Goal: Task Accomplishment & Management: Use online tool/utility

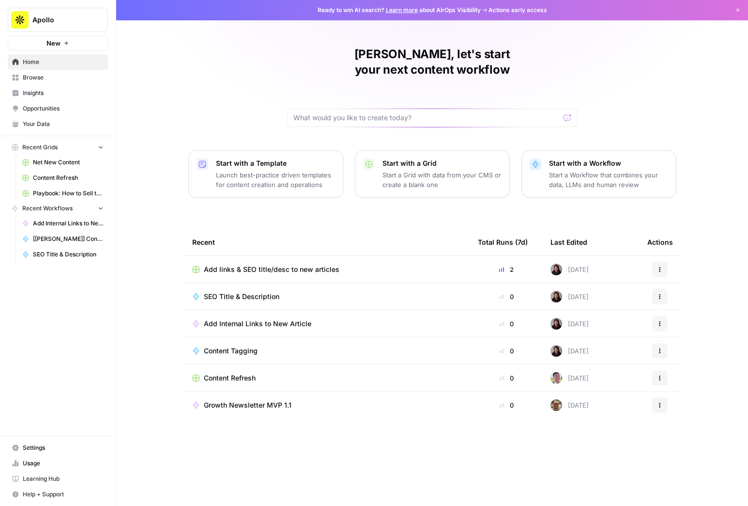
click at [246, 319] on span "Add Internal Links to New Article" at bounding box center [258, 324] width 108 height 10
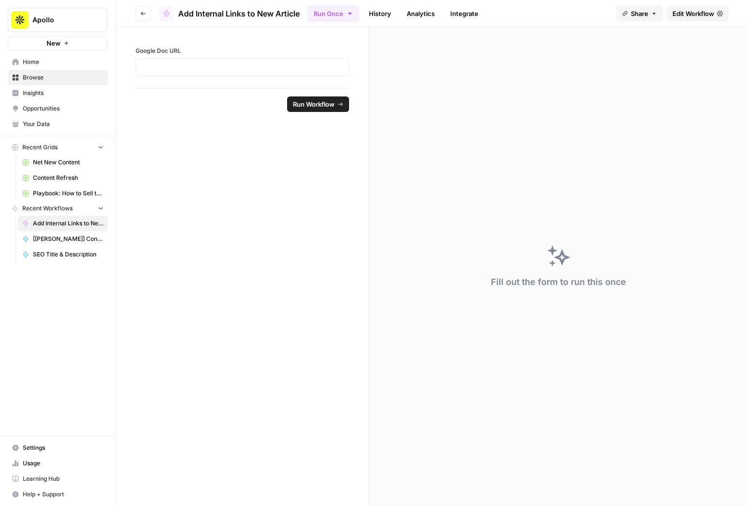
click at [146, 13] on button "Go back" at bounding box center [143, 13] width 15 height 15
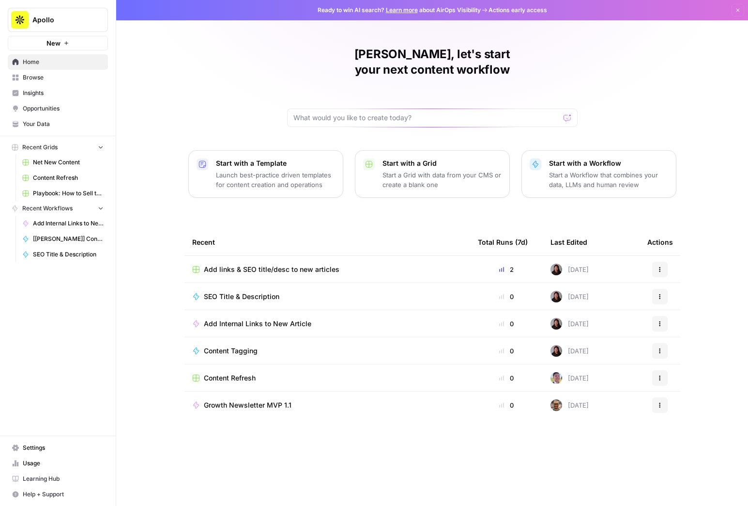
click at [236, 264] on span "Add links & SEO title/desc to new articles" at bounding box center [272, 269] width 136 height 10
click at [246, 292] on span "SEO Title & Description" at bounding box center [242, 297] width 76 height 10
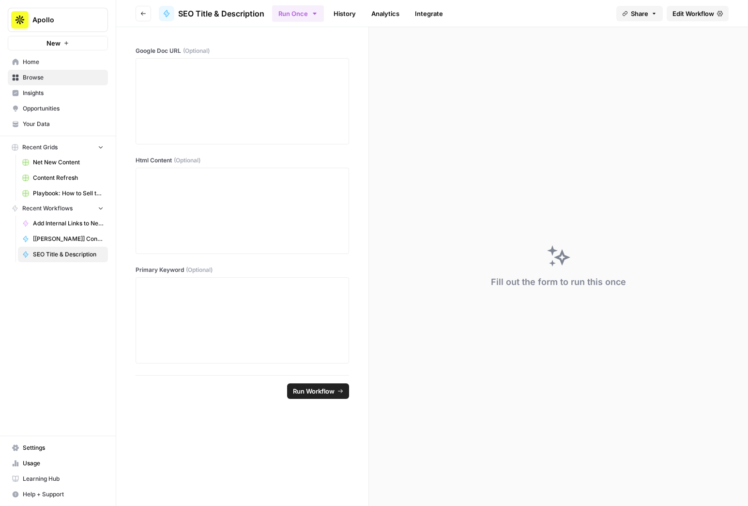
click at [141, 12] on icon "button" at bounding box center [143, 14] width 6 height 6
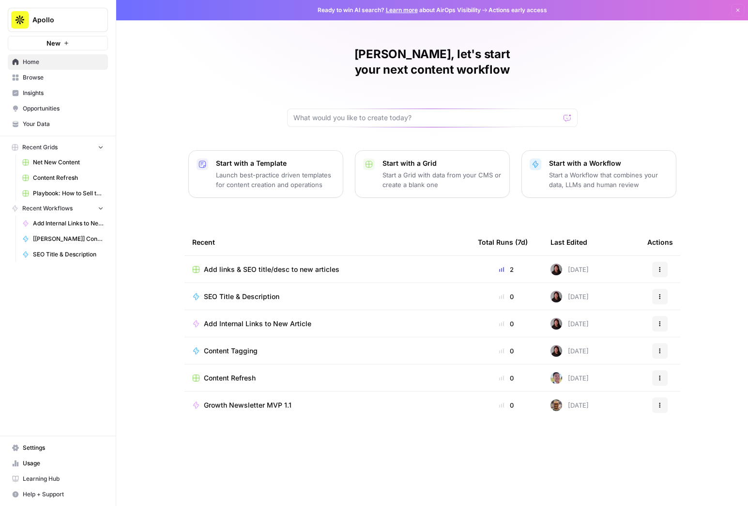
click at [245, 319] on span "Add Internal Links to New Article" at bounding box center [258, 324] width 108 height 10
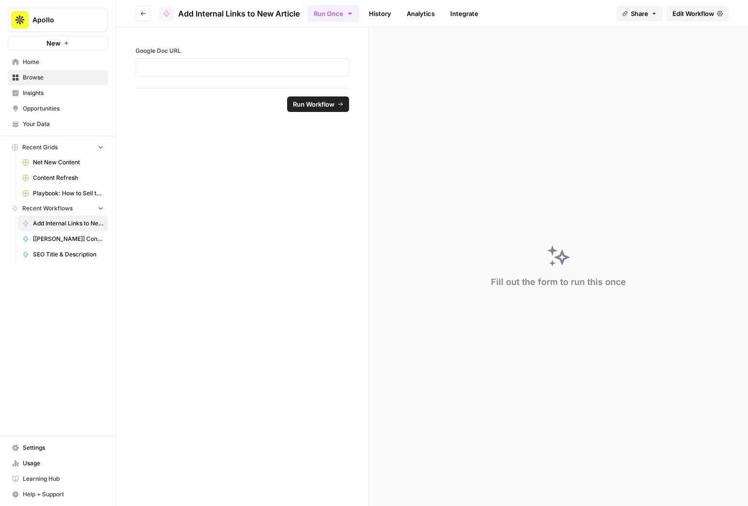
click at [681, 16] on span "Edit Workflow" at bounding box center [694, 14] width 42 height 10
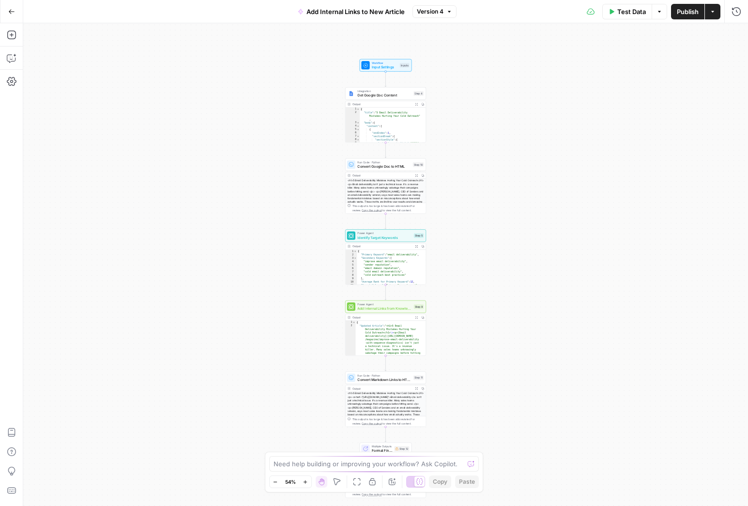
click at [304, 485] on button "Zoom In" at bounding box center [306, 482] width 12 height 12
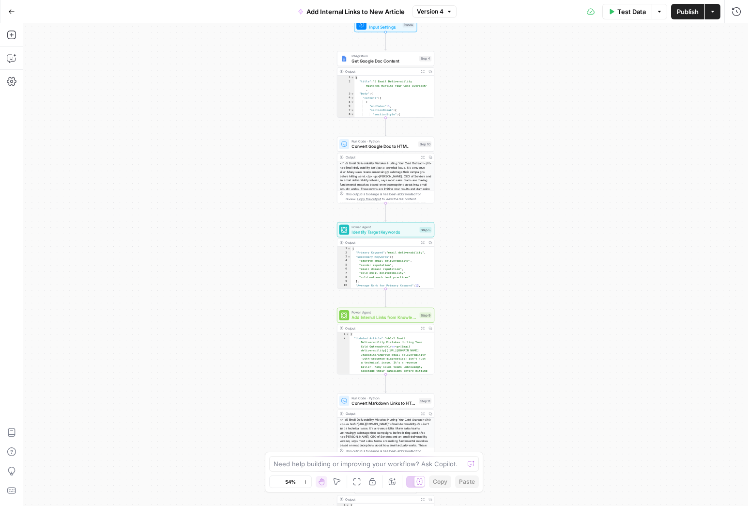
click at [304, 485] on button "Zoom In" at bounding box center [306, 482] width 12 height 12
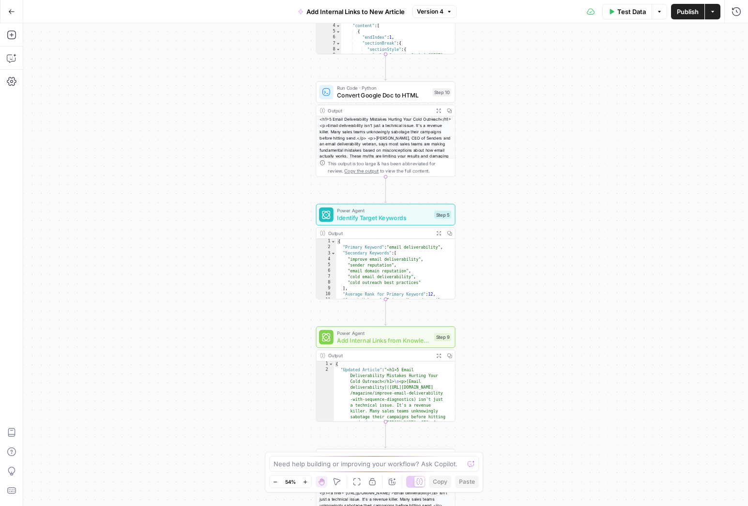
click at [304, 485] on button "Zoom In" at bounding box center [306, 482] width 12 height 12
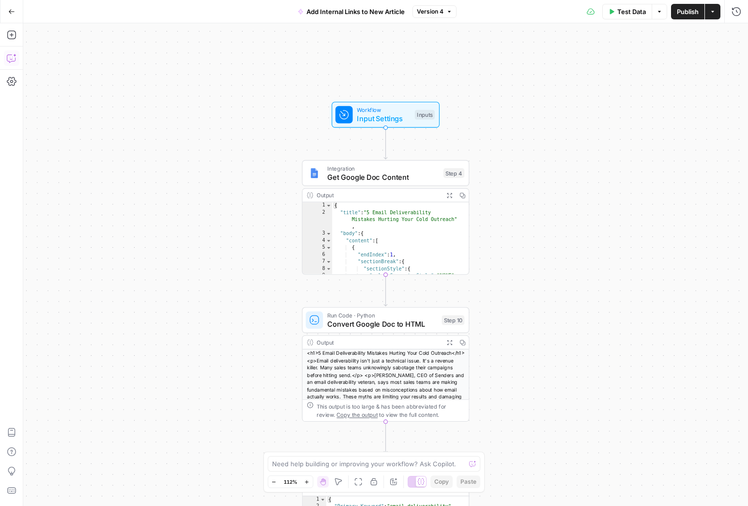
click at [13, 59] on icon "button" at bounding box center [12, 58] width 10 height 10
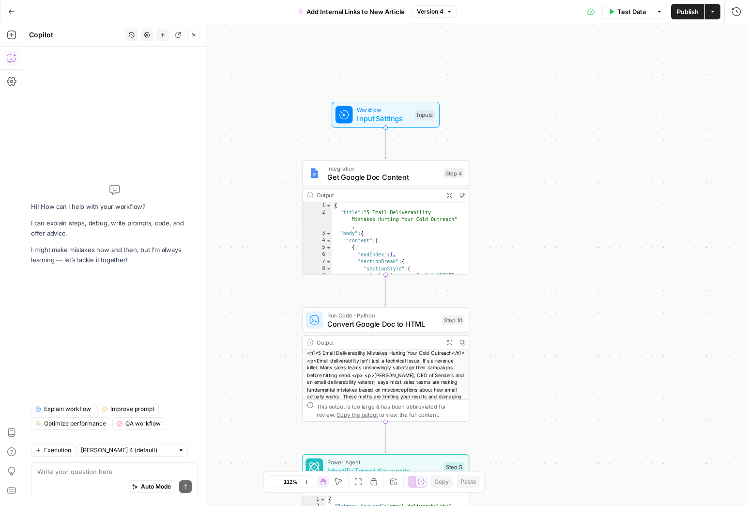
click at [115, 472] on textarea at bounding box center [114, 471] width 154 height 10
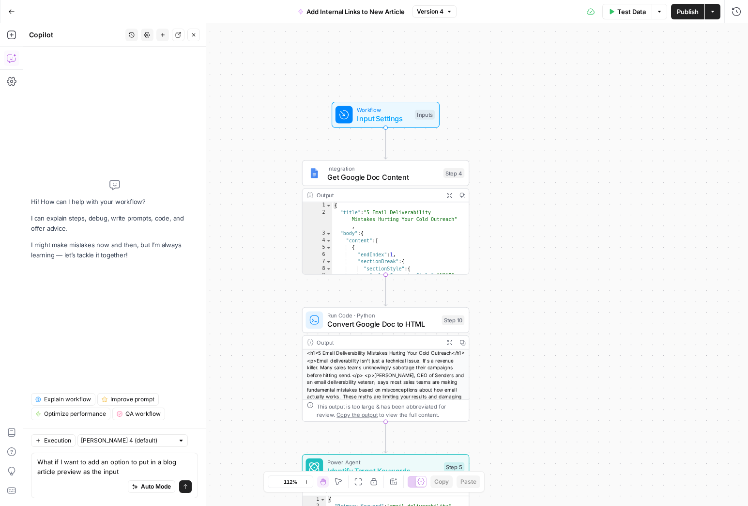
type textarea "What if I want to add an option to put in a blog article preview as the input?"
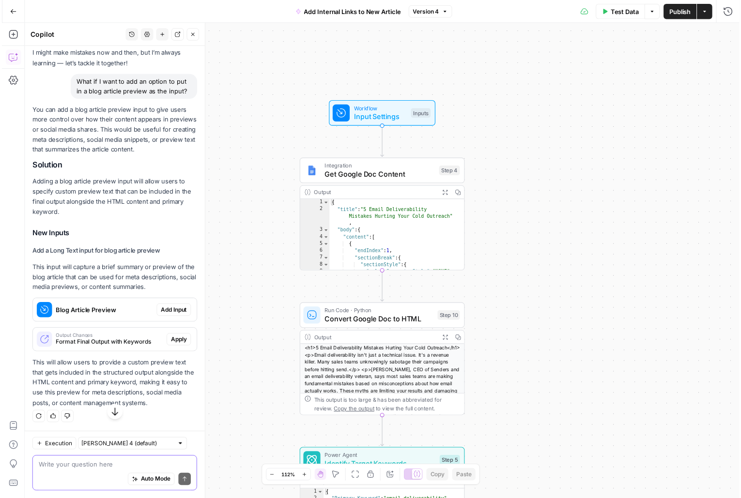
scroll to position [58, 0]
click at [390, 114] on span "Input Settings" at bounding box center [383, 118] width 53 height 11
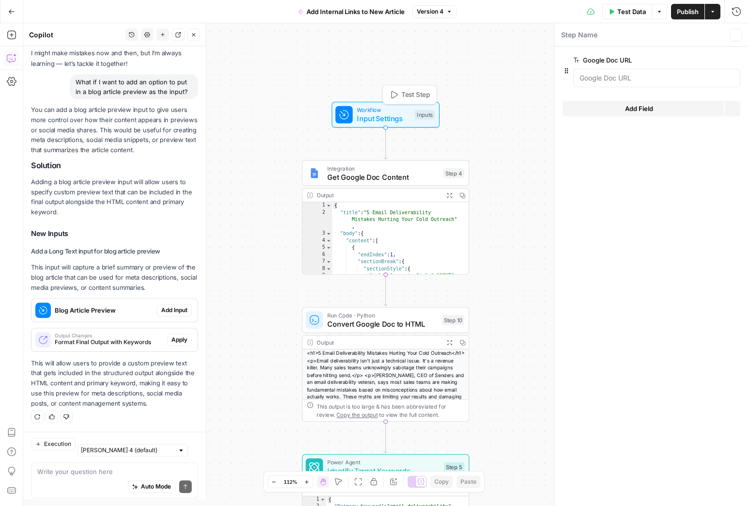
scroll to position [74, 0]
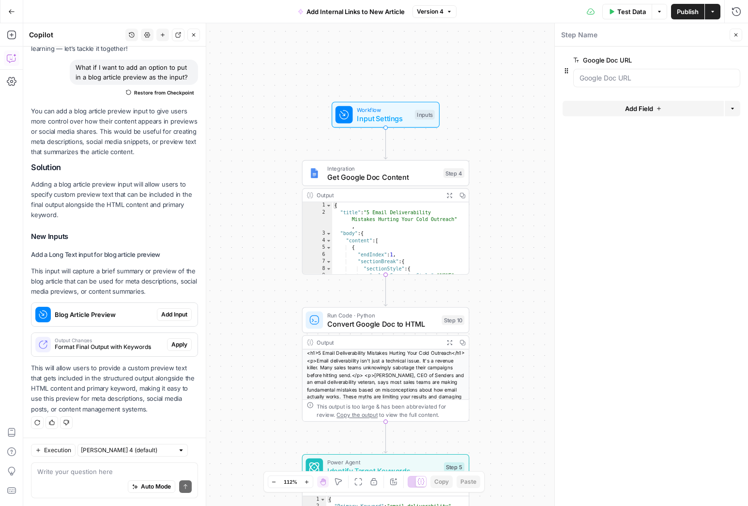
click at [669, 110] on button "Add Field" at bounding box center [643, 108] width 161 height 15
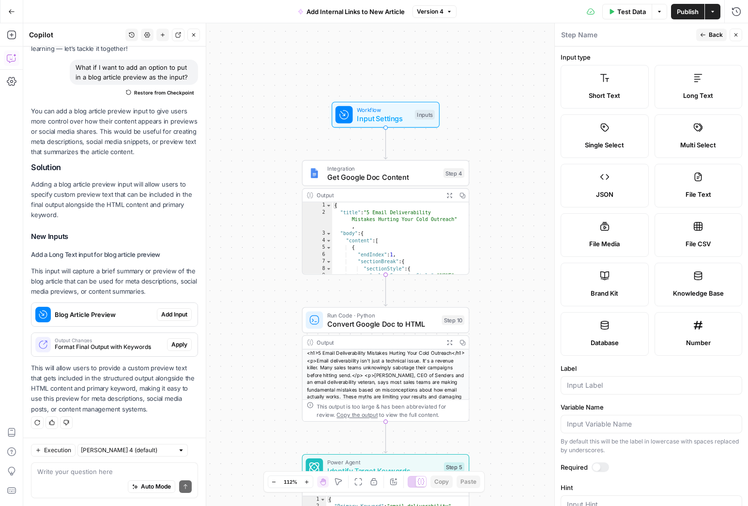
click at [123, 386] on p "This will allow users to provide a custom preview text that gets included in th…" at bounding box center [114, 388] width 167 height 51
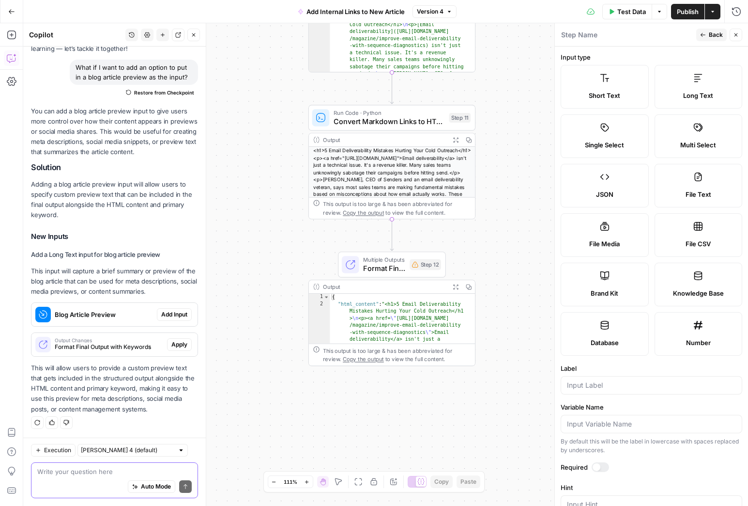
click at [104, 472] on textarea at bounding box center [114, 471] width 154 height 10
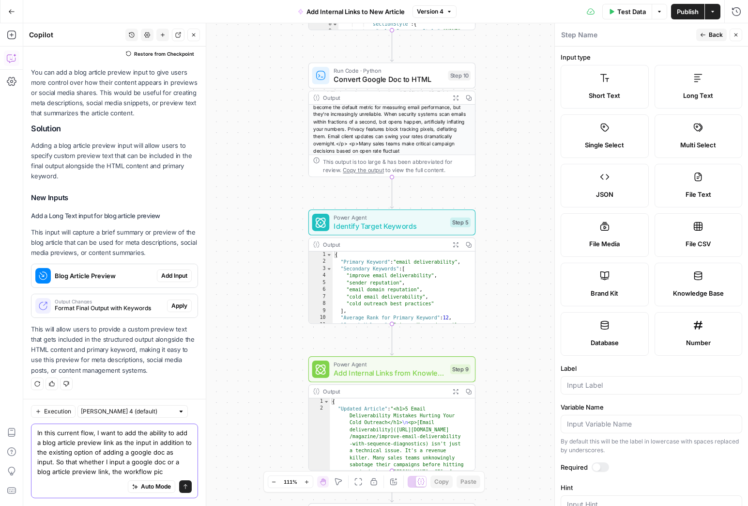
scroll to position [122, 0]
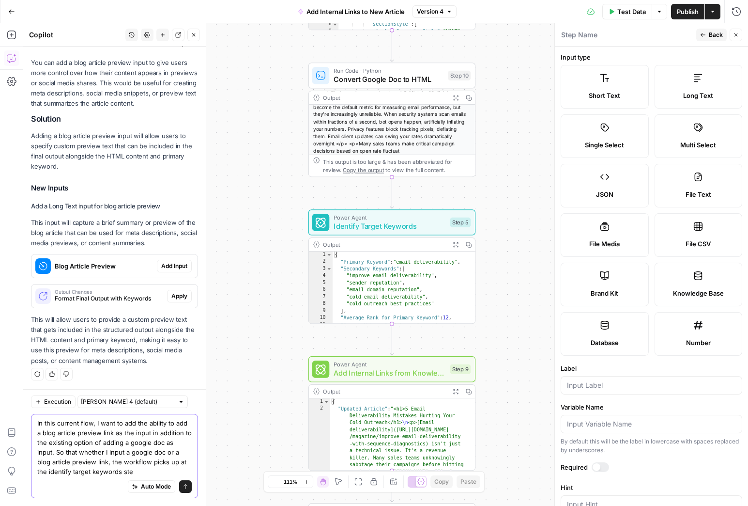
type textarea "In this current flow, I want to add the ability to add a blog article preview l…"
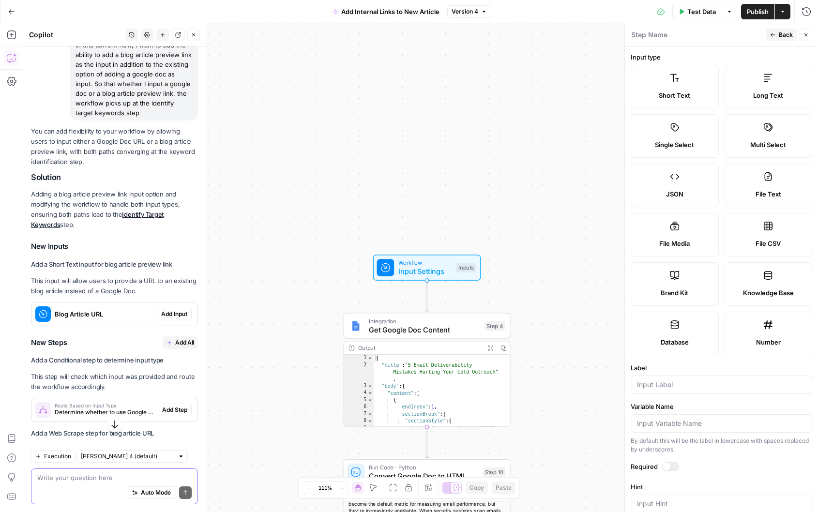
scroll to position [550, 0]
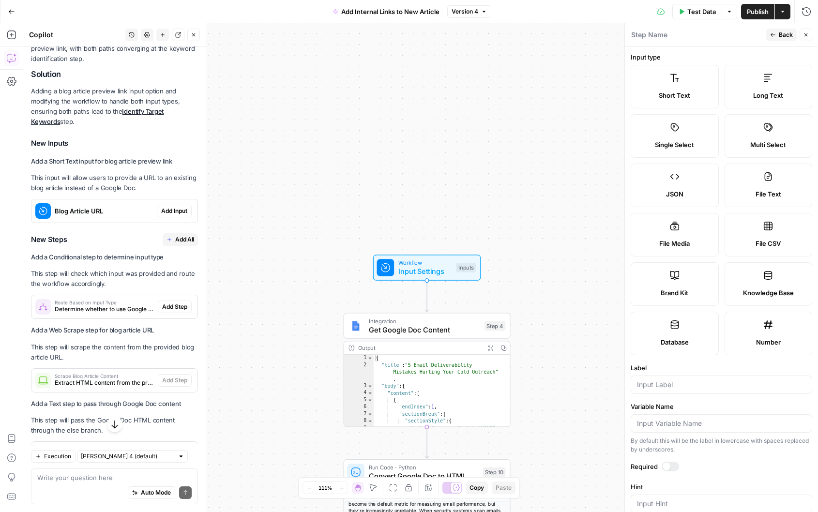
click at [169, 215] on span "Add Input" at bounding box center [174, 211] width 26 height 9
click at [427, 272] on span "Input Settings" at bounding box center [425, 271] width 53 height 11
click at [748, 33] on icon "button" at bounding box center [806, 35] width 6 height 6
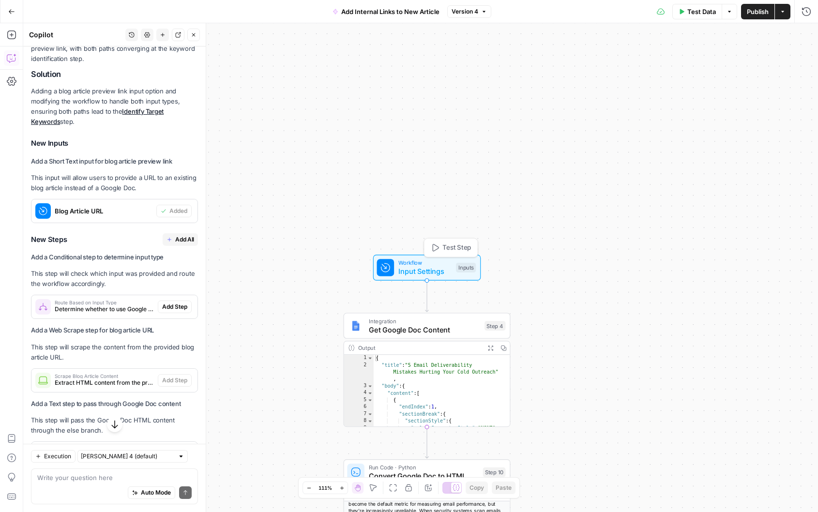
click at [419, 272] on span "Input Settings" at bounding box center [425, 271] width 53 height 11
click at [748, 61] on span "edit field" at bounding box center [774, 60] width 21 height 8
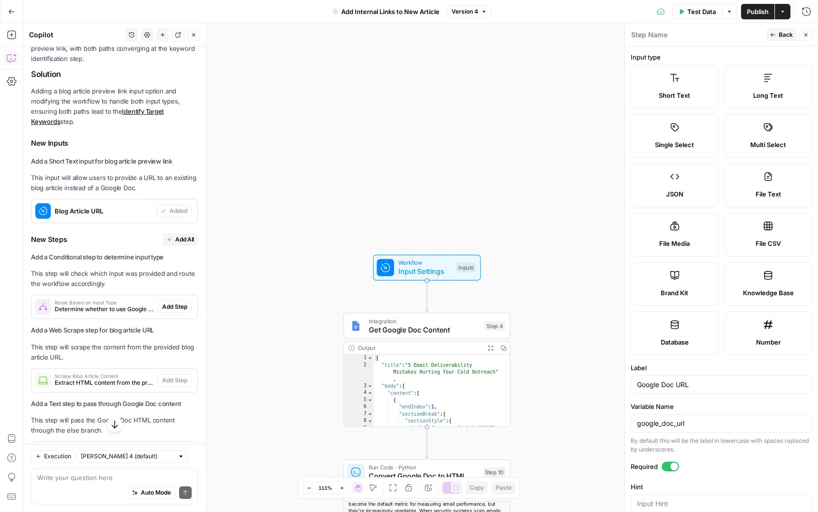
scroll to position [106, 0]
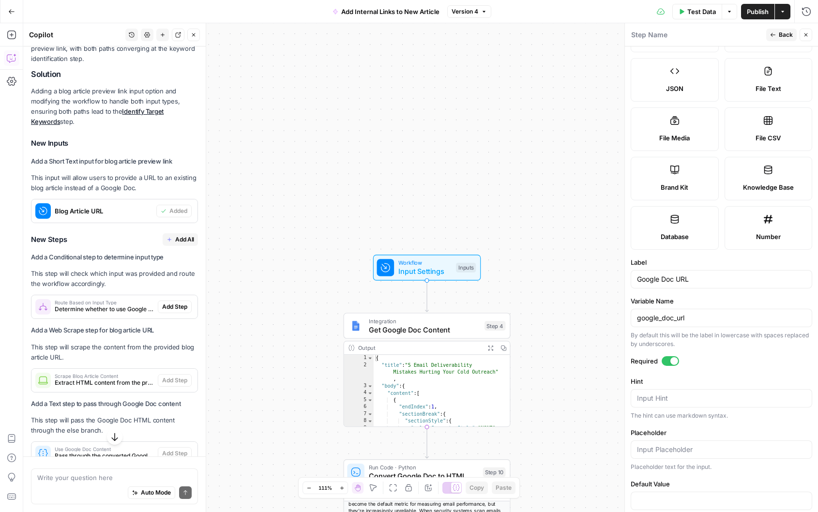
click at [664, 362] on div at bounding box center [670, 361] width 17 height 10
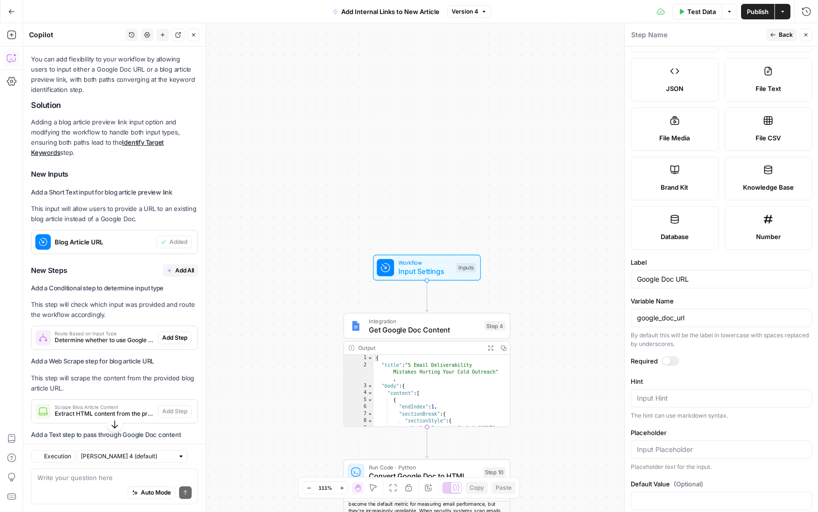
scroll to position [566, 0]
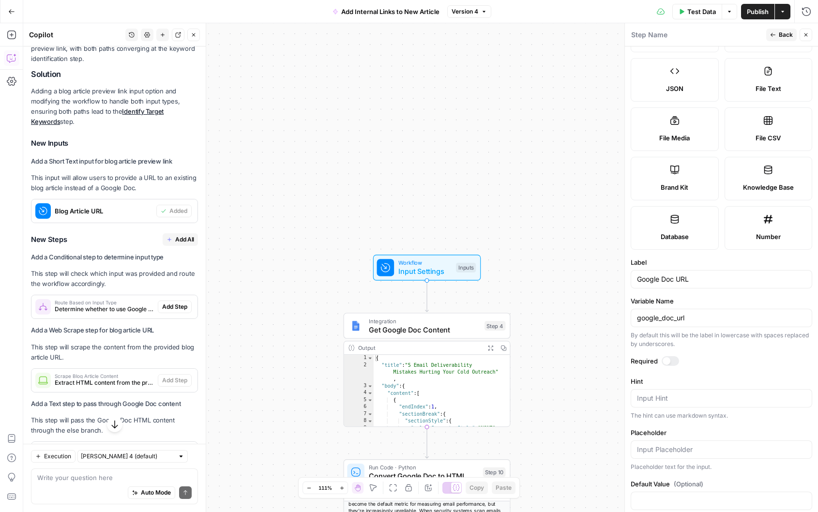
click at [748, 34] on button "Back" at bounding box center [782, 35] width 31 height 13
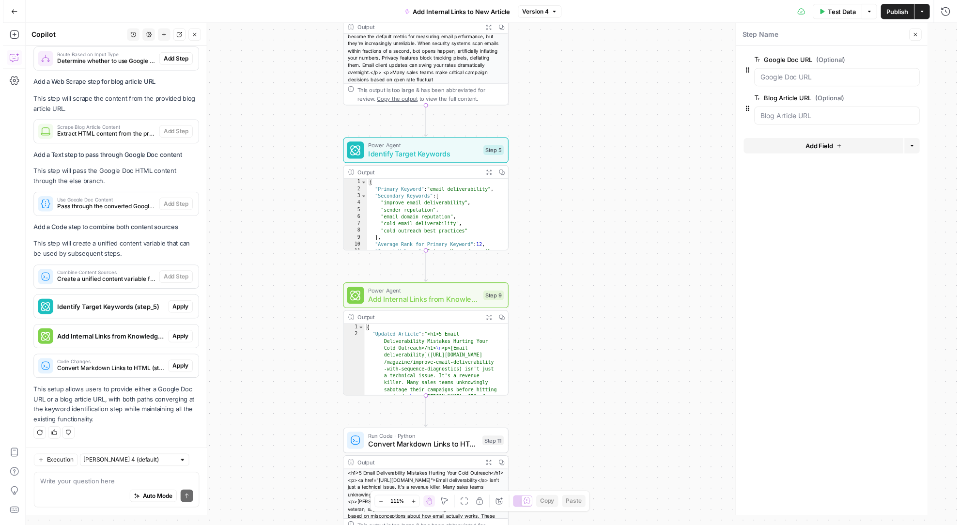
scroll to position [811, 0]
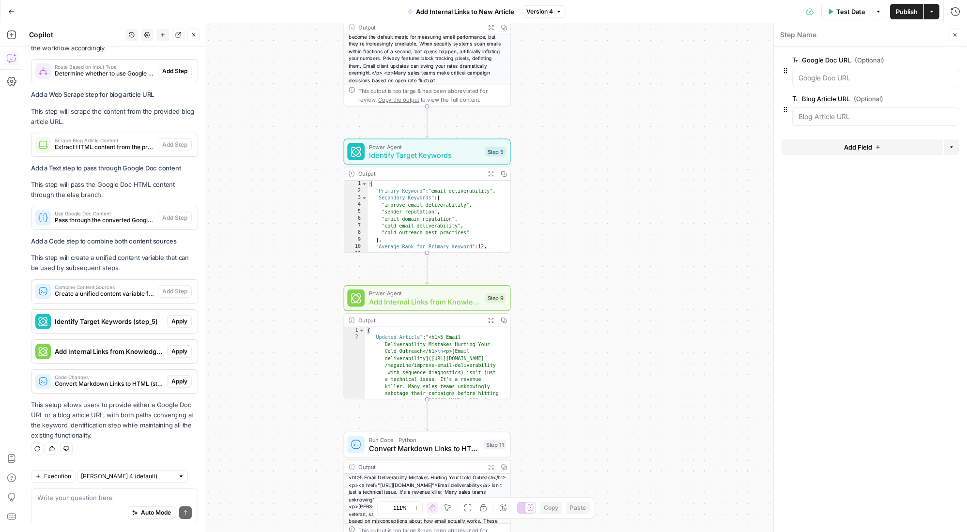
click at [748, 33] on button "Close" at bounding box center [955, 35] width 13 height 13
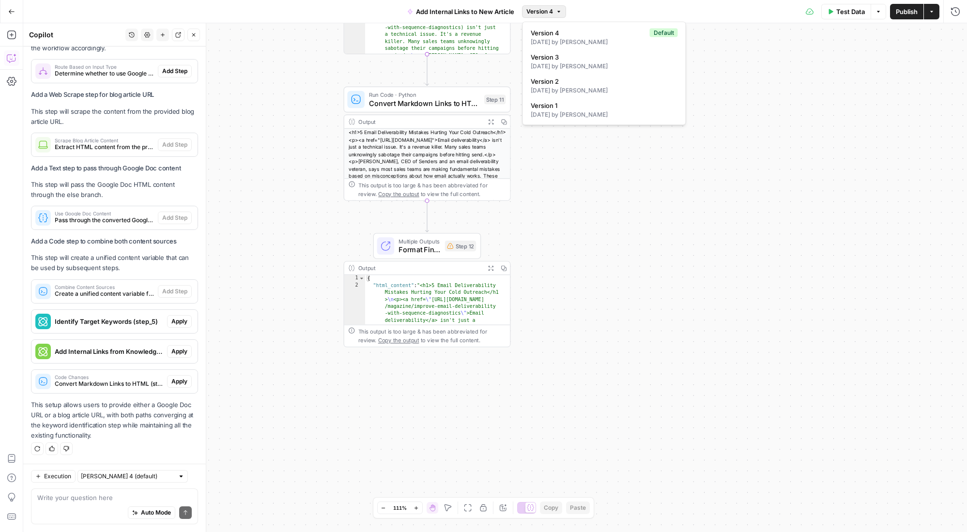
click at [556, 14] on icon "button" at bounding box center [559, 12] width 6 height 6
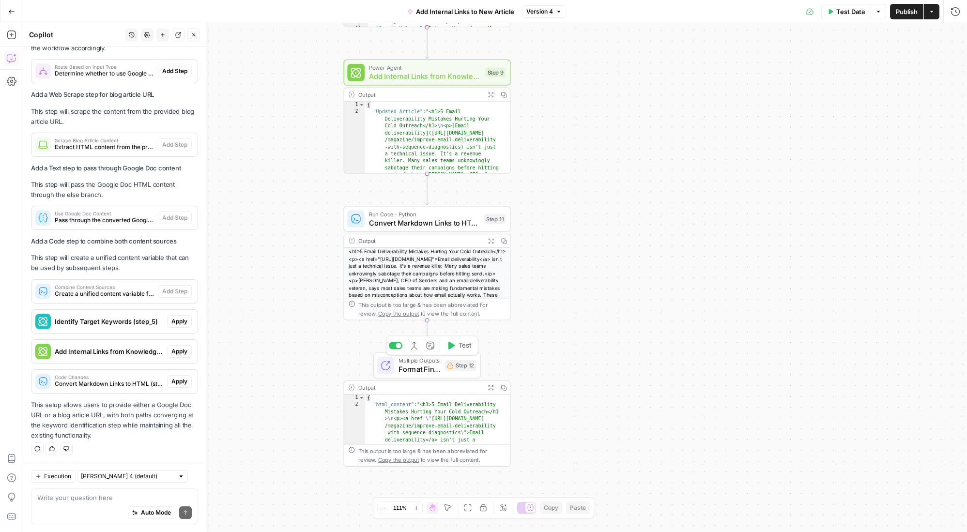
click at [394, 347] on div at bounding box center [396, 346] width 14 height 8
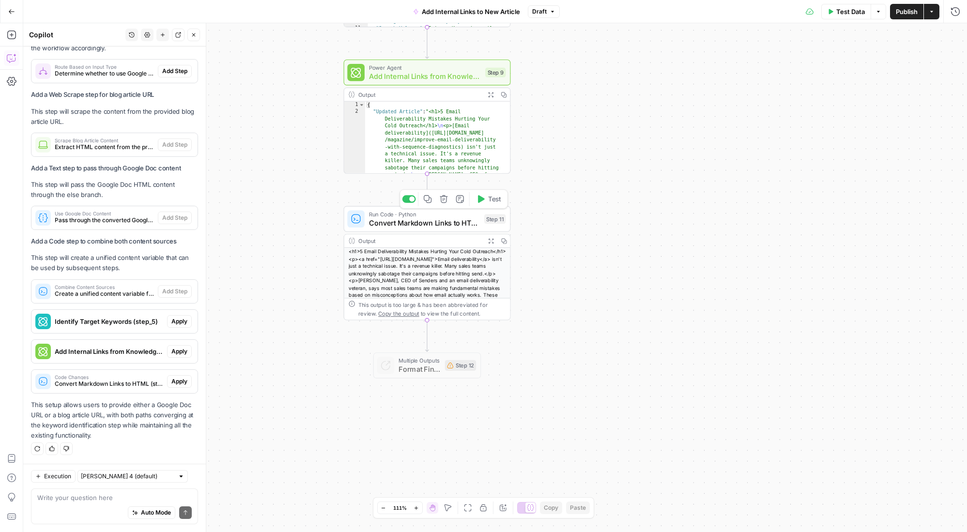
click at [408, 203] on div "Copy step Delete step Add Note Test" at bounding box center [453, 198] width 108 height 19
click at [405, 53] on div at bounding box center [409, 53] width 14 height 8
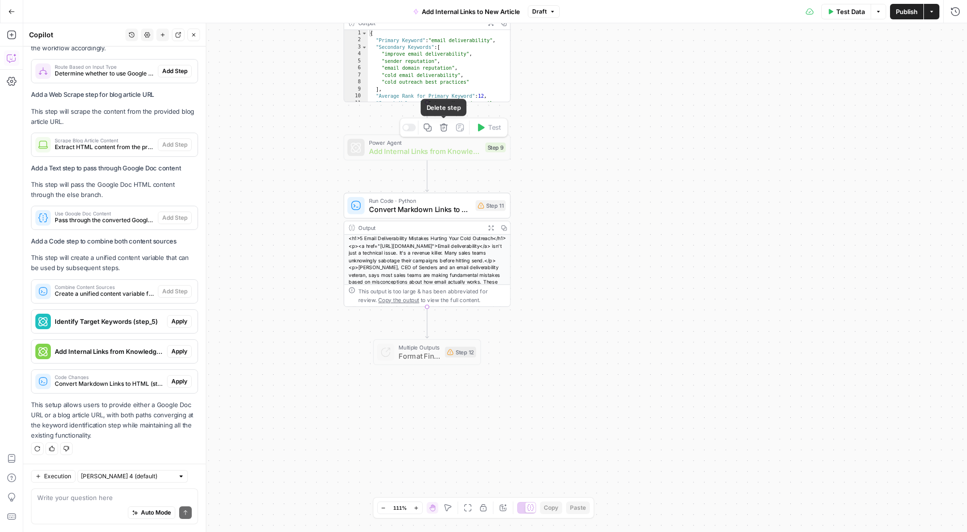
click at [444, 129] on icon "button" at bounding box center [444, 127] width 9 height 9
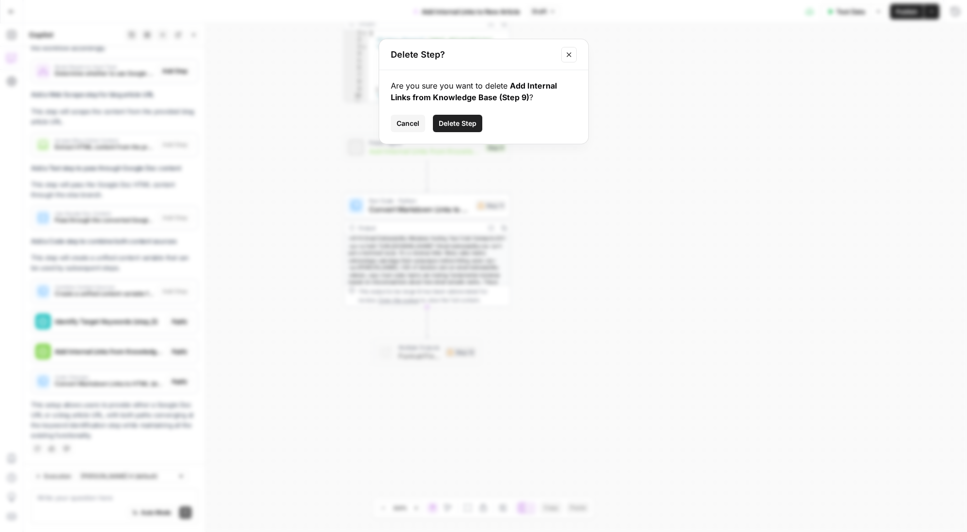
click at [447, 124] on span "Delete Step" at bounding box center [458, 124] width 38 height 10
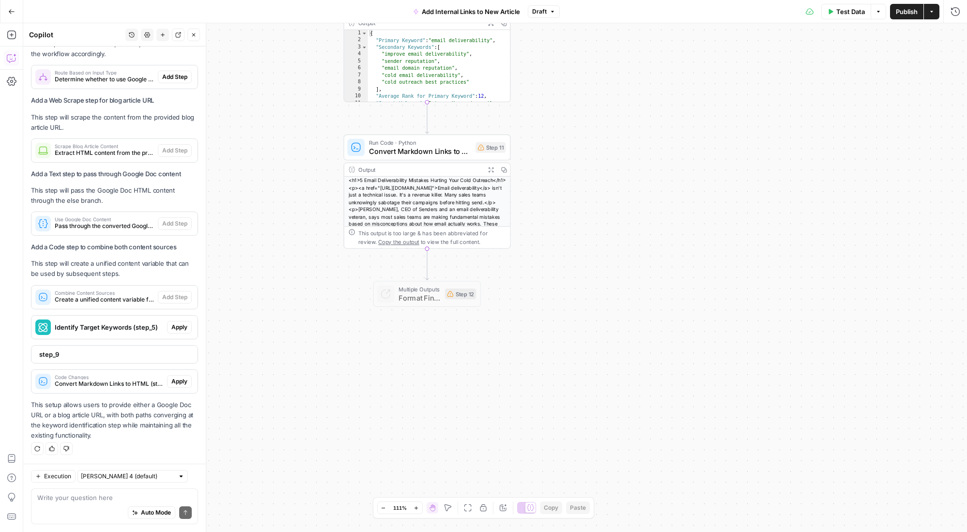
scroll to position [805, 0]
click at [444, 128] on icon "button" at bounding box center [444, 127] width 8 height 8
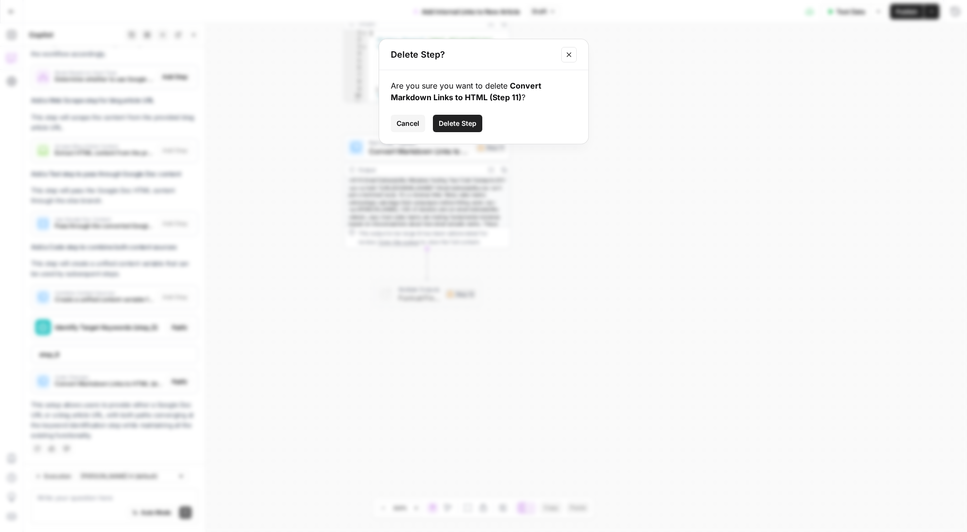
click at [444, 126] on span "Delete Step" at bounding box center [458, 124] width 38 height 10
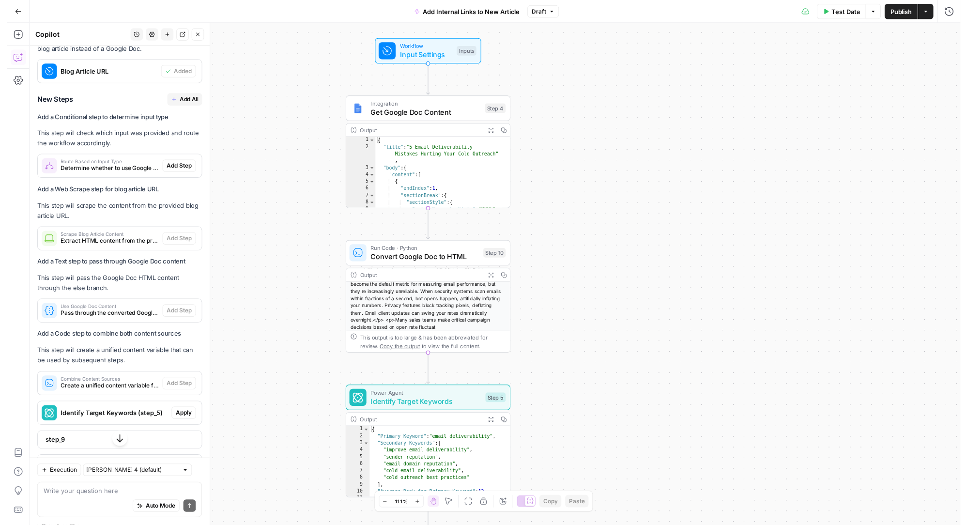
scroll to position [704, 0]
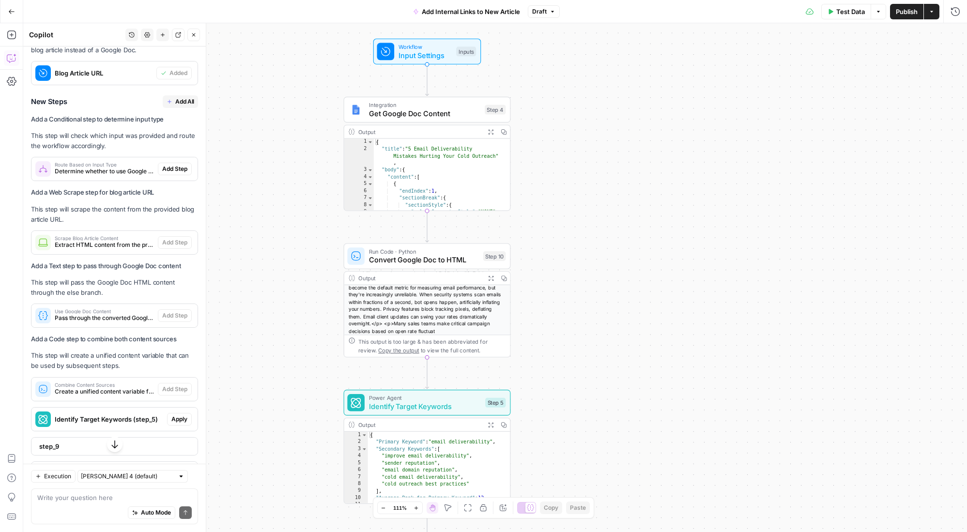
click at [175, 106] on span "Add All" at bounding box center [184, 101] width 19 height 9
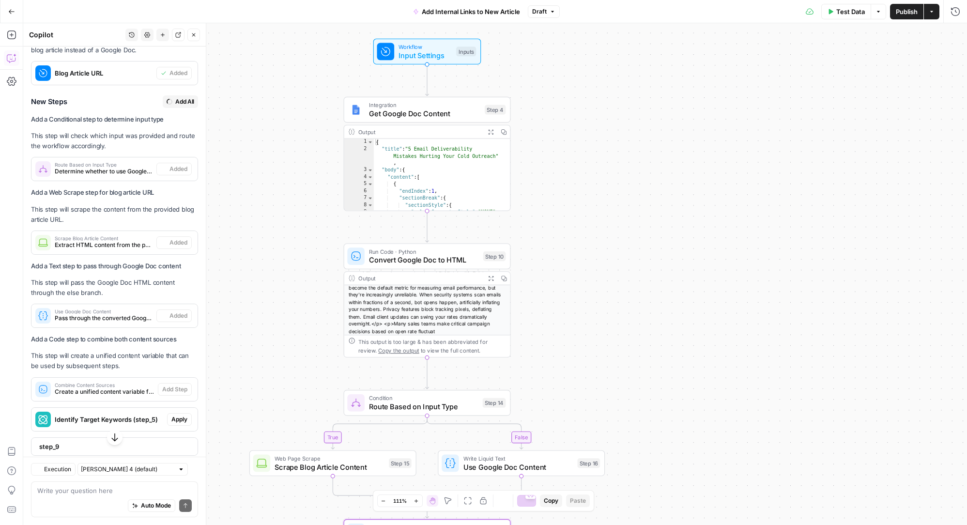
type textarea "Combine Content Sources"
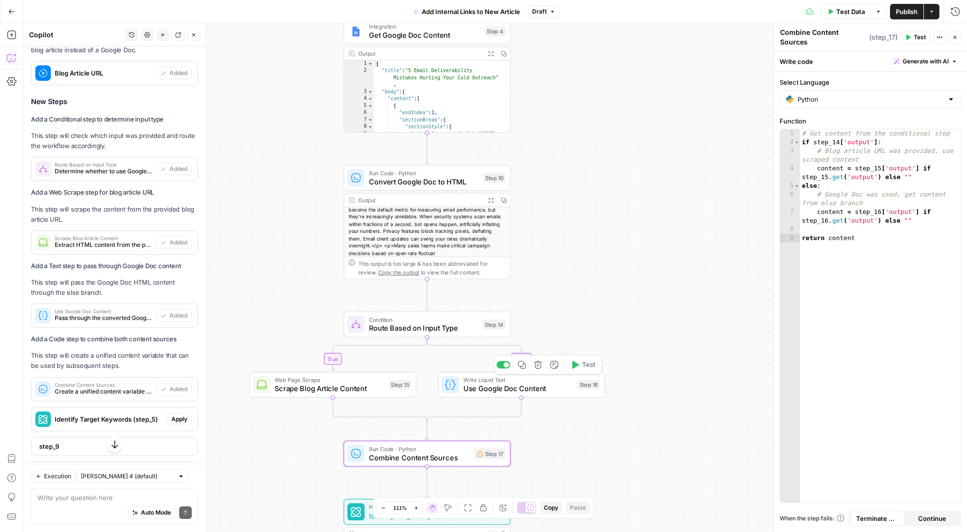
click at [537, 388] on span "Use Google Doc Content" at bounding box center [518, 388] width 110 height 11
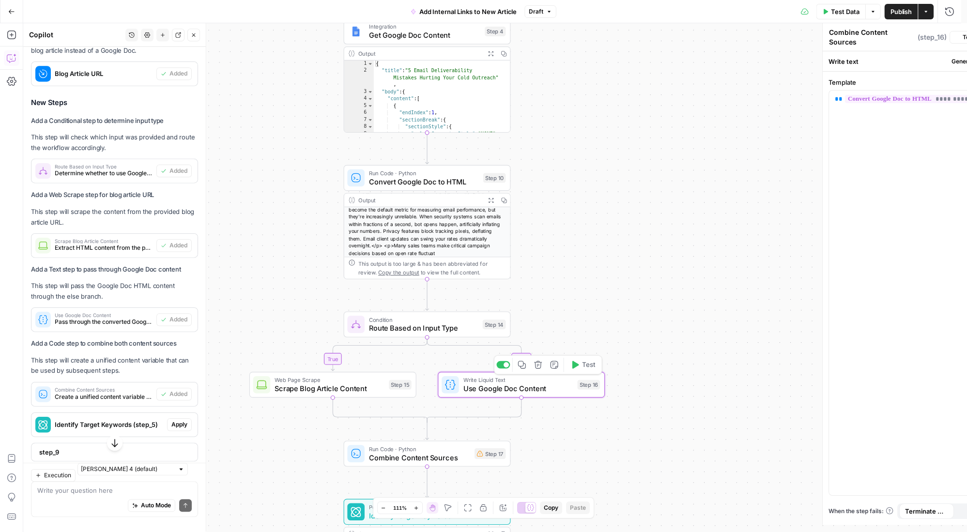
type textarea "Use Google Doc Content"
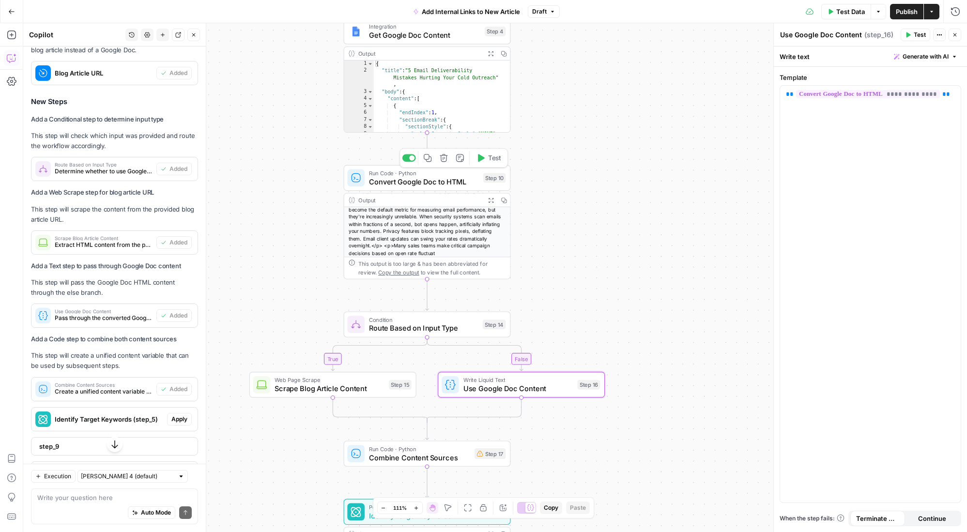
click at [439, 181] on span "Convert Google Doc to HTML" at bounding box center [424, 181] width 110 height 11
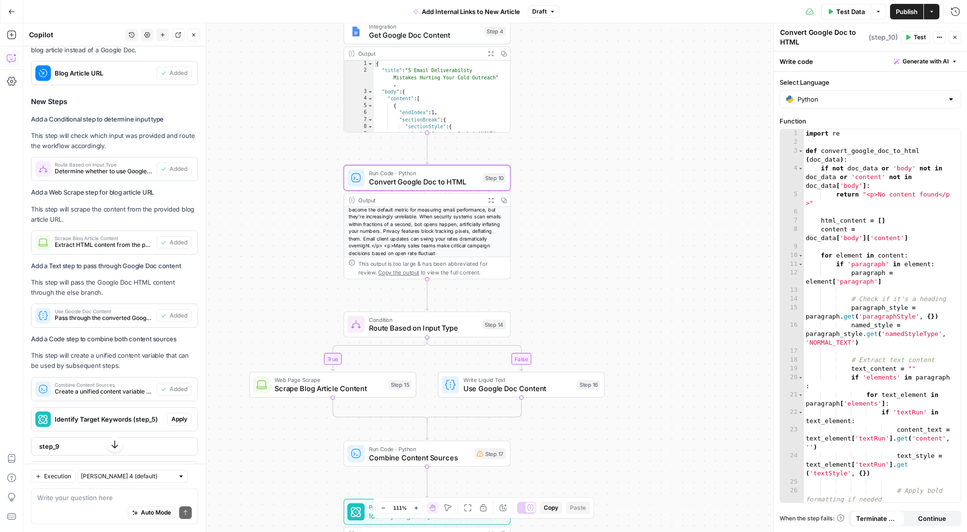
click at [632, 309] on div "true false Workflow Input Settings Inputs Integration Get Google Doc Content St…" at bounding box center [495, 277] width 944 height 509
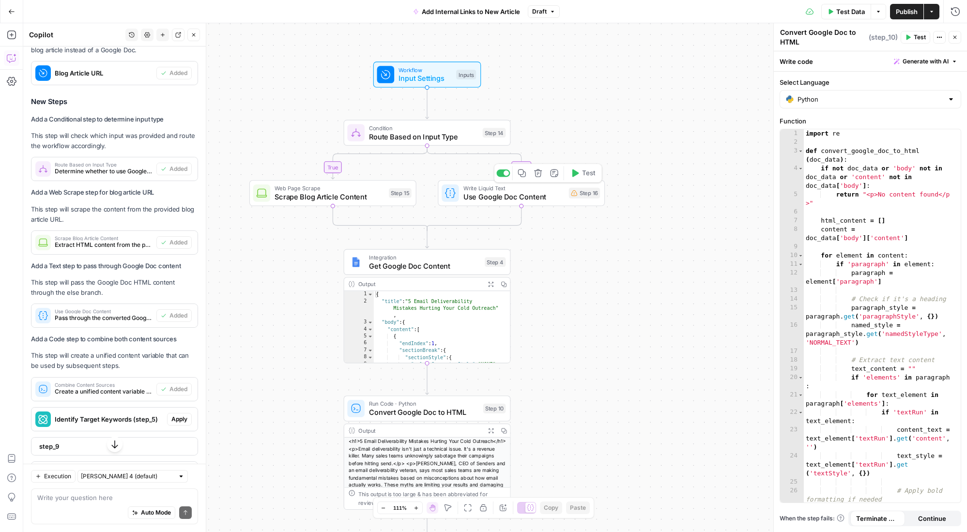
click at [525, 197] on span "Use Google Doc Content" at bounding box center [513, 196] width 101 height 11
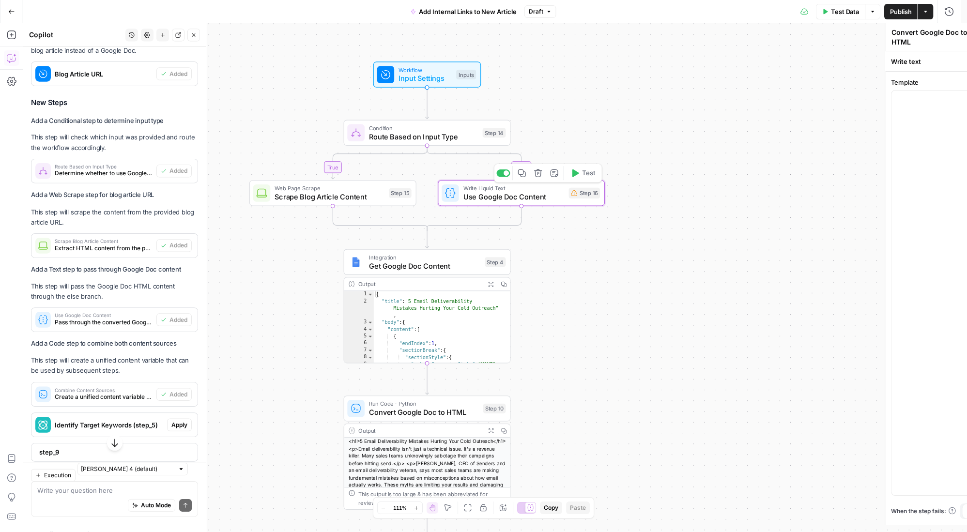
type textarea "Use Google Doc Content"
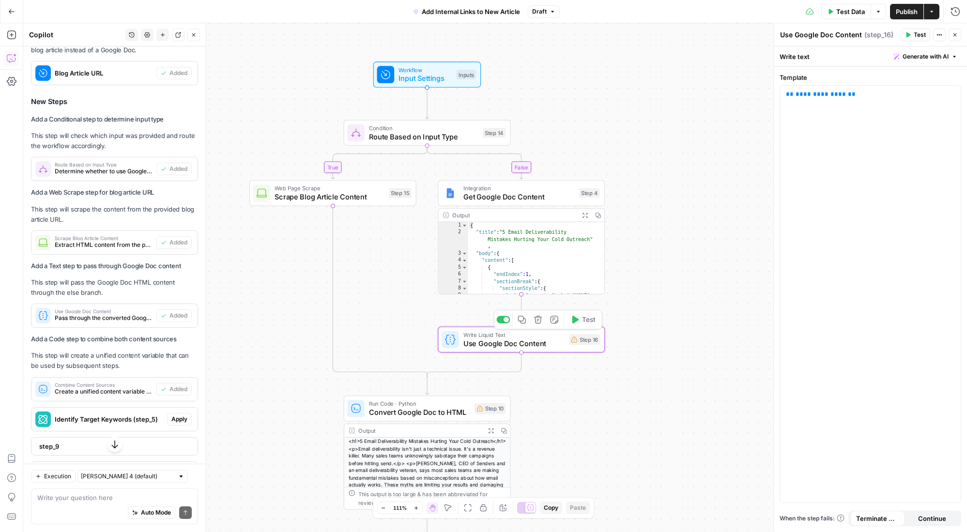
click at [544, 337] on span "Write Liquid Text" at bounding box center [513, 335] width 101 height 9
click at [538, 320] on icon "button" at bounding box center [538, 320] width 8 height 8
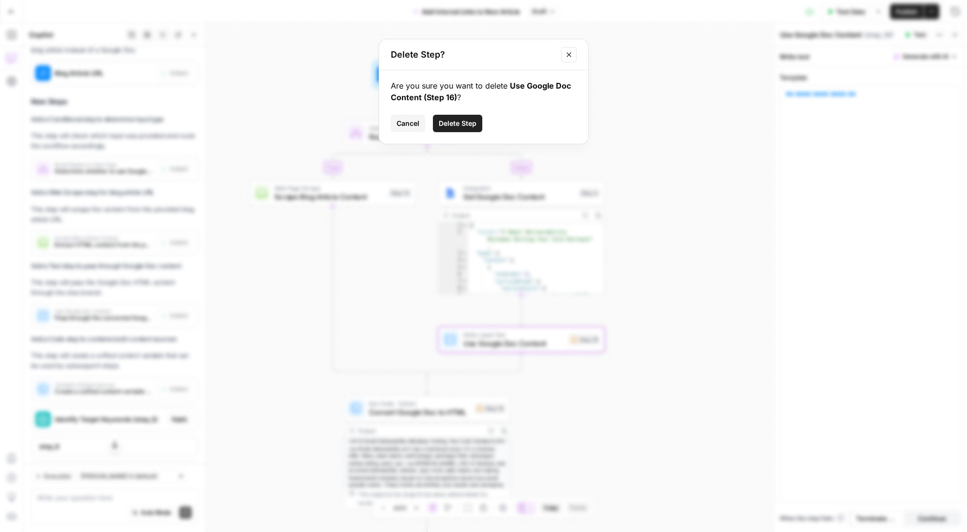
click at [472, 127] on span "Delete Step" at bounding box center [458, 124] width 38 height 10
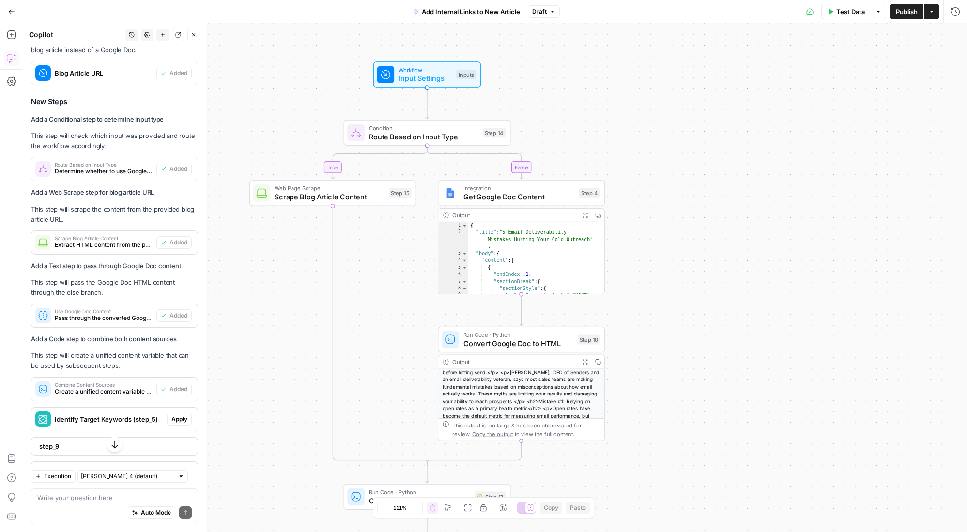
scroll to position [53, 0]
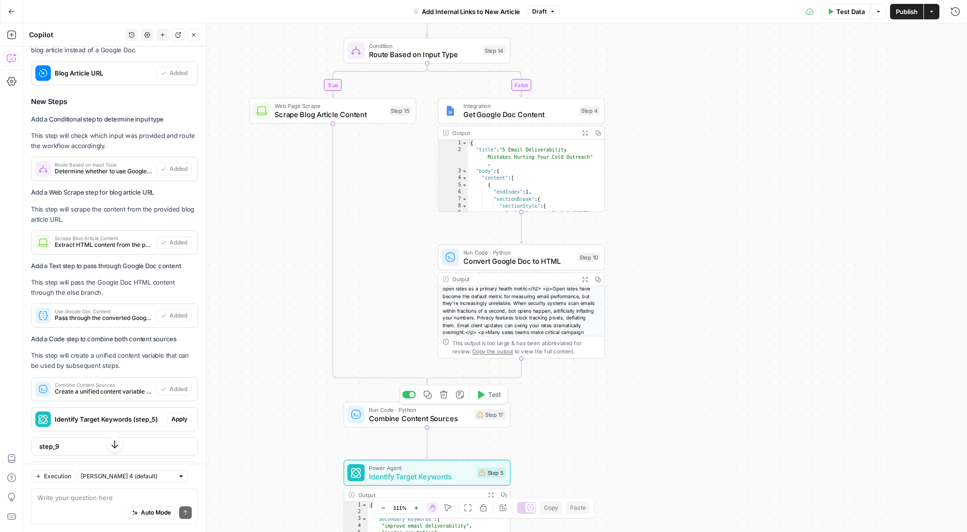
click at [421, 418] on span "Combine Content Sources" at bounding box center [419, 418] width 101 height 11
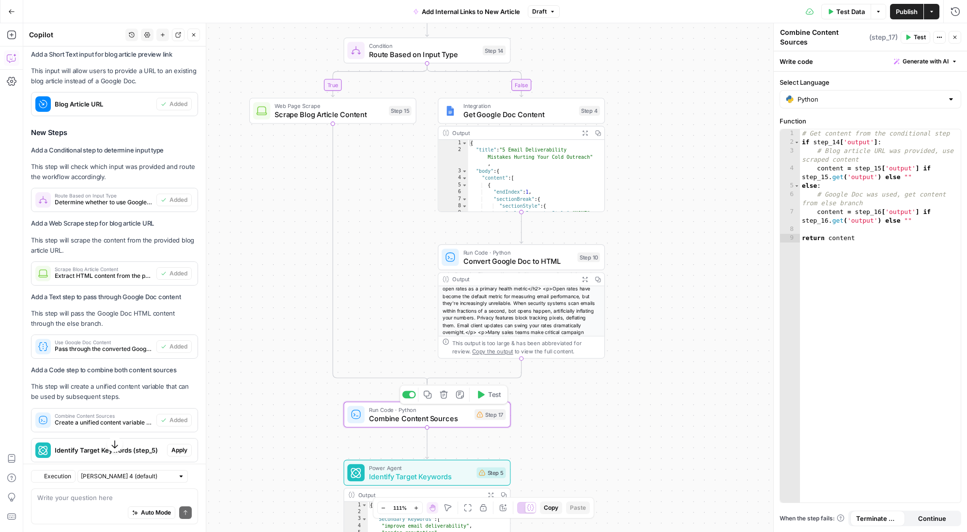
scroll to position [704, 0]
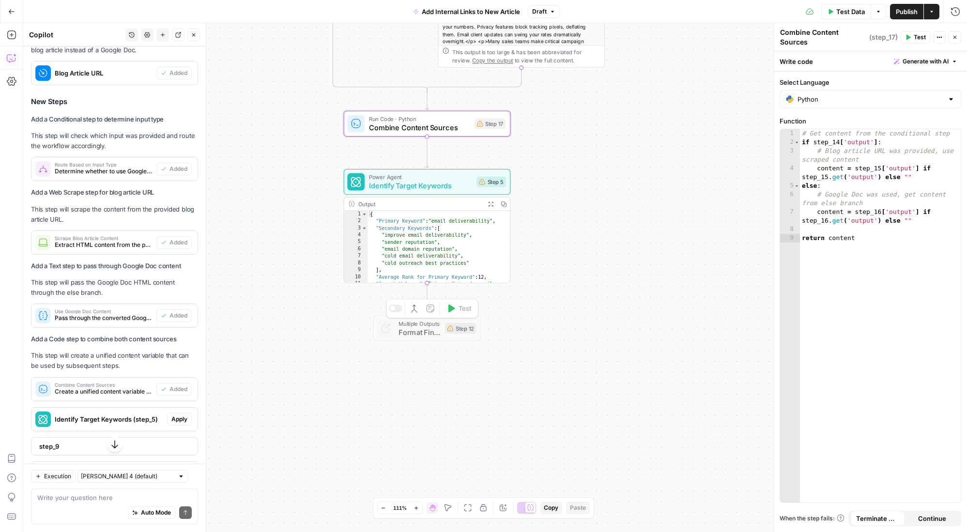
click at [422, 329] on span "Format Final Output with Keywords" at bounding box center [420, 332] width 42 height 11
click at [397, 308] on div at bounding box center [396, 309] width 14 height 8
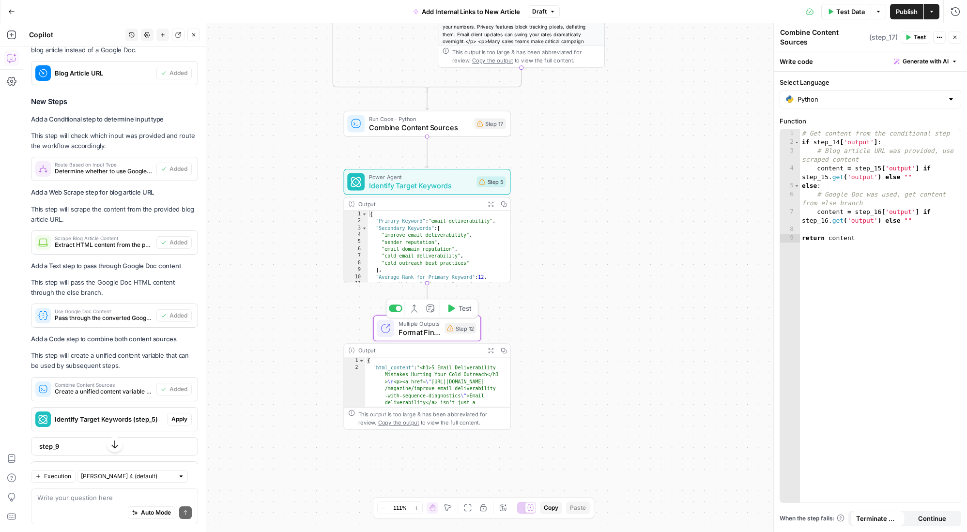
click at [411, 328] on span "Format Final Output with Keywords" at bounding box center [420, 332] width 42 height 11
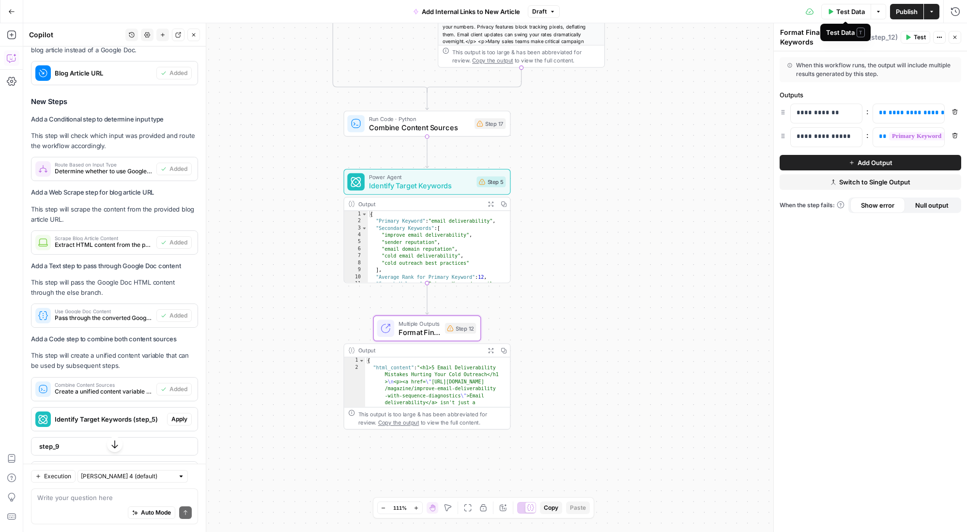
click at [748, 16] on button "Test Data" at bounding box center [846, 11] width 50 height 15
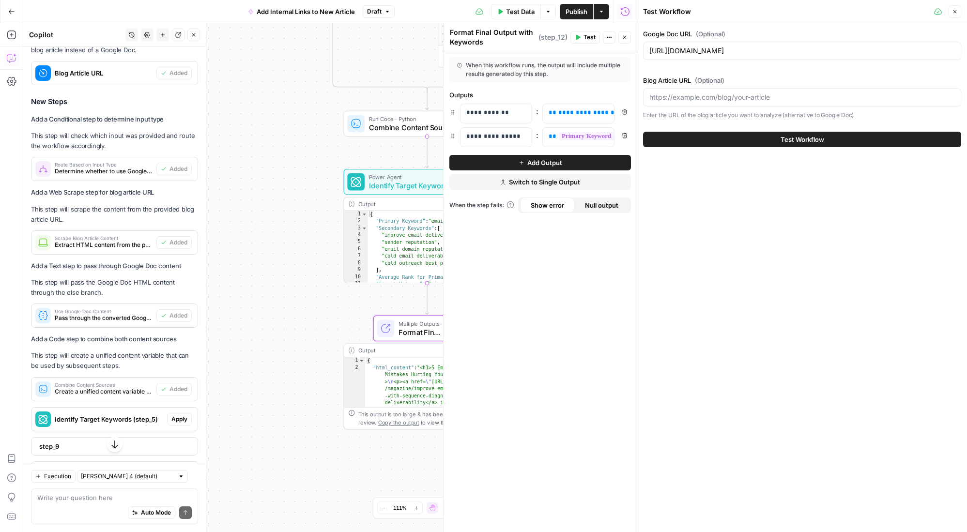
click at [748, 140] on span "Test Workflow" at bounding box center [803, 140] width 44 height 10
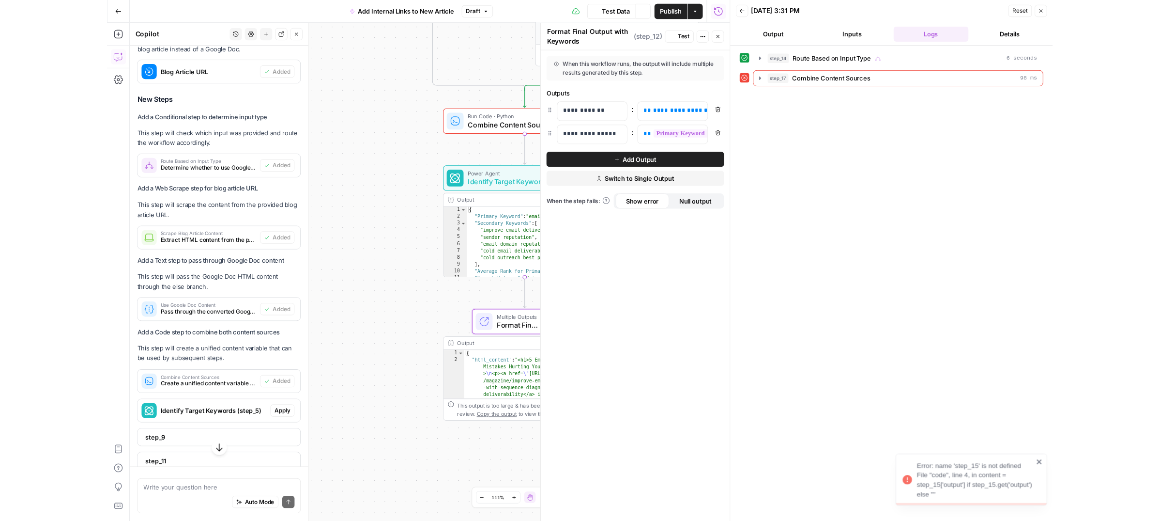
scroll to position [704, 0]
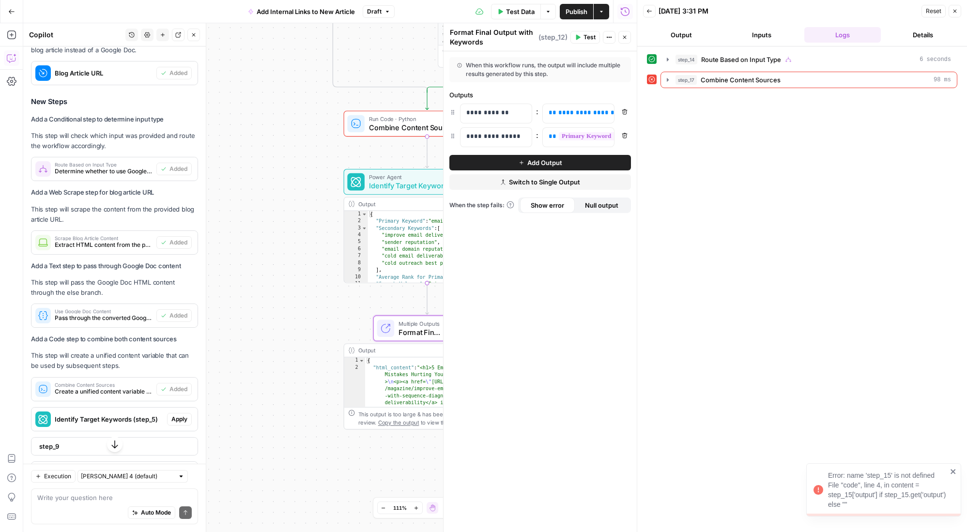
click at [748, 481] on div "Error: name 'step_15' is not defined File "code", line 4, in content = step_15[…" at bounding box center [887, 490] width 119 height 39
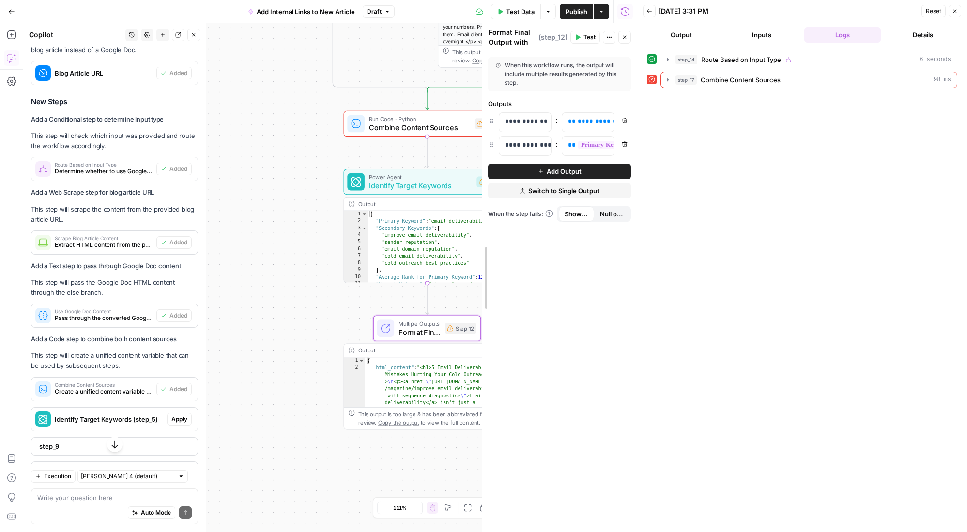
drag, startPoint x: 444, startPoint y: 89, endPoint x: 599, endPoint y: 96, distance: 156.1
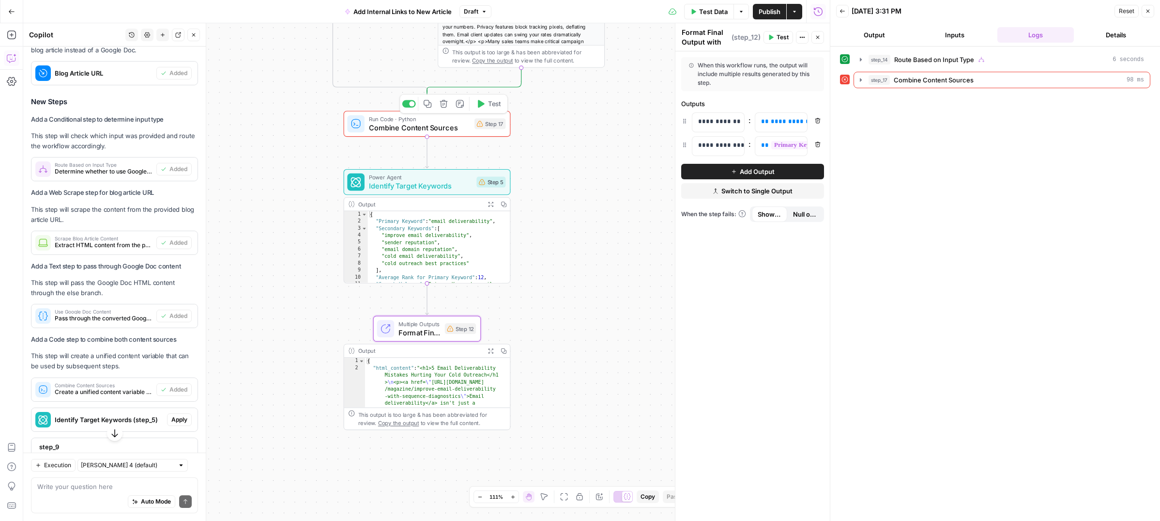
click at [401, 125] on span "Combine Content Sources" at bounding box center [419, 127] width 101 height 11
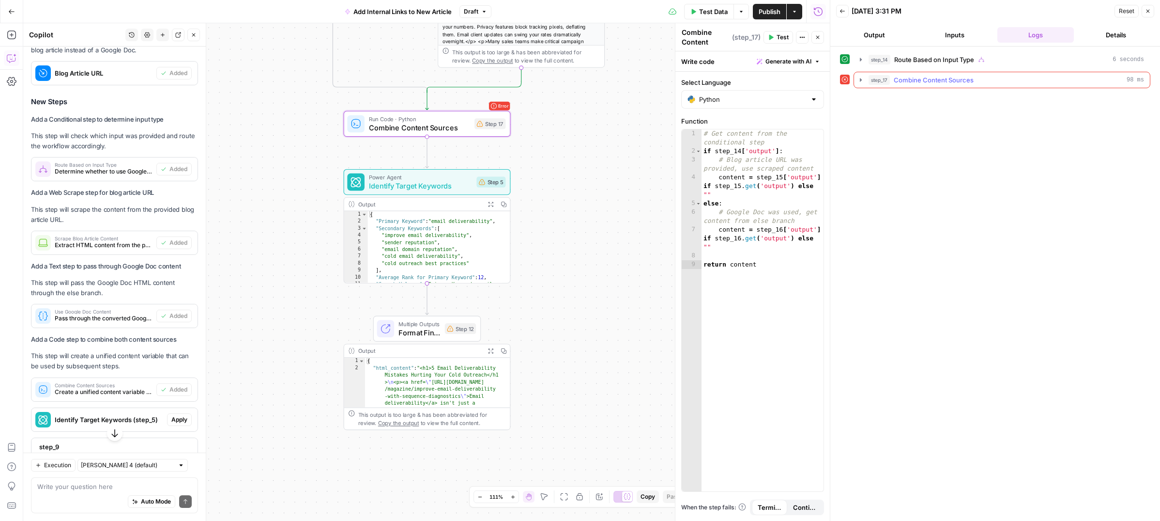
click at [748, 78] on icon "button" at bounding box center [861, 80] width 8 height 8
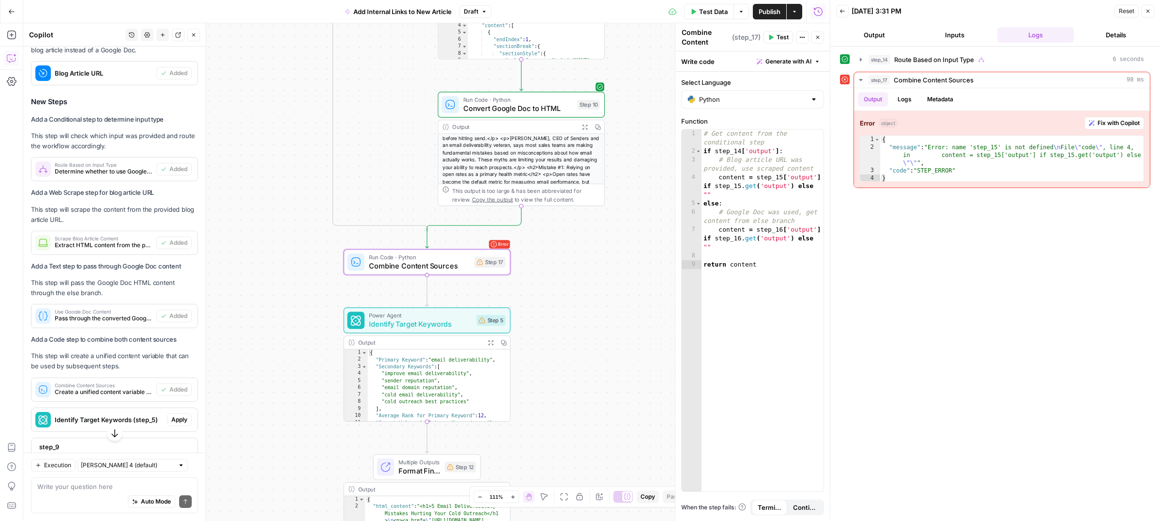
scroll to position [21, 0]
click at [739, 150] on div "# Get content from the conditional step if step_14 [ 'output' ] : # Blog articl…" at bounding box center [763, 323] width 122 height 388
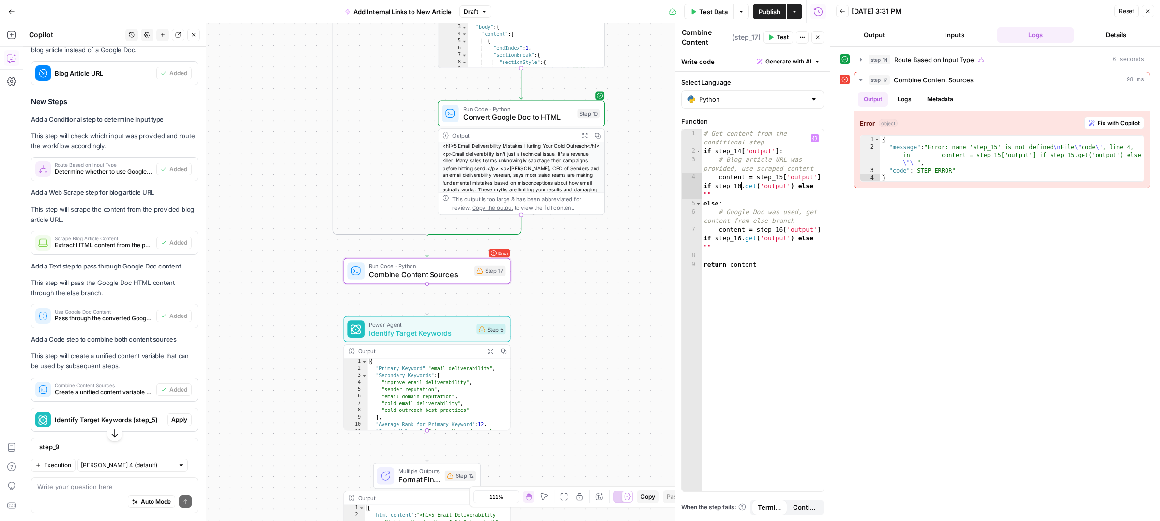
scroll to position [0, 0]
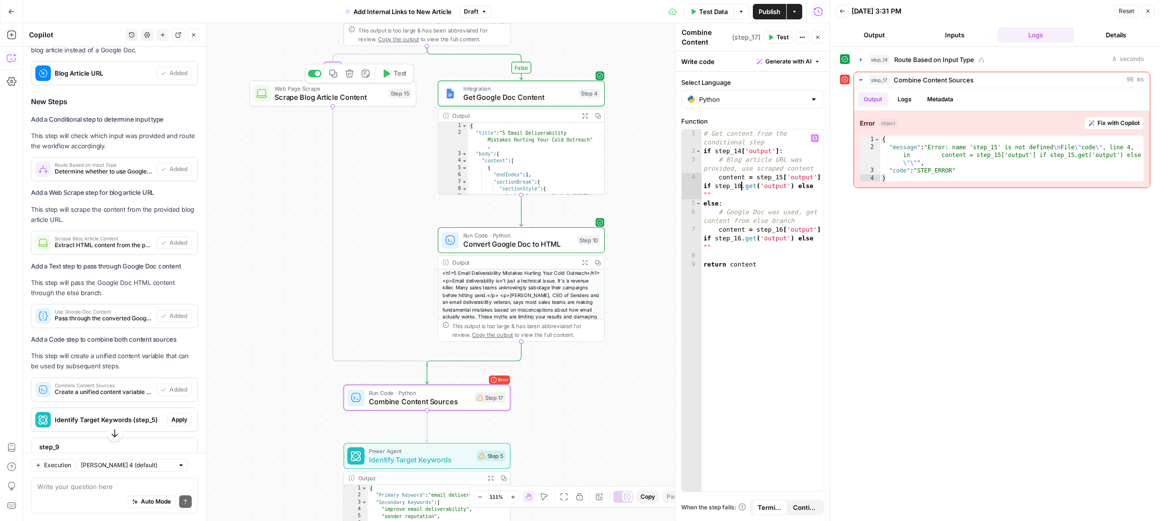
type textarea "**********"
click at [349, 92] on span "Scrape Blog Article Content" at bounding box center [330, 97] width 110 height 11
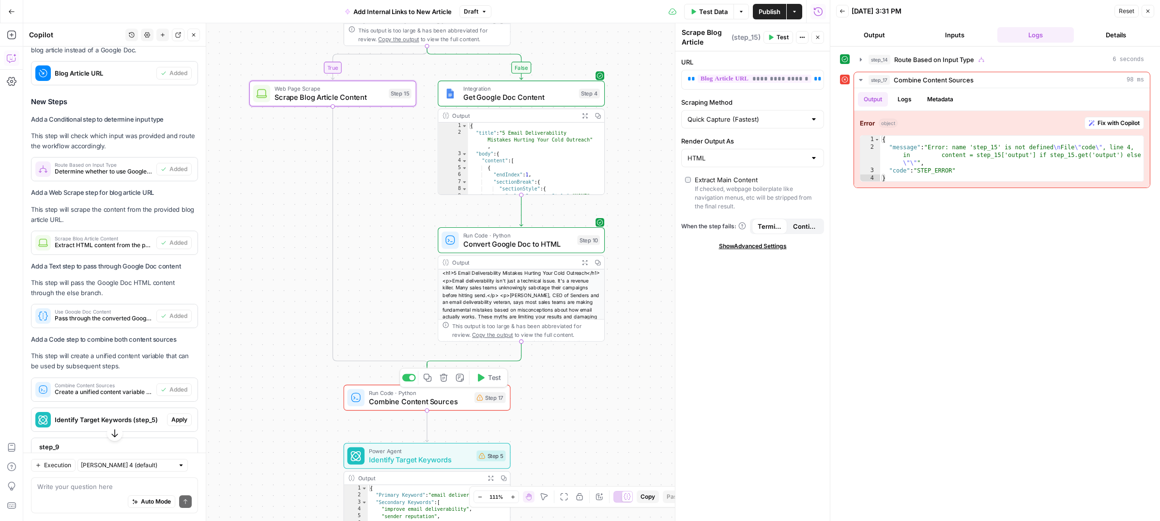
click at [381, 400] on span "Combine Content Sources" at bounding box center [419, 401] width 101 height 11
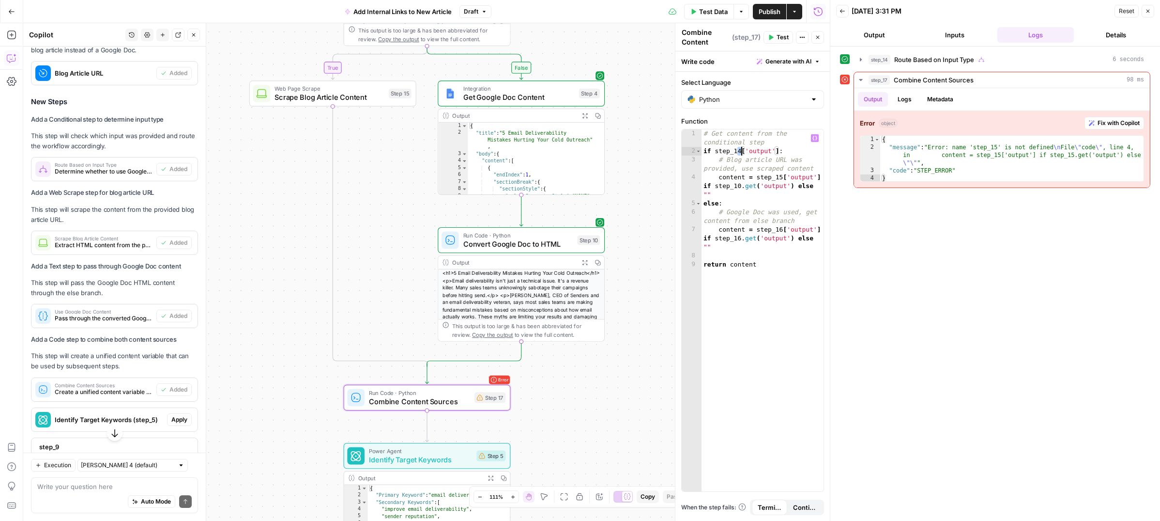
click at [741, 151] on div "# Get content from the conditional step if step_14 [ 'output' ] : # Blog articl…" at bounding box center [763, 323] width 122 height 388
type textarea "**********"
click at [748, 325] on div "step_14 Route Based on Input Type 6 seconds step_17 Combine Content Sources 98 …" at bounding box center [995, 283] width 310 height 464
click at [709, 11] on span "Test Data" at bounding box center [713, 12] width 29 height 10
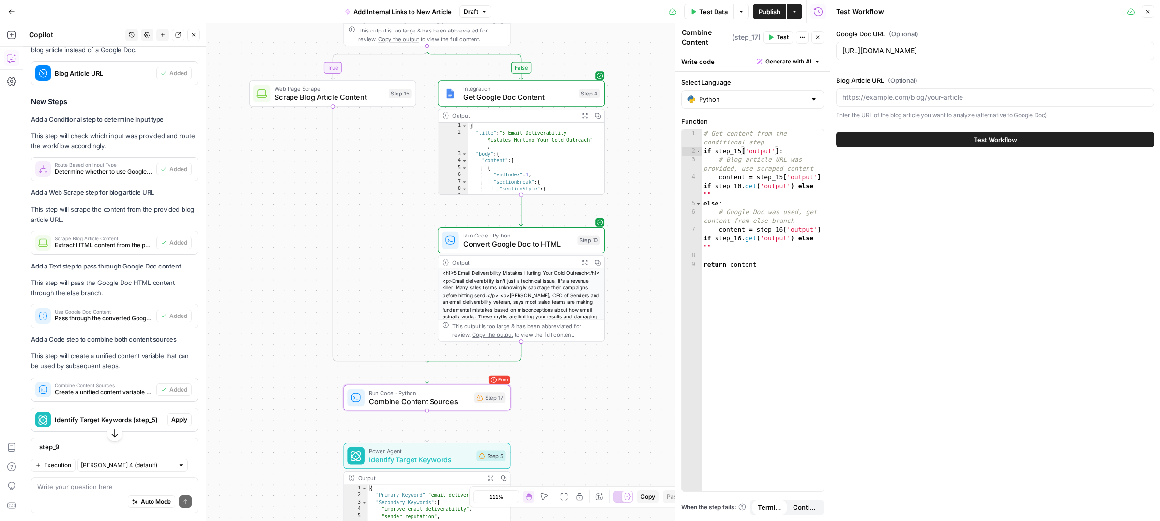
click at [748, 135] on button "Test Workflow" at bounding box center [995, 139] width 318 height 15
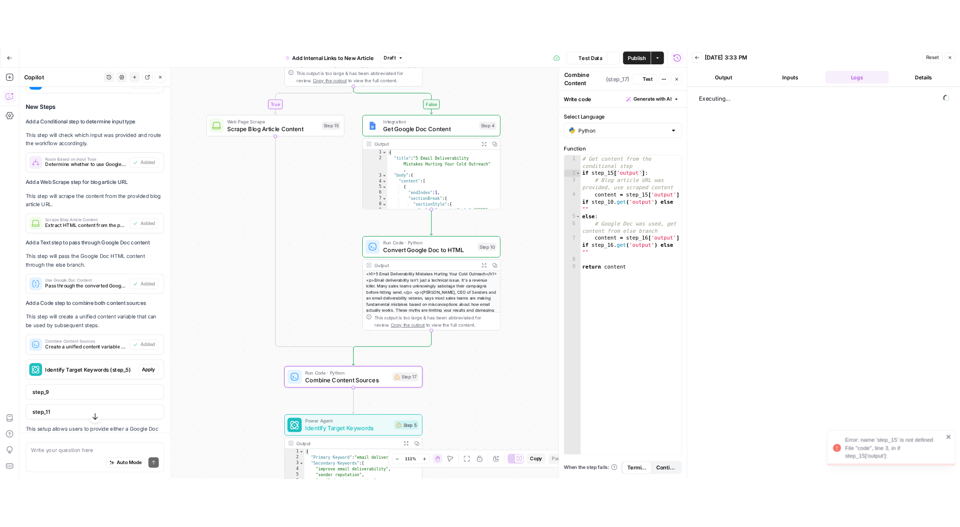
scroll to position [704, 0]
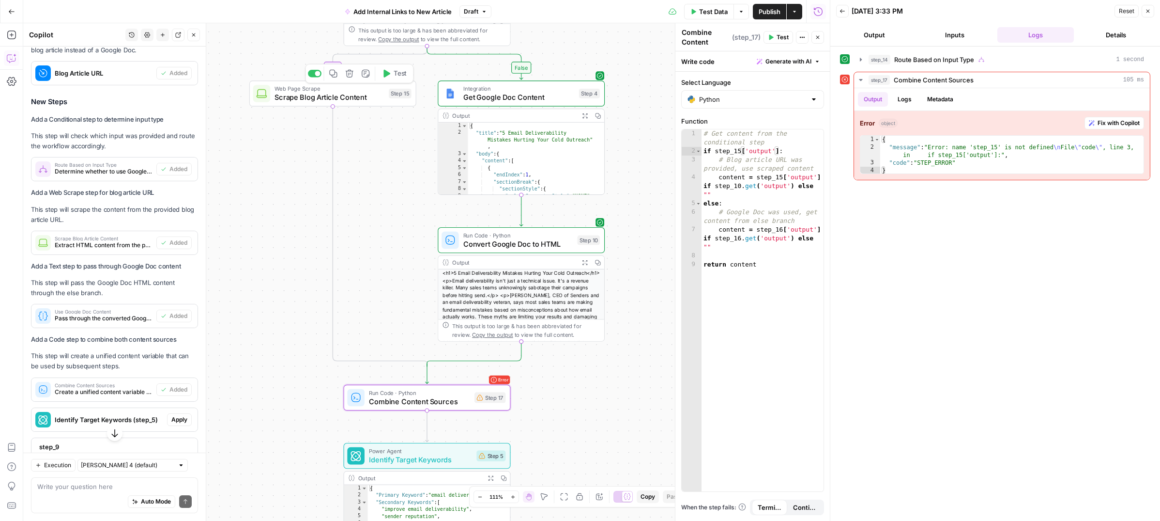
click at [358, 91] on span "Web Page Scrape" at bounding box center [330, 88] width 110 height 9
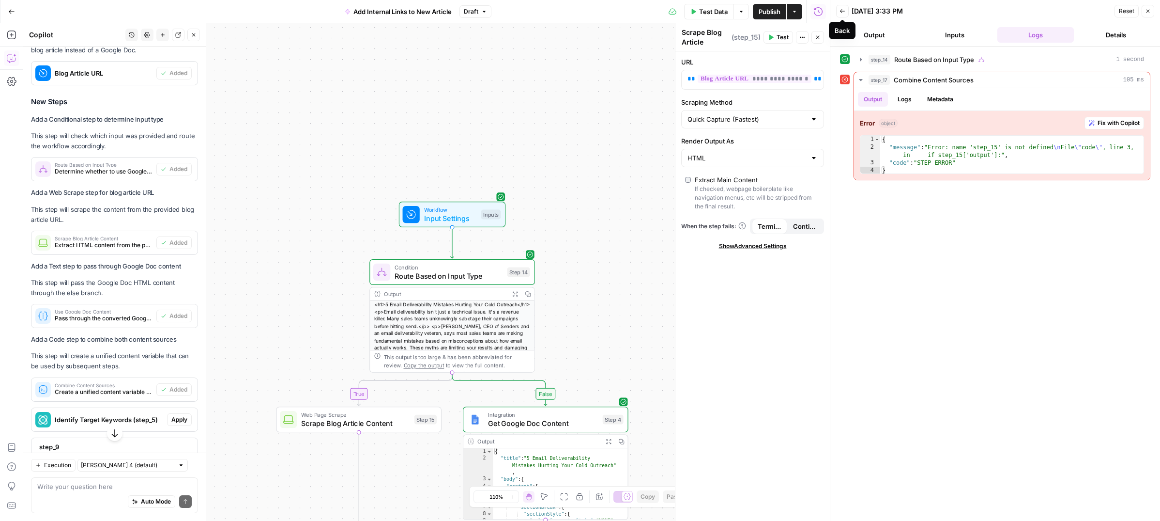
click at [748, 12] on icon "button" at bounding box center [843, 11] width 6 height 6
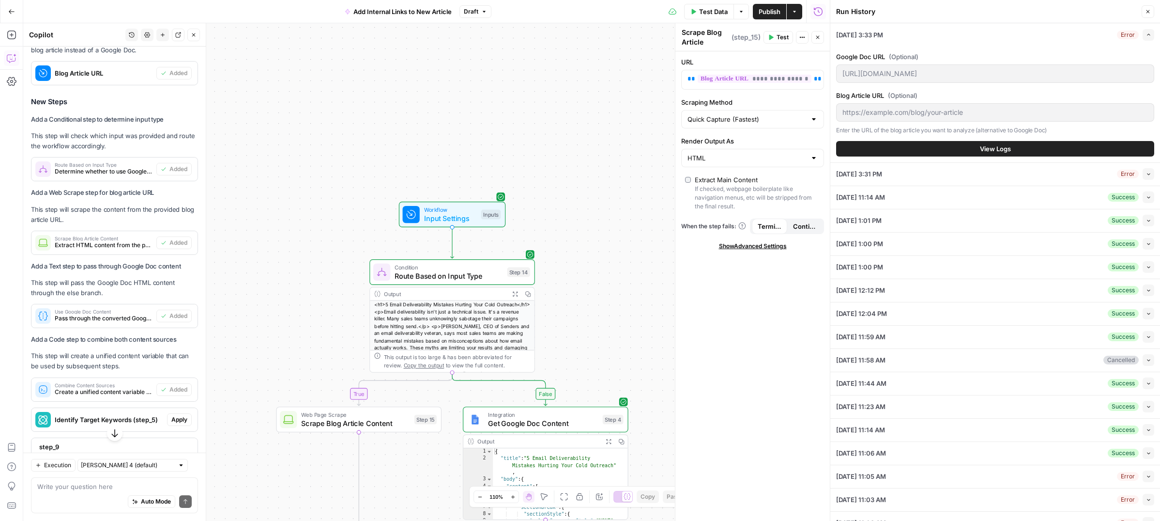
click at [748, 11] on icon "button" at bounding box center [1148, 12] width 6 height 6
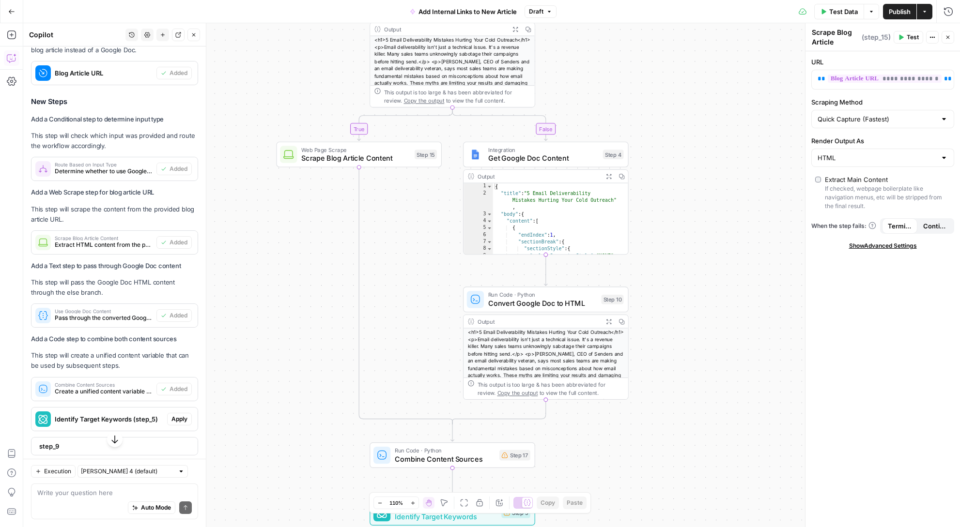
click at [359, 289] on icon "Edge from step_15 to step_14-conditional-end" at bounding box center [405, 296] width 93 height 257
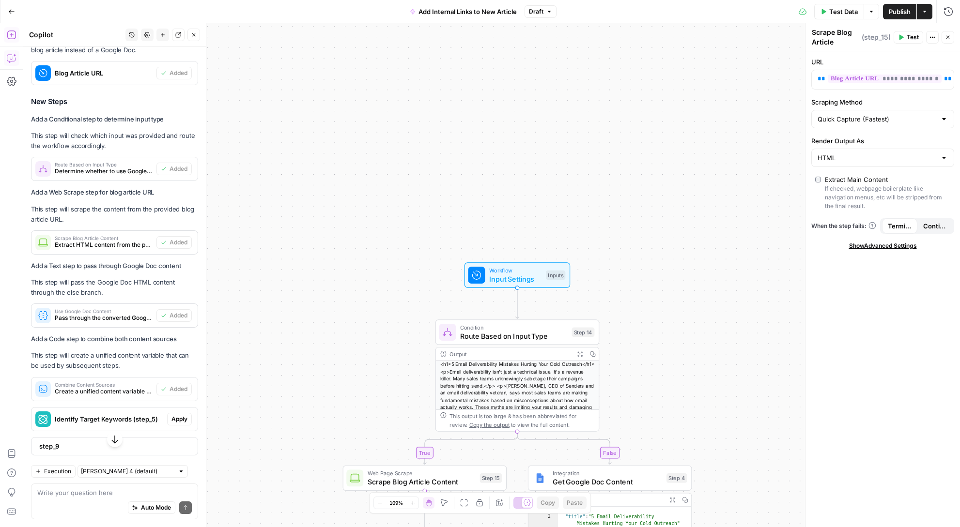
click at [8, 31] on icon "button" at bounding box center [12, 35] width 10 height 10
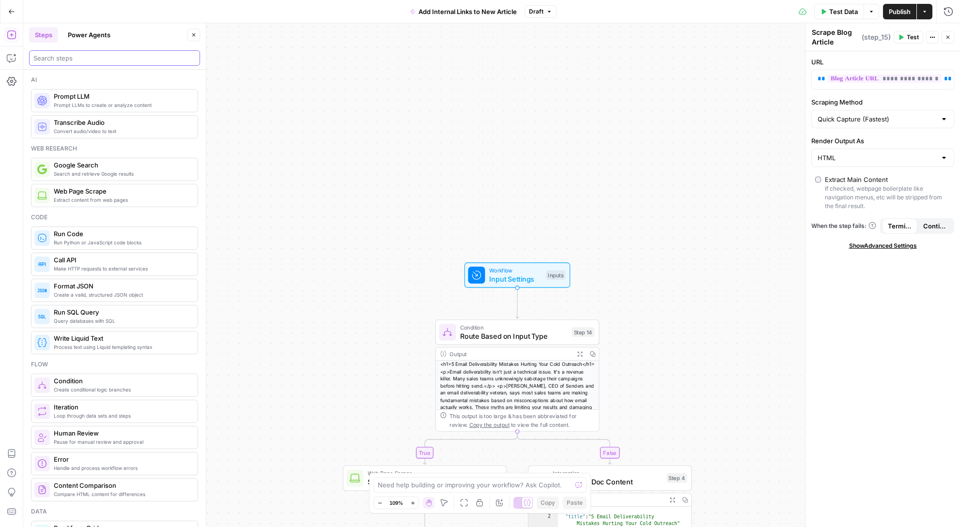
click at [80, 56] on input "search" at bounding box center [114, 58] width 162 height 10
click at [80, 53] on input "search" at bounding box center [114, 58] width 162 height 10
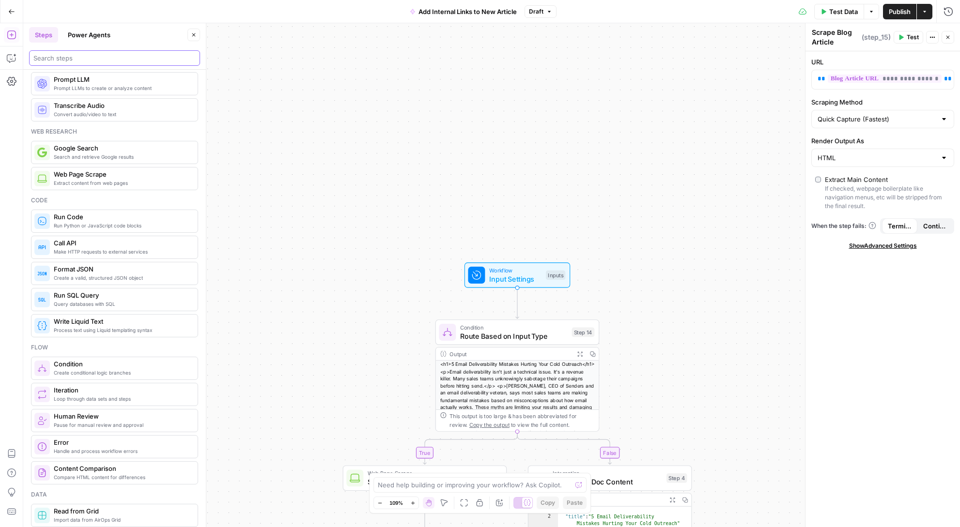
scroll to position [19, 0]
type input "output"
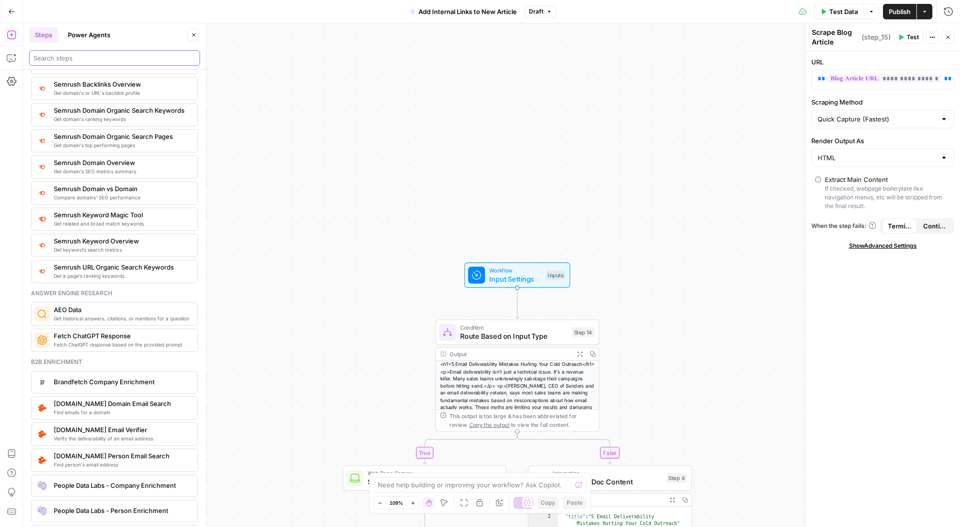
scroll to position [1137, 0]
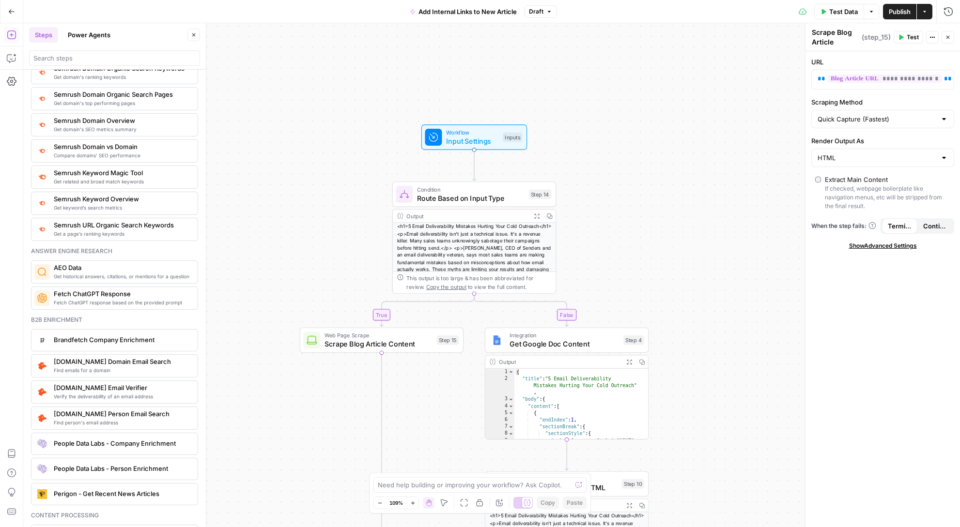
drag, startPoint x: 713, startPoint y: 419, endPoint x: 648, endPoint y: 188, distance: 239.3
click at [648, 188] on div "true false Workflow Input Settings Inputs Condition Route Based on Input Type S…" at bounding box center [491, 275] width 937 height 504
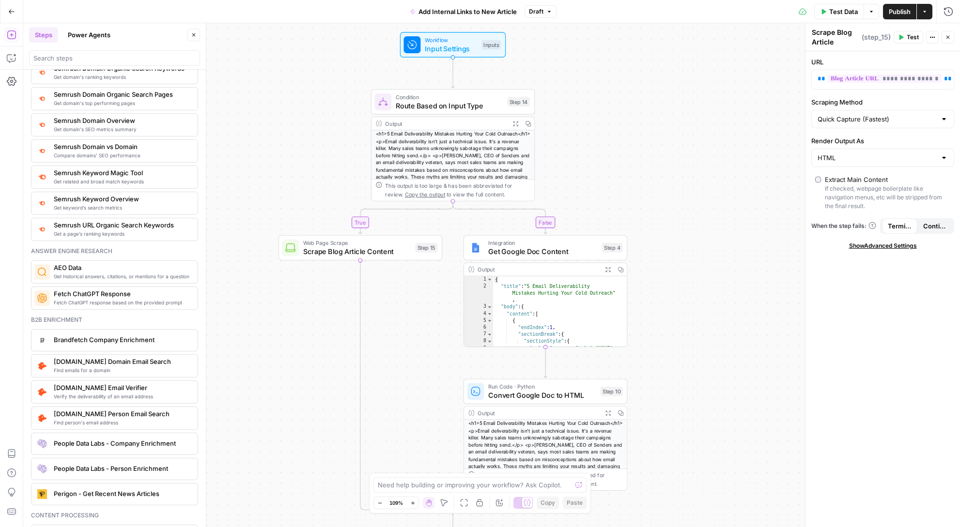
click at [371, 252] on span "Scrape Blog Article Content" at bounding box center [357, 251] width 108 height 11
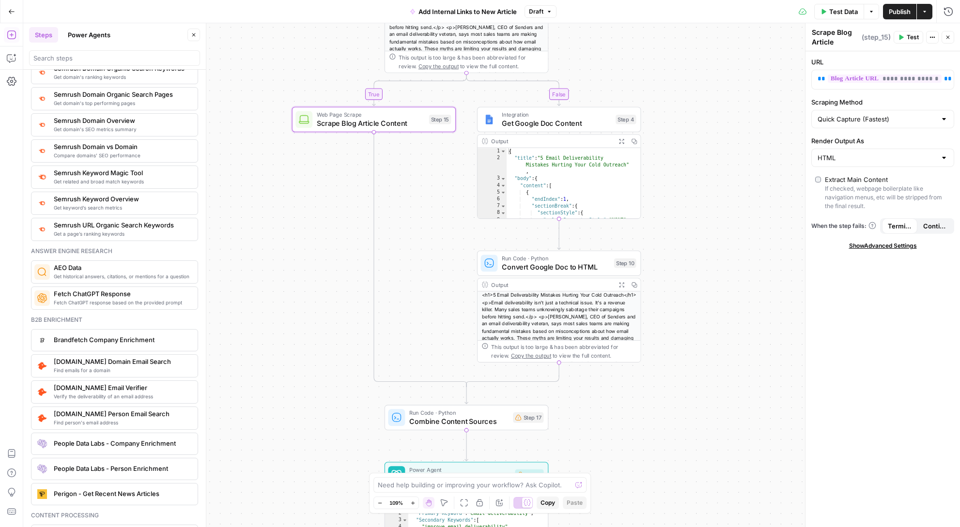
drag, startPoint x: 652, startPoint y: 363, endPoint x: 665, endPoint y: 229, distance: 134.8
click at [665, 229] on div "true false Workflow Input Settings Inputs Condition Route Based on Input Type S…" at bounding box center [491, 275] width 937 height 504
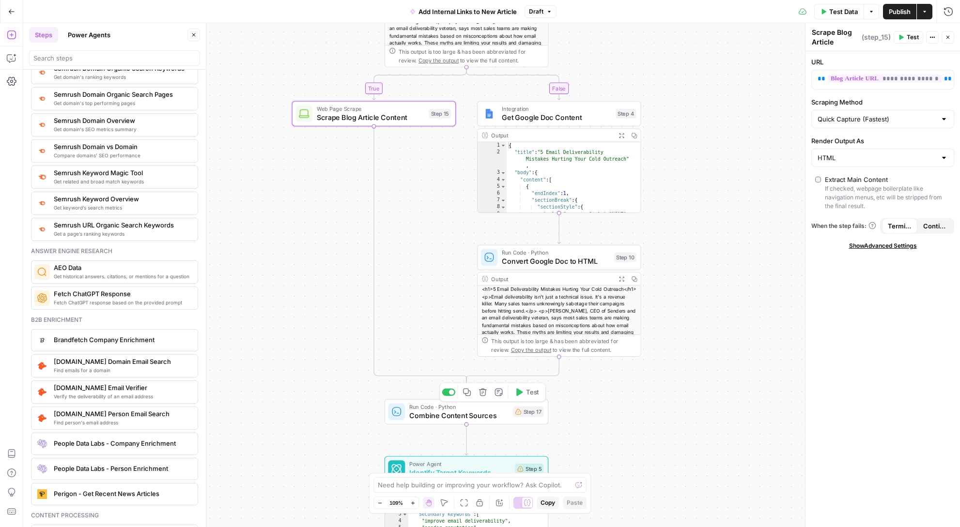
click at [488, 412] on span "Combine Content Sources" at bounding box center [458, 415] width 99 height 11
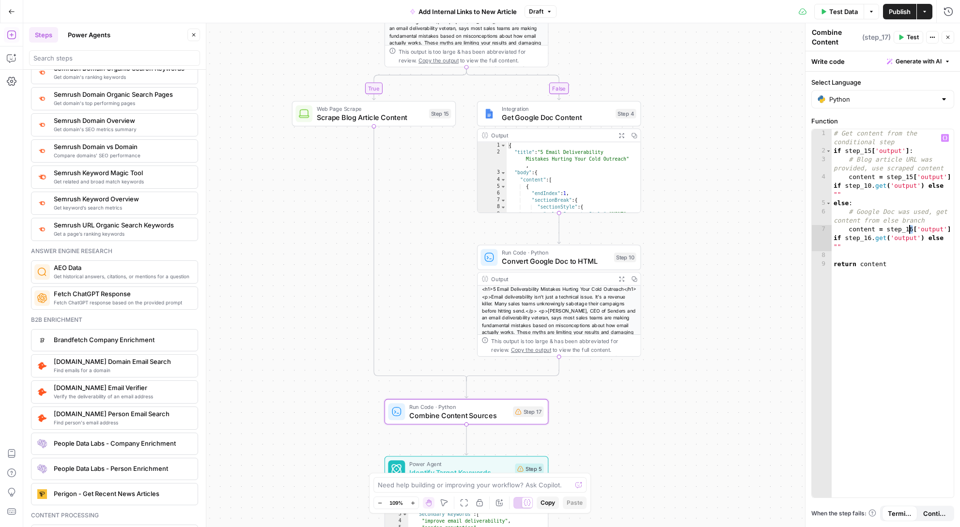
click at [748, 229] on div "# Get content from the conditional step if step_15 [ 'output' ] : # Blog articl…" at bounding box center [892, 326] width 122 height 395
click at [748, 237] on div "# Get content from the conditional step if step_15 [ 'output' ] : # Blog articl…" at bounding box center [892, 326] width 122 height 395
click at [748, 324] on div "# Get content from the conditional step if step_15 [ 'output' ] : # Blog articl…" at bounding box center [892, 326] width 122 height 395
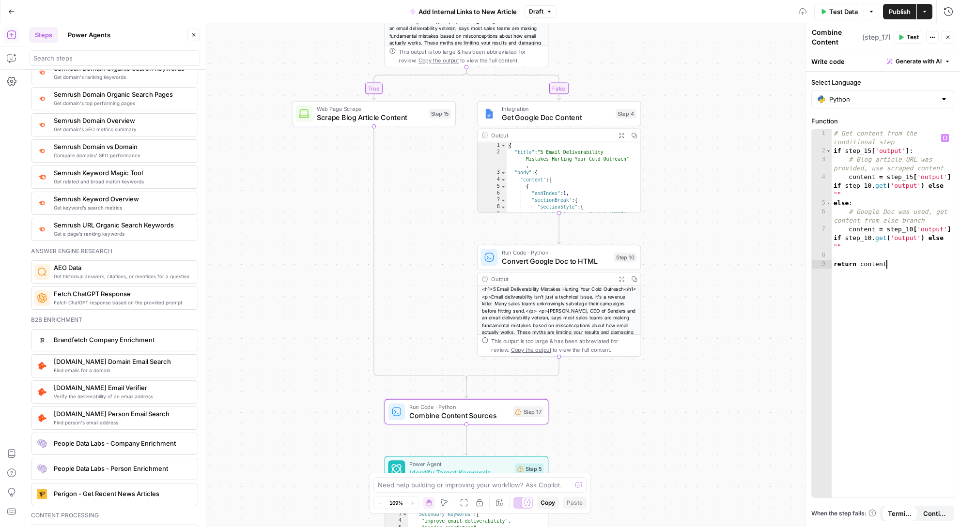
scroll to position [0, 3]
type textarea "**********"
click at [748, 37] on button "Test" at bounding box center [908, 37] width 30 height 13
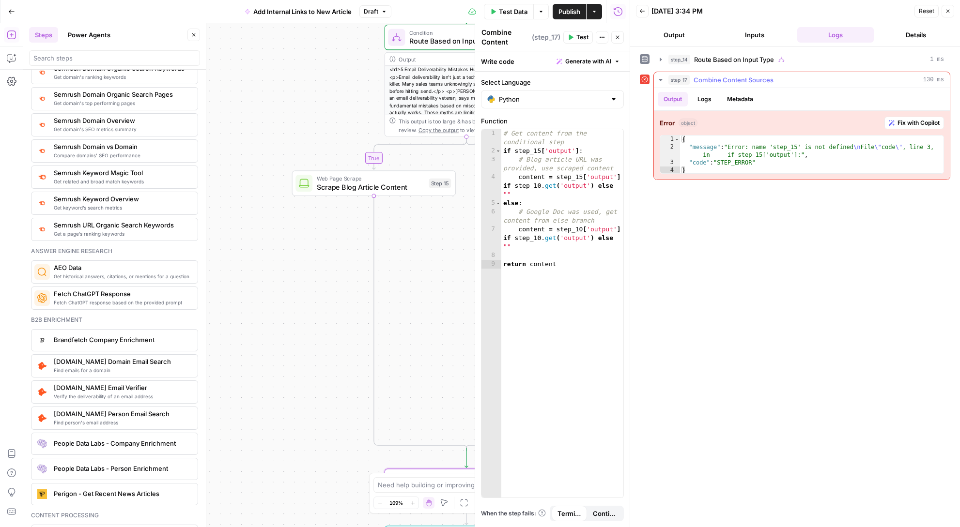
click at [740, 98] on button "Metadata" at bounding box center [740, 99] width 38 height 15
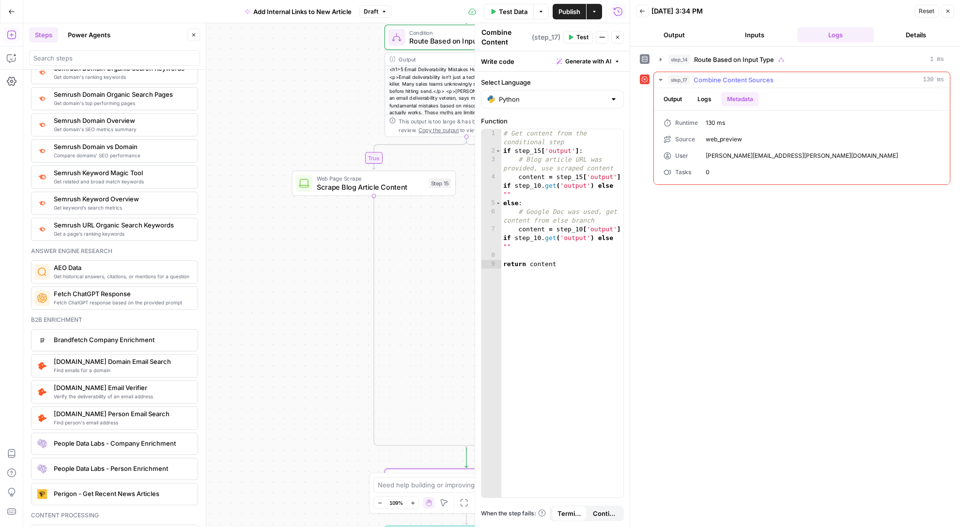
click at [701, 99] on button "Logs" at bounding box center [704, 99] width 26 height 15
click at [677, 99] on button "Output" at bounding box center [673, 99] width 30 height 15
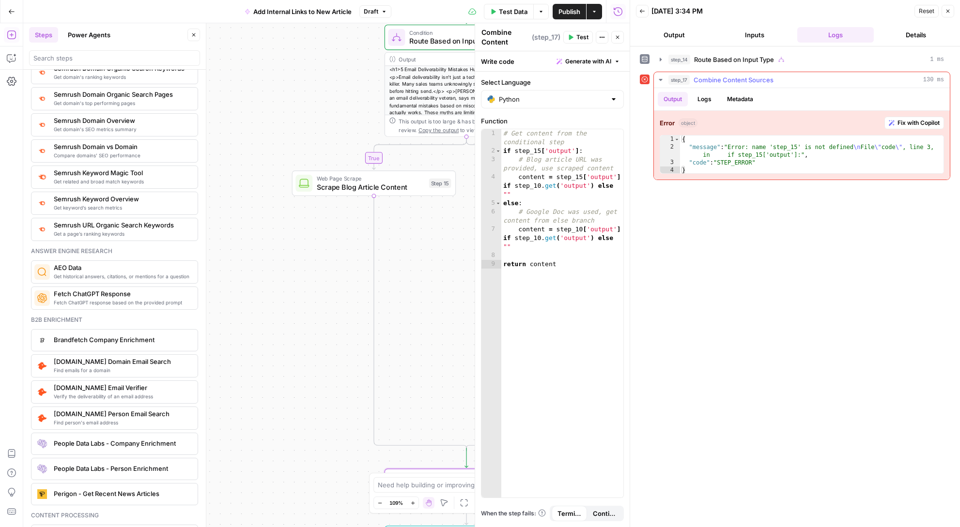
click at [748, 129] on div "Error object Fix with Copilot 1 2 3 4 { "message" : "Error: name 'step_15' is n…" at bounding box center [802, 145] width 296 height 69
click at [748, 124] on span "Fix with Copilot" at bounding box center [918, 123] width 42 height 9
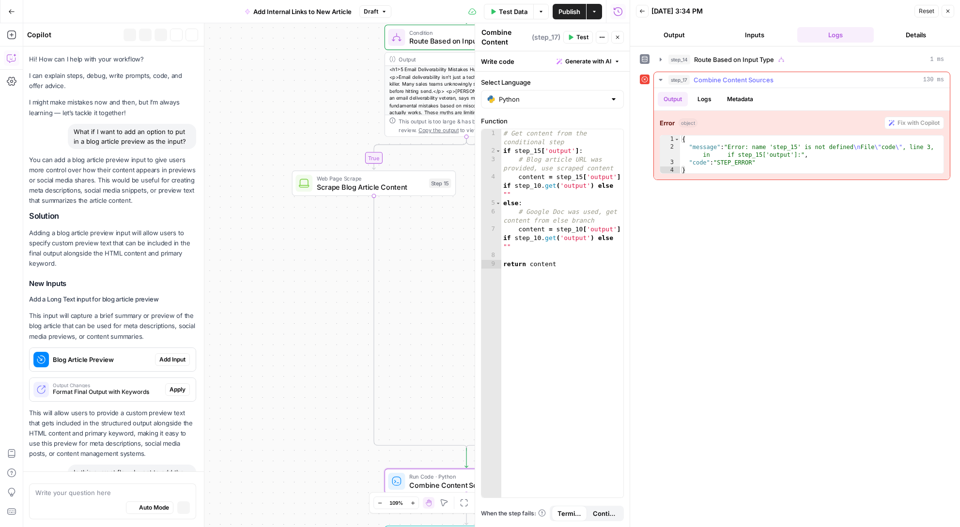
scroll to position [771, 0]
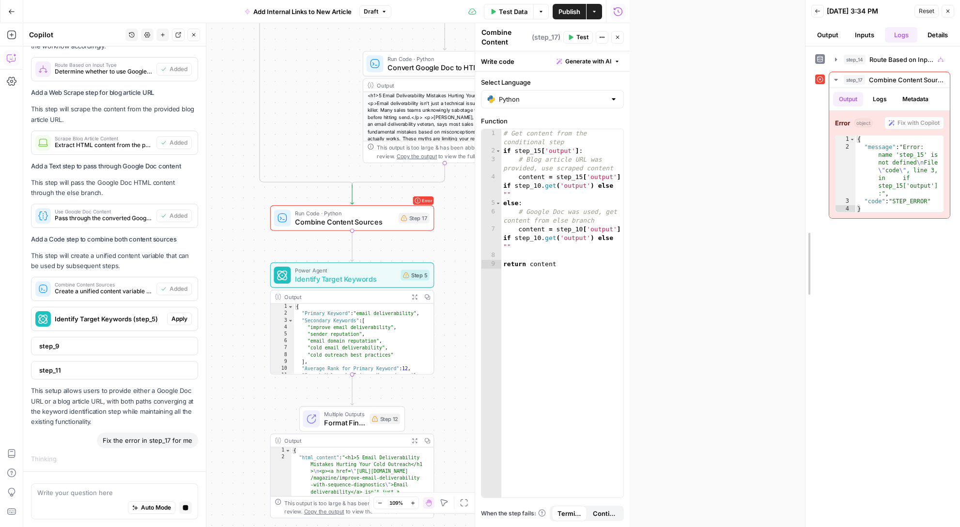
drag, startPoint x: 630, startPoint y: 117, endPoint x: 834, endPoint y: 152, distance: 207.4
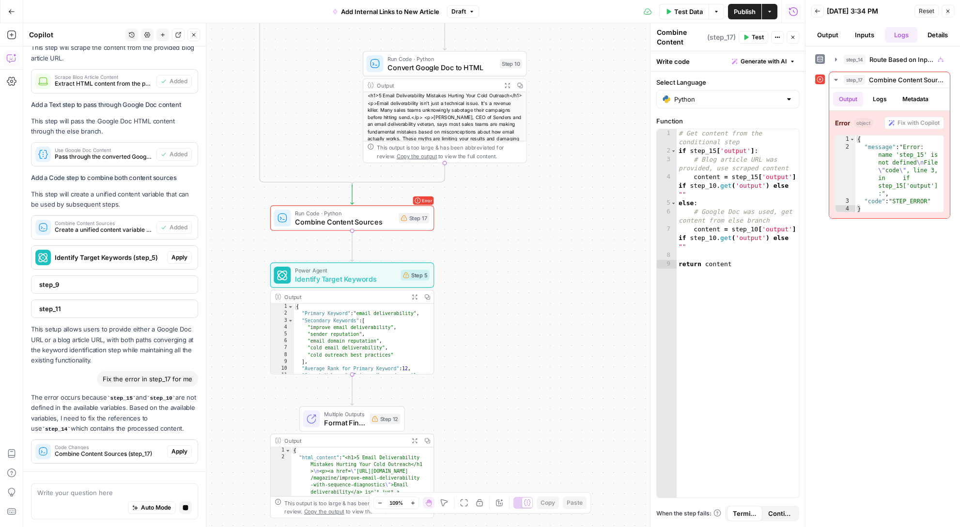
scroll to position [902, 0]
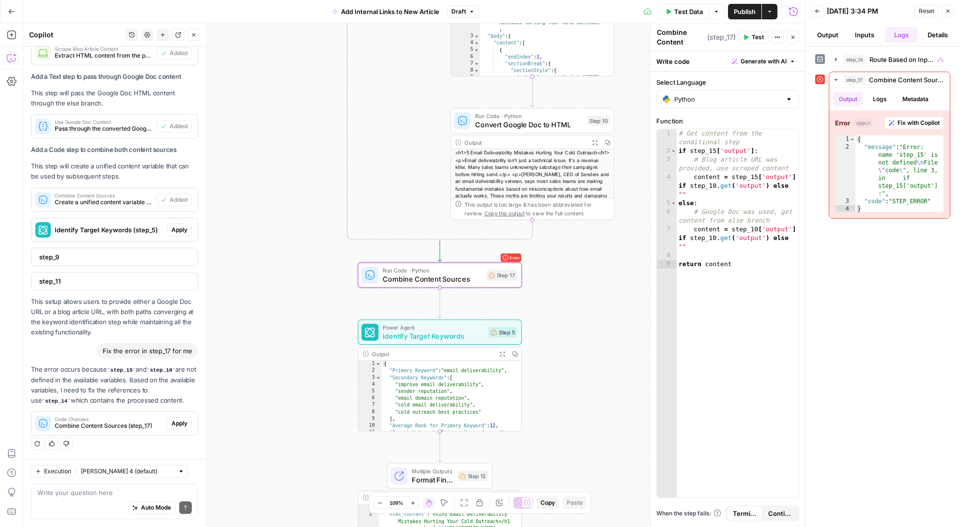
click at [178, 420] on span "Apply" at bounding box center [179, 423] width 16 height 9
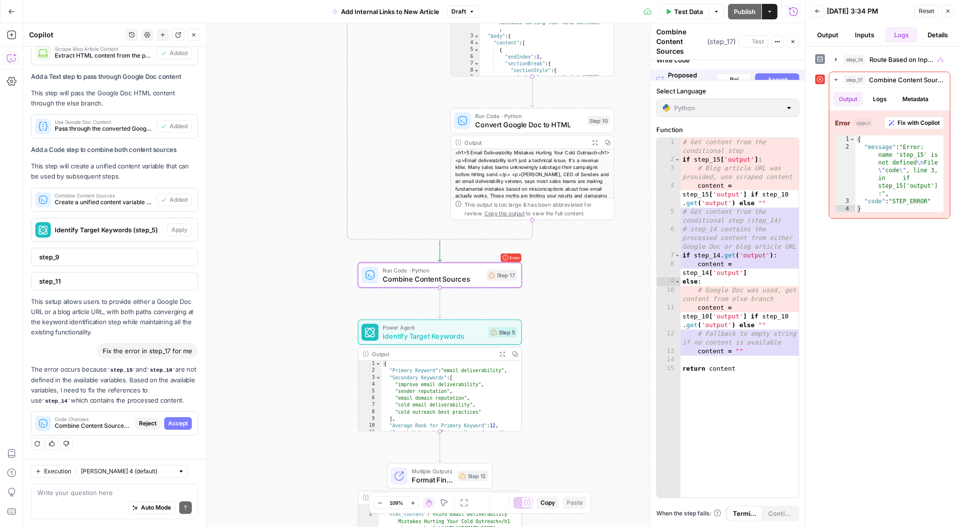
scroll to position [871, 0]
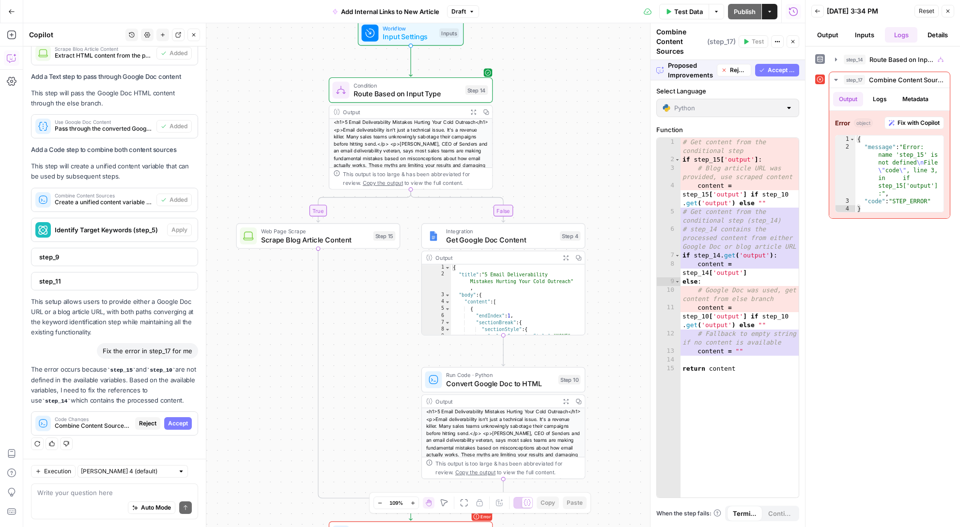
drag, startPoint x: 316, startPoint y: 86, endPoint x: 287, endPoint y: 345, distance: 260.7
click at [287, 345] on div "true false Workflow Input Settings Inputs Condition Route Based on Input Type S…" at bounding box center [414, 275] width 782 height 504
click at [425, 92] on span "Route Based on Input Type" at bounding box center [408, 94] width 108 height 11
click at [748, 10] on button "Close" at bounding box center [947, 11] width 13 height 13
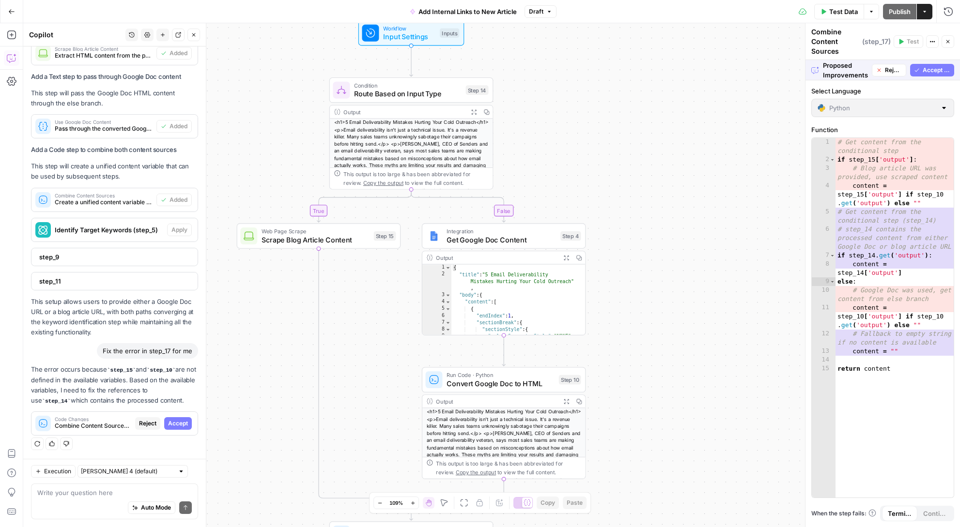
click at [417, 88] on span "Condition" at bounding box center [408, 85] width 108 height 8
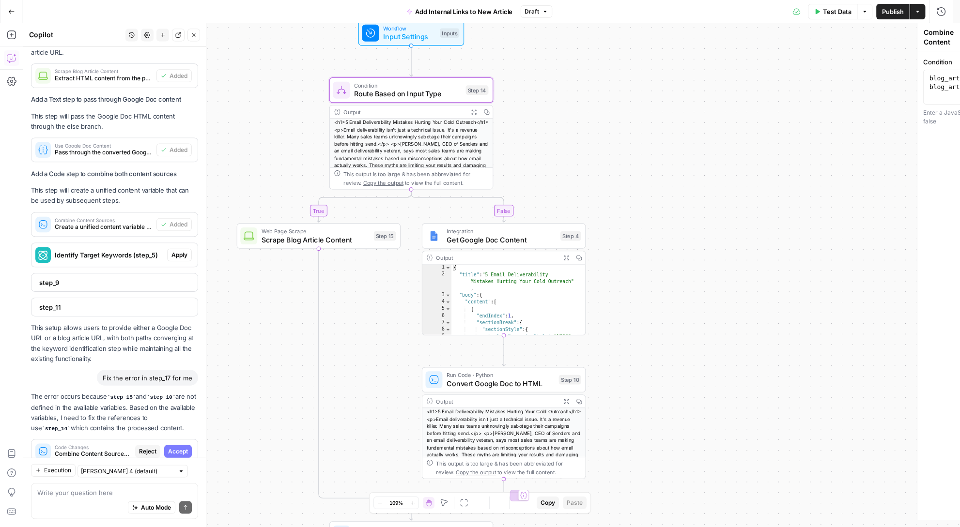
type textarea "Route Based on Input Type"
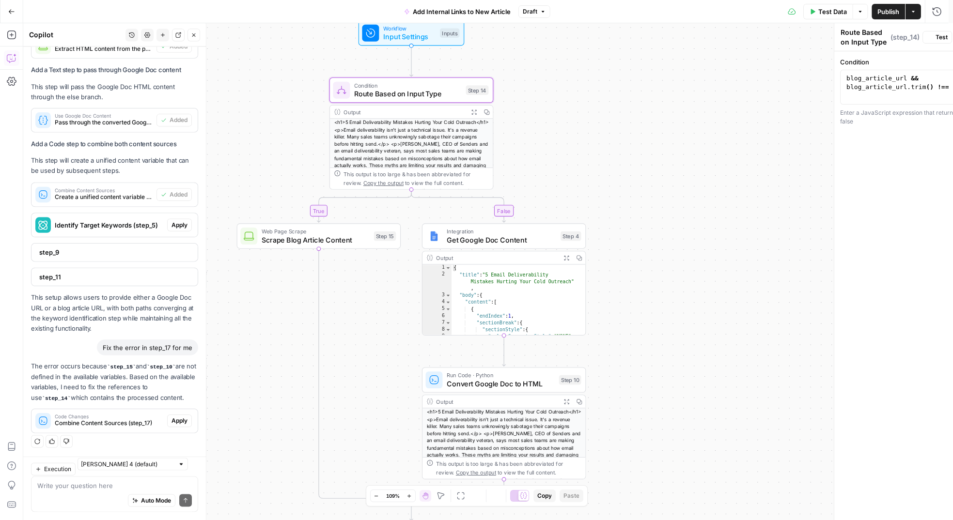
scroll to position [902, 0]
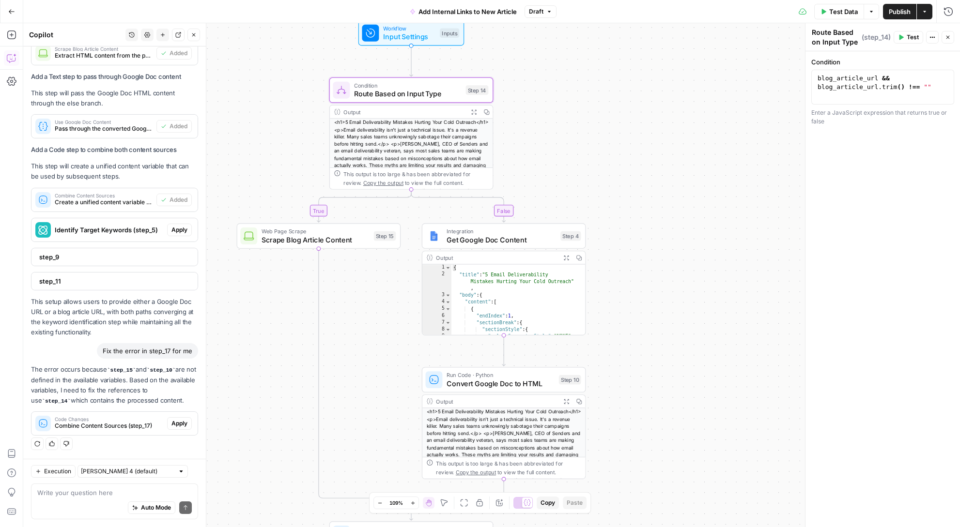
click at [397, 133] on div "<h1>5 Email Deliverability Mistakes Hurting Your Cold Outreach</h1> <p>Email de…" at bounding box center [411, 176] width 163 height 114
click at [409, 81] on div "Condition Route Based on Input Type Step 14 Copy step Delete step Add Note Test" at bounding box center [411, 89] width 164 height 25
click at [395, 73] on div at bounding box center [394, 70] width 14 height 7
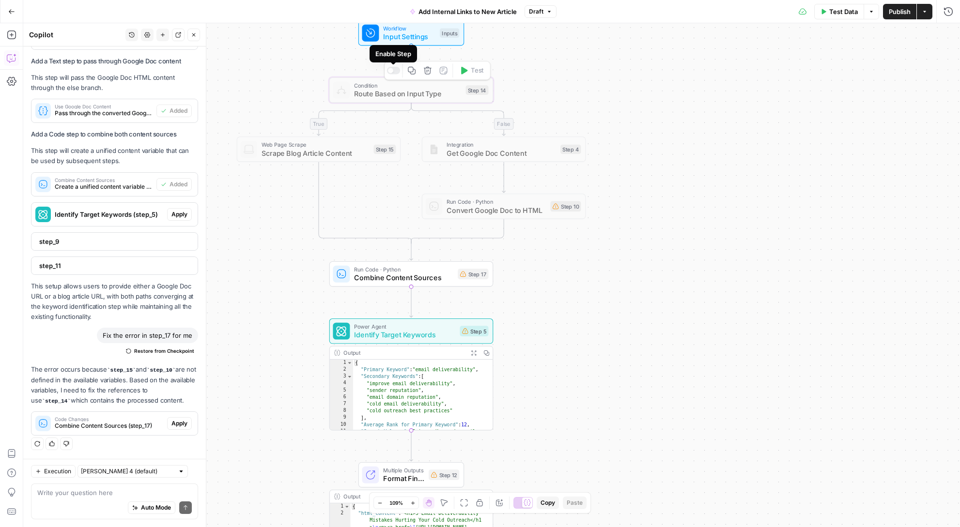
click at [396, 69] on div at bounding box center [394, 70] width 14 height 7
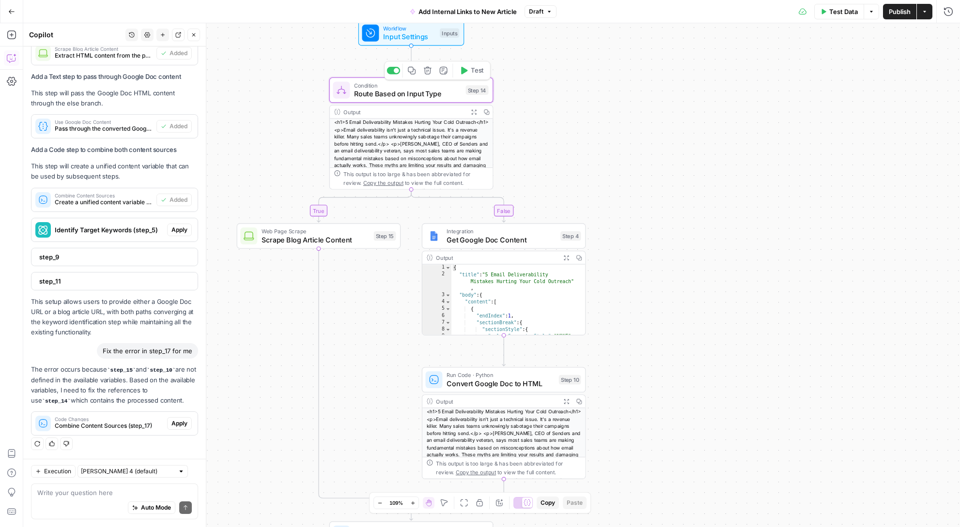
click at [410, 93] on span "Route Based on Input Type" at bounding box center [408, 94] width 108 height 11
type textarea "**********"
drag, startPoint x: 938, startPoint y: 91, endPoint x: 799, endPoint y: 68, distance: 140.8
click at [748, 68] on body "Apollo New Home Browse Insights Opportunities Your Data Recent Grids Net New Co…" at bounding box center [480, 263] width 960 height 527
click at [748, 35] on icon "button" at bounding box center [932, 37] width 6 height 6
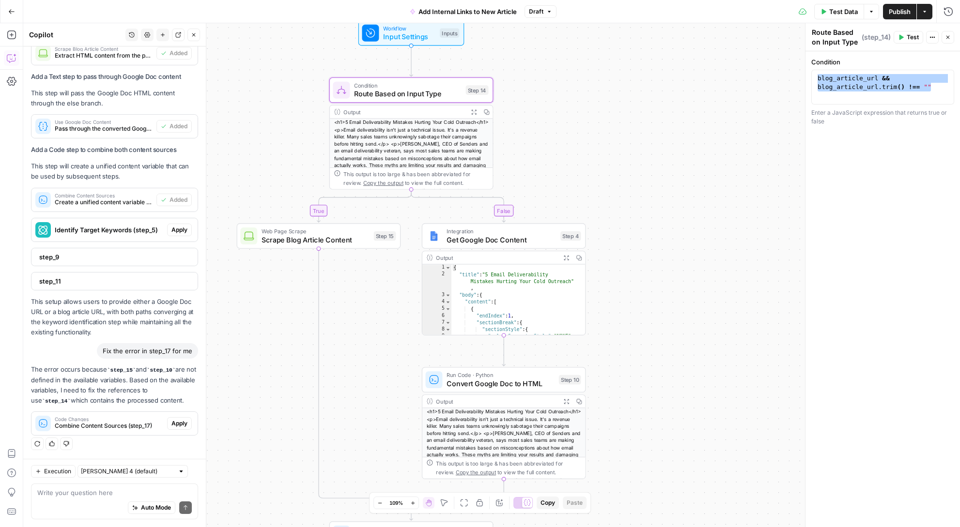
click at [663, 58] on div "true false Workflow Input Settings Inputs Condition Route Based on Input Type S…" at bounding box center [491, 275] width 937 height 504
click at [748, 37] on icon "button" at bounding box center [932, 37] width 6 height 6
click at [748, 81] on span "Delete Step" at bounding box center [903, 81] width 46 height 10
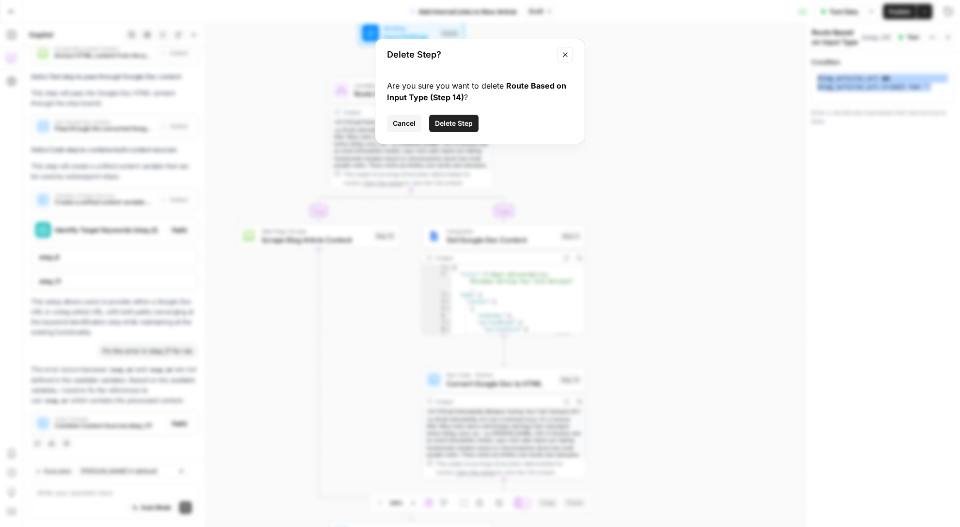
click at [439, 118] on button "Delete Step" at bounding box center [453, 123] width 49 height 17
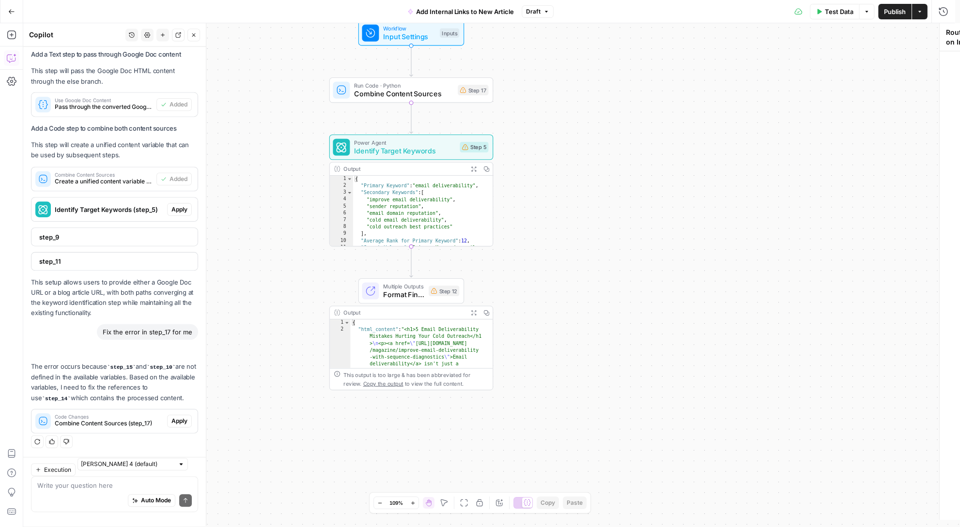
scroll to position [918, 0]
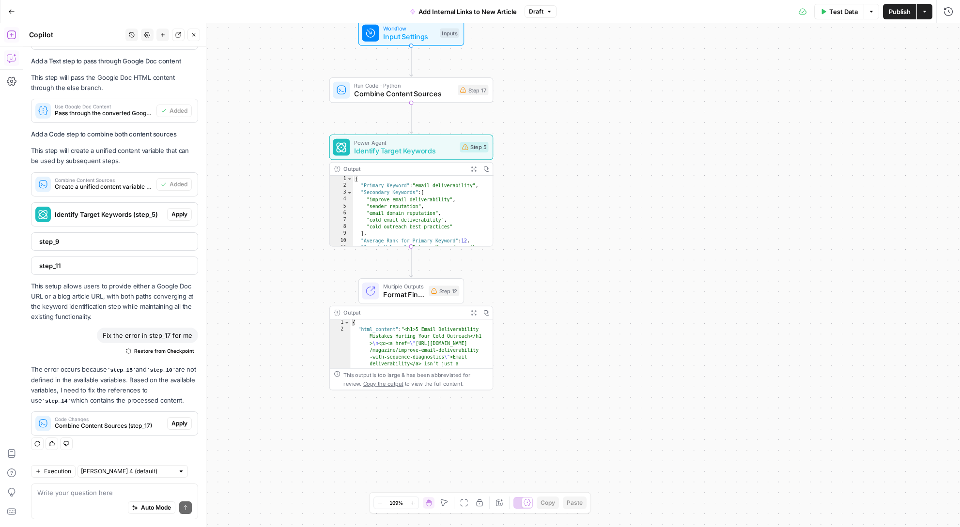
click at [12, 35] on icon "button" at bounding box center [12, 35] width 10 height 10
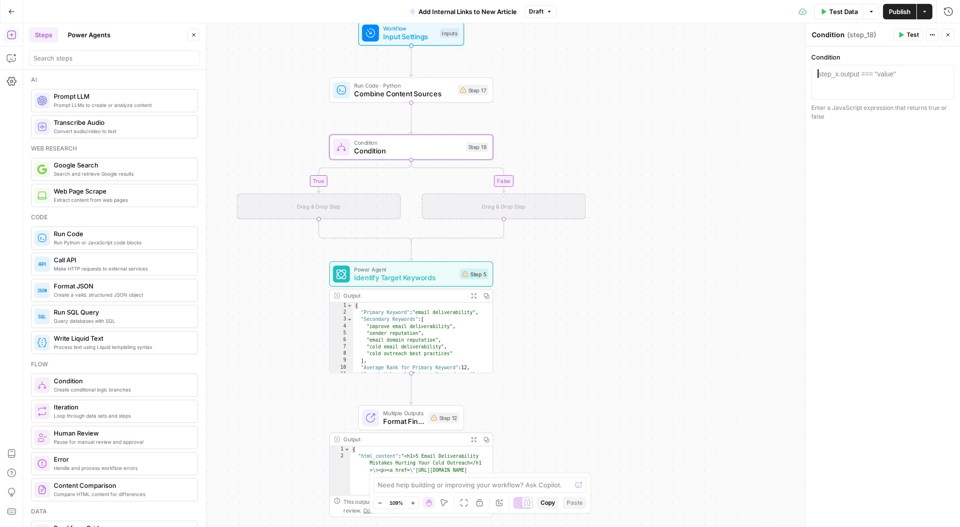
click at [748, 87] on div at bounding box center [882, 91] width 134 height 44
paste textarea "**********"
click at [748, 192] on div "**********" at bounding box center [882, 286] width 154 height 481
click at [606, 349] on div "true false Workflow Input Settings Inputs Run Code · Python Combine Content Sou…" at bounding box center [491, 275] width 937 height 504
click at [748, 12] on icon "button" at bounding box center [948, 12] width 10 height 10
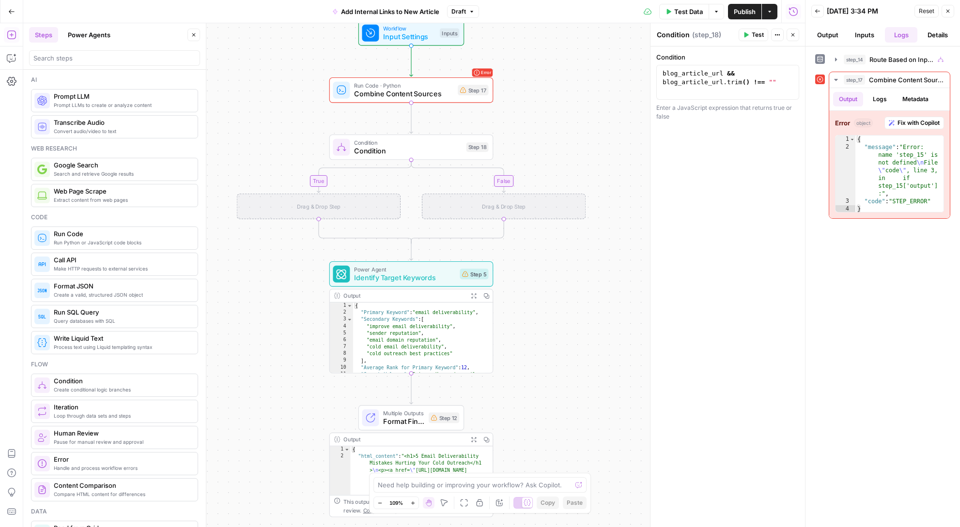
click at [748, 12] on button "Close" at bounding box center [947, 11] width 13 height 13
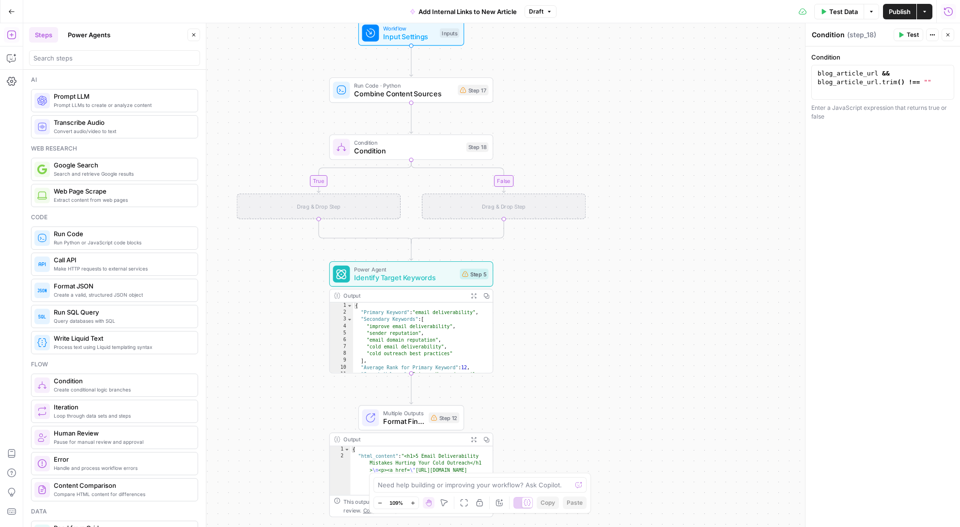
click at [748, 12] on icon "button" at bounding box center [948, 12] width 10 height 10
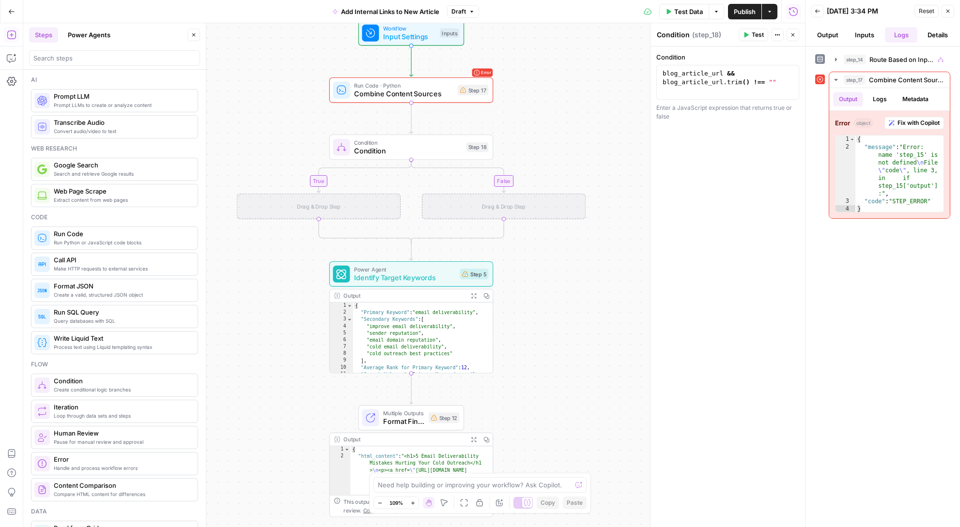
click at [748, 12] on button "Close" at bounding box center [947, 11] width 13 height 13
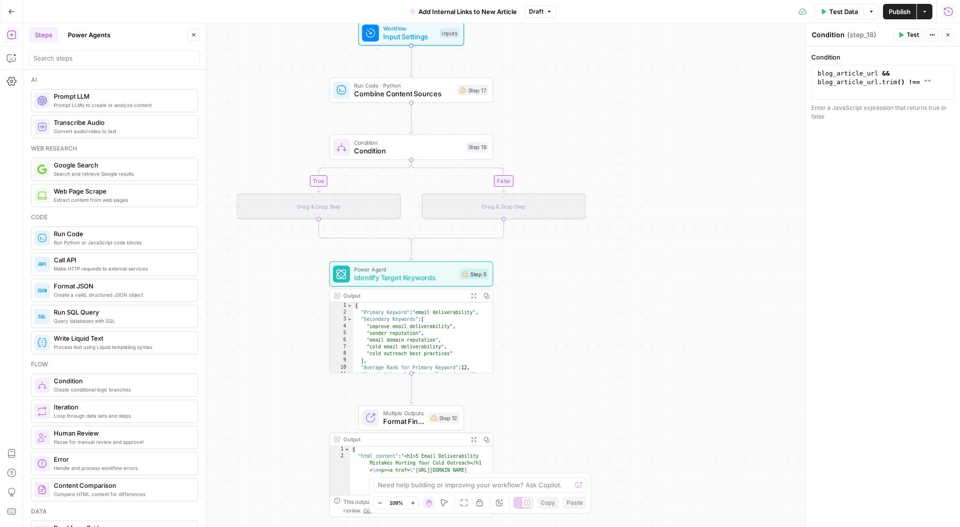
click at [748, 10] on icon "button" at bounding box center [948, 12] width 10 height 10
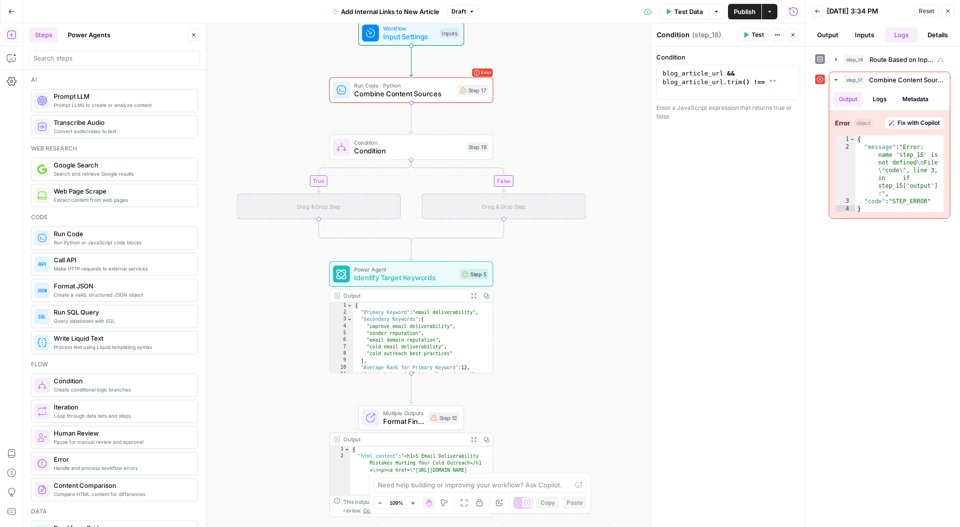
click at [748, 11] on icon "button" at bounding box center [793, 12] width 10 height 10
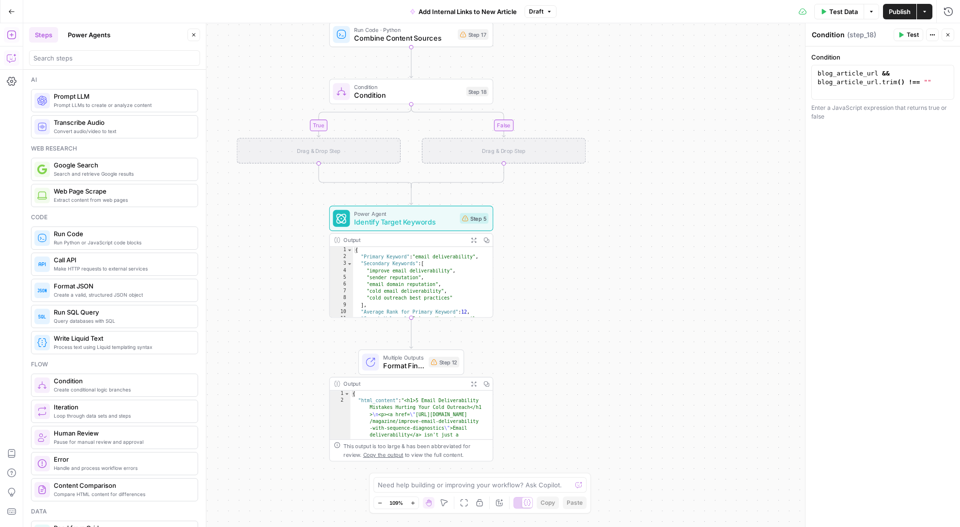
click at [11, 60] on icon "button" at bounding box center [12, 58] width 10 height 10
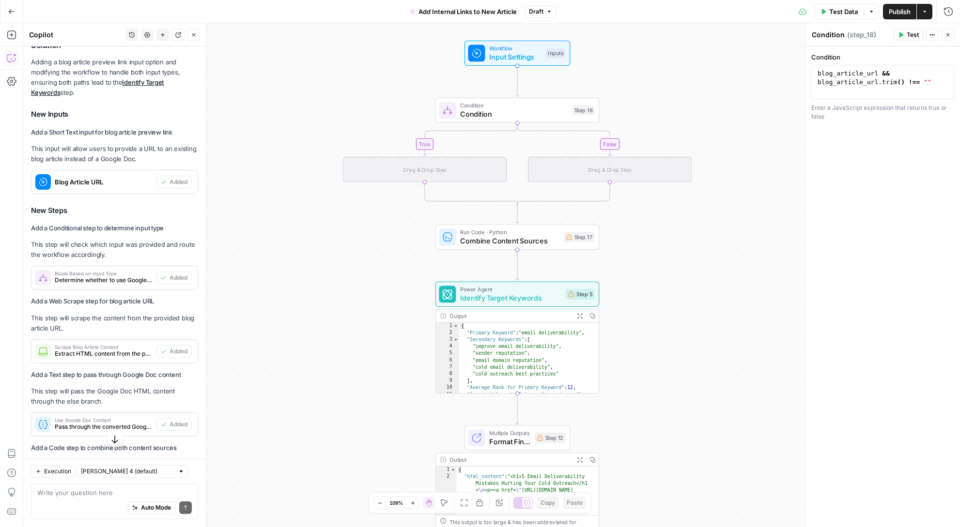
scroll to position [733, 0]
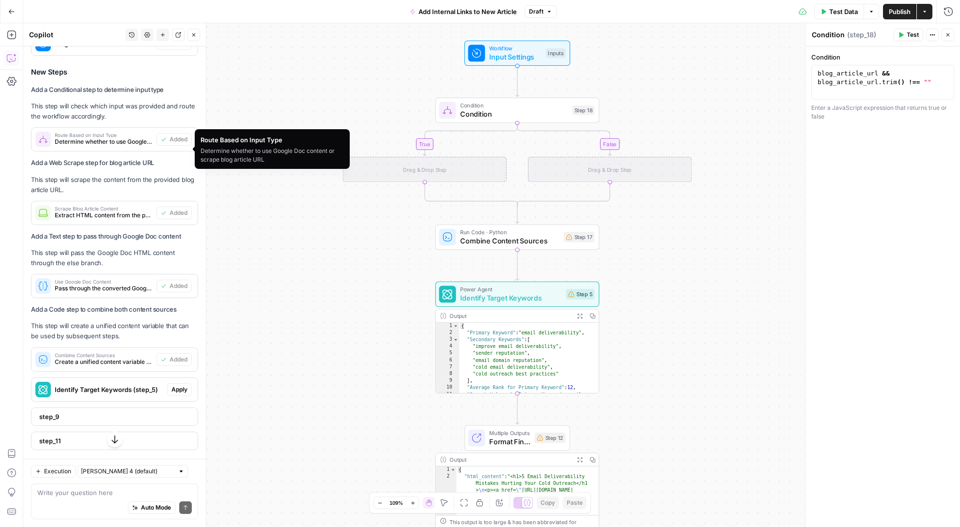
click at [77, 138] on span "Route Based on Input Type" at bounding box center [104, 135] width 98 height 5
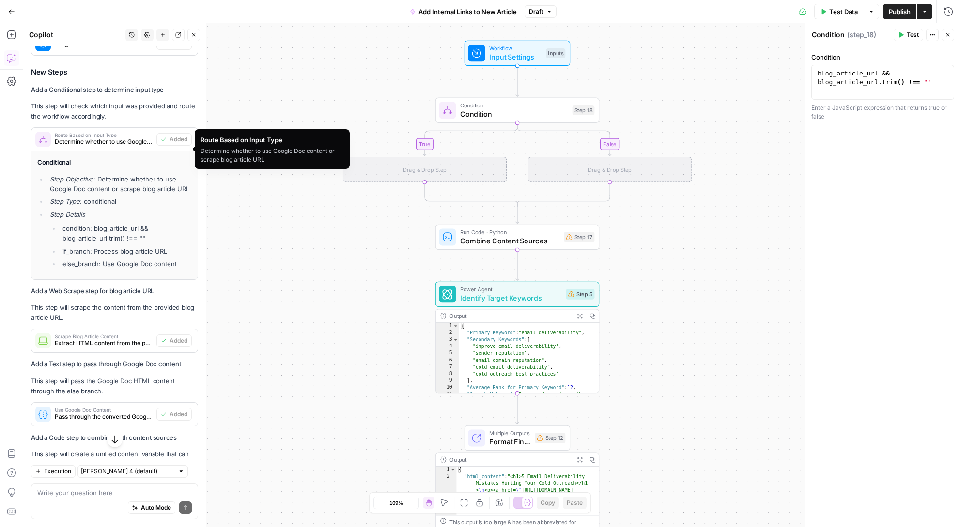
click at [130, 194] on li "Step Objective : Determine whether to use Google Doc content or scrape blog art…" at bounding box center [119, 183] width 144 height 19
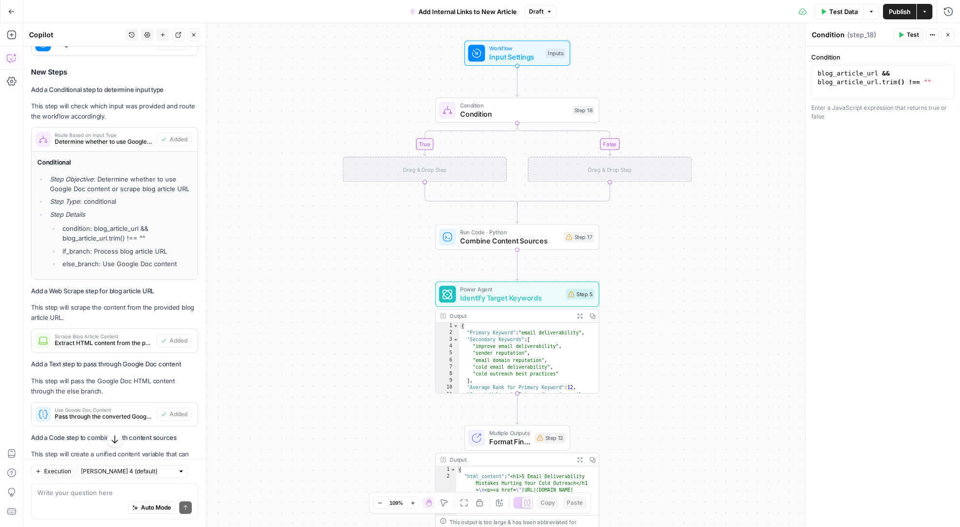
click at [129, 194] on li "Step Objective : Determine whether to use Google Doc content or scrape blog art…" at bounding box center [119, 183] width 144 height 19
click at [81, 184] on li "Step Objective : Determine whether to use Google Doc content or scrape blog art…" at bounding box center [119, 183] width 144 height 19
drag, startPoint x: 49, startPoint y: 186, endPoint x: 183, endPoint y: 297, distance: 174.0
click at [183, 279] on div "Conditional Step Objective : Determine whether to use Google Doc content or scr…" at bounding box center [114, 216] width 166 height 128
copy ul "Step Objective : Determine whether to use Google Doc content or scrape blog art…"
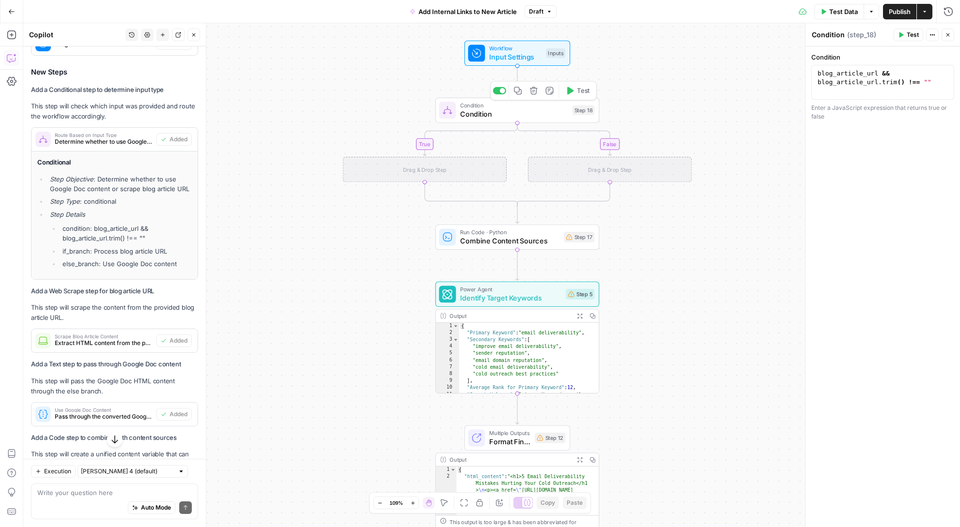
click at [529, 114] on span "Condition" at bounding box center [514, 114] width 108 height 11
click at [748, 93] on div "blog_article_url && blog_article_url . trim ( ) !== """ at bounding box center [882, 99] width 134 height 61
paste textarea
type textarea "**********"
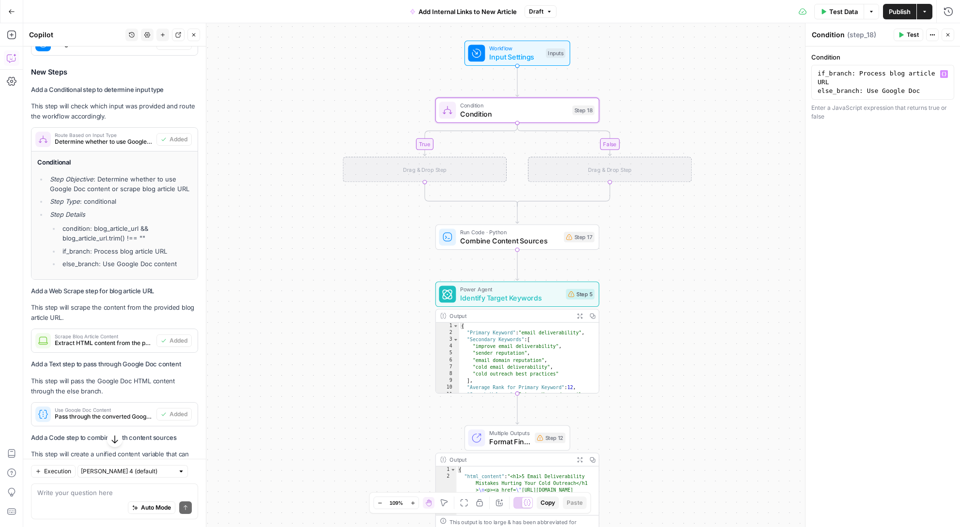
click at [748, 184] on div "**********" at bounding box center [882, 286] width 154 height 481
click at [430, 166] on div "Drag & Drop Step" at bounding box center [425, 169] width 164 height 25
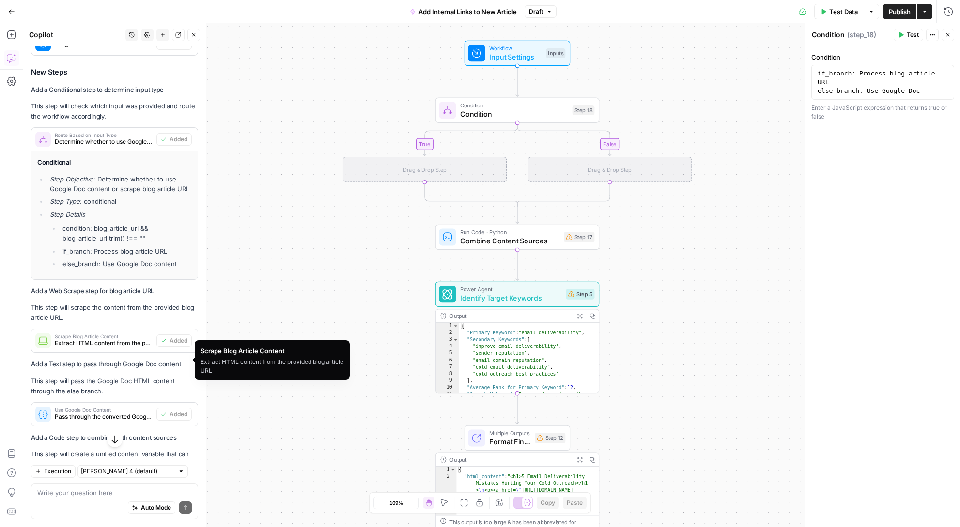
click at [132, 348] on span "Extract HTML content from the provided blog article URL" at bounding box center [104, 343] width 98 height 9
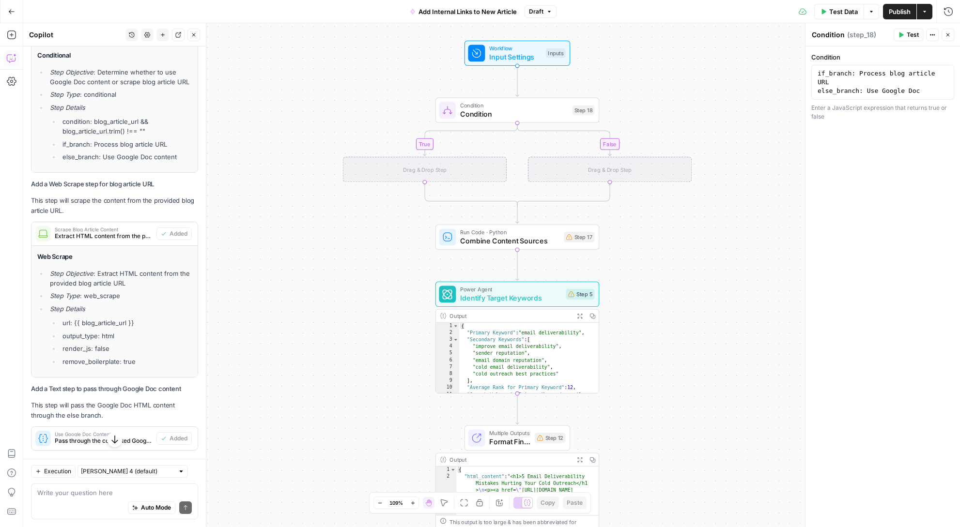
scroll to position [870, 0]
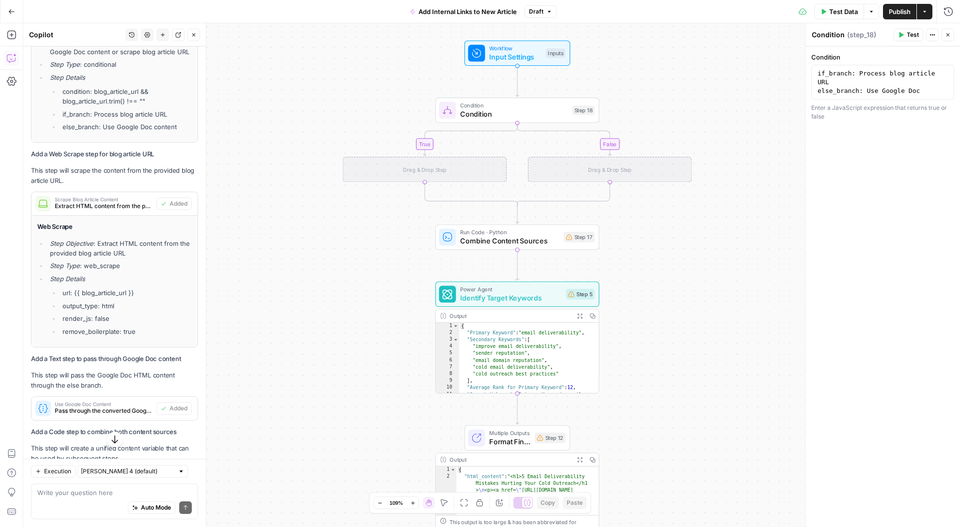
click at [130, 337] on li "remove_boilerplate: true" at bounding box center [126, 332] width 132 height 10
drag, startPoint x: 138, startPoint y: 350, endPoint x: 35, endPoint y: 261, distance: 135.3
click at [35, 261] on div "Web Scrape Step Objective : Extract HTML content from the provided blog article…" at bounding box center [114, 281] width 166 height 131
copy ul "Step Objective : Extract HTML content from the provided blog article URL Step T…"
click at [10, 31] on icon "button" at bounding box center [12, 35] width 10 height 10
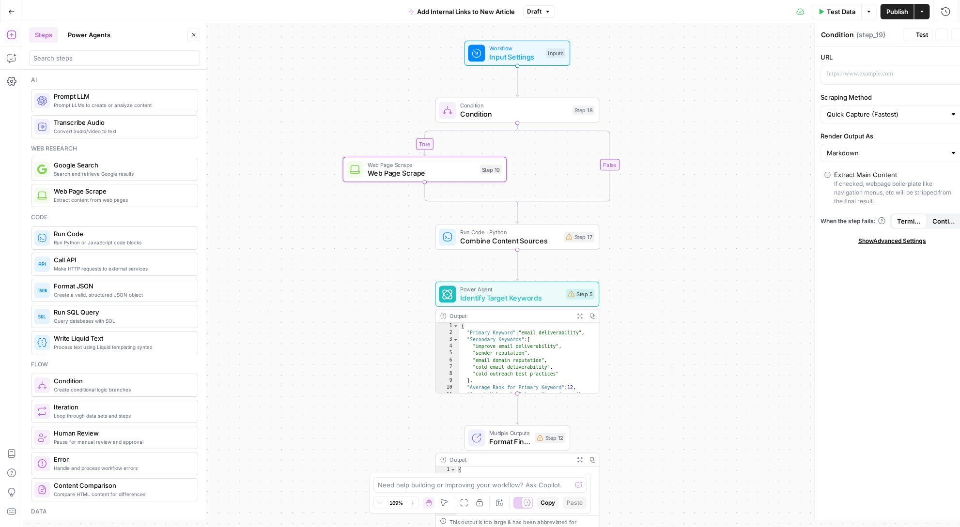
type textarea "Web Page Scrape"
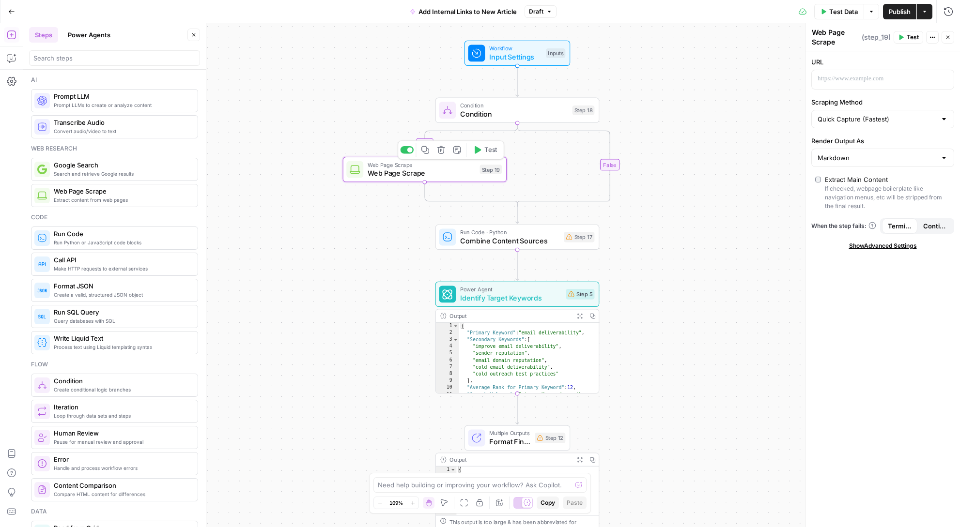
click at [436, 175] on span "Web Page Scrape" at bounding box center [422, 173] width 108 height 11
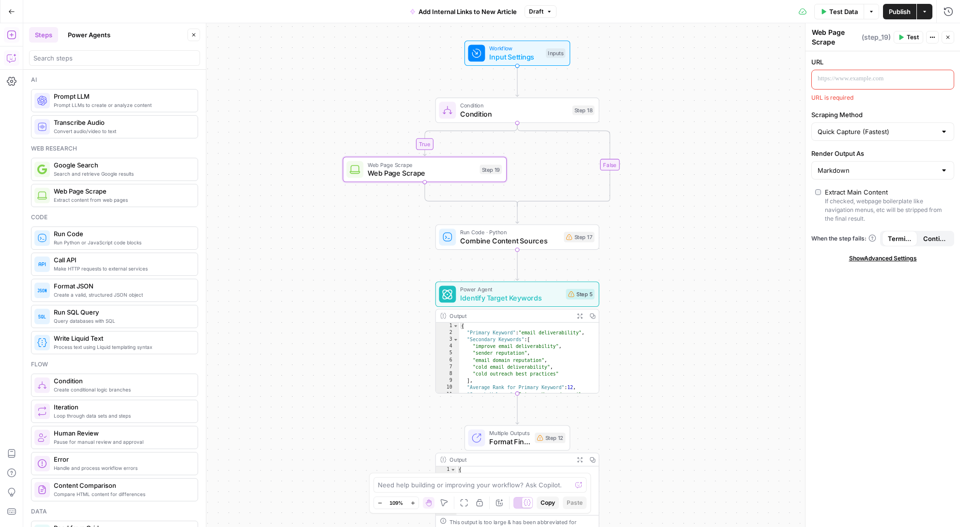
click at [8, 59] on icon "button" at bounding box center [12, 58] width 10 height 10
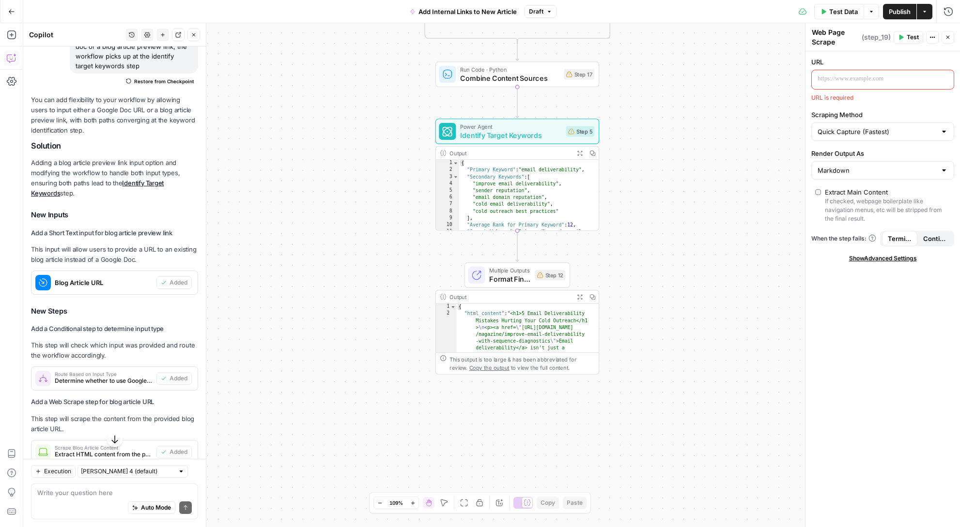
scroll to position [689, 0]
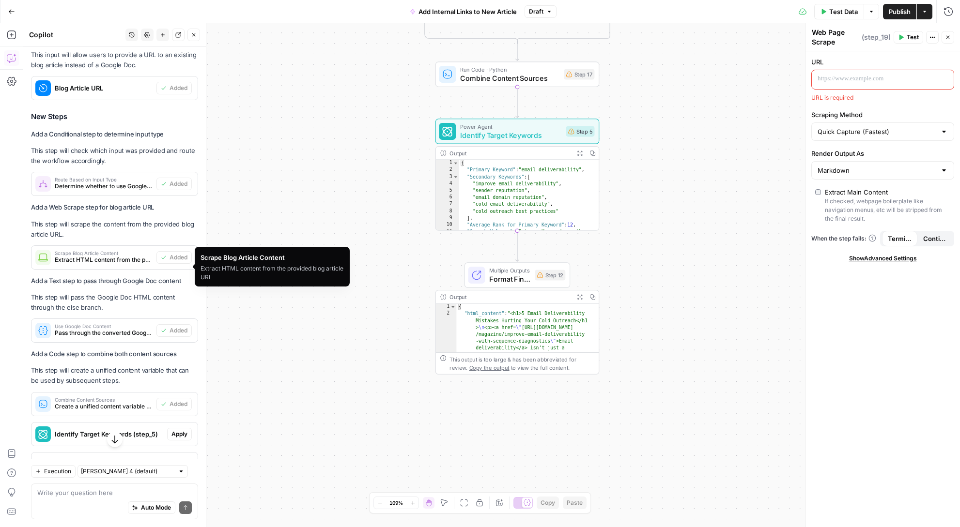
click at [97, 256] on span "Scrape Blog Article Content" at bounding box center [104, 253] width 98 height 5
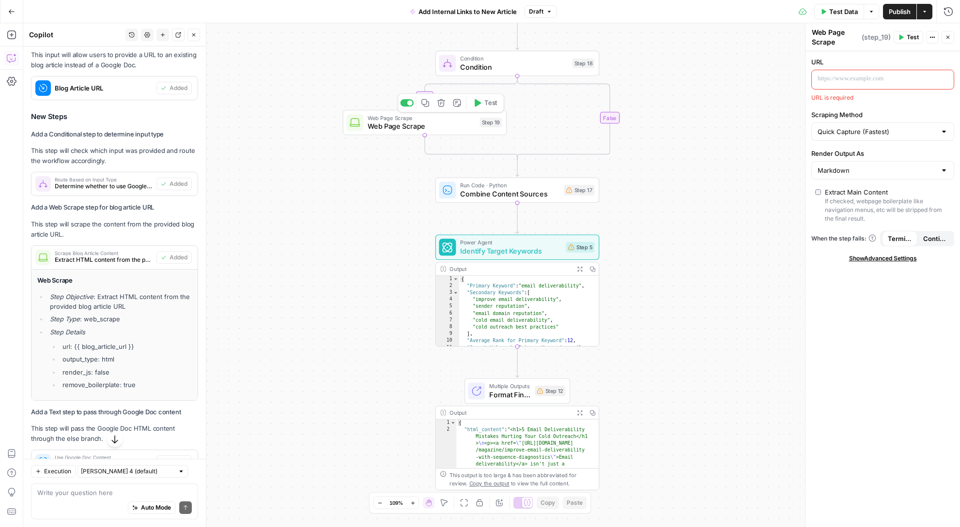
click at [452, 126] on span "Web Page Scrape" at bounding box center [422, 126] width 108 height 11
click at [748, 70] on div "“/” to reference Variables Menu" at bounding box center [882, 80] width 143 height 20
click at [748, 72] on div at bounding box center [875, 79] width 126 height 19
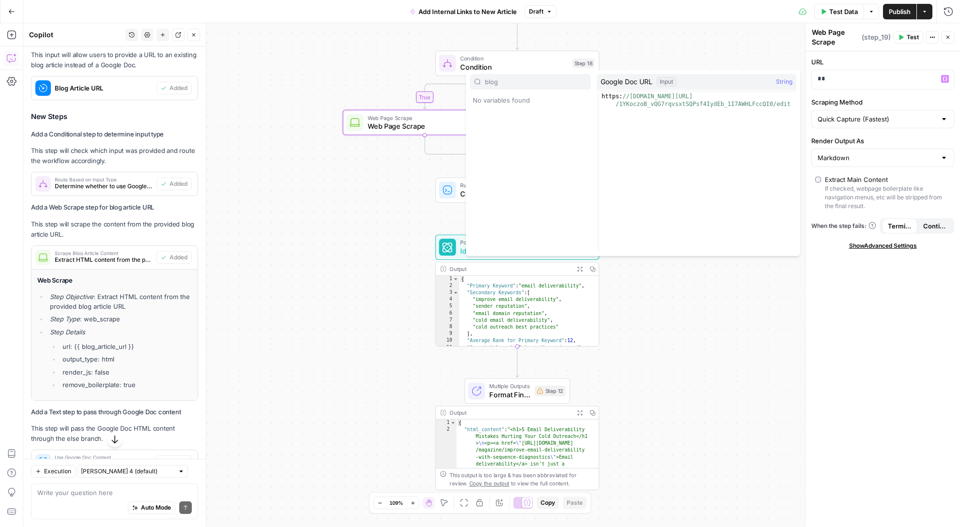
type input "blog"
click at [695, 54] on div "true false Workflow Input Settings Inputs Condition Condition Step 18 Web Page …" at bounding box center [491, 275] width 937 height 504
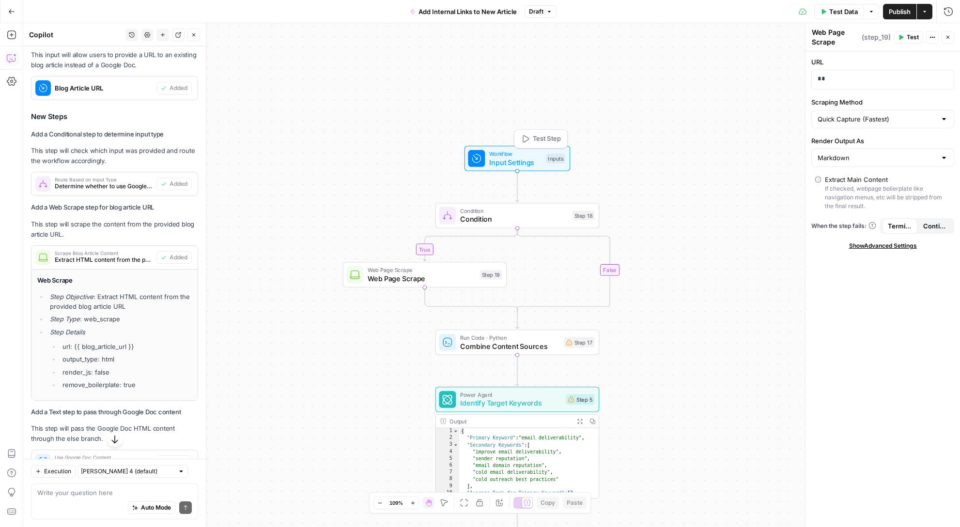
click at [514, 162] on span "Input Settings" at bounding box center [515, 162] width 52 height 11
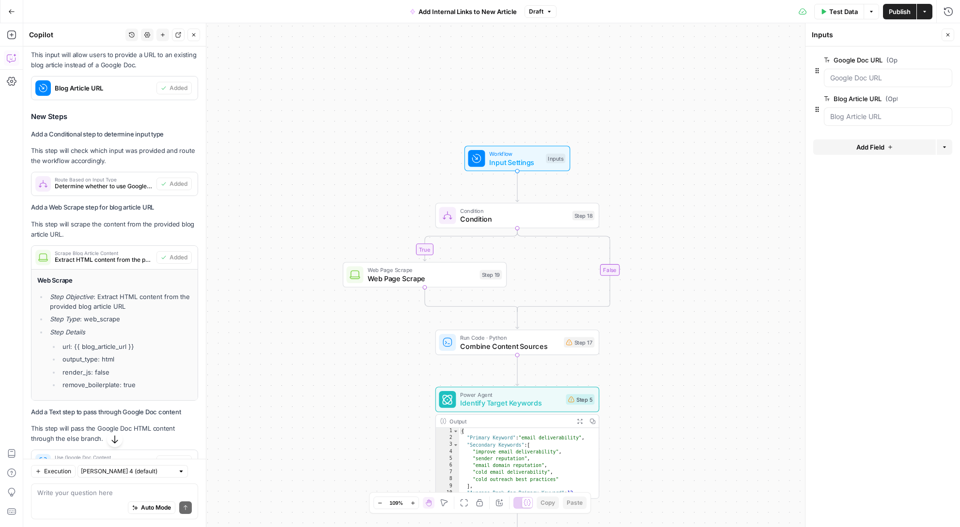
click at [748, 110] on div at bounding box center [888, 117] width 128 height 18
click at [521, 215] on span "Condition" at bounding box center [514, 219] width 108 height 11
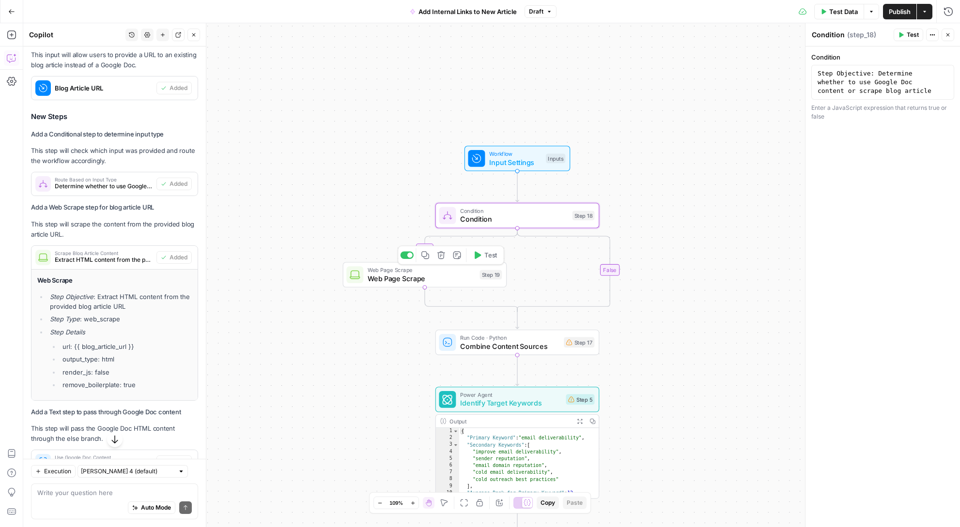
click at [414, 273] on span "Web Page Scrape" at bounding box center [422, 270] width 108 height 8
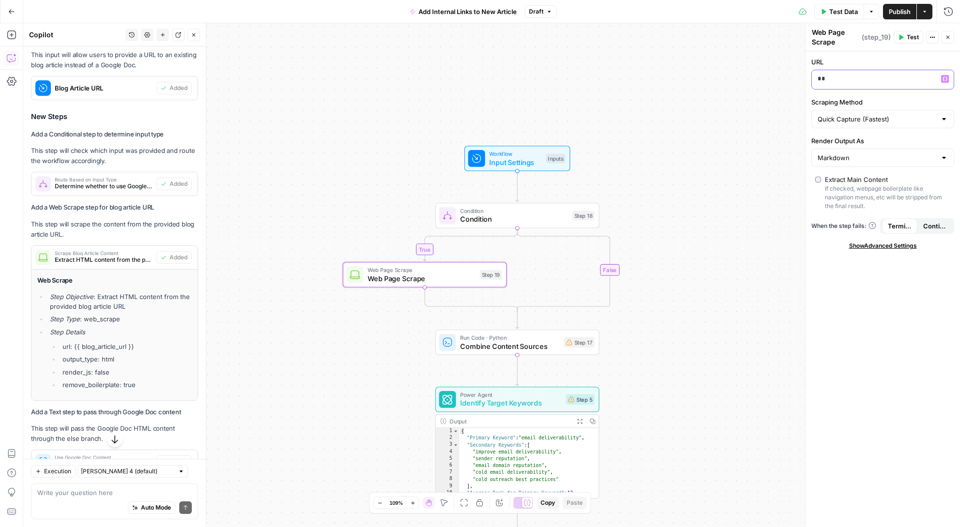
click at [748, 83] on div "**" at bounding box center [875, 79] width 126 height 19
drag, startPoint x: 850, startPoint y: 80, endPoint x: 806, endPoint y: 80, distance: 44.6
click at [748, 80] on div "Web Page Scrape Web Page Scrape ( step_19 ) Test Actions Close URL ** Variables…" at bounding box center [882, 275] width 155 height 504
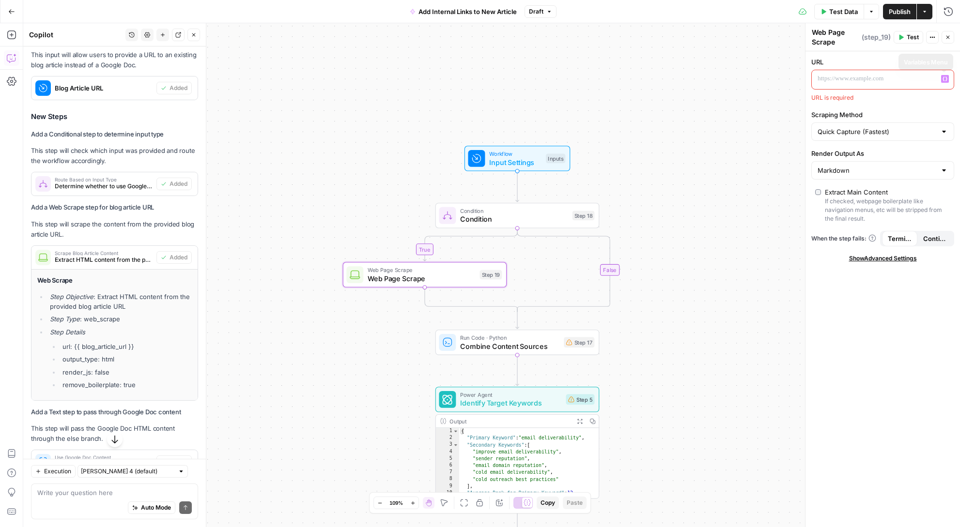
click at [748, 77] on icon "button" at bounding box center [944, 79] width 5 height 4
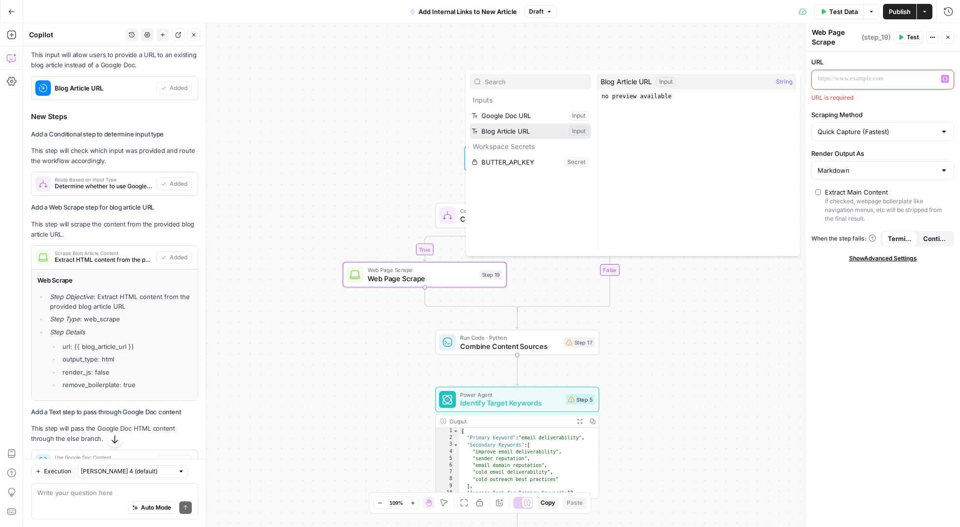
click at [514, 134] on button "Select variable Blog Article URL" at bounding box center [530, 130] width 121 height 15
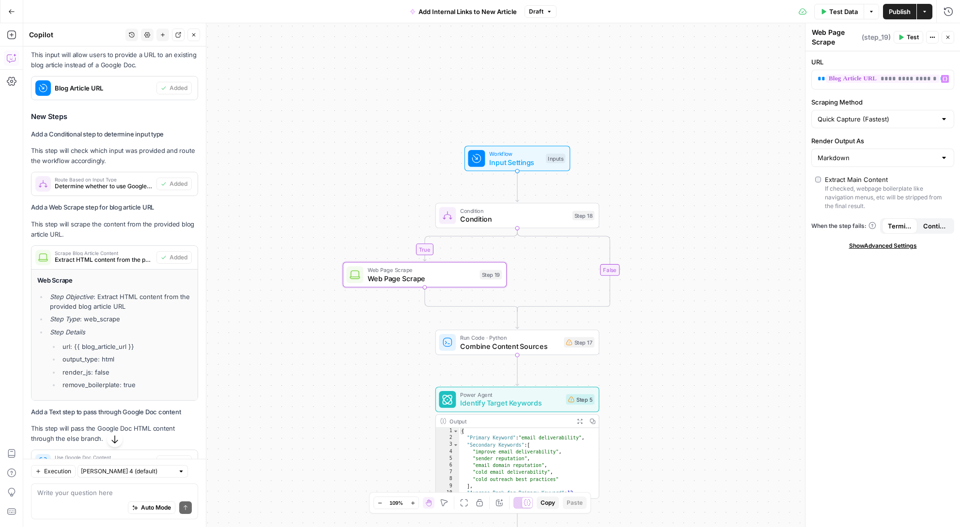
click at [748, 163] on div "Markdown" at bounding box center [882, 158] width 143 height 18
click at [748, 194] on span "HTML" at bounding box center [880, 196] width 123 height 10
type input "HTML"
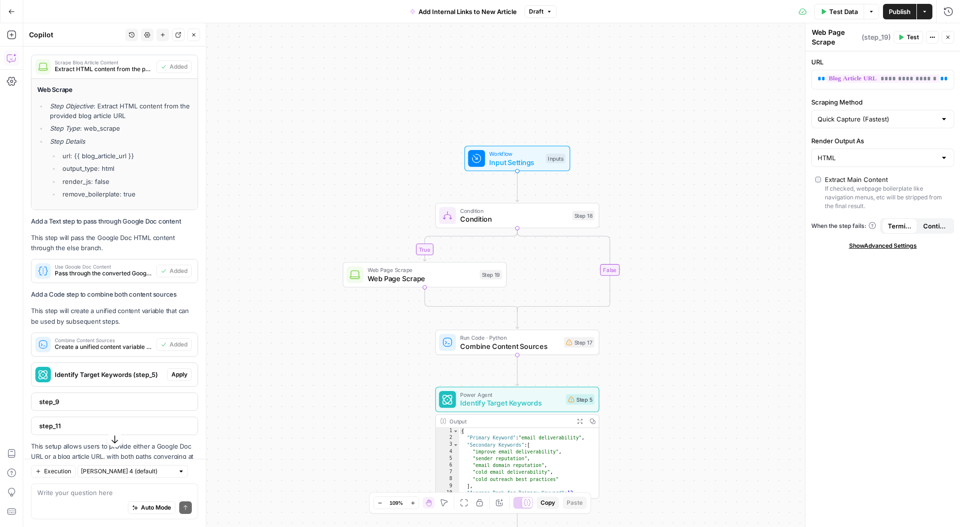
scroll to position [947, 0]
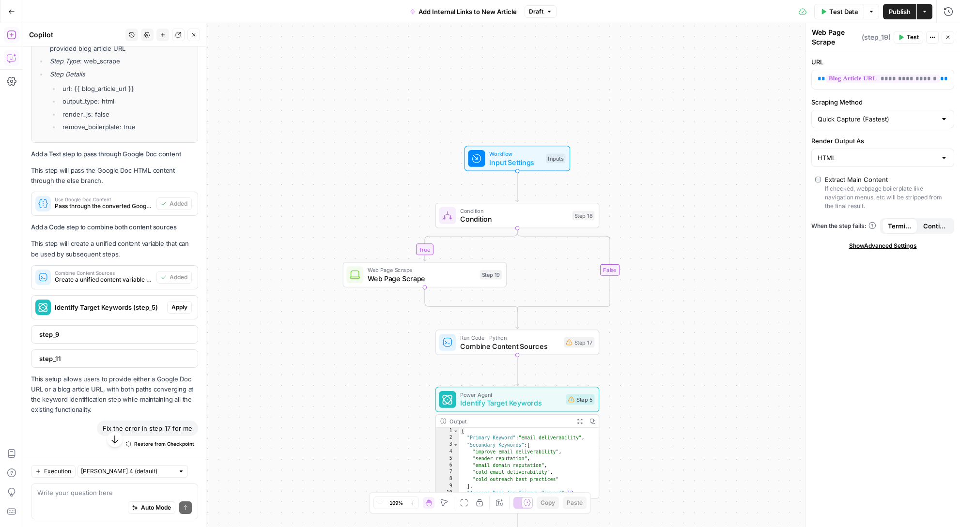
click at [7, 31] on icon "button" at bounding box center [12, 35] width 10 height 10
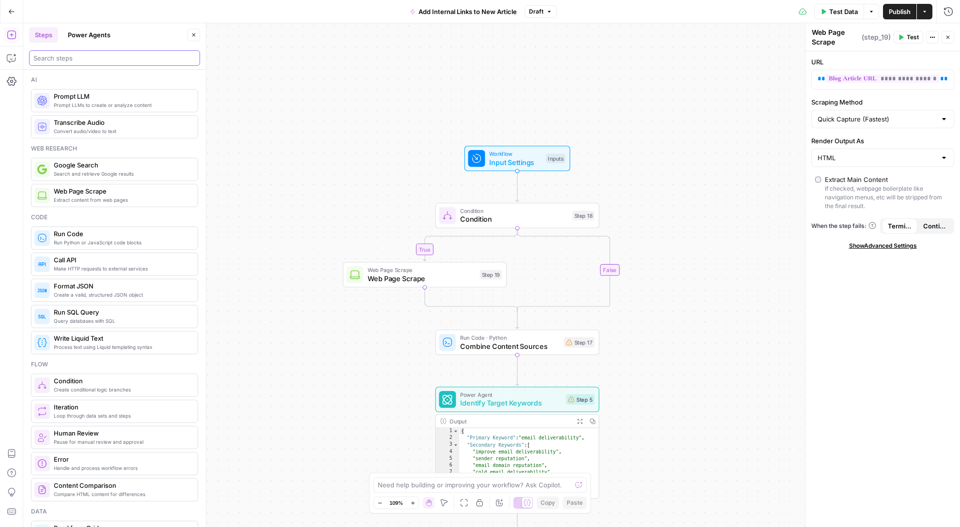
click at [43, 61] on input "search" at bounding box center [114, 58] width 162 height 10
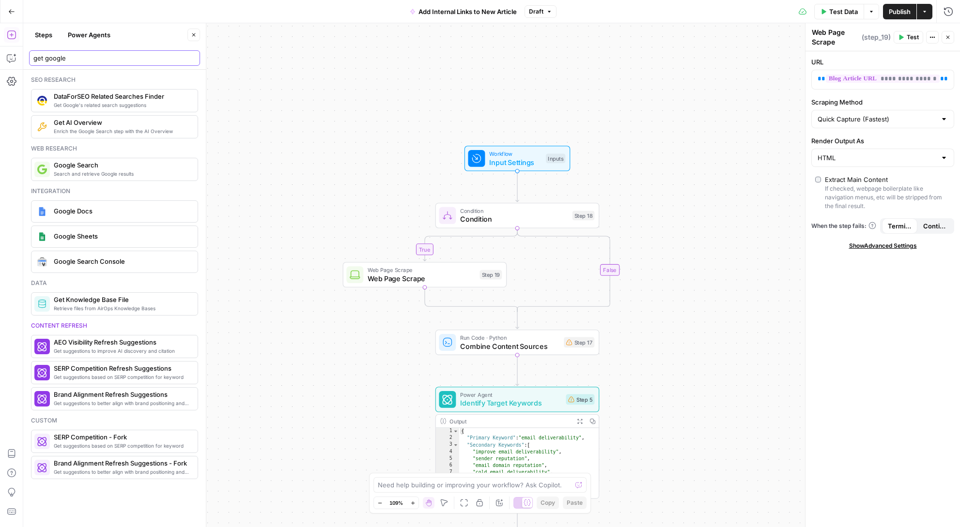
type input "get google"
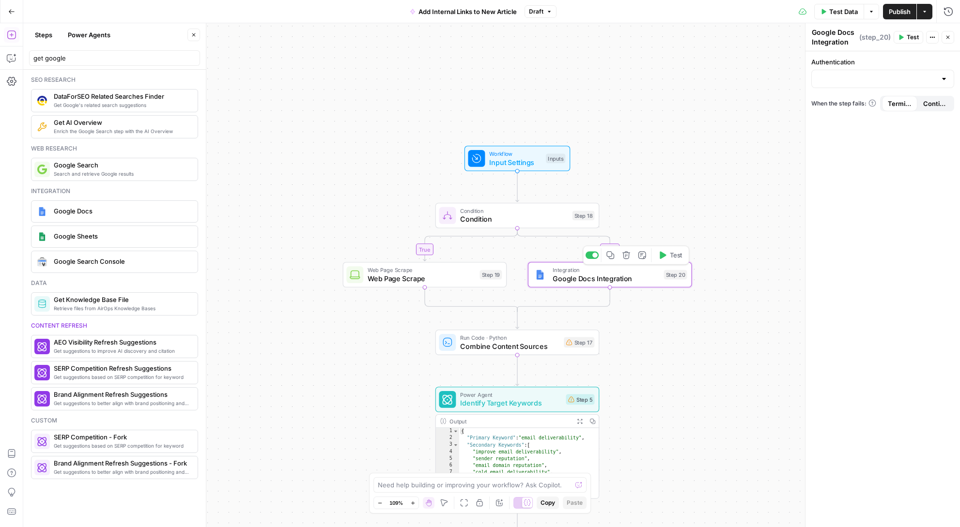
click at [579, 276] on span "Google Docs Integration" at bounding box center [606, 278] width 107 height 11
click at [748, 79] on input "Authentication" at bounding box center [876, 79] width 119 height 10
click at [748, 106] on span "Google Docs 1" at bounding box center [880, 103] width 123 height 10
type input "Google Docs 1"
click at [748, 116] on input "Action" at bounding box center [876, 118] width 119 height 10
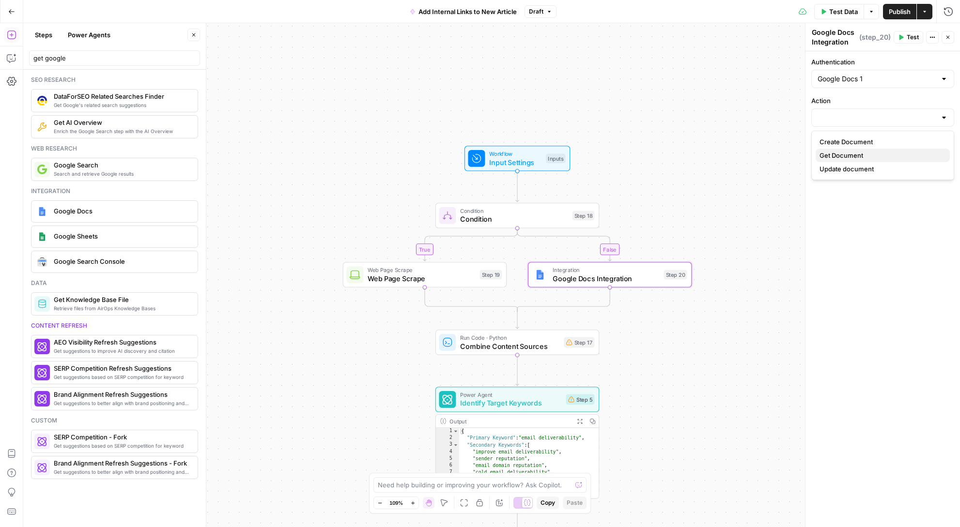
click at [748, 152] on span "Get Document" at bounding box center [880, 156] width 123 height 10
type input "Get Document"
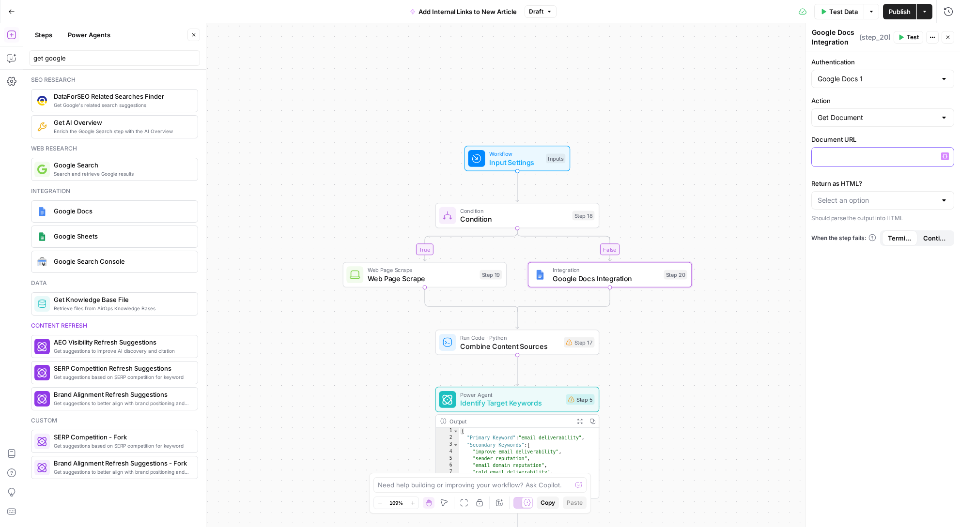
click at [748, 155] on p at bounding box center [882, 157] width 130 height 10
click at [748, 158] on icon "button" at bounding box center [944, 156] width 5 height 5
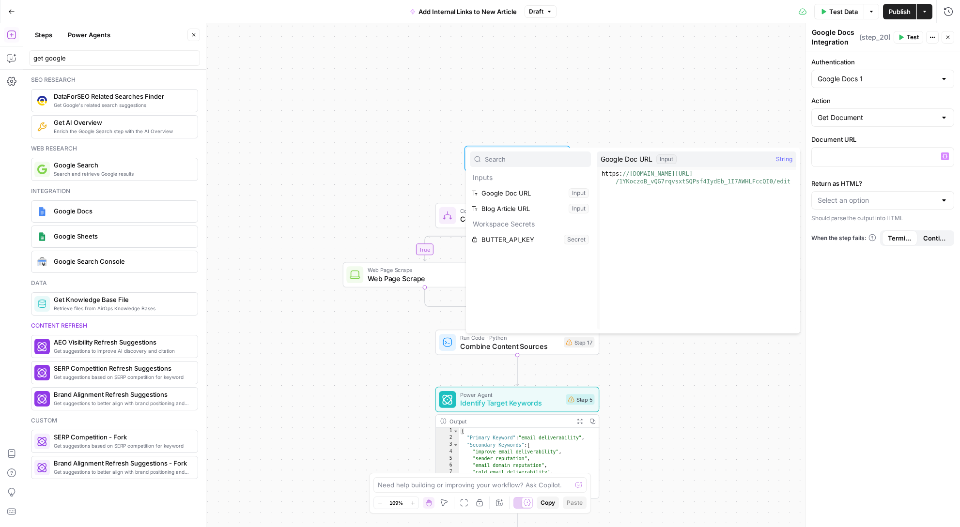
click at [708, 157] on div "Google Doc URL Input String" at bounding box center [697, 159] width 200 height 15
click at [504, 193] on button "Select variable Google Doc URL" at bounding box center [530, 192] width 121 height 15
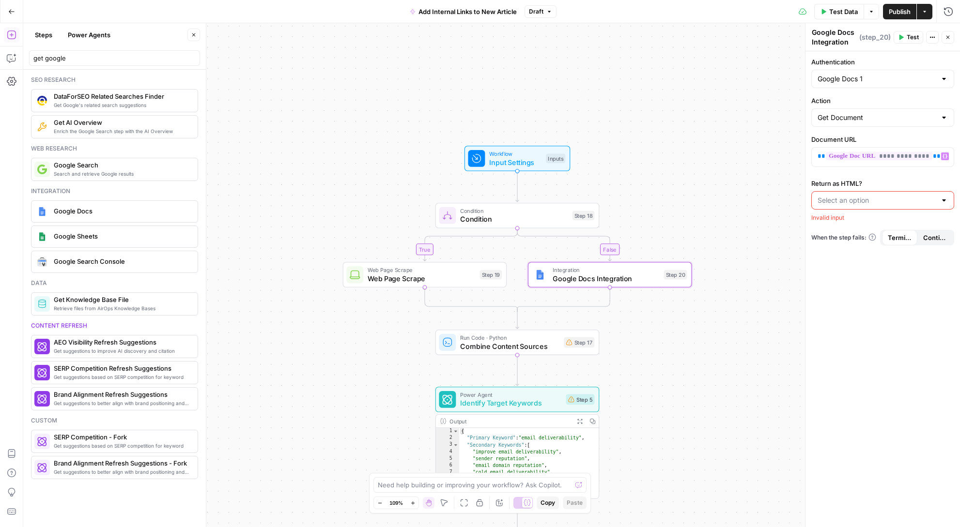
click at [748, 204] on input "Return as HTML?" at bounding box center [876, 201] width 119 height 10
click at [748, 233] on button "No" at bounding box center [882, 238] width 134 height 14
type input "No"
click at [66, 63] on div "get google" at bounding box center [114, 57] width 171 height 15
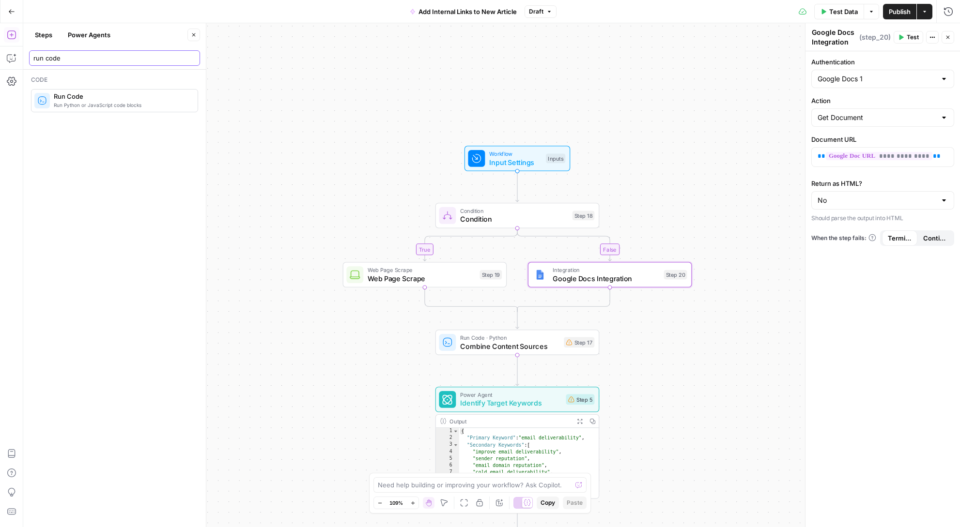
type input "run code"
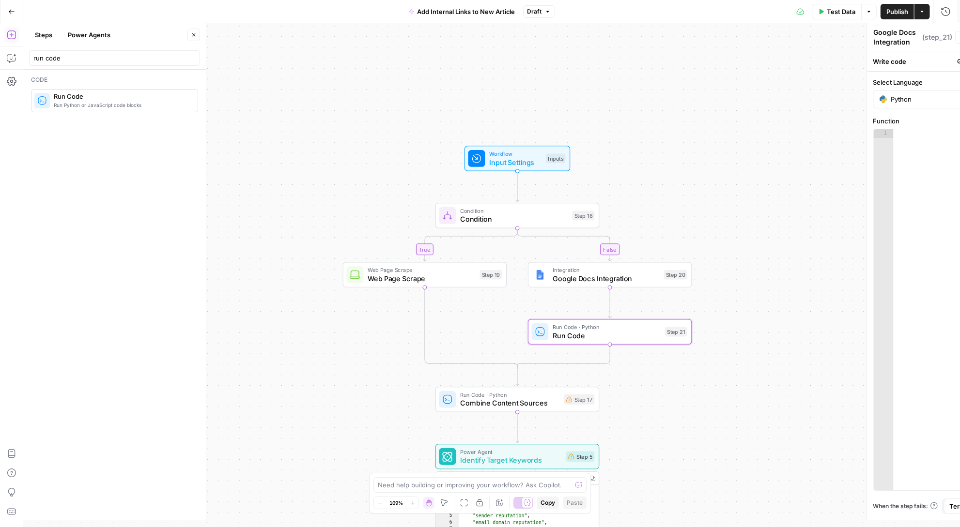
type textarea "Run Code"
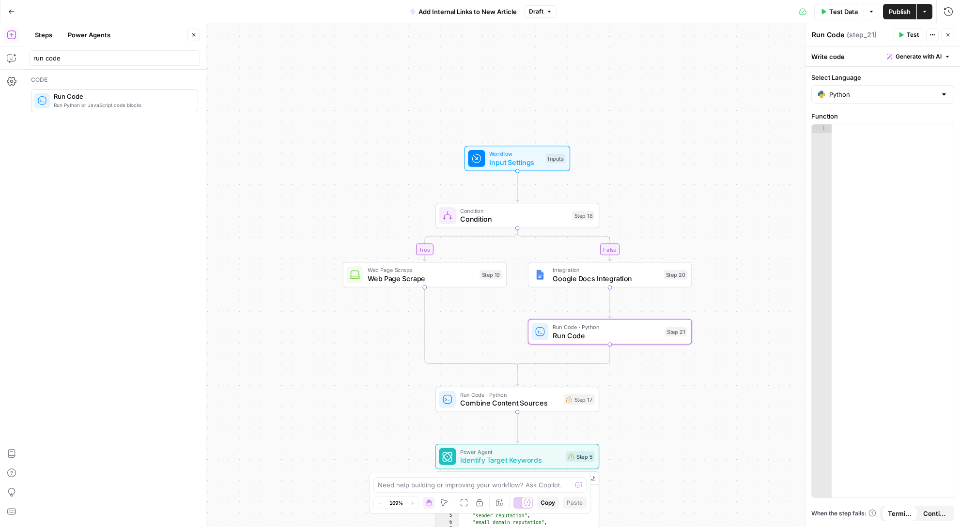
click at [625, 279] on span "Google Docs Integration" at bounding box center [606, 278] width 107 height 11
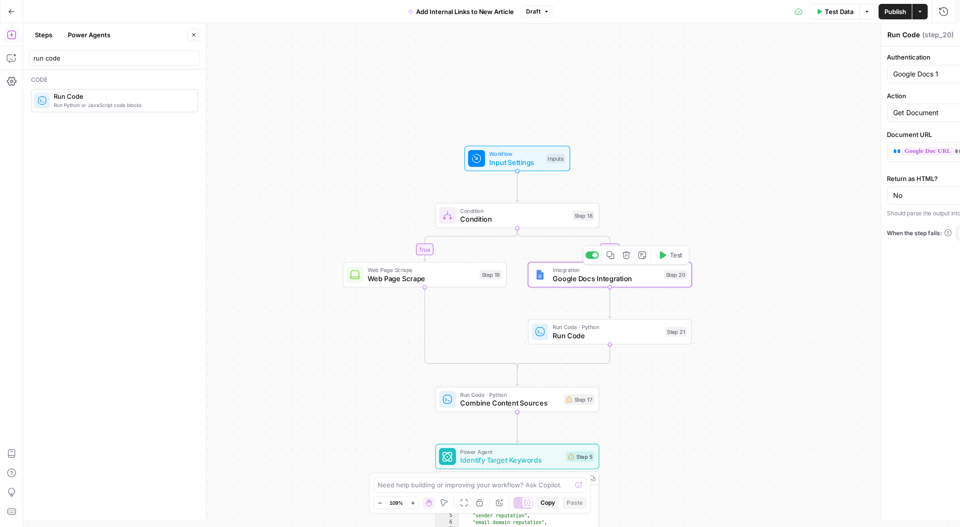
type textarea "Google Docs Integration"
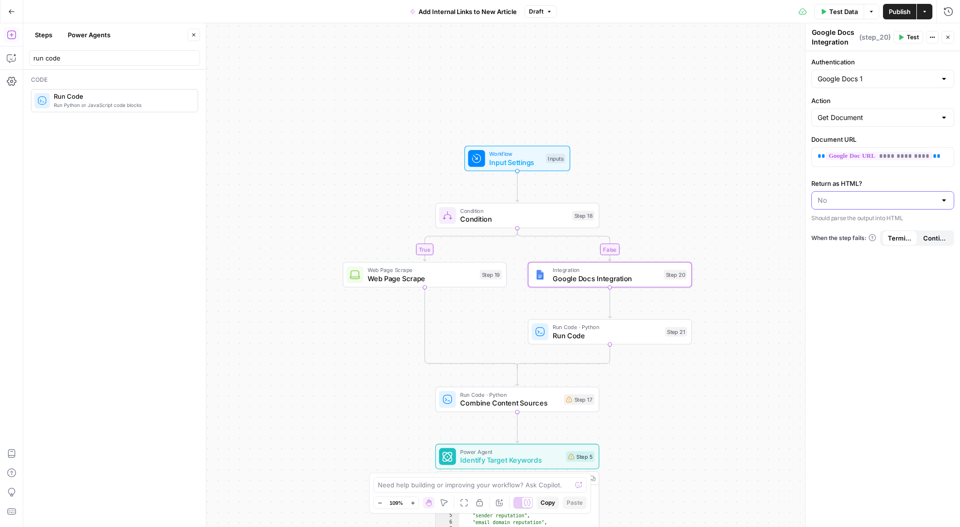
click at [748, 200] on input "Return as HTML?" at bounding box center [876, 201] width 119 height 10
click at [748, 227] on span "Yes" at bounding box center [880, 225] width 123 height 10
type input "Yes"
click at [748, 291] on div "**********" at bounding box center [882, 289] width 154 height 476
click at [748, 37] on button "Test" at bounding box center [908, 37] width 30 height 13
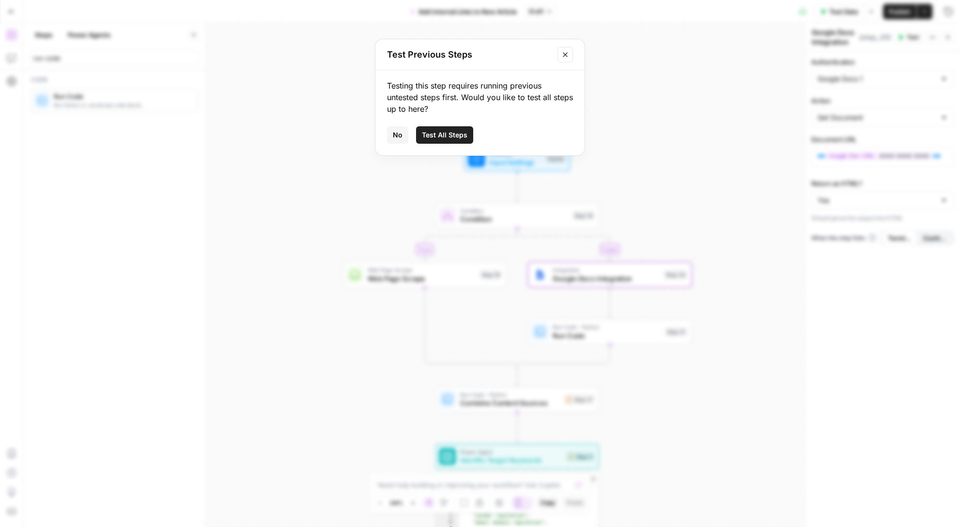
click at [467, 133] on button "Test All Steps" at bounding box center [444, 134] width 57 height 17
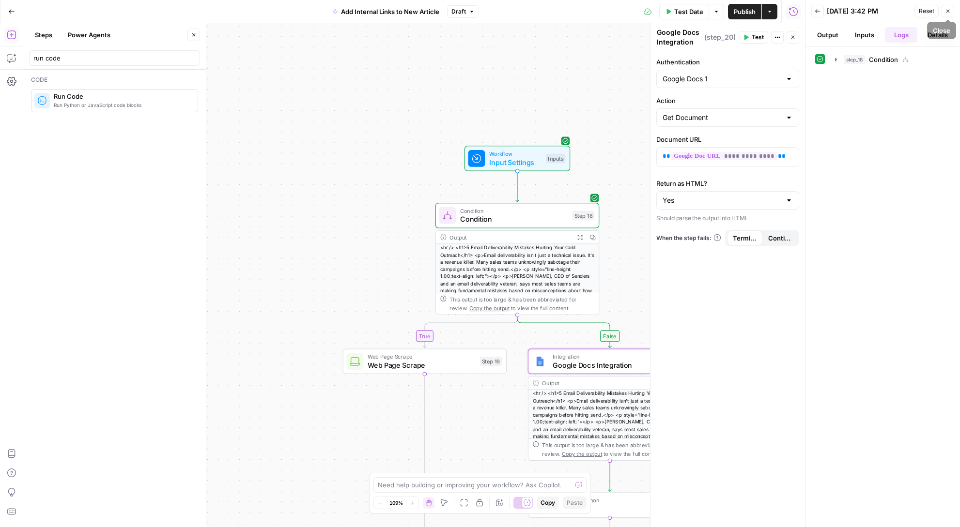
click at [748, 8] on button "Close" at bounding box center [947, 11] width 13 height 13
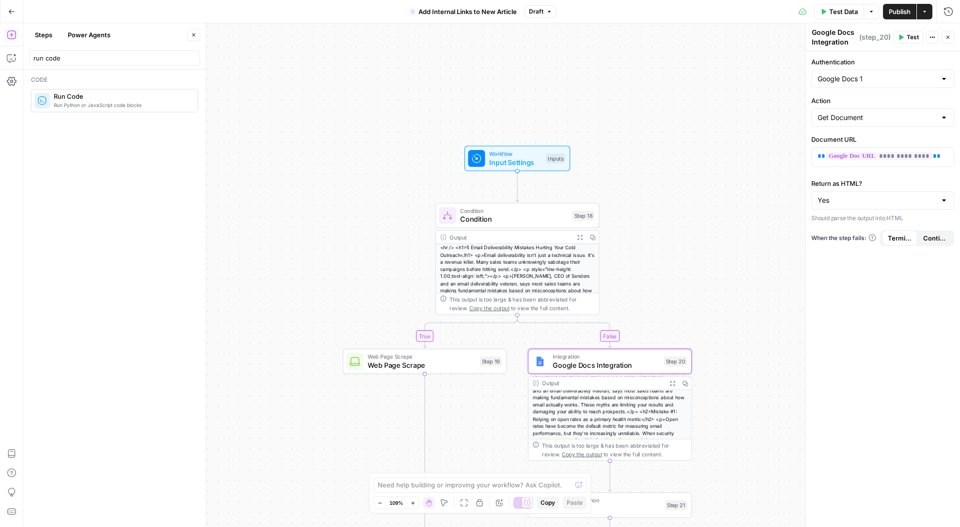
scroll to position [59, 0]
click at [623, 505] on span "Run Code" at bounding box center [607, 509] width 108 height 11
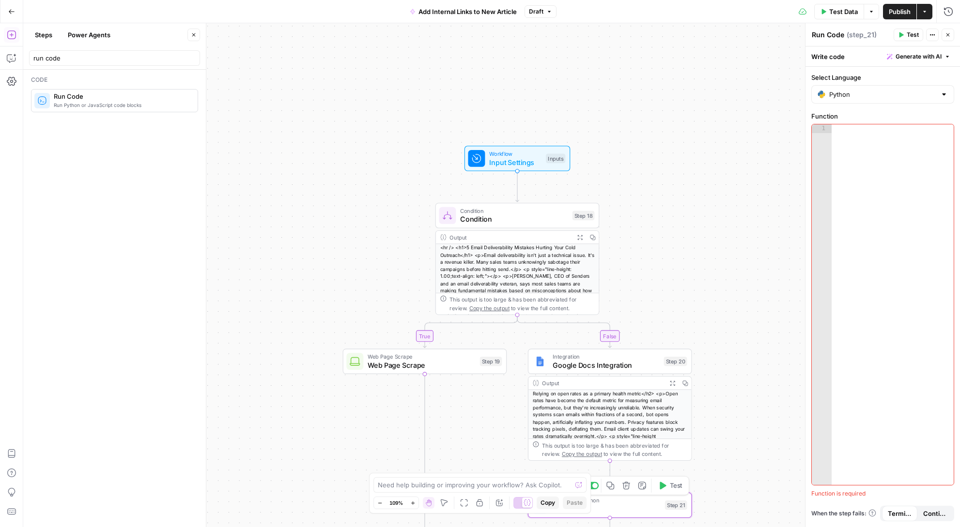
click at [626, 490] on button "Delete step" at bounding box center [626, 486] width 14 height 14
click at [465, 123] on span "Delete Step" at bounding box center [454, 124] width 38 height 10
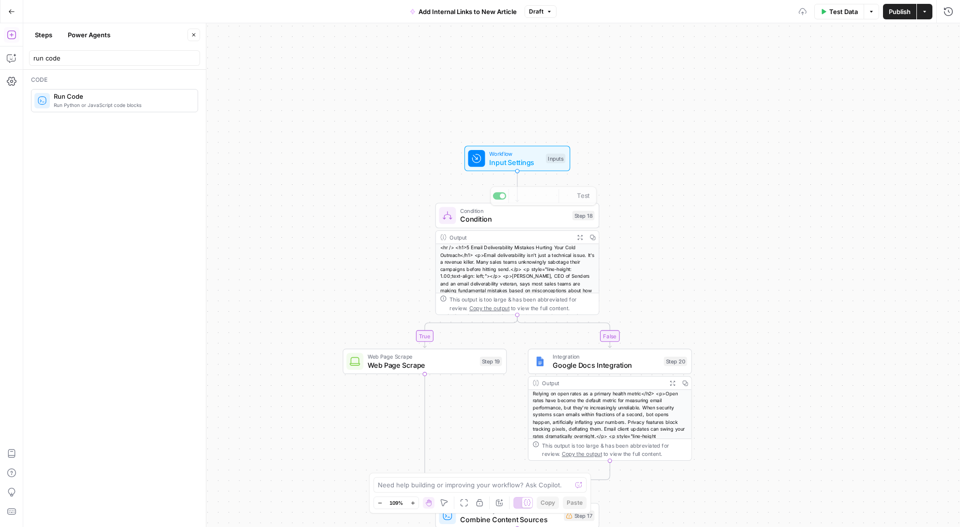
click at [516, 258] on div "<hr /> <h1>5 Email Deliverability Mistakes Hurting Your Cold Outreach</h1> <p>E…" at bounding box center [517, 301] width 163 height 114
click at [520, 223] on span "Condition" at bounding box center [514, 219] width 108 height 11
click at [748, 34] on icon "button" at bounding box center [932, 34] width 1 height 1
click at [748, 200] on div "Condition 1 Step Objective : Determine whether to use Google Doc content or scr…" at bounding box center [882, 286] width 154 height 481
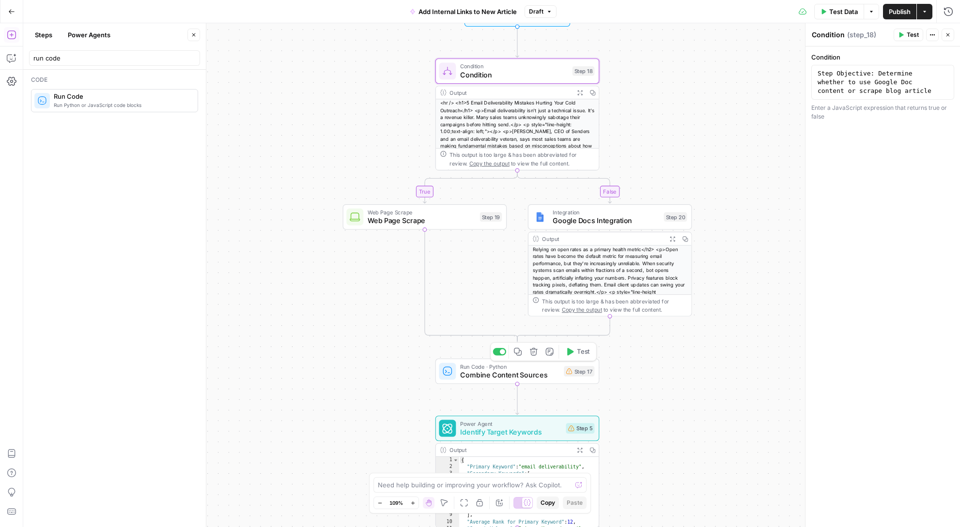
click at [517, 376] on span "Combine Content Sources" at bounding box center [509, 375] width 99 height 11
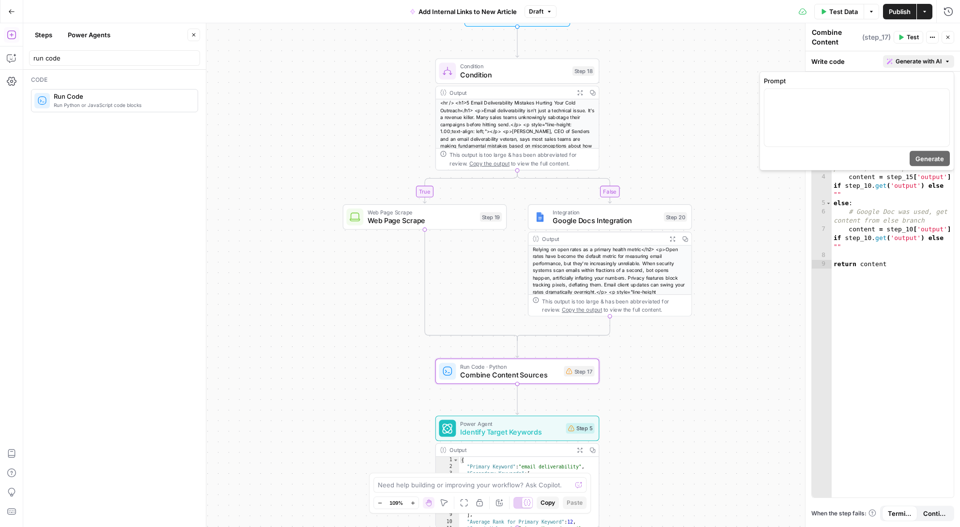
click at [748, 61] on span "Generate with AI" at bounding box center [918, 61] width 46 height 9
click at [748, 122] on div at bounding box center [856, 118] width 185 height 58
click at [452, 220] on span "Web Page Scrape" at bounding box center [422, 220] width 108 height 11
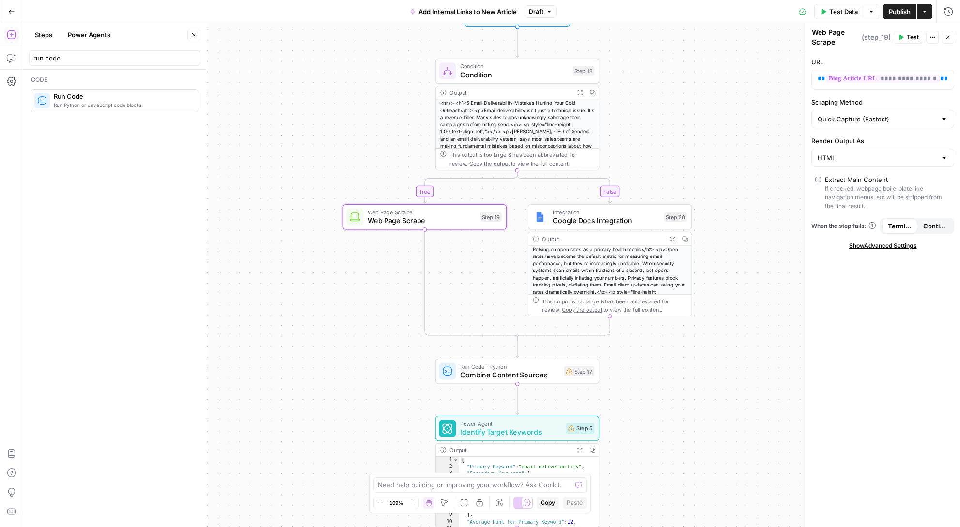
click at [748, 37] on button "Test" at bounding box center [908, 37] width 30 height 13
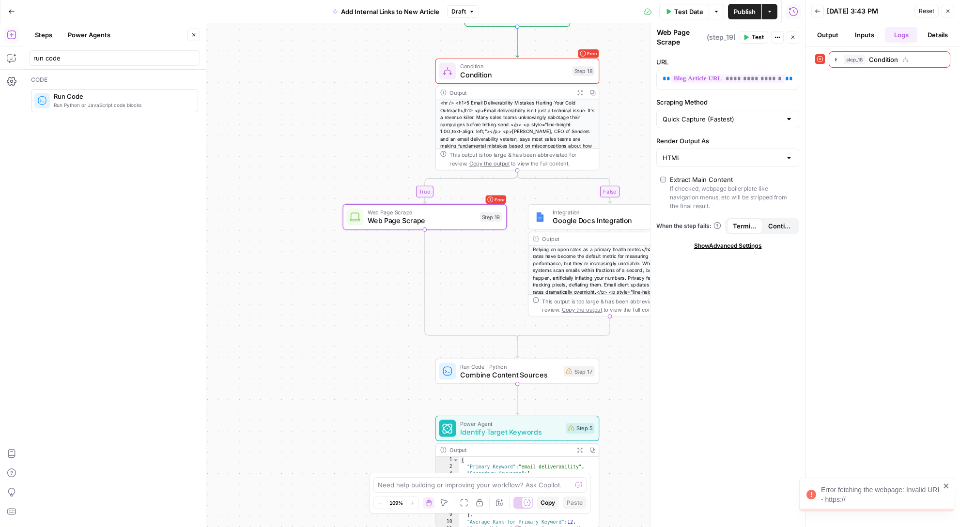
click at [748, 34] on button "Inputs" at bounding box center [864, 34] width 33 height 15
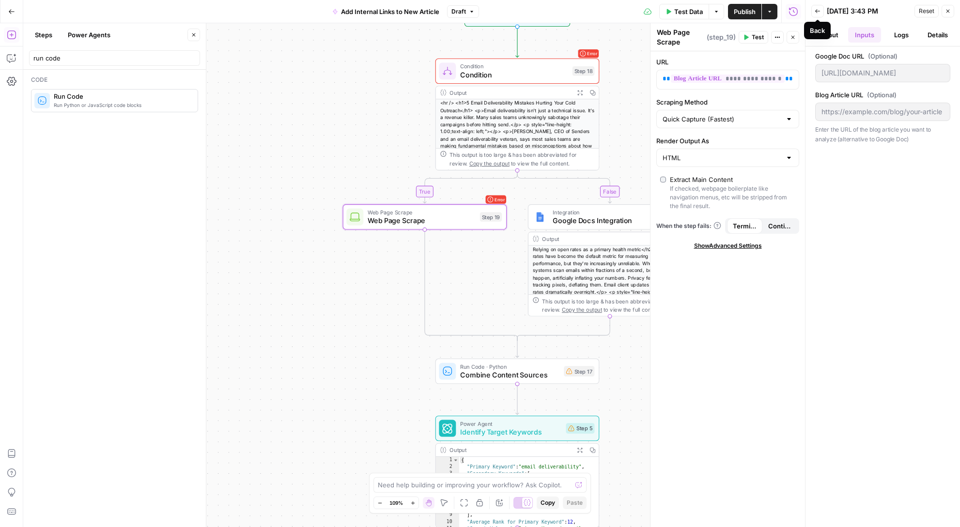
click at [748, 14] on button "Back" at bounding box center [817, 11] width 13 height 13
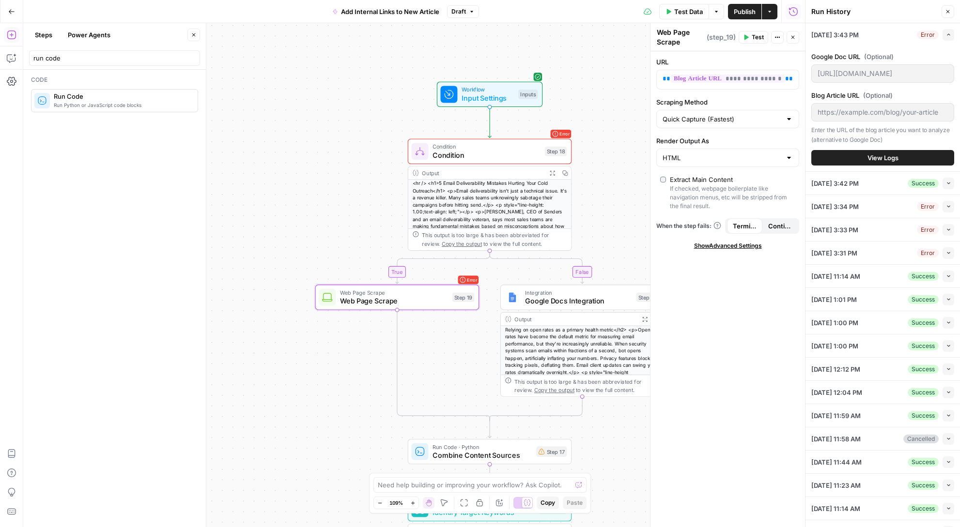
drag, startPoint x: 616, startPoint y: 153, endPoint x: 560, endPoint y: 161, distance: 57.3
click at [607, 186] on div "false true Workflow Input Settings Inputs Error Condition Condition Step 18 Out…" at bounding box center [414, 275] width 782 height 504
click at [487, 94] on span "Input Settings" at bounding box center [487, 99] width 52 height 11
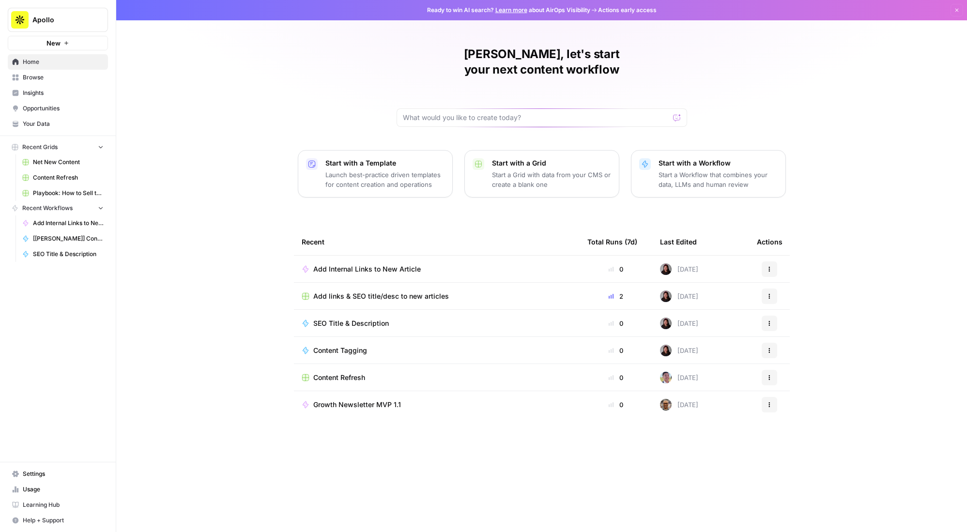
click at [375, 264] on span "Add Internal Links to New Article" at bounding box center [367, 269] width 108 height 10
click at [771, 266] on icon "button" at bounding box center [770, 269] width 6 height 6
click at [788, 340] on span "Duplicate" at bounding box center [819, 339] width 77 height 10
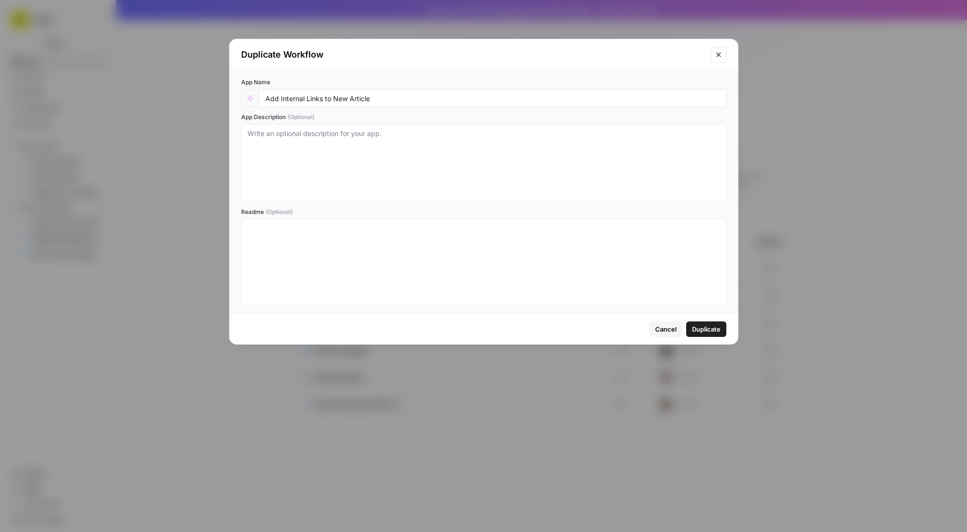
click at [378, 97] on input "Add Internal Links to New Article" at bounding box center [492, 98] width 455 height 9
type input "Add Internal Links to New Article - OLD"
click at [711, 325] on span "Duplicate" at bounding box center [706, 329] width 29 height 10
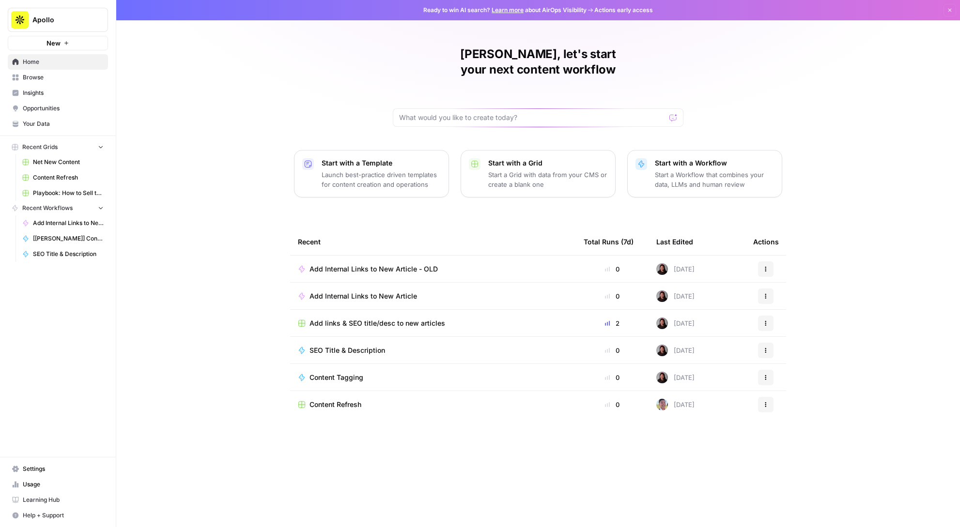
click at [384, 264] on span "Add Internal Links to New Article - OLD" at bounding box center [373, 269] width 128 height 10
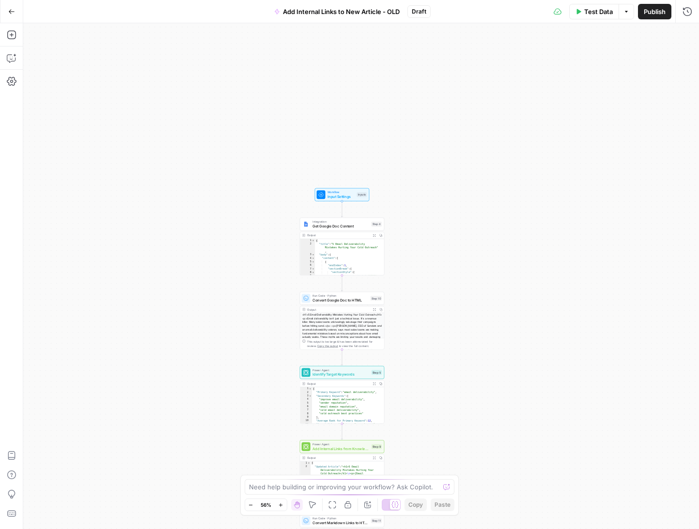
drag, startPoint x: 502, startPoint y: 213, endPoint x: 408, endPoint y: 109, distance: 139.5
click at [408, 109] on div "Workflow Input Settings Inputs Integration Get Google Doc Content Step 4 Output…" at bounding box center [361, 276] width 676 height 506
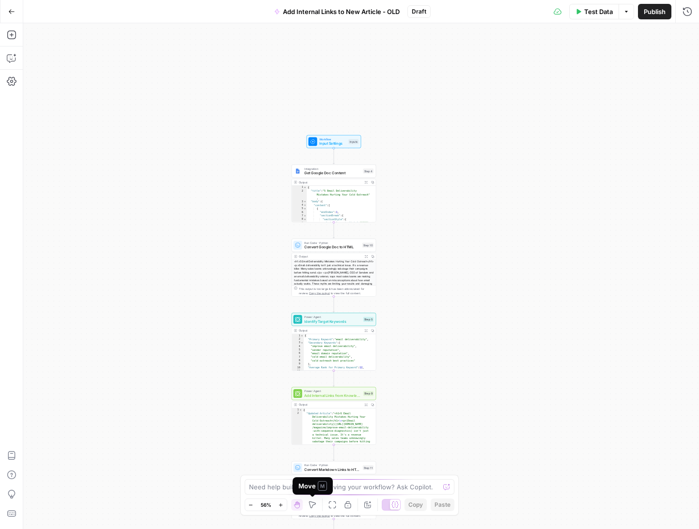
click at [282, 505] on icon "button" at bounding box center [280, 505] width 5 height 5
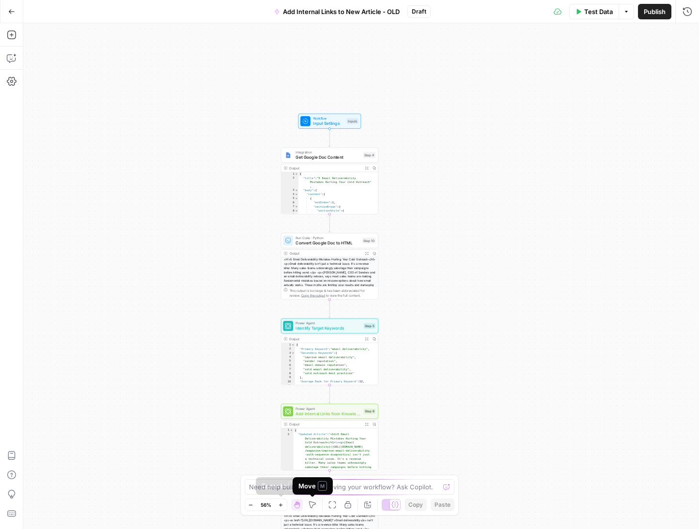
click at [282, 505] on icon "button" at bounding box center [280, 505] width 5 height 5
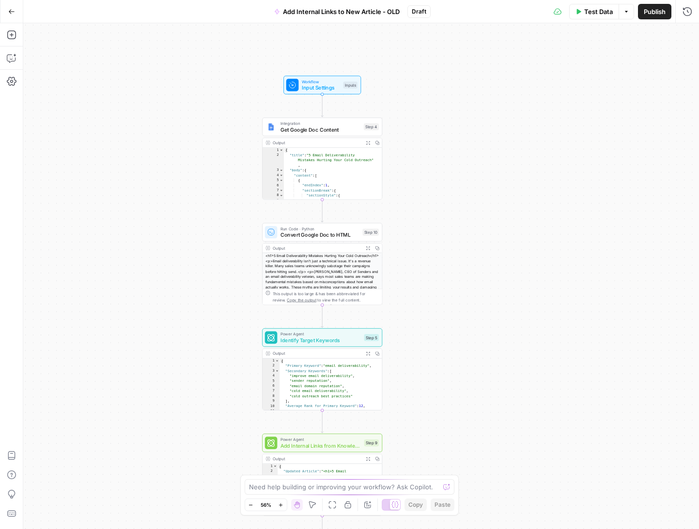
click at [282, 505] on icon "button" at bounding box center [280, 505] width 5 height 5
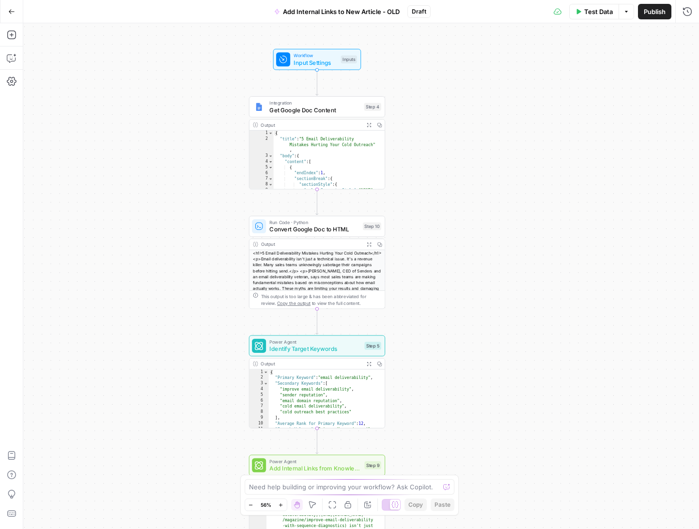
click at [282, 505] on icon "button" at bounding box center [280, 505] width 5 height 5
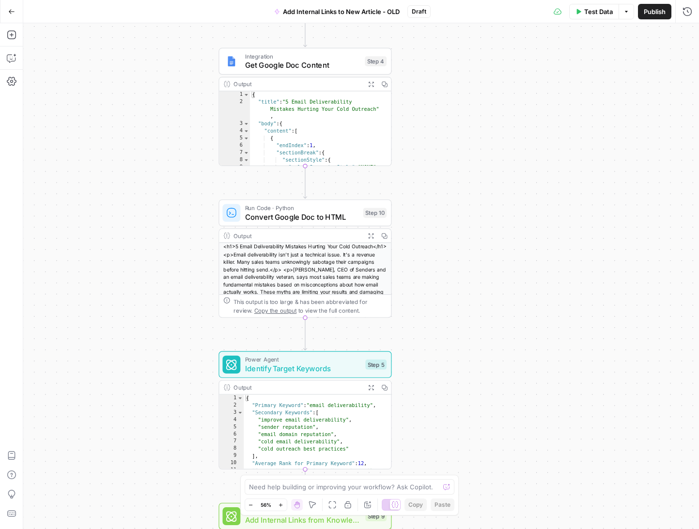
click at [282, 505] on icon "button" at bounding box center [280, 505] width 5 height 5
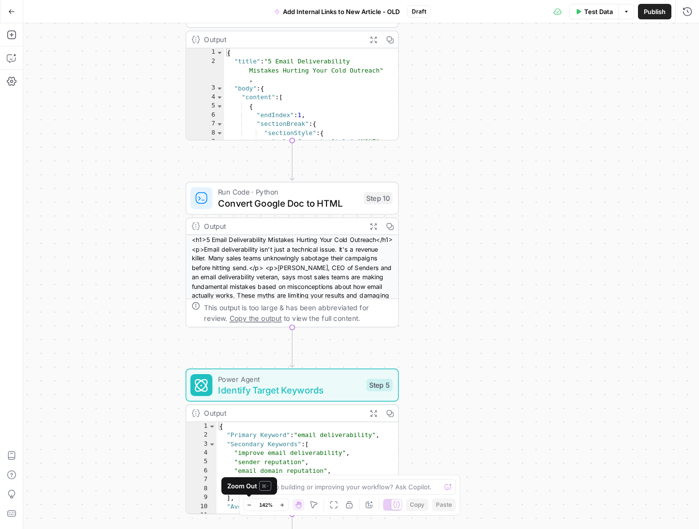
click at [249, 505] on icon "button" at bounding box center [248, 505] width 3 height 0
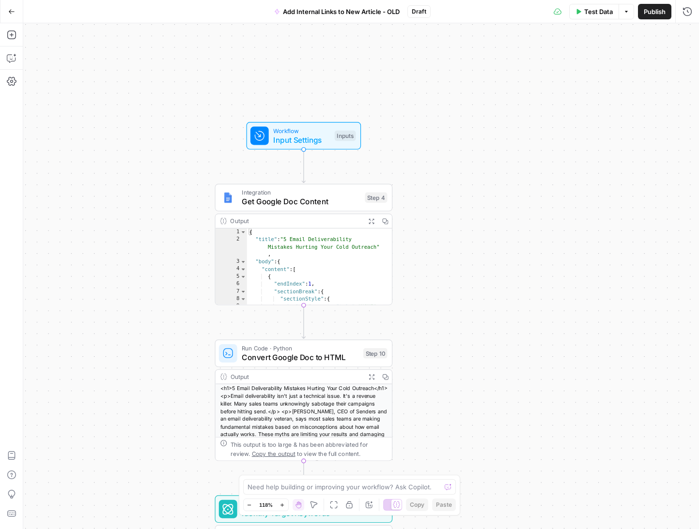
click at [331, 198] on span "Get Google Doc Content" at bounding box center [301, 202] width 119 height 12
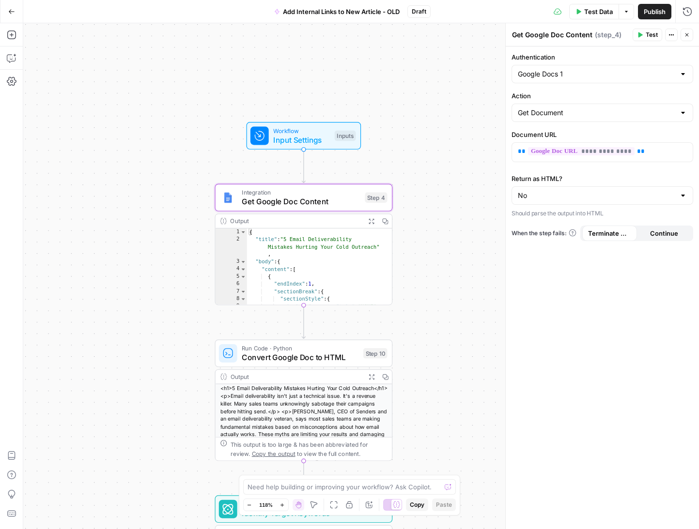
click at [302, 350] on span "Run Code · Python" at bounding box center [300, 348] width 117 height 9
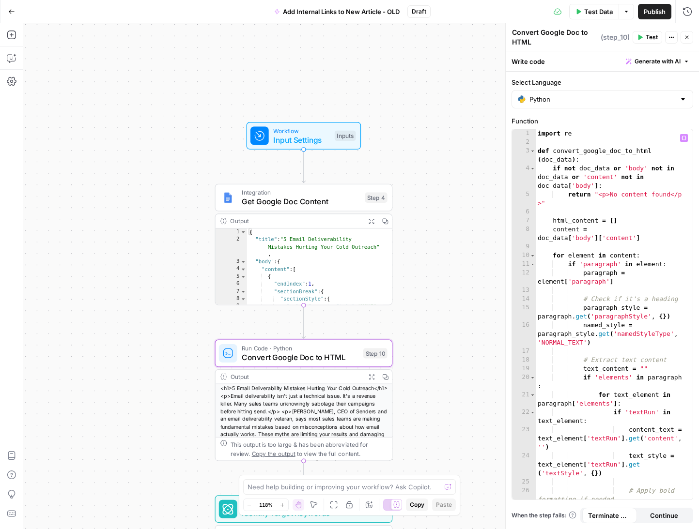
click at [599, 211] on div "import re def convert_google_doc_to_html ( doc_data ) : if not doc_data or 'bod…" at bounding box center [611, 327] width 150 height 397
type textarea "**********"
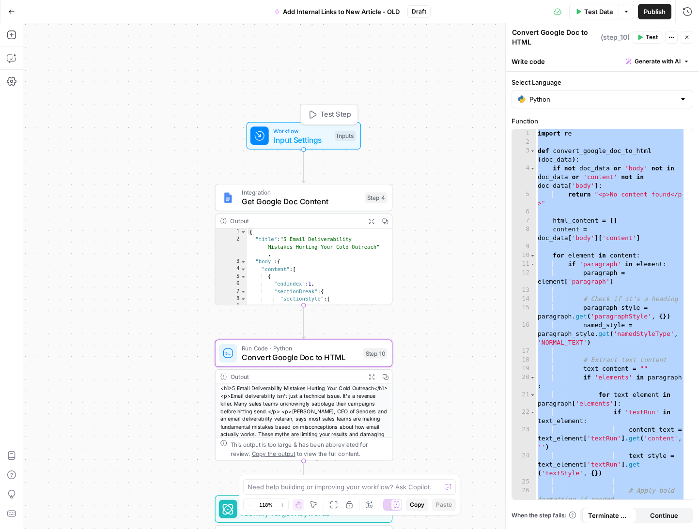
click at [297, 135] on span "Input Settings" at bounding box center [301, 140] width 57 height 12
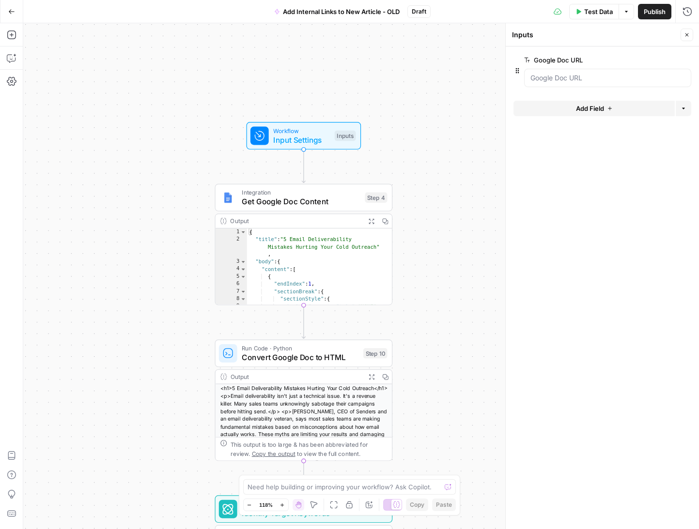
click at [604, 113] on button "Add Field" at bounding box center [593, 108] width 161 height 15
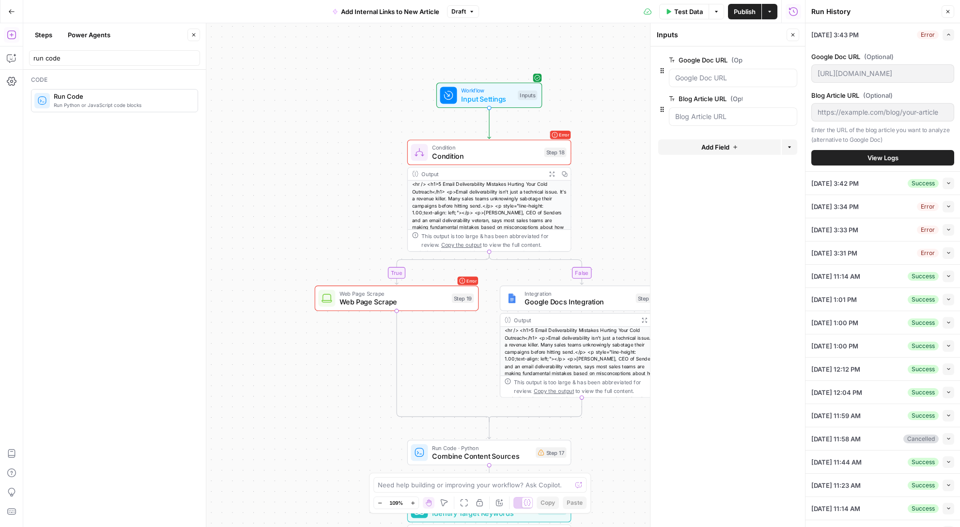
scroll to position [59, 0]
click at [719, 116] on URL "Blog Article URL (Optional)" at bounding box center [733, 117] width 116 height 10
click at [719, 117] on URL "Blog Article URL (Optional)" at bounding box center [733, 117] width 116 height 10
click at [952, 14] on button "Close" at bounding box center [947, 11] width 13 height 13
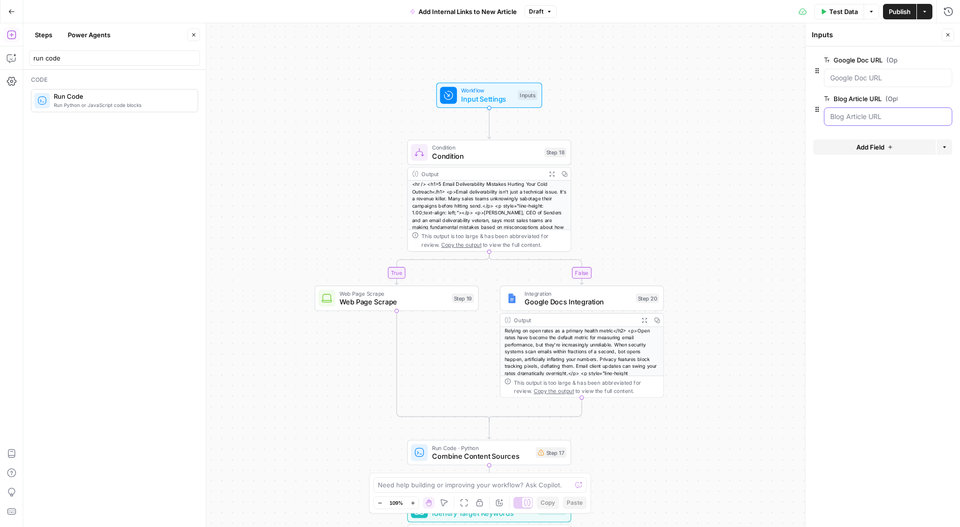
click at [839, 115] on URL "Blog Article URL (Optional)" at bounding box center [888, 117] width 116 height 10
click at [895, 74] on URL "Google Doc URL (Optional)" at bounding box center [888, 78] width 116 height 10
click at [879, 112] on URL "Blog Article URL (Optional)" at bounding box center [888, 117] width 116 height 10
click at [829, 12] on span "Test Data" at bounding box center [843, 12] width 29 height 10
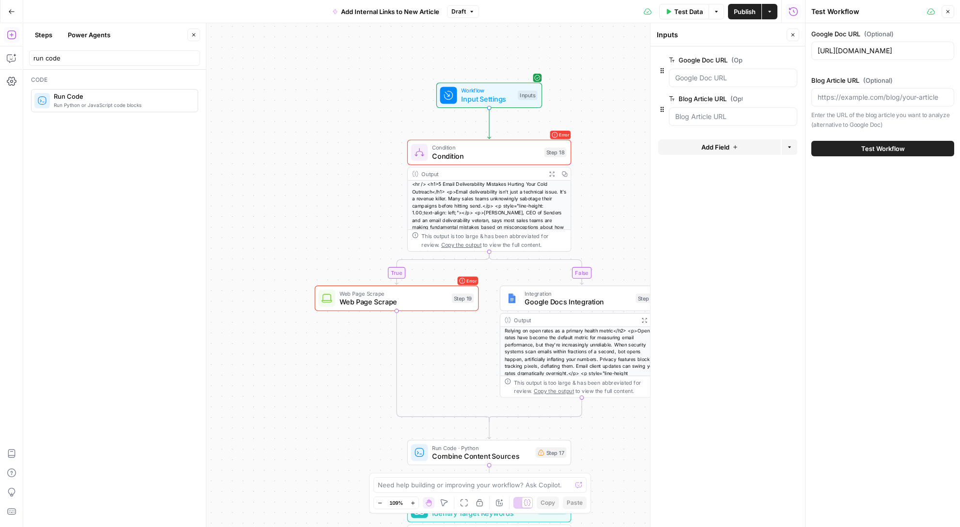
click at [859, 45] on div "https://docs.google.com/document/d/1YKoczoB_vQG7rqvsxtSQPsf4IydEb_1I7AWHLFccQI0…" at bounding box center [882, 51] width 143 height 18
paste input "https://www.apollo.io/magazine/emerge-customer-story/preview?preview=1"
type input "[URL][DOMAIN_NAME]"
click at [868, 92] on div at bounding box center [882, 97] width 143 height 18
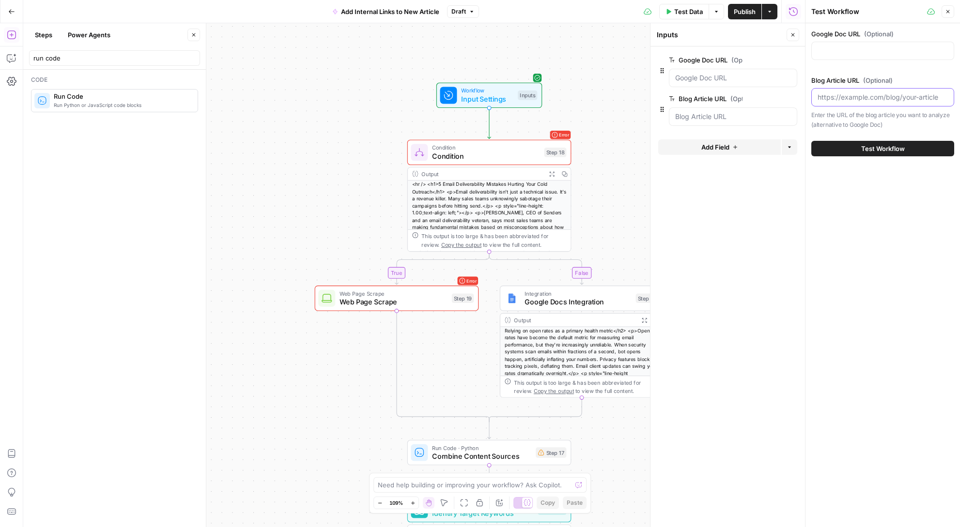
paste input "[URL][DOMAIN_NAME]"
type input "[URL][DOMAIN_NAME]"
click at [878, 154] on button "Test Workflow" at bounding box center [882, 148] width 143 height 15
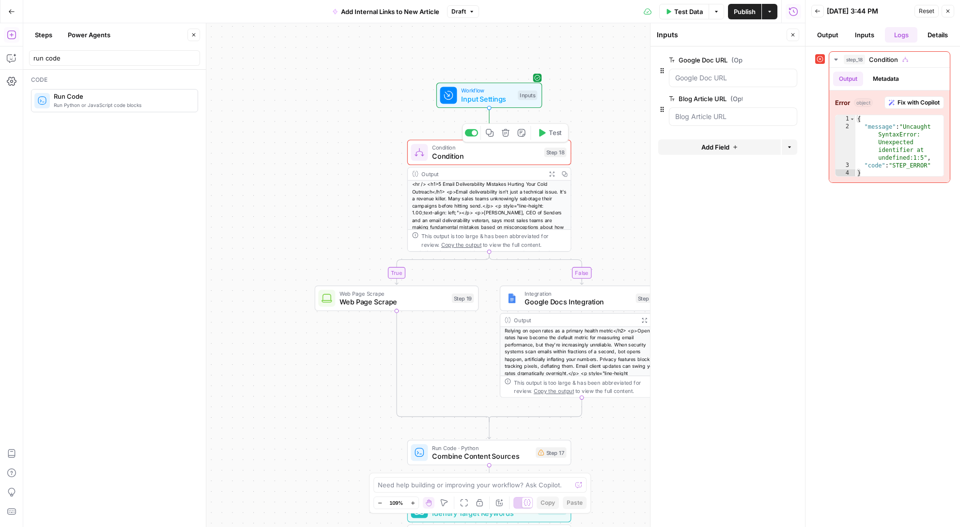
click at [515, 155] on span "Condition" at bounding box center [486, 156] width 108 height 11
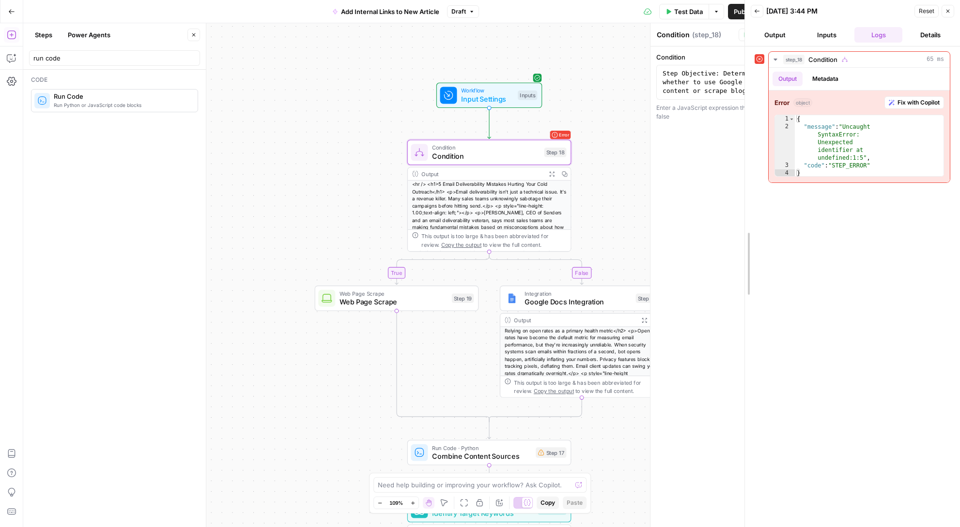
drag, startPoint x: 807, startPoint y: 89, endPoint x: 746, endPoint y: 106, distance: 62.9
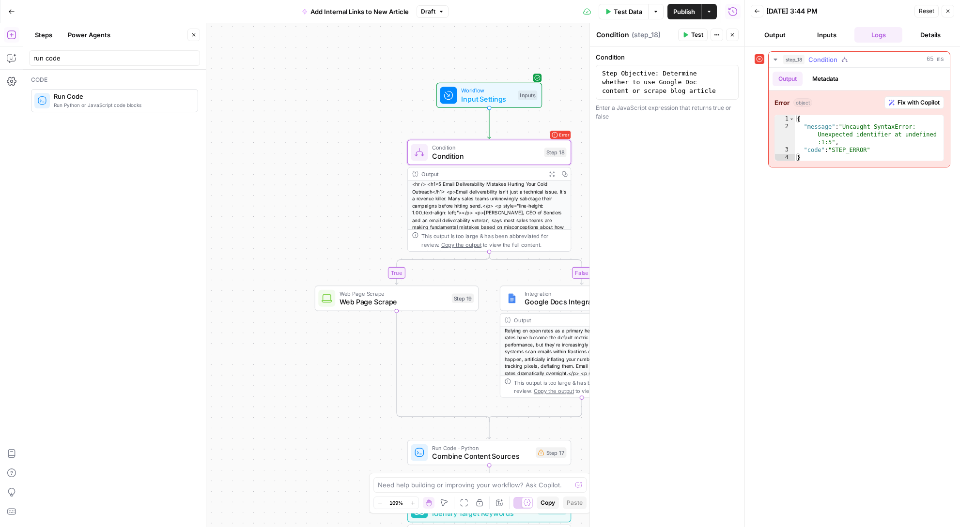
click at [926, 109] on div "Error object Fix with Copilot 1 2 3 4 { "message" : "Uncaught SyntaxError: Unex…" at bounding box center [858, 129] width 181 height 77
click at [925, 104] on span "Fix with Copilot" at bounding box center [918, 102] width 42 height 9
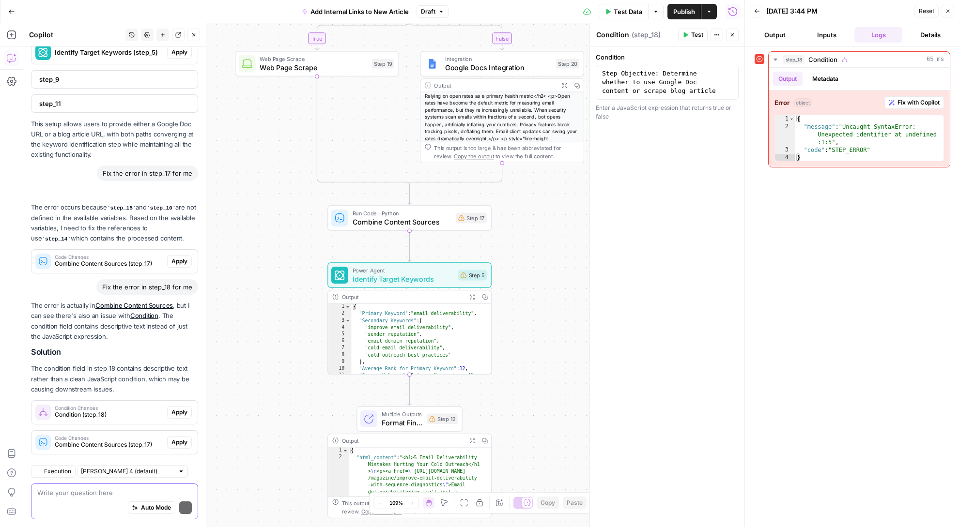
scroll to position [1156, 0]
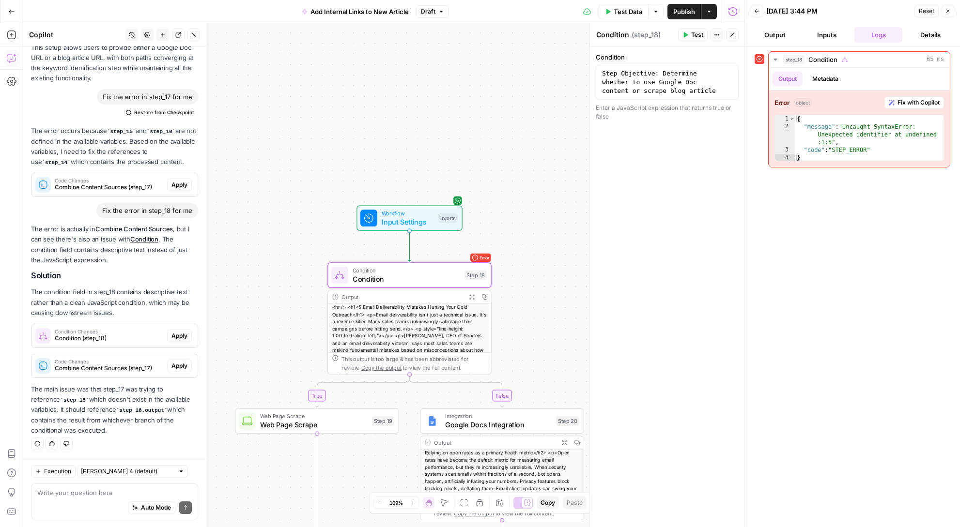
click at [125, 336] on span "Condition (step_18)" at bounding box center [109, 338] width 108 height 9
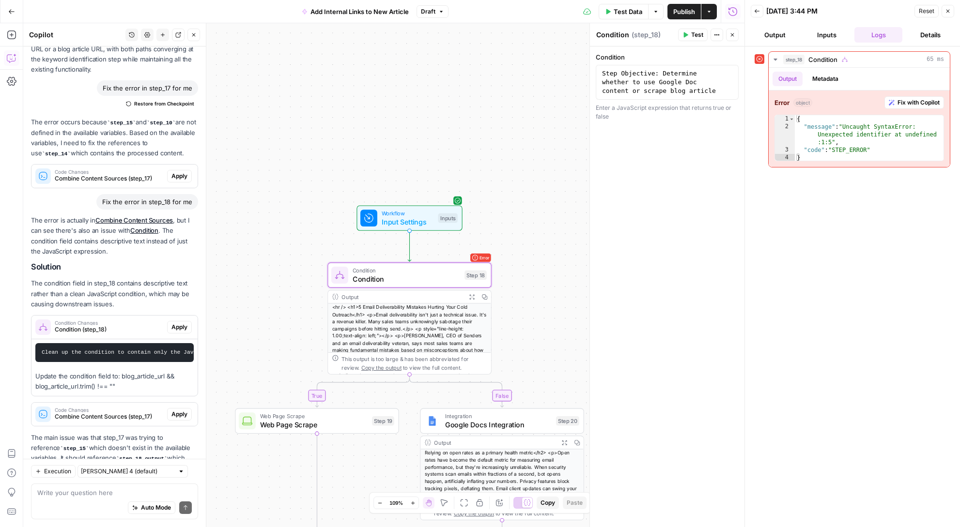
click at [123, 355] on code "Clean up the condition to contain only the JavaScript expression without descri…" at bounding box center [189, 353] width 294 height 6
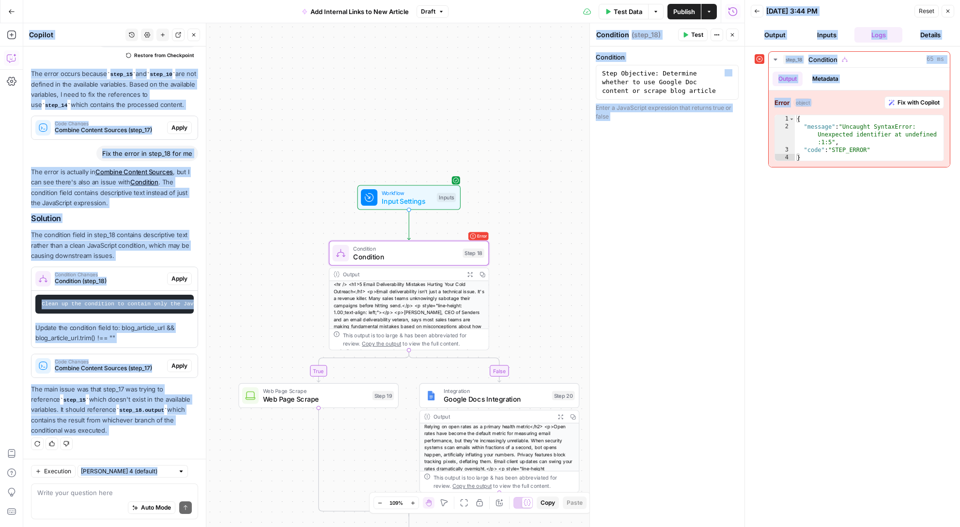
click at [110, 301] on code "Clean up the condition to contain only the JavaScript expression without descri…" at bounding box center [189, 304] width 294 height 6
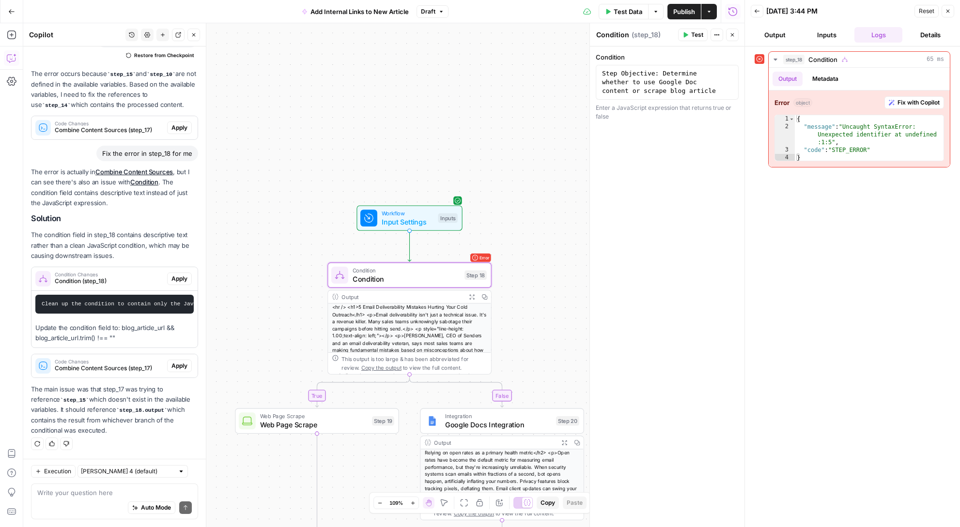
click at [171, 275] on span "Apply" at bounding box center [179, 279] width 16 height 9
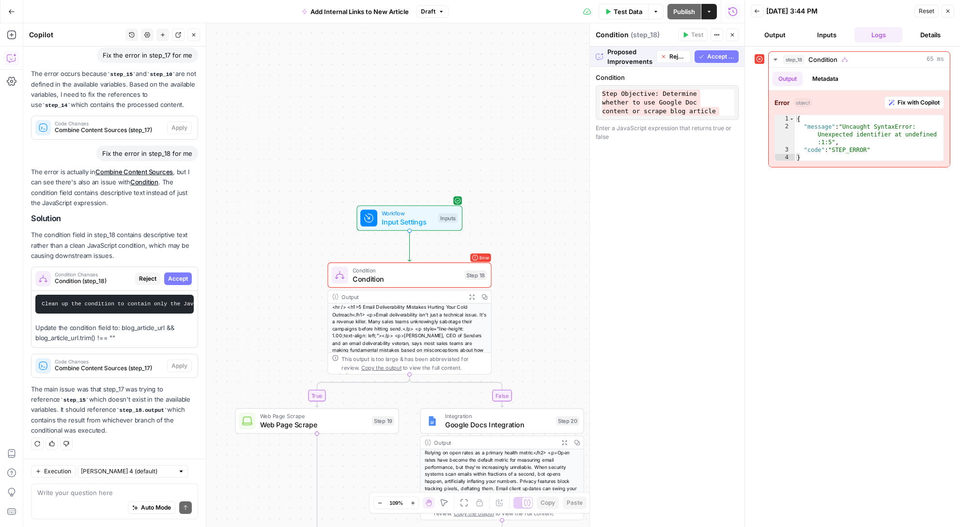
click at [721, 56] on span "Accept All" at bounding box center [721, 56] width 28 height 9
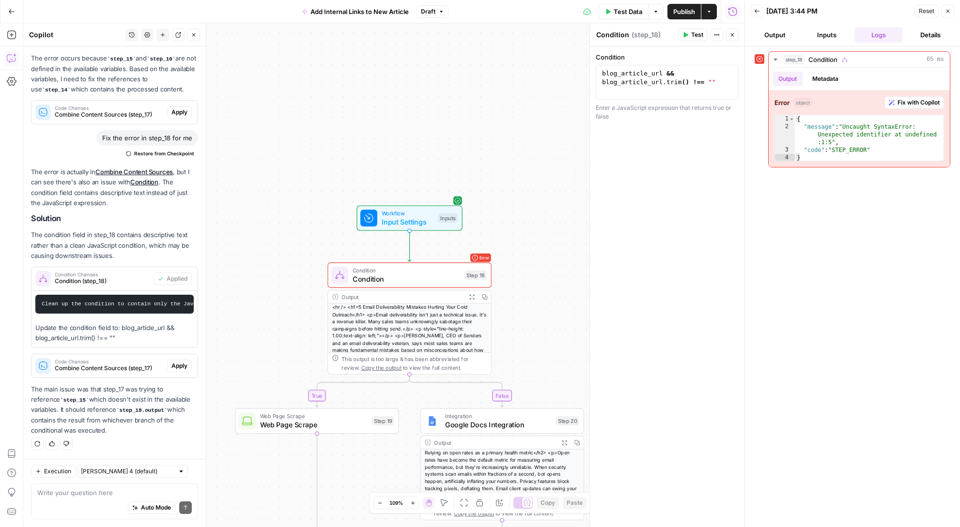
click at [694, 36] on span "Test" at bounding box center [697, 35] width 12 height 9
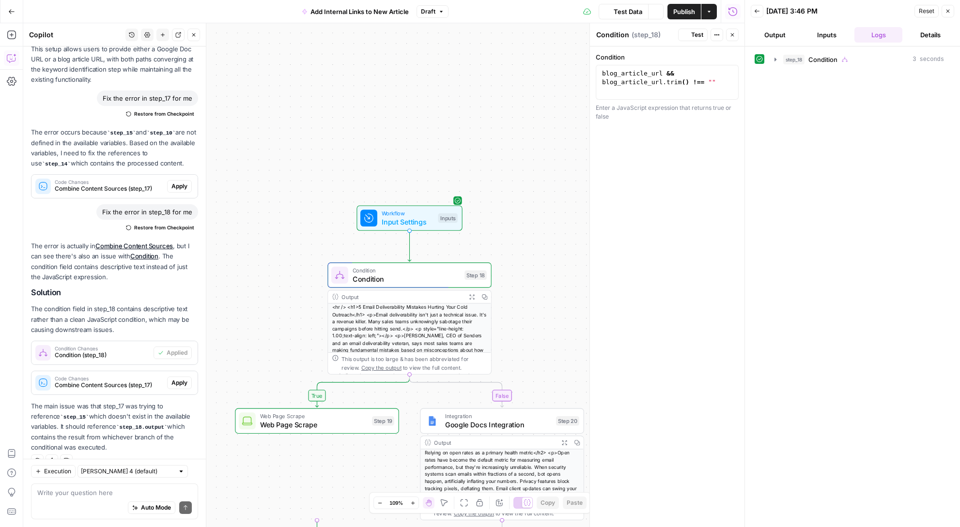
scroll to position [1171, 0]
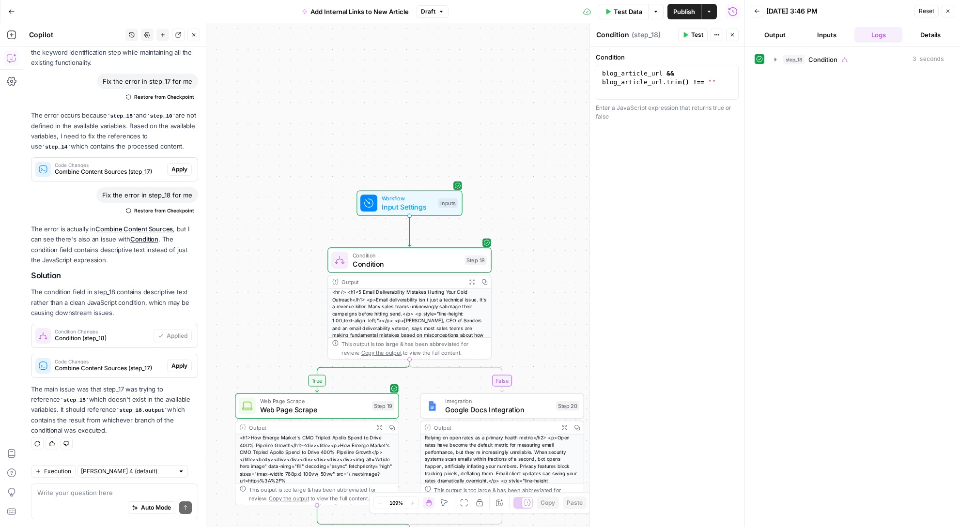
drag, startPoint x: 559, startPoint y: 356, endPoint x: 559, endPoint y: 339, distance: 16.9
click at [559, 339] on div "false true Workflow Input Settings Inputs Condition Condition Step 18 Output Ex…" at bounding box center [383, 275] width 721 height 504
click at [637, 12] on span "Test Data" at bounding box center [628, 12] width 29 height 10
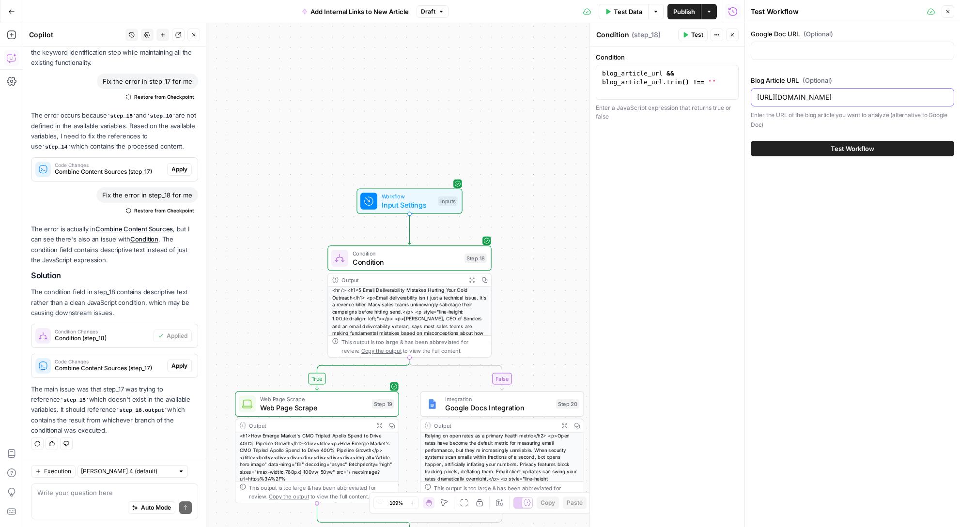
click at [805, 98] on input "[URL][DOMAIN_NAME]" at bounding box center [852, 97] width 191 height 10
click at [814, 54] on input "Google Doc URL (Optional)" at bounding box center [852, 51] width 191 height 10
paste input "https://docs.google.com/document/d/1YKoczoB_vQG7rqvsxtSQPsf4IydEb_1I7AWHLFccQI0…"
type input "https://docs.google.com/document/d/1YKoczoB_vQG7rqvsxtSQPsf4IydEb_1I7AWHLFccQI0…"
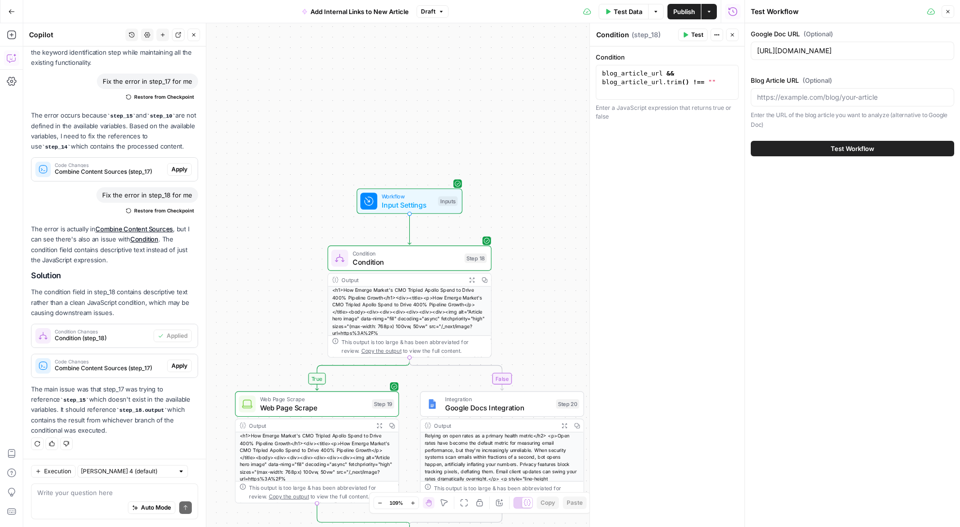
click at [827, 143] on button "Test Workflow" at bounding box center [852, 148] width 203 height 15
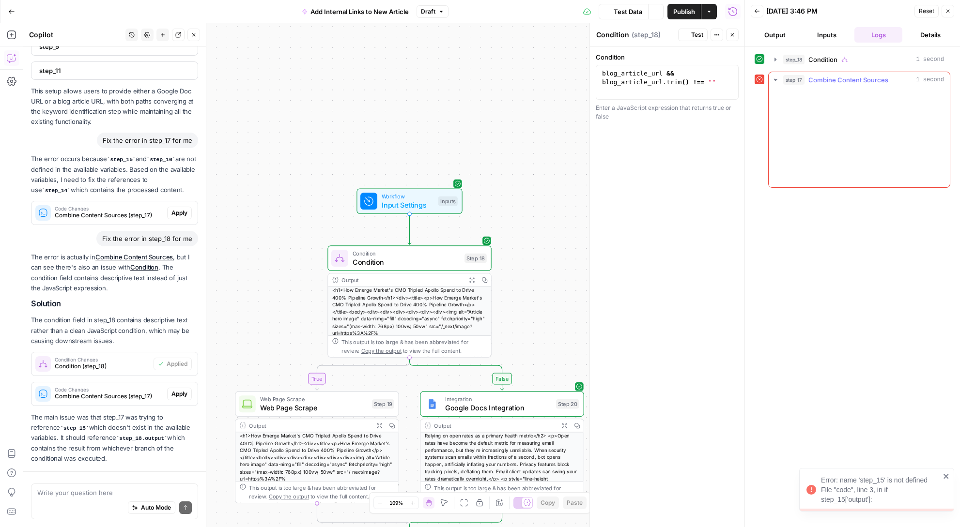
scroll to position [1171, 0]
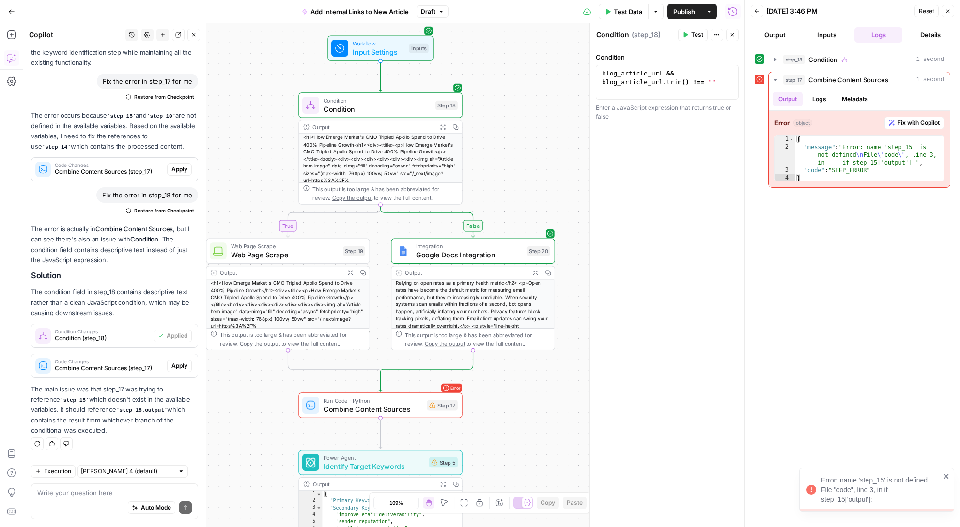
drag, startPoint x: 538, startPoint y: 307, endPoint x: 508, endPoint y: 154, distance: 155.8
click at [508, 154] on div "false true Workflow Input Settings Inputs Condition Condition Step 18 Output Ex…" at bounding box center [383, 275] width 721 height 504
click at [384, 409] on span "Combine Content Sources" at bounding box center [372, 409] width 99 height 11
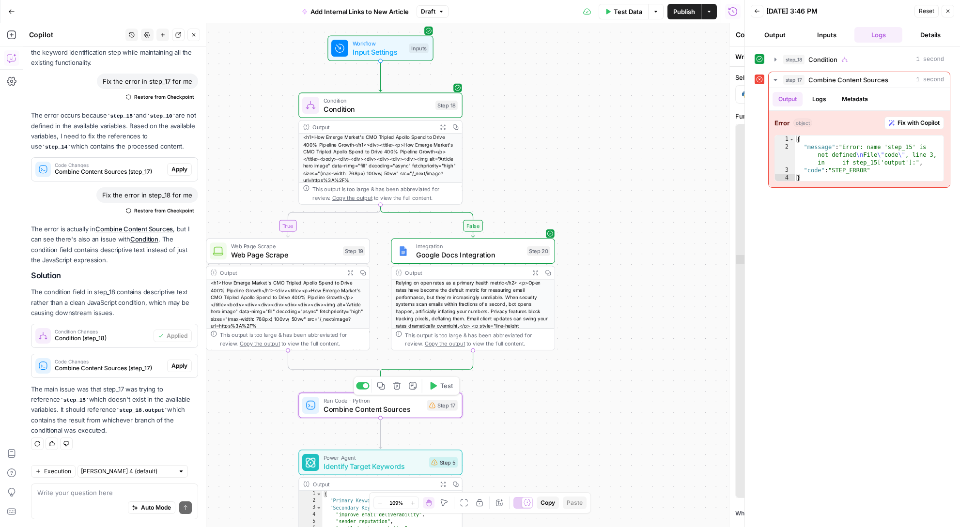
type textarea "Combine Content Sources"
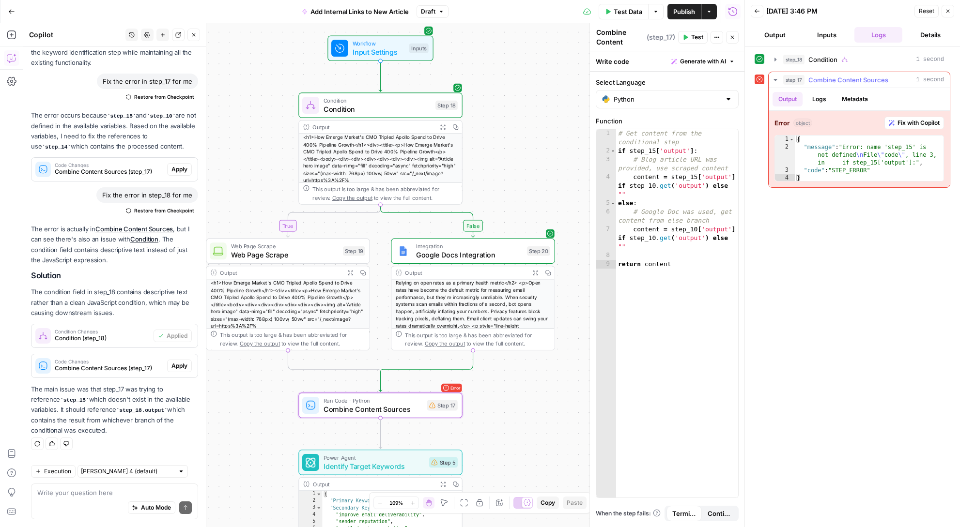
click at [931, 123] on span "Fix with Copilot" at bounding box center [918, 123] width 42 height 9
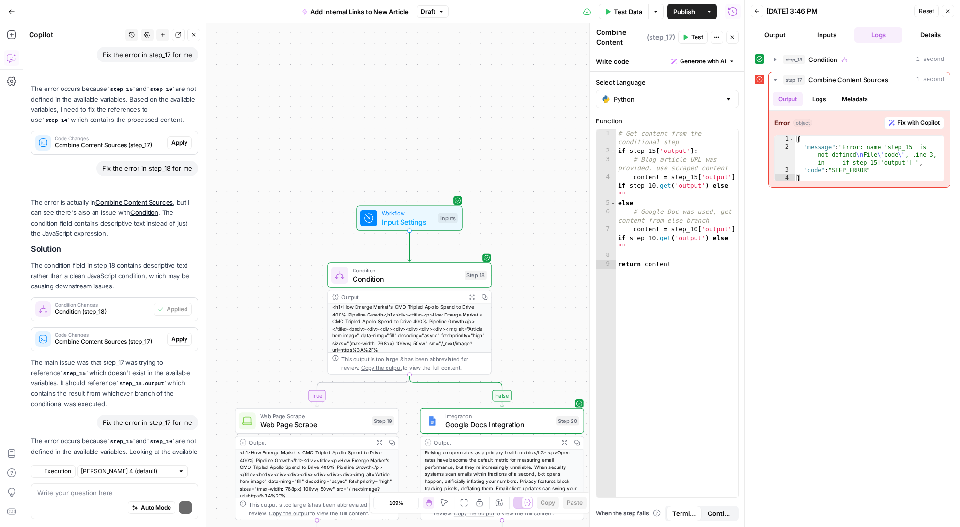
scroll to position [1290, 0]
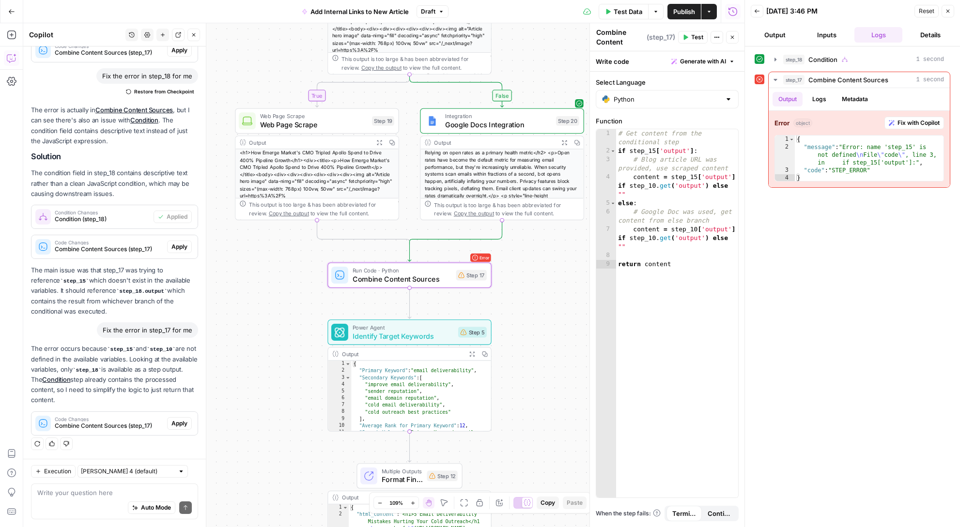
click at [171, 424] on span "Apply" at bounding box center [179, 423] width 16 height 9
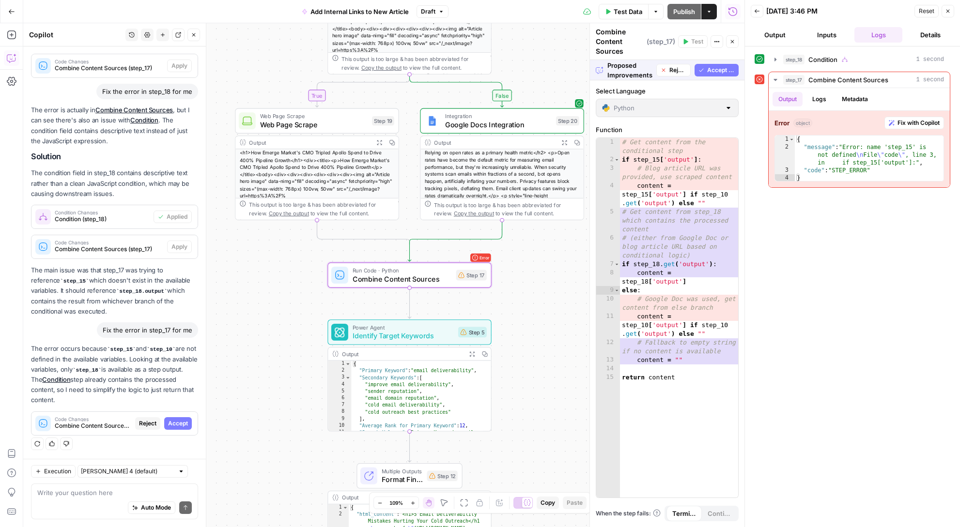
click at [169, 424] on span "Accept" at bounding box center [178, 423] width 20 height 9
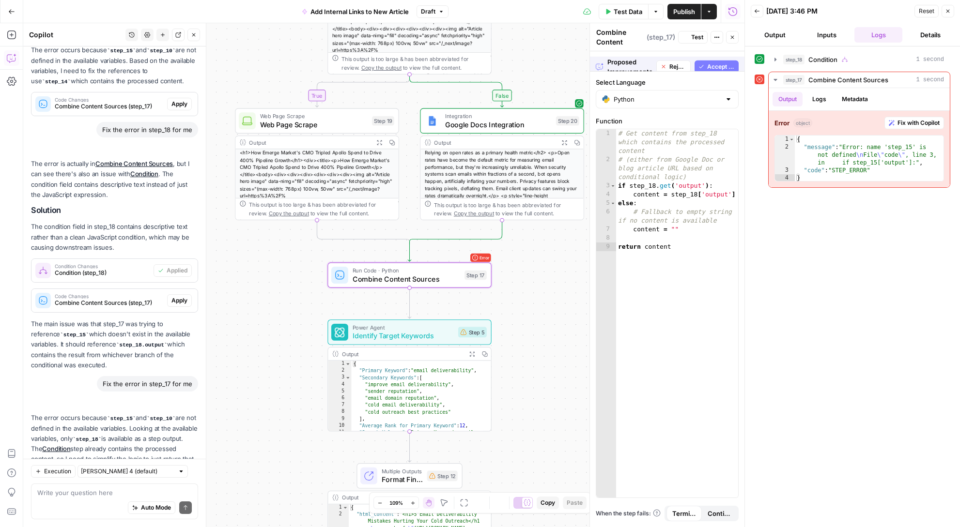
scroll to position [1306, 0]
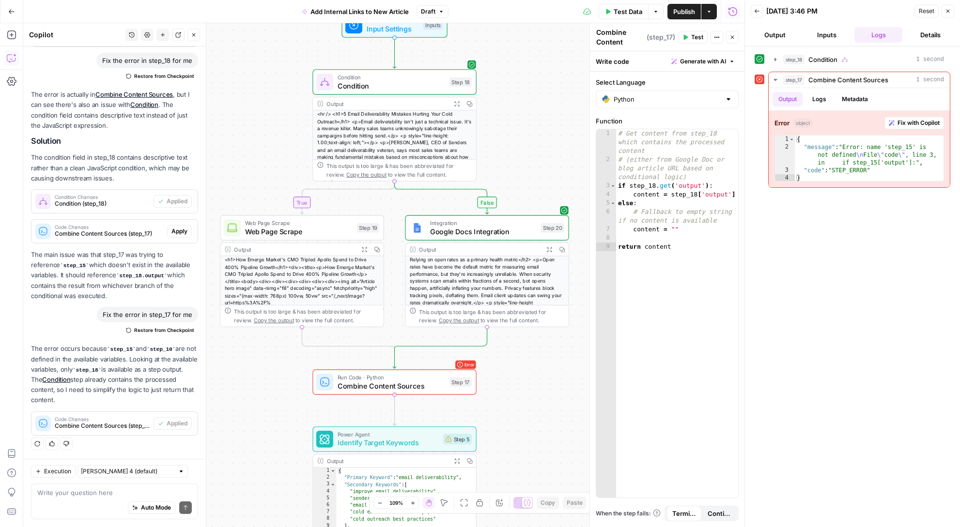
drag, startPoint x: 299, startPoint y: 316, endPoint x: 284, endPoint y: 423, distance: 108.1
click at [284, 423] on div "false true Workflow Input Settings Inputs Condition Condition Step 18 Output Ex…" at bounding box center [383, 275] width 721 height 504
click at [401, 83] on span "Condition" at bounding box center [392, 85] width 108 height 11
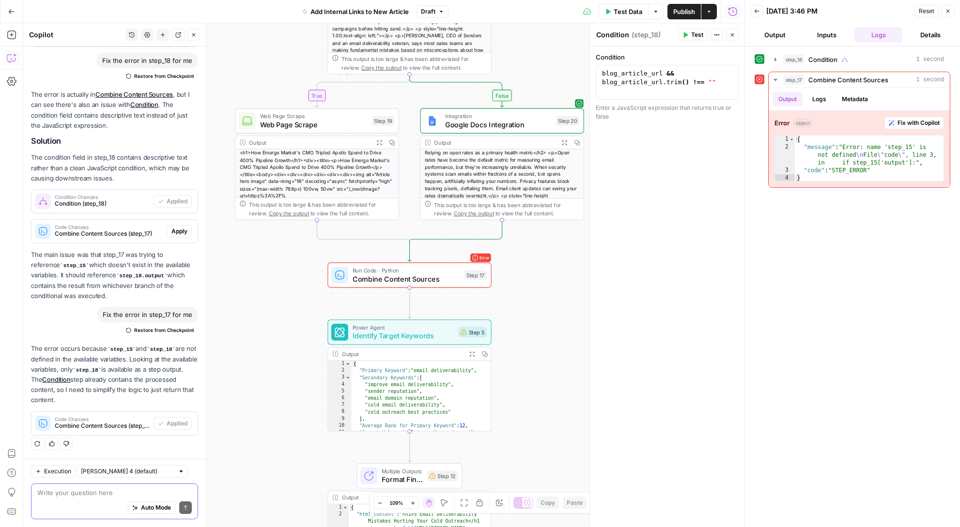
click at [127, 495] on textarea at bounding box center [114, 493] width 154 height 10
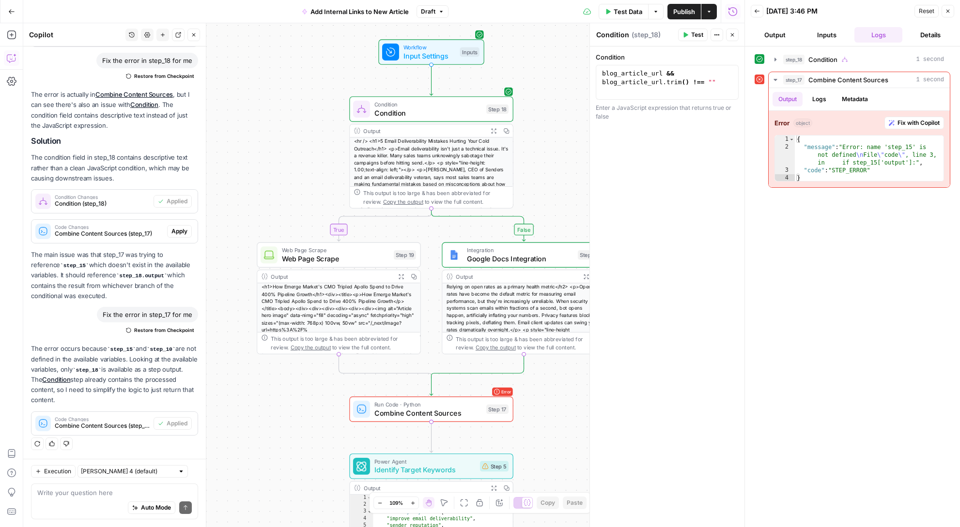
drag, startPoint x: 248, startPoint y: 295, endPoint x: 270, endPoint y: 430, distance: 135.9
click at [270, 430] on div "false true Workflow Input Settings Inputs Condition Condition Step 18 Output Ex…" at bounding box center [383, 275] width 721 height 504
click at [100, 494] on div "Auto Mode will automatically modify and execute the workflow" at bounding box center [143, 483] width 155 height 27
click at [56, 491] on textarea at bounding box center [114, 493] width 154 height 10
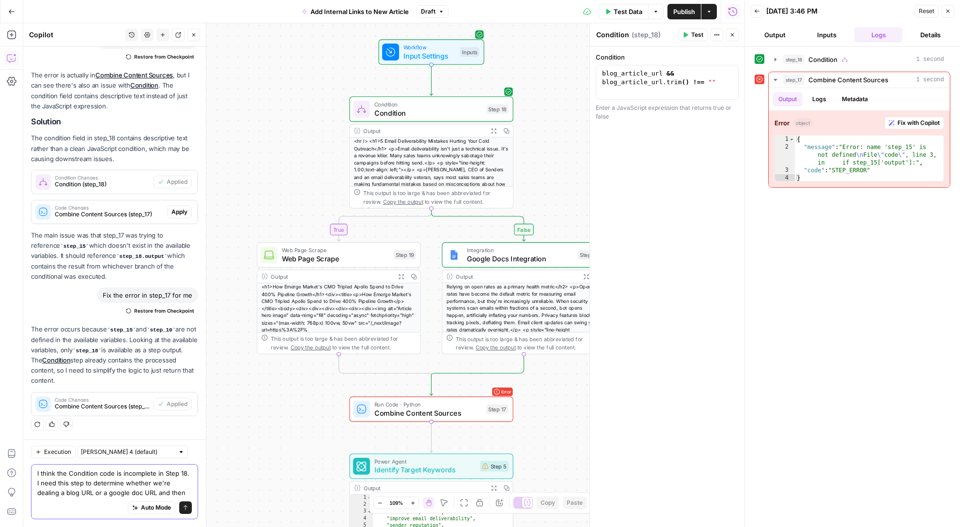
scroll to position [1335, 0]
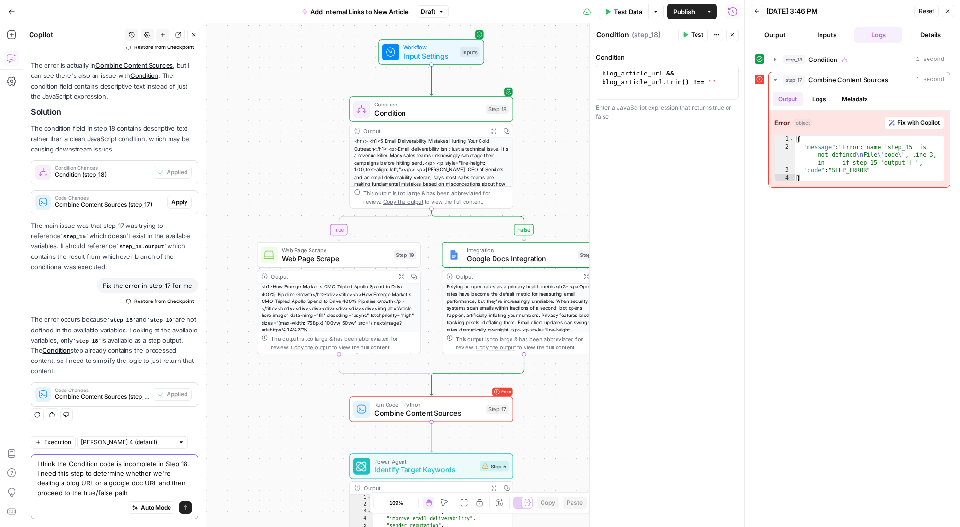
type textarea "I think the Condition code is incomplete in Step 18. I need this step to determ…"
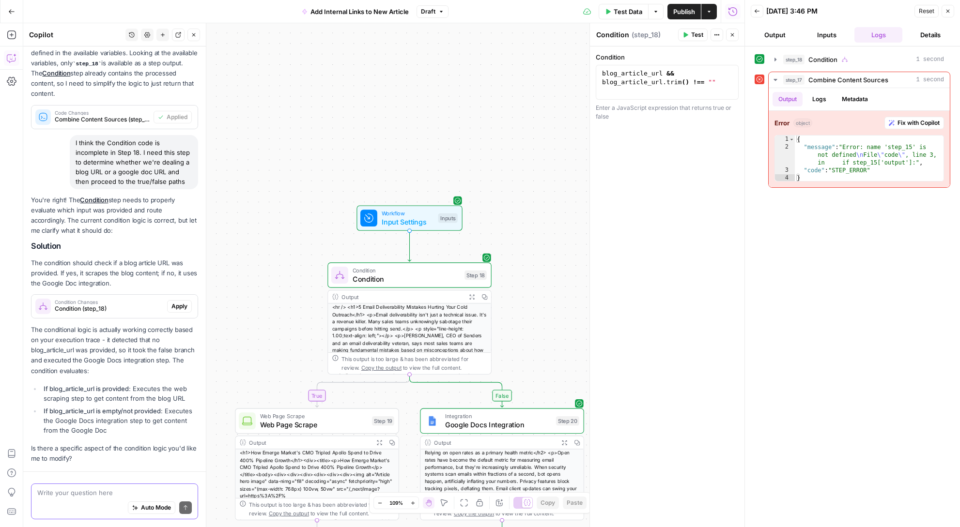
scroll to position [1650, 0]
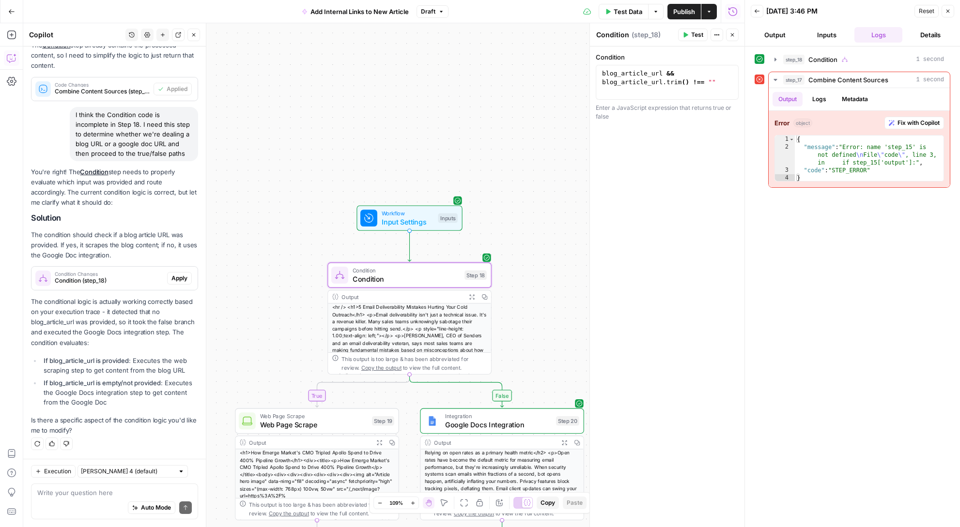
click at [113, 277] on span "Condition (step_18)" at bounding box center [109, 281] width 108 height 9
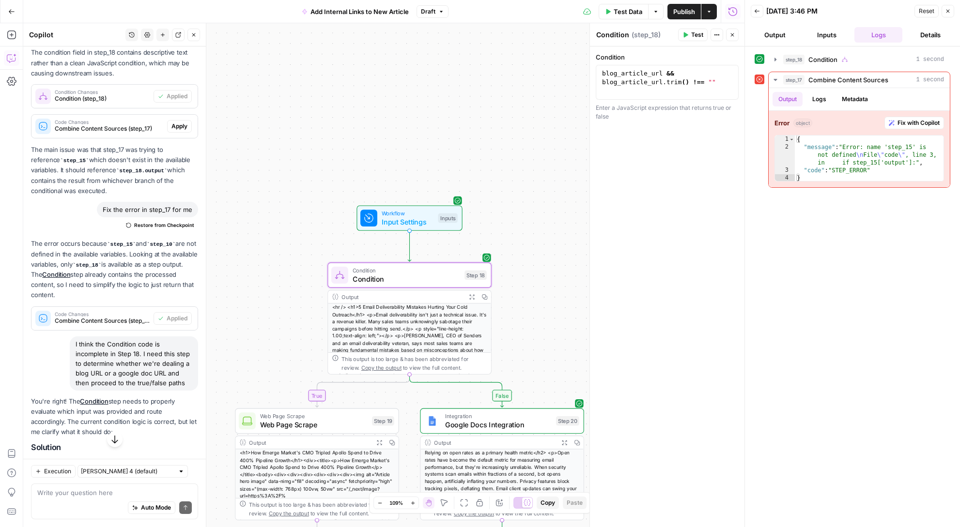
scroll to position [1351, 0]
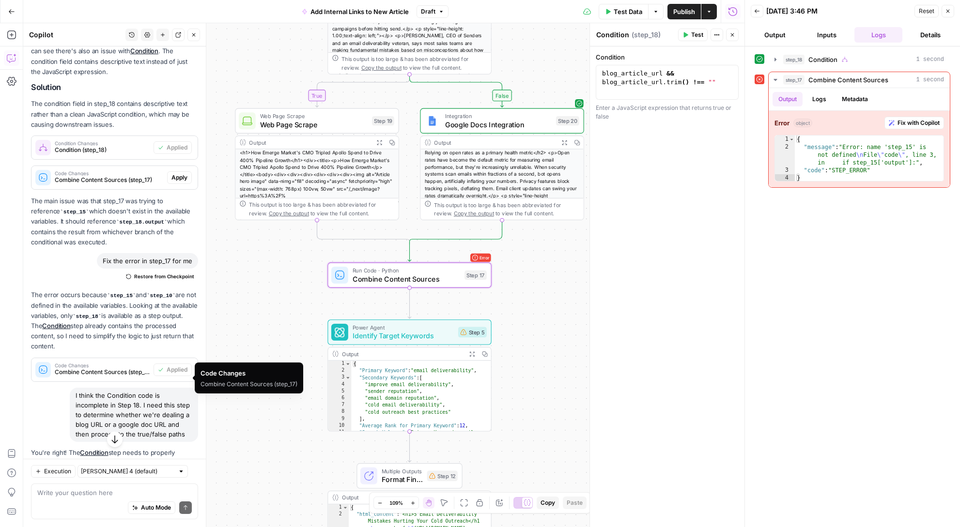
click at [111, 377] on span "Combine Content Sources (step_17)" at bounding box center [102, 372] width 95 height 9
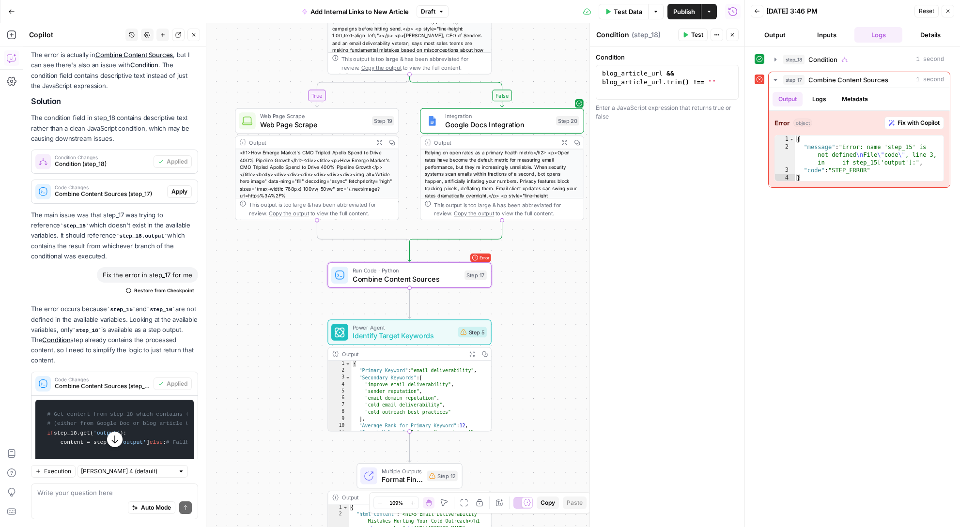
scroll to position [1340, 0]
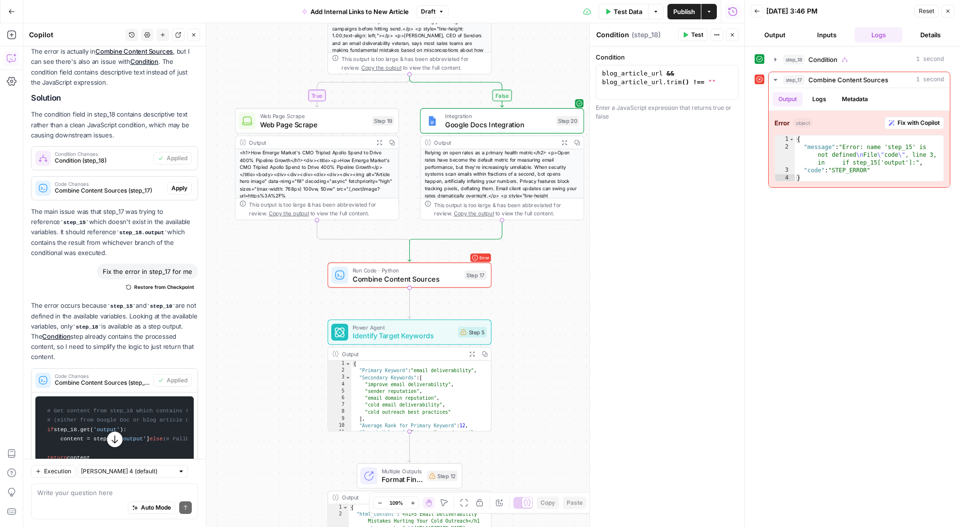
click at [390, 279] on span "Combine Content Sources" at bounding box center [407, 279] width 108 height 11
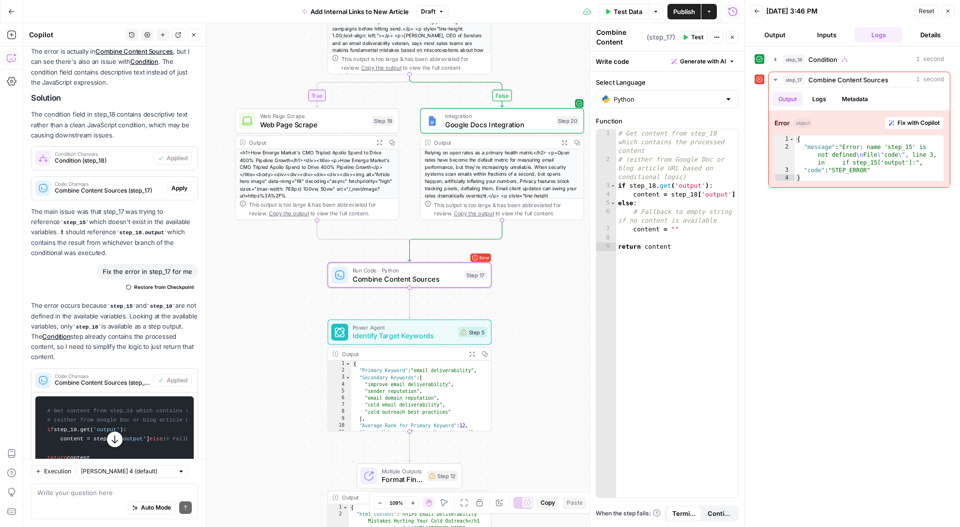
click at [403, 335] on span "Identify Target Keywords" at bounding box center [404, 336] width 102 height 11
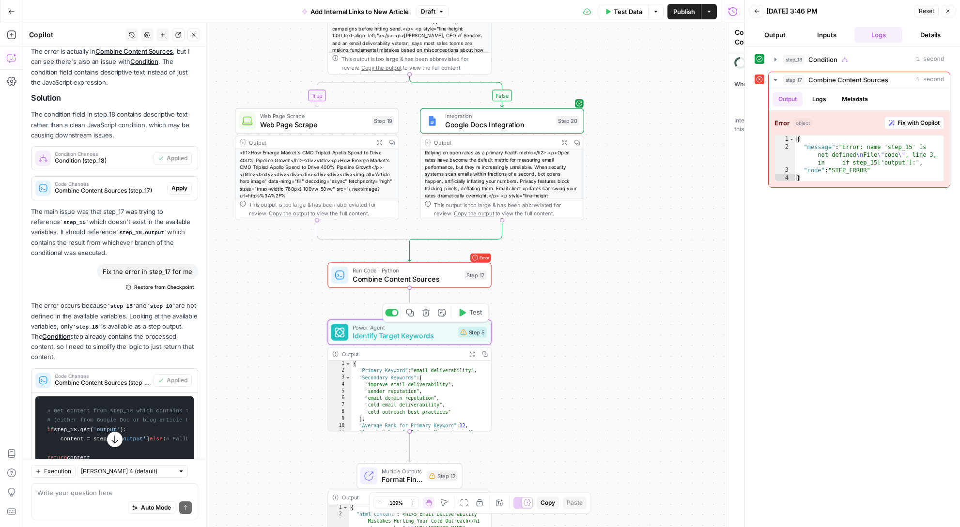
type textarea "Identify Target Keywords"
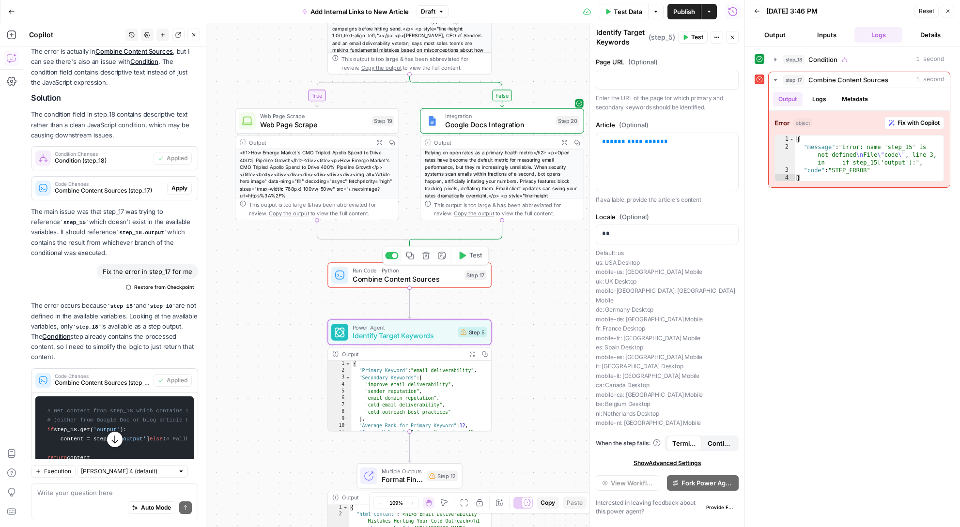
click at [419, 280] on span "Combine Content Sources" at bounding box center [407, 279] width 108 height 11
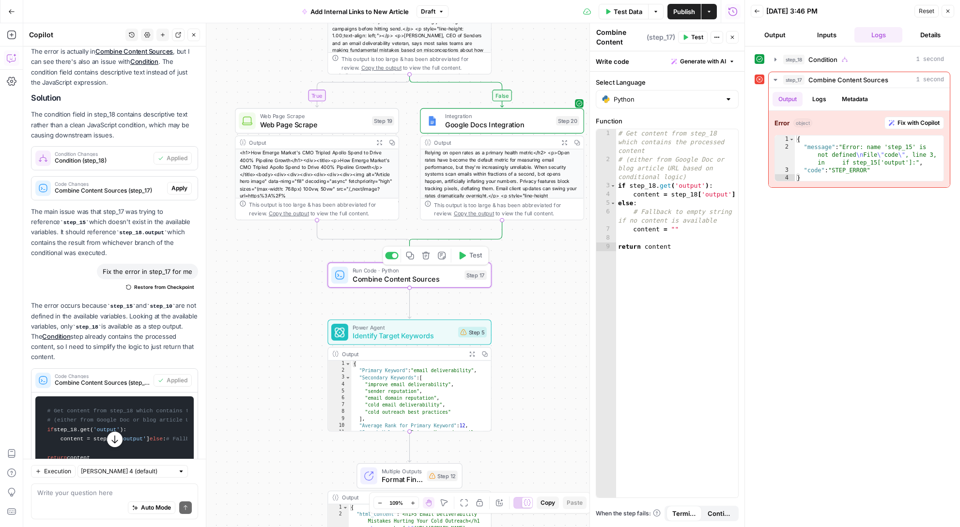
click at [426, 260] on button "Delete step" at bounding box center [426, 256] width 14 height 14
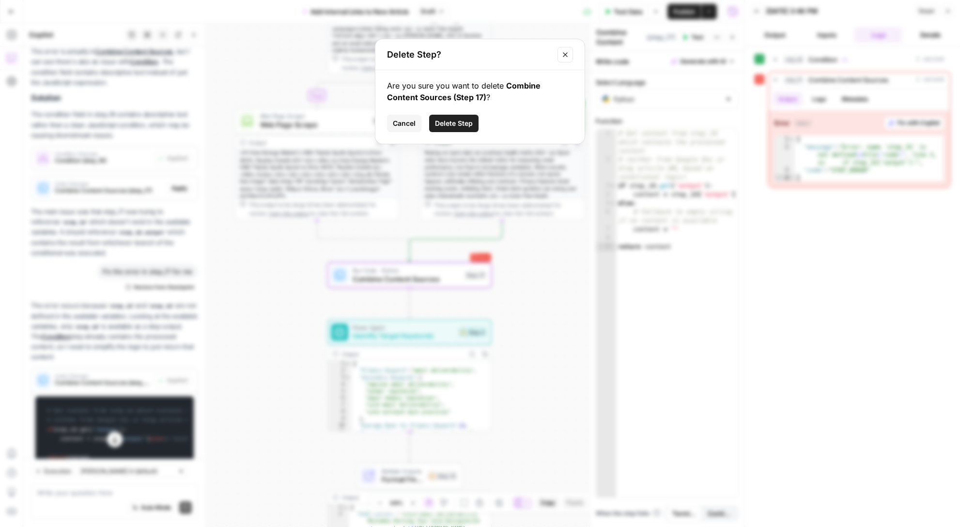
click at [449, 131] on button "Delete Step" at bounding box center [453, 123] width 49 height 17
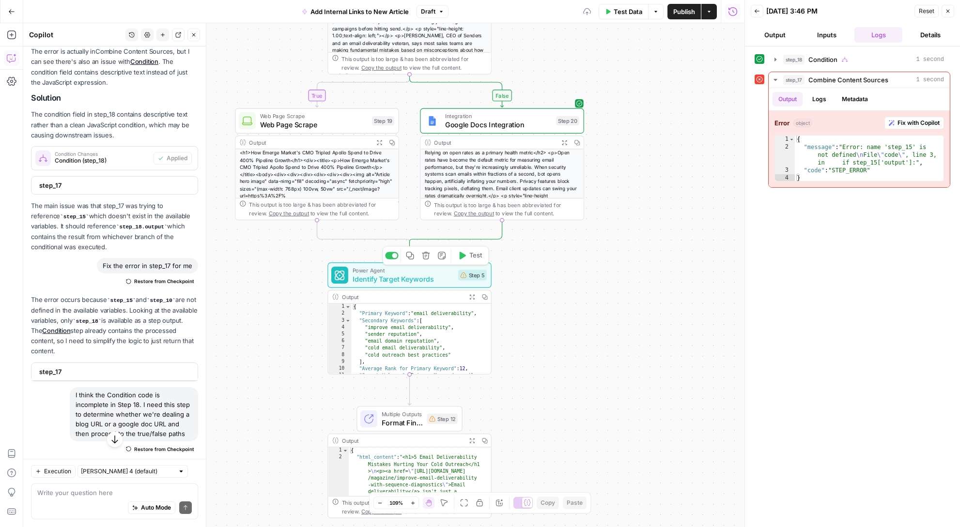
click at [403, 273] on span "Power Agent" at bounding box center [404, 270] width 102 height 8
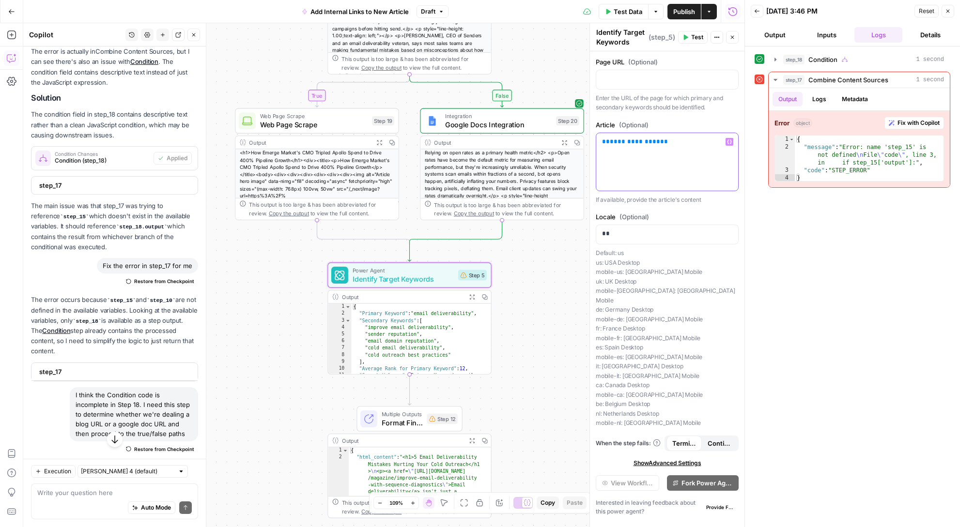
drag, startPoint x: 679, startPoint y: 139, endPoint x: 574, endPoint y: 142, distance: 105.1
click at [574, 142] on body "Apollo New Home Browse Insights Opportunities Your Data Recent Grids Net New Co…" at bounding box center [480, 263] width 960 height 527
click at [725, 140] on p at bounding box center [667, 142] width 130 height 10
click at [728, 141] on icon "button" at bounding box center [729, 141] width 5 height 5
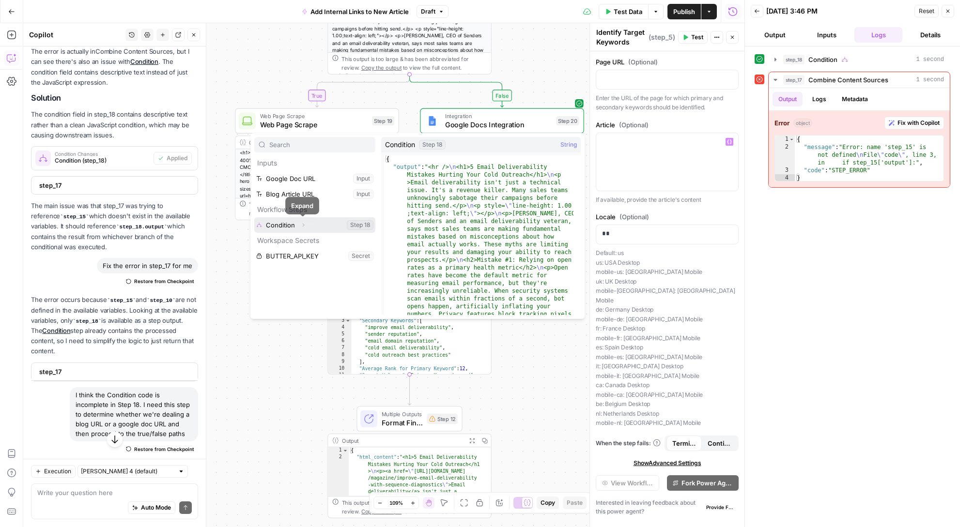
click at [305, 224] on icon "button" at bounding box center [303, 225] width 6 height 6
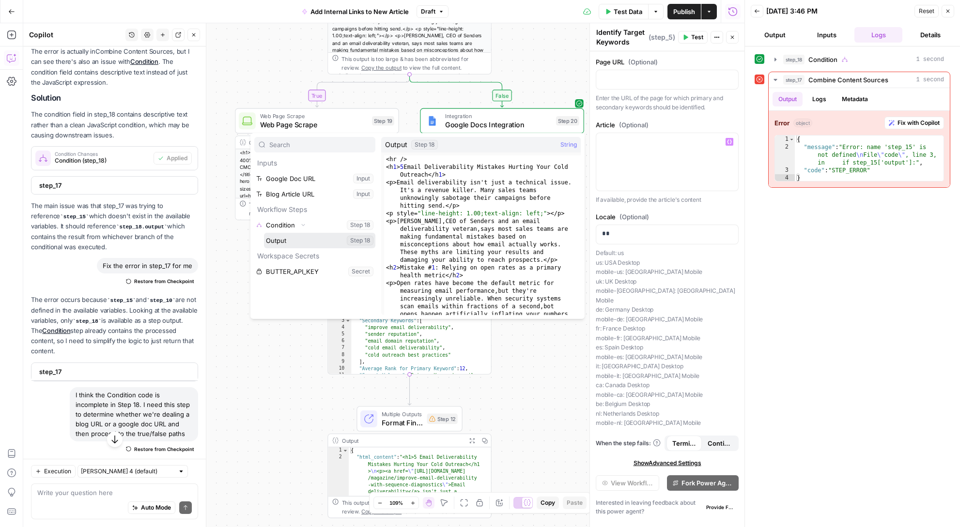
click at [307, 245] on button "Select variable Output" at bounding box center [319, 240] width 111 height 15
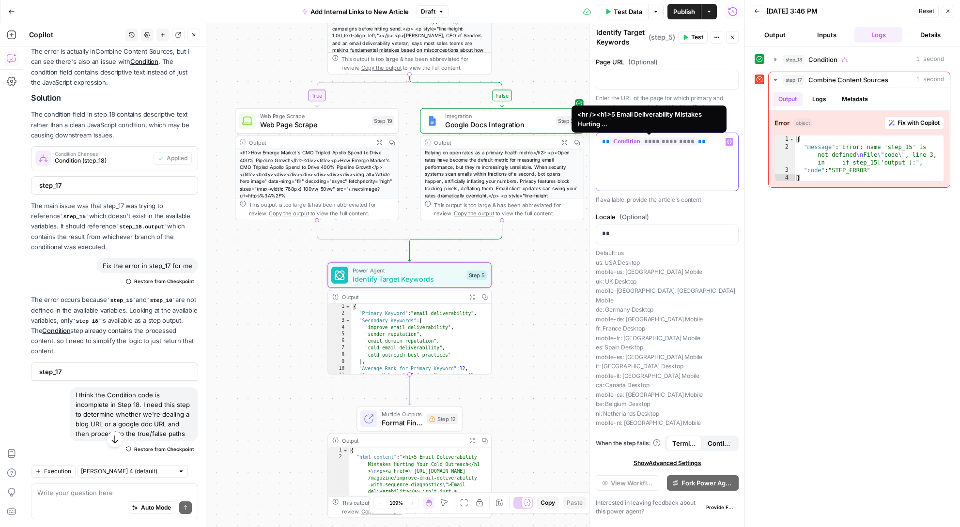
drag, startPoint x: 702, startPoint y: 143, endPoint x: 593, endPoint y: 140, distance: 108.5
click at [593, 140] on div "**********" at bounding box center [666, 275] width 155 height 504
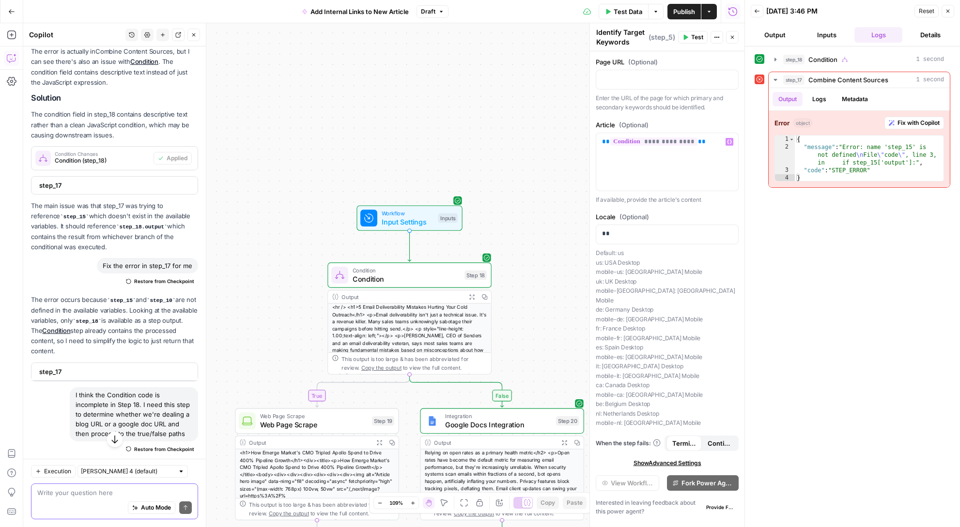
click at [123, 489] on textarea at bounding box center [114, 493] width 154 height 10
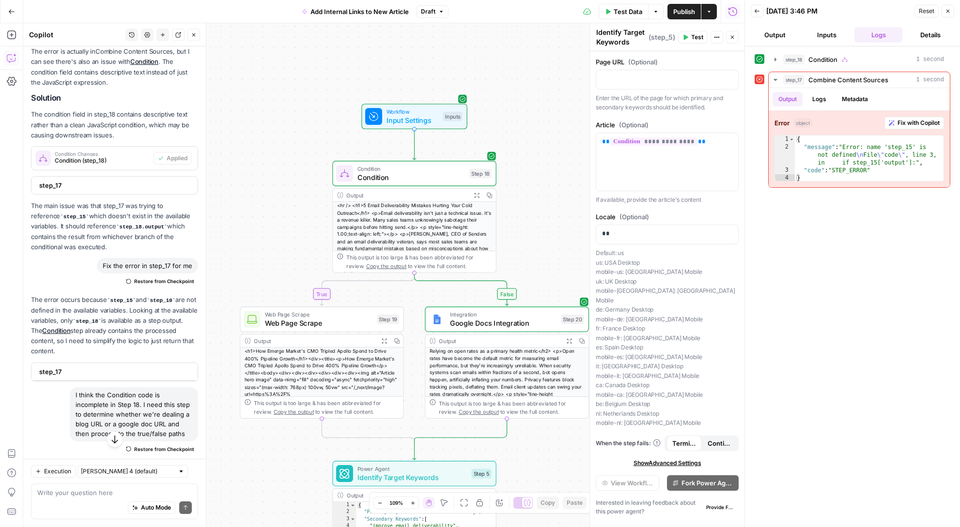
drag, startPoint x: 328, startPoint y: 206, endPoint x: 352, endPoint y: 66, distance: 141.9
click at [352, 104] on div "Workflow Input Settings Inputs" at bounding box center [414, 116] width 164 height 25
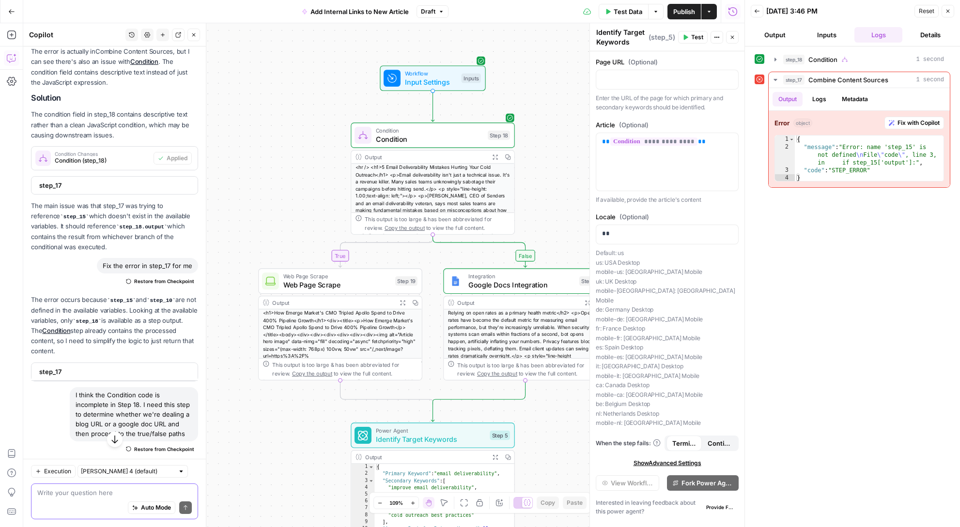
click at [134, 491] on textarea at bounding box center [114, 493] width 154 height 10
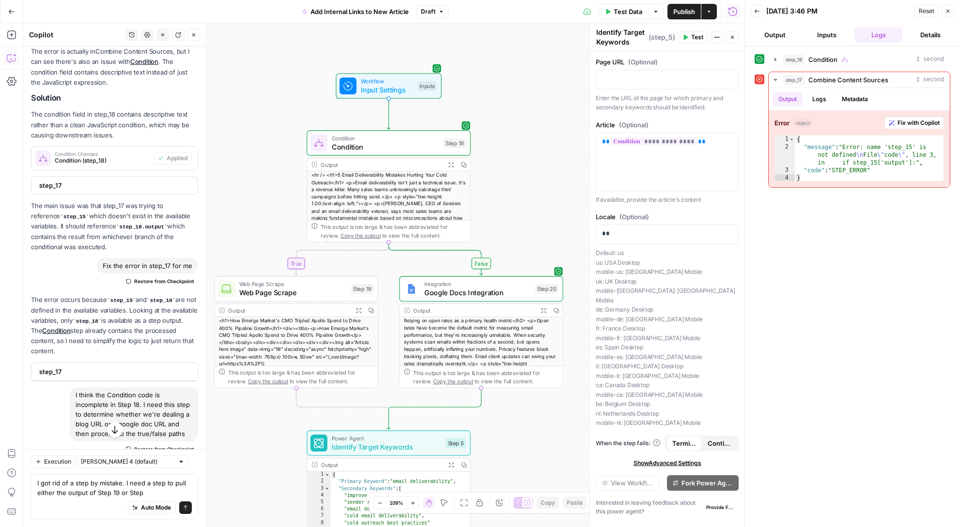
drag, startPoint x: 311, startPoint y: 138, endPoint x: 266, endPoint y: 146, distance: 45.7
click at [266, 146] on div "false true Workflow Input Settings Inputs Condition Condition Step 18 Output Ex…" at bounding box center [383, 275] width 721 height 504
click at [152, 494] on textarea "I got rid of a step by mistake. I need a step to pull either the output of Step…" at bounding box center [114, 487] width 154 height 19
type textarea "I got rid of a step by mistake. I need a step to pull either the output of Step…"
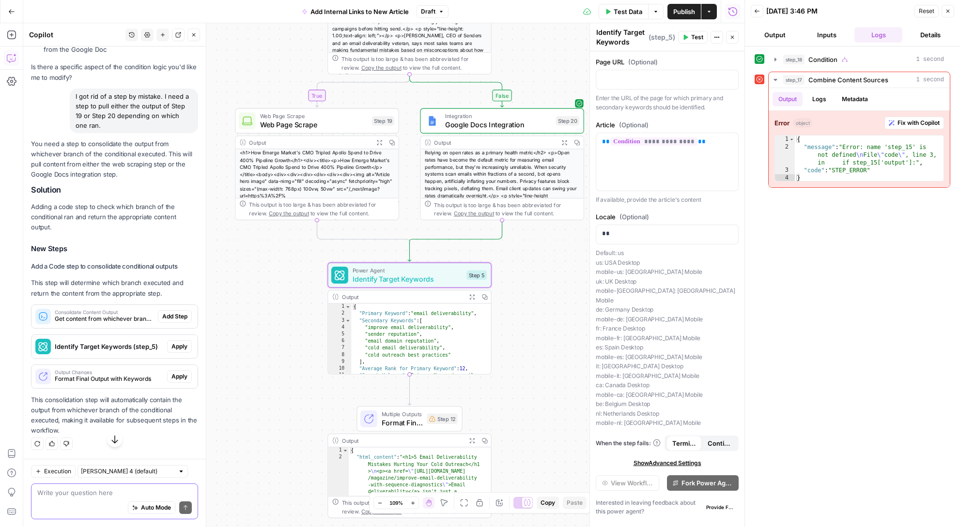
scroll to position [2138, 0]
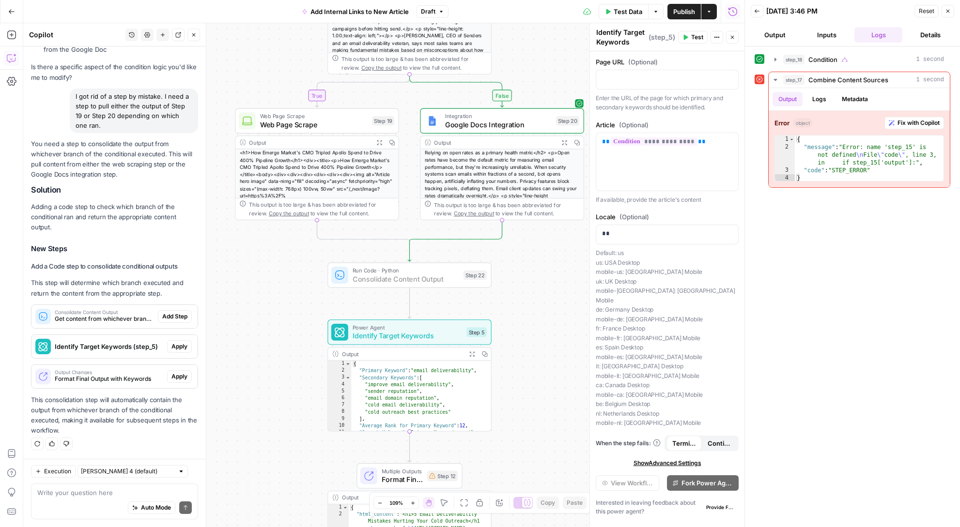
click at [162, 318] on span "Add Step" at bounding box center [174, 316] width 25 height 9
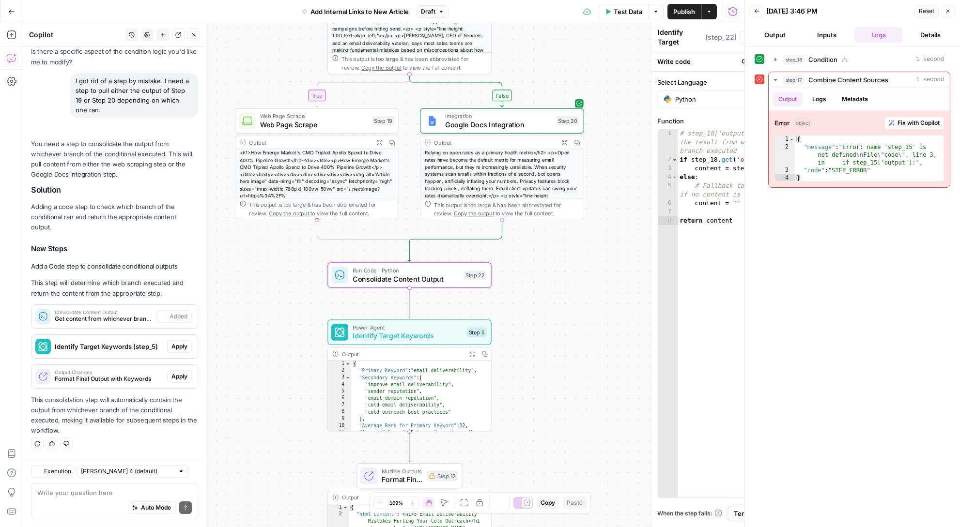
type textarea "Consolidate Content Output"
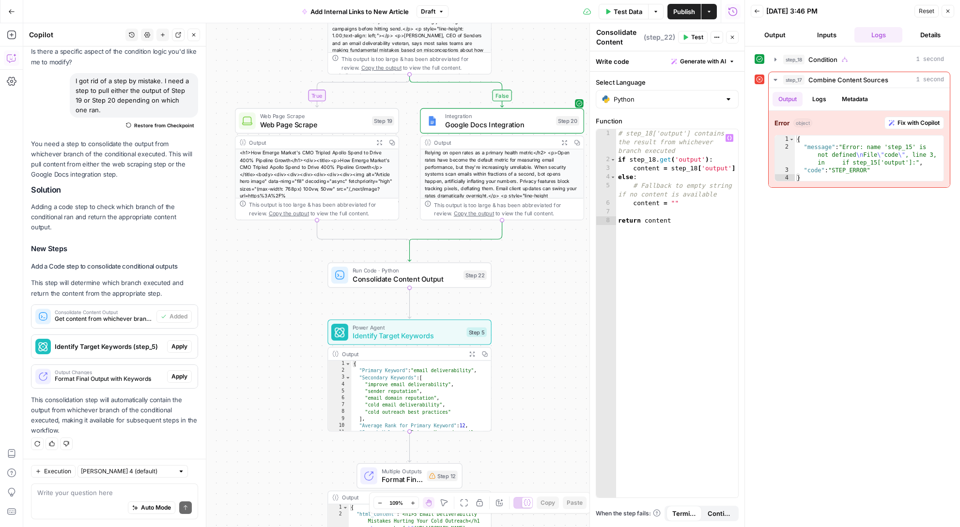
type textarea "**********"
click at [712, 269] on div "# step_18['output'] contains the result from whichever branch executed if step_…" at bounding box center [677, 330] width 122 height 403
click at [730, 138] on icon "button" at bounding box center [729, 138] width 5 height 5
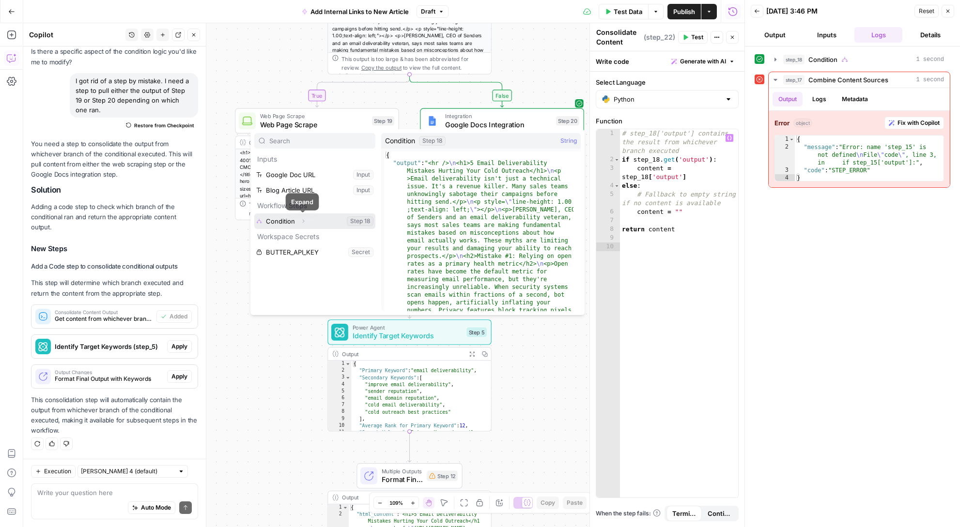
click at [301, 224] on button "Expand" at bounding box center [303, 221] width 13 height 13
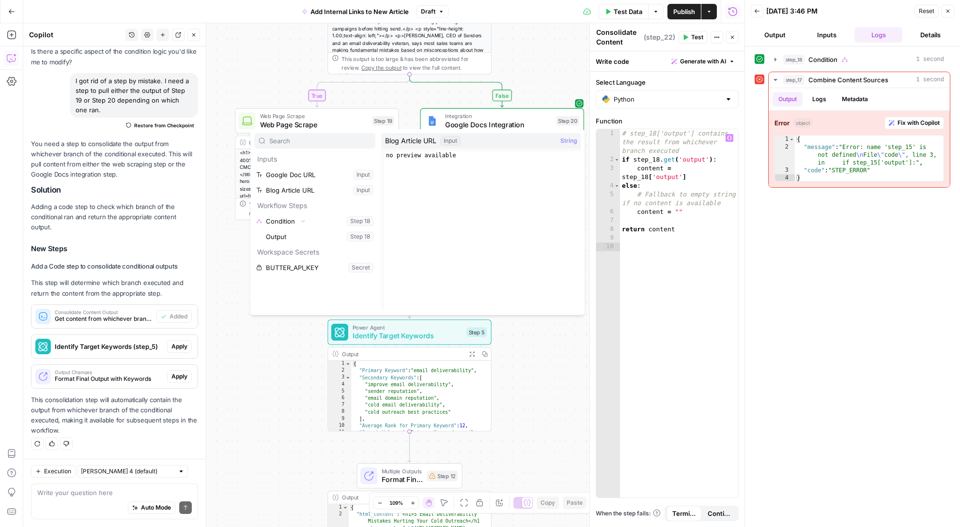
click at [686, 277] on div "# step_18['output'] contains the result from whichever branch executed if step_…" at bounding box center [679, 330] width 118 height 403
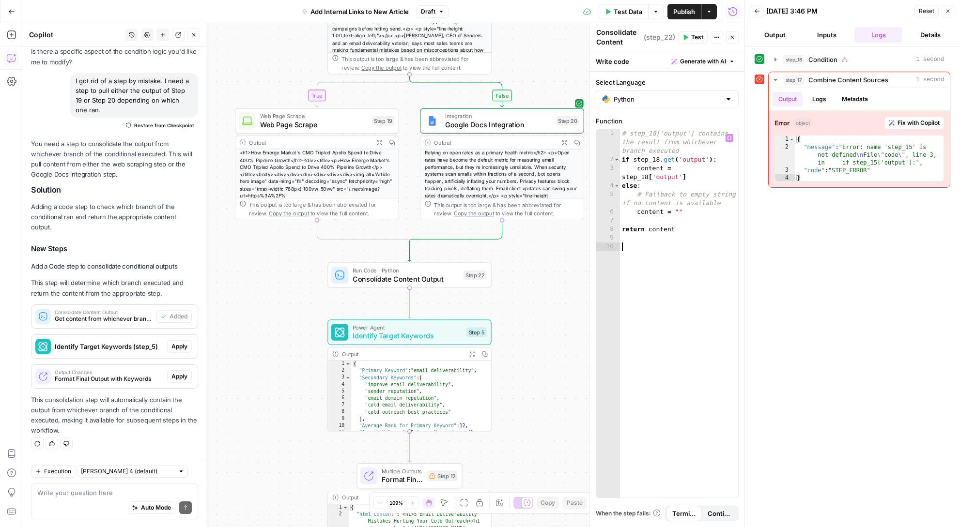
click at [949, 13] on icon "button" at bounding box center [948, 11] width 6 height 6
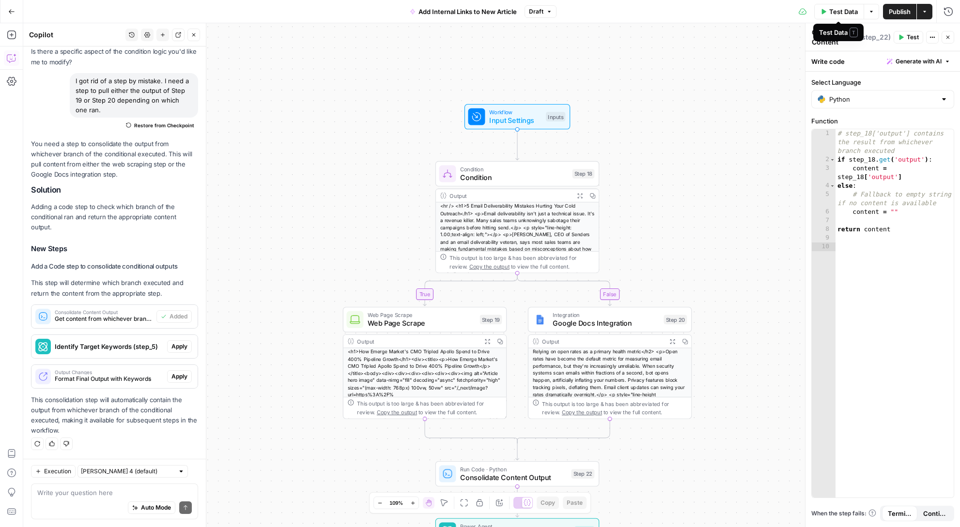
click at [849, 13] on span "Test Data" at bounding box center [843, 12] width 29 height 10
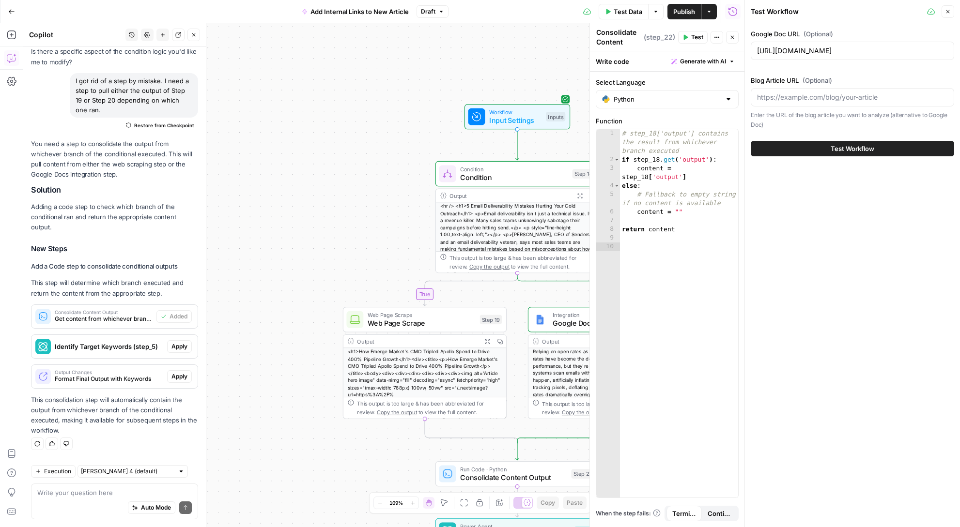
click at [791, 150] on button "Test Workflow" at bounding box center [852, 148] width 203 height 15
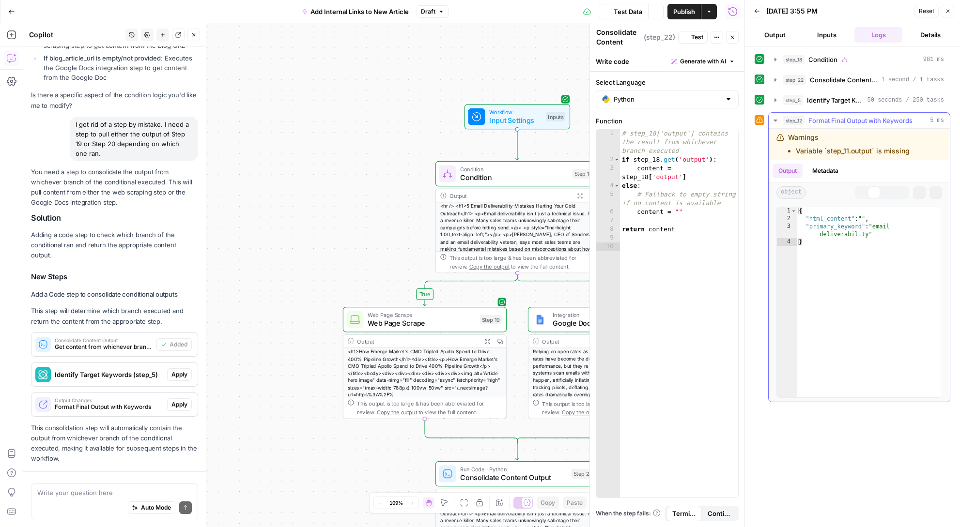
scroll to position [2017, 0]
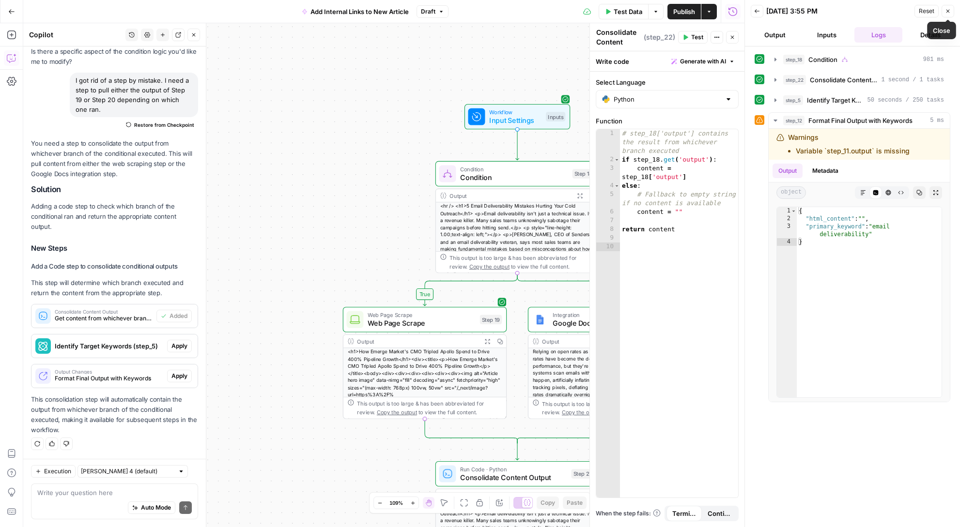
click at [946, 11] on icon "button" at bounding box center [948, 11] width 6 height 6
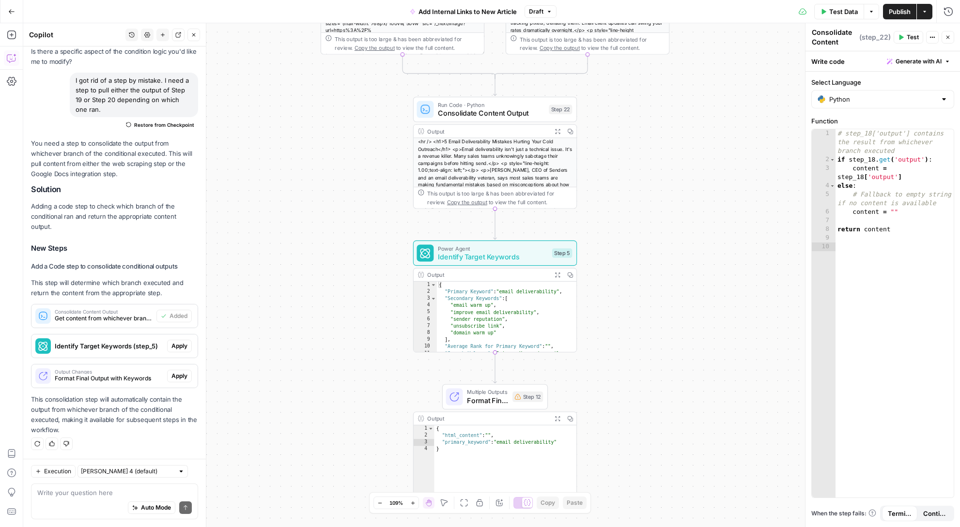
drag, startPoint x: 660, startPoint y: 481, endPoint x: 637, endPoint y: 117, distance: 365.3
click at [637, 117] on div "false true Workflow Input Settings Inputs Condition Condition Step 18 Output Ex…" at bounding box center [491, 275] width 937 height 504
click at [535, 399] on div "Step 12" at bounding box center [527, 397] width 31 height 11
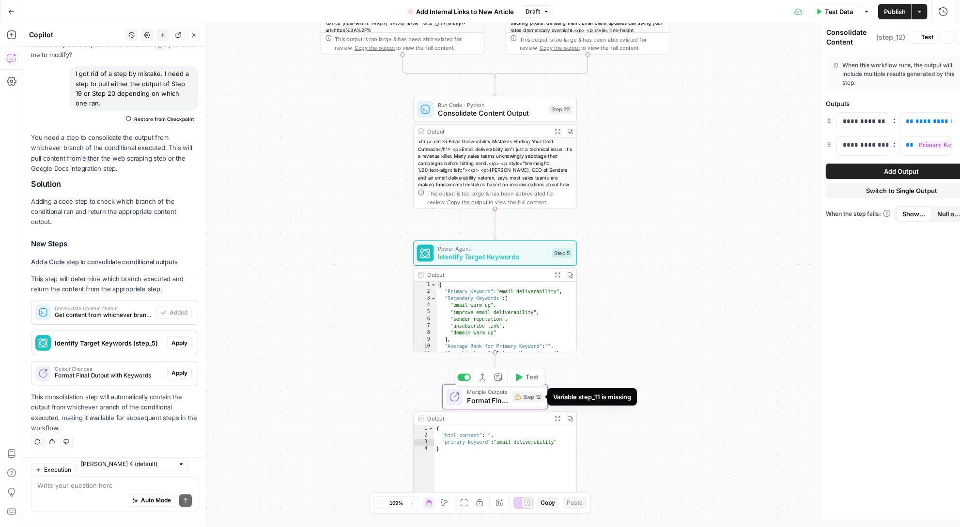
type textarea "Format Final Output with Keywords"
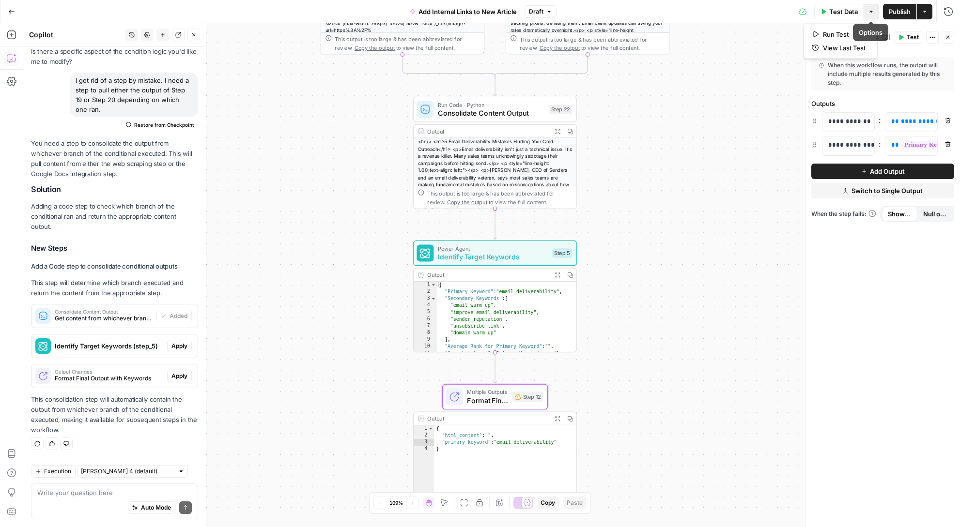
click at [872, 10] on icon "button" at bounding box center [871, 12] width 6 height 6
click at [841, 44] on span "View Last Test" at bounding box center [844, 48] width 43 height 10
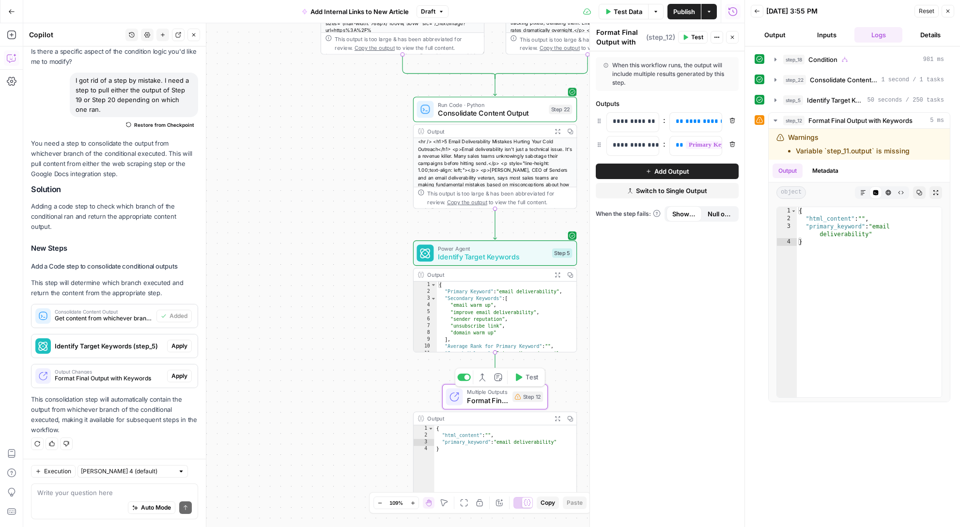
click at [490, 394] on span "Multiple Outputs" at bounding box center [487, 392] width 41 height 8
click at [731, 119] on icon "button" at bounding box center [732, 120] width 5 height 5
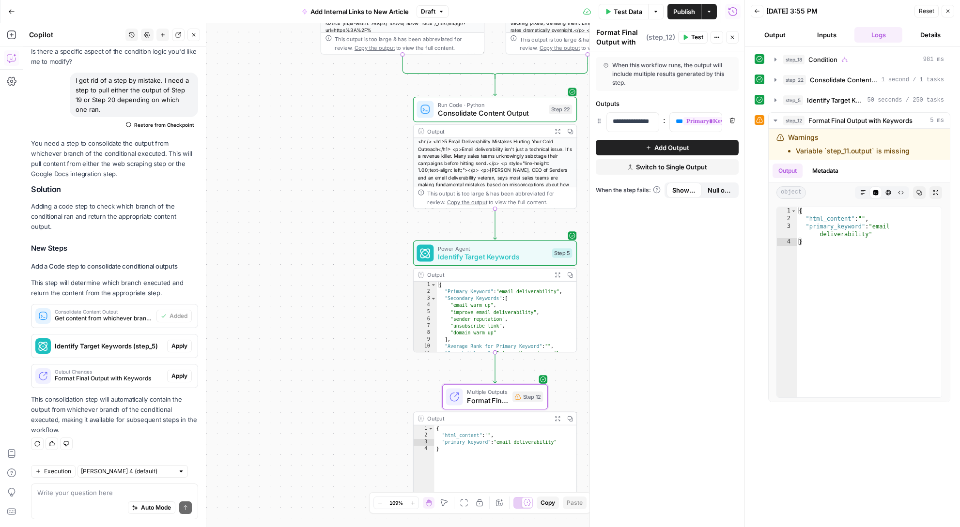
click at [685, 146] on span "Add Output" at bounding box center [671, 148] width 35 height 10
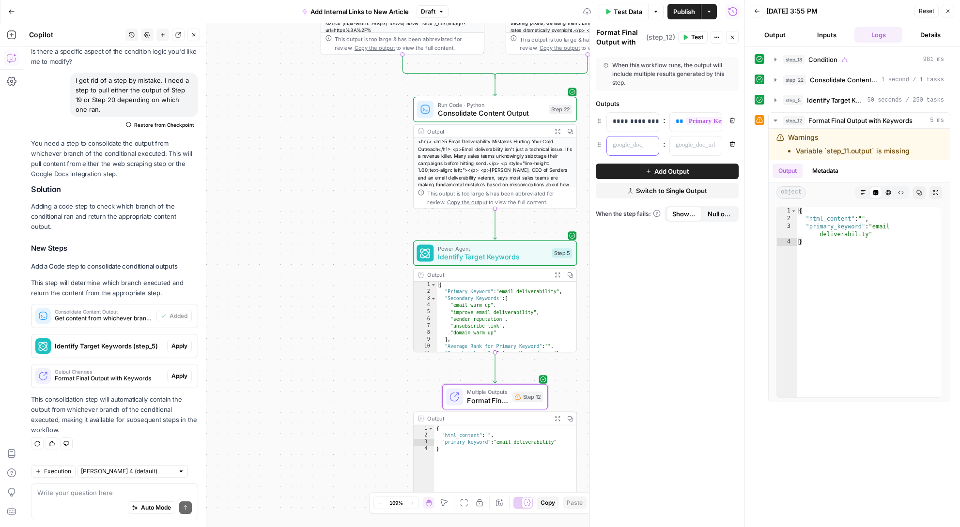
click at [626, 144] on p at bounding box center [625, 145] width 25 height 10
click at [650, 145] on icon "button" at bounding box center [649, 145] width 5 height 5
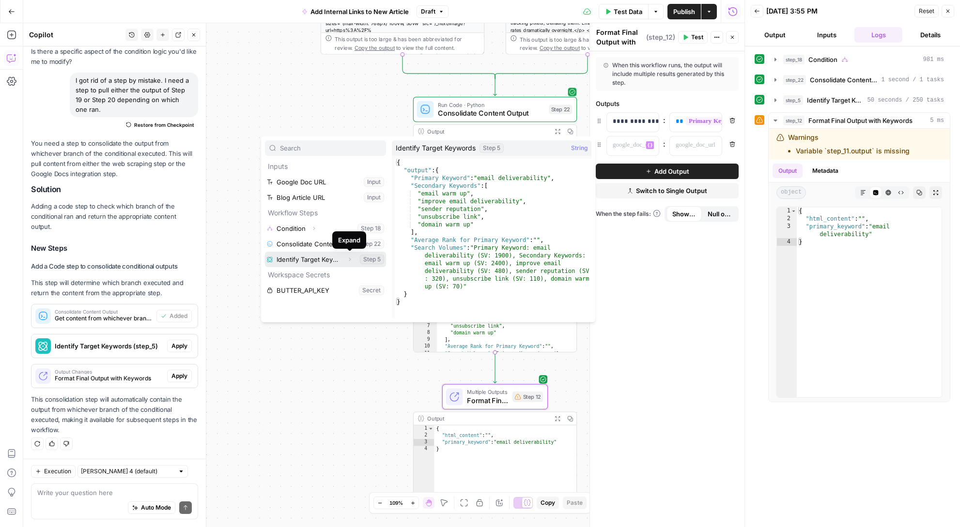
click at [349, 260] on icon "button" at bounding box center [350, 260] width 6 height 6
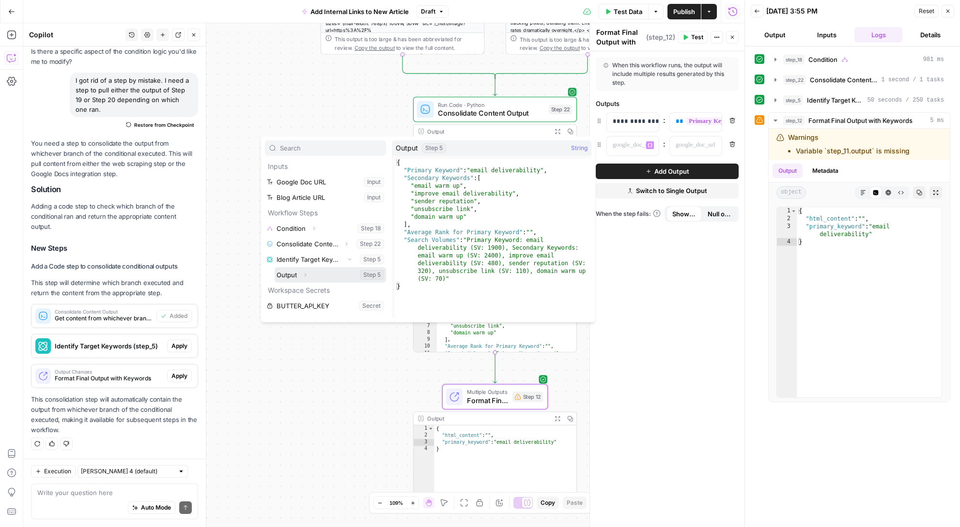
click at [327, 277] on button "Select variable Output" at bounding box center [330, 274] width 111 height 15
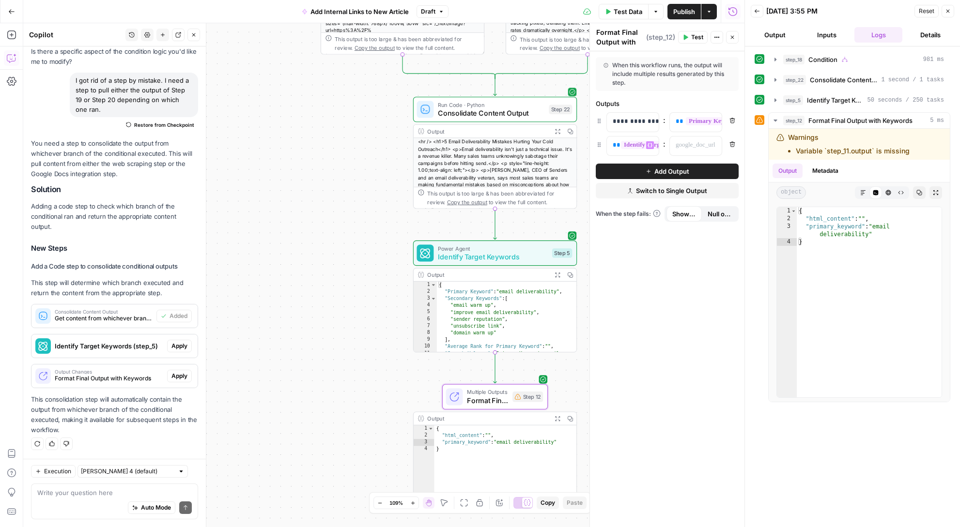
click at [656, 145] on div "**********" at bounding box center [633, 146] width 52 height 19
click at [728, 146] on button "Remove" at bounding box center [732, 144] width 13 height 13
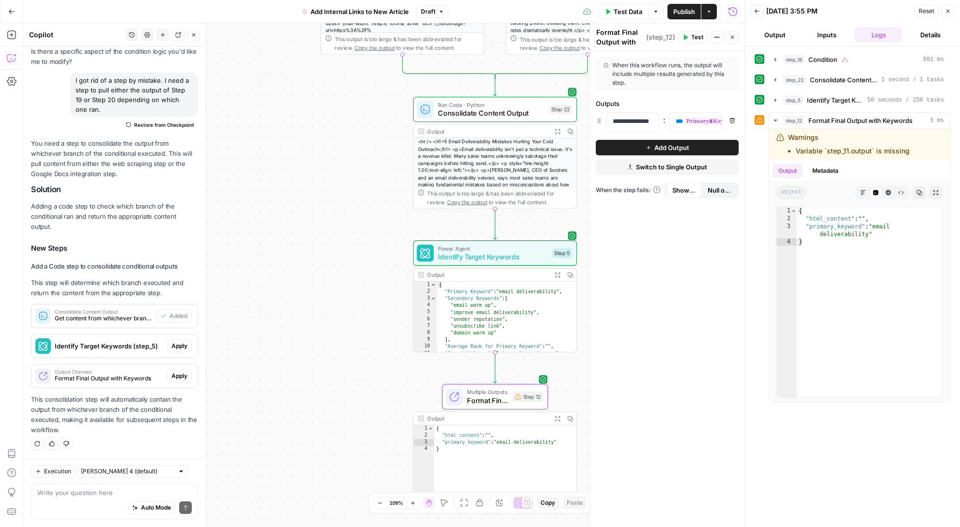
click at [718, 146] on button "Add Output" at bounding box center [667, 147] width 143 height 15
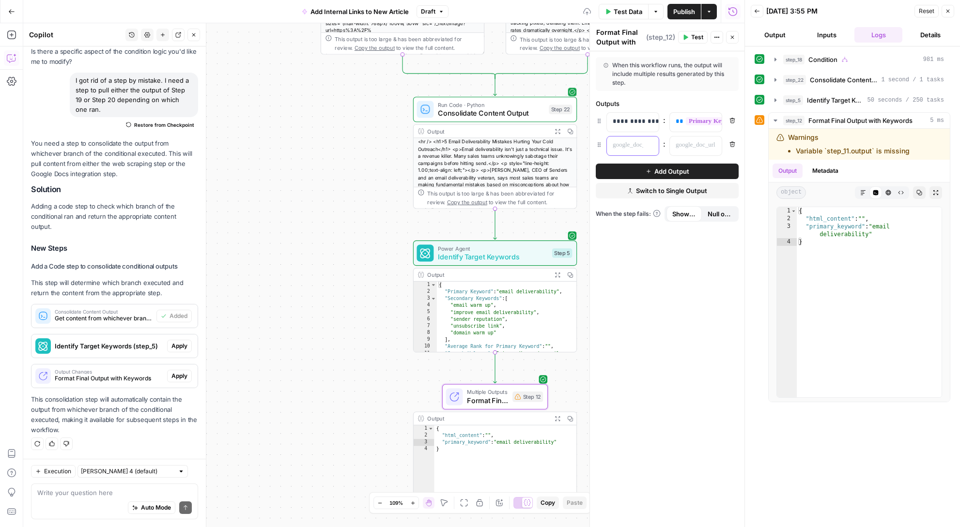
click at [637, 150] on div at bounding box center [625, 146] width 36 height 19
click at [701, 149] on div at bounding box center [688, 146] width 36 height 19
click at [713, 145] on icon "button" at bounding box center [712, 145] width 5 height 5
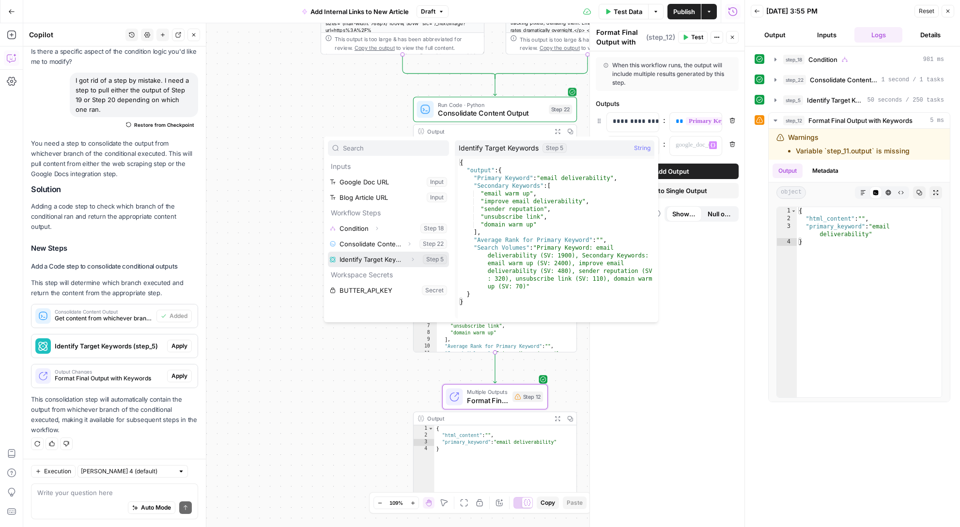
click at [394, 260] on button "Select variable Identify Target Keywords" at bounding box center [388, 259] width 121 height 15
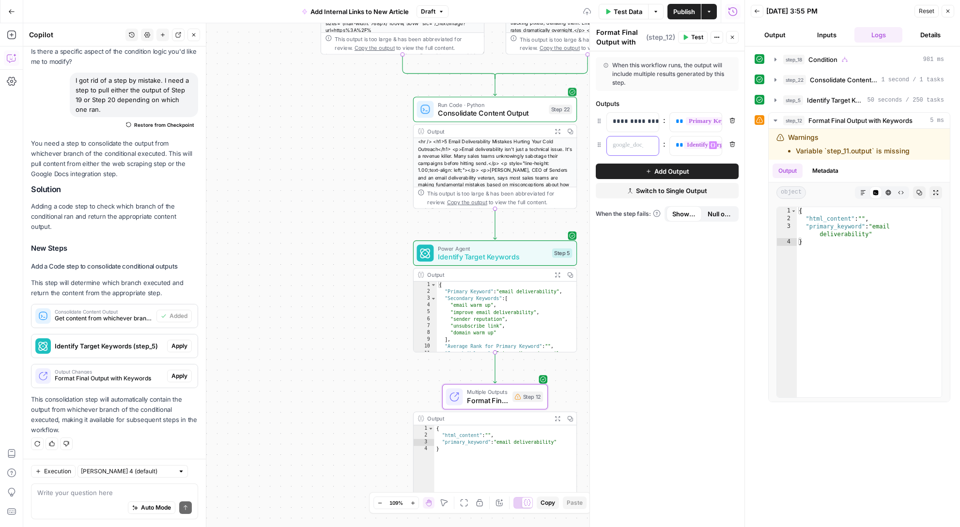
click at [629, 147] on p at bounding box center [625, 145] width 25 height 10
click at [732, 123] on icon "button" at bounding box center [732, 121] width 6 height 6
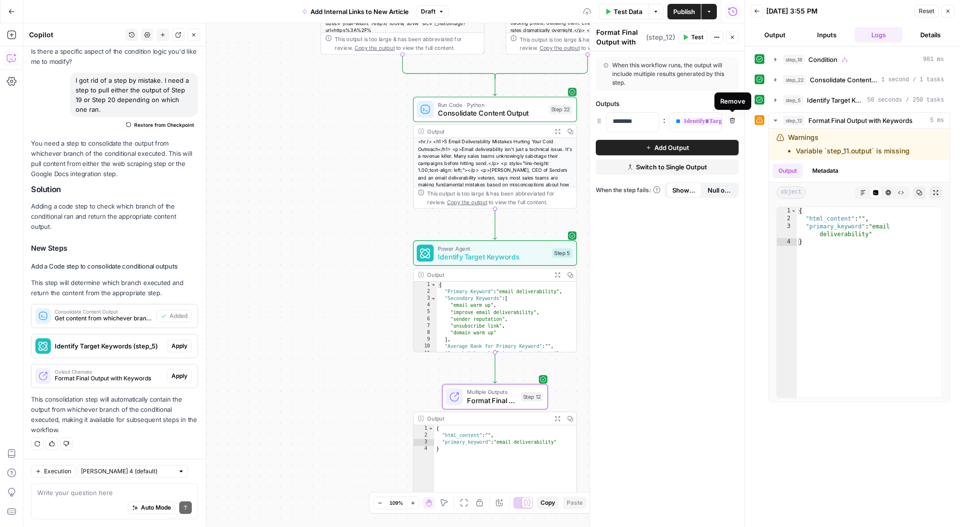
click at [720, 267] on div "**********" at bounding box center [667, 289] width 154 height 476
click at [690, 36] on button "Test" at bounding box center [693, 37] width 30 height 13
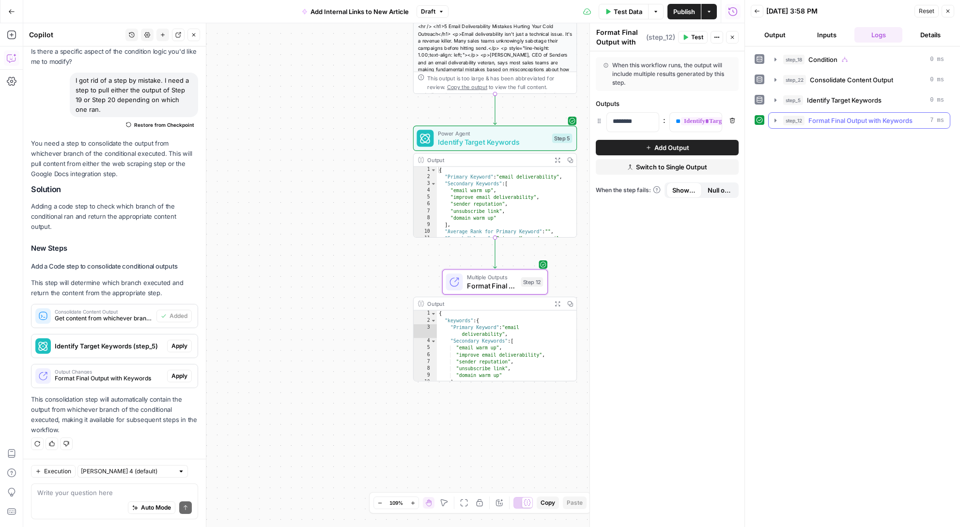
click at [776, 120] on icon "button" at bounding box center [775, 121] width 8 height 8
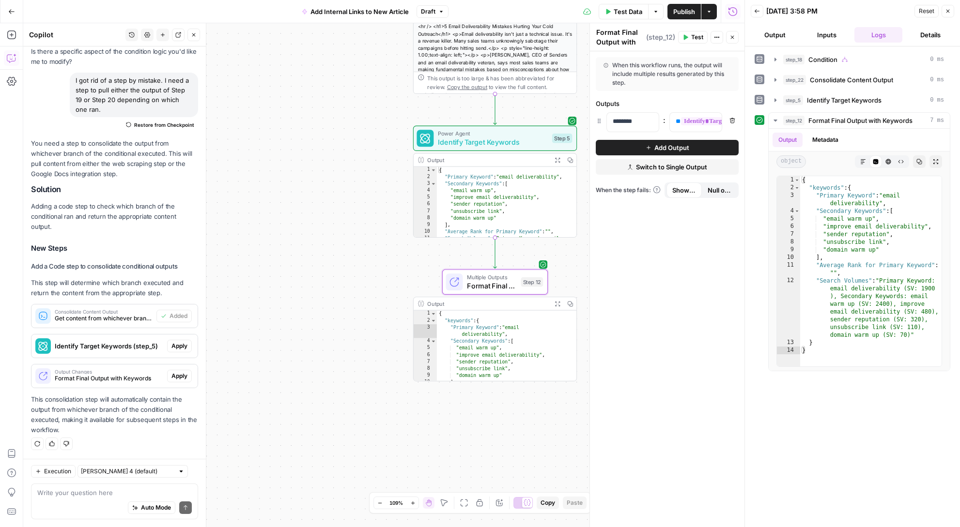
click at [382, 12] on span "Add Internal Links to New Article" at bounding box center [359, 12] width 98 height 10
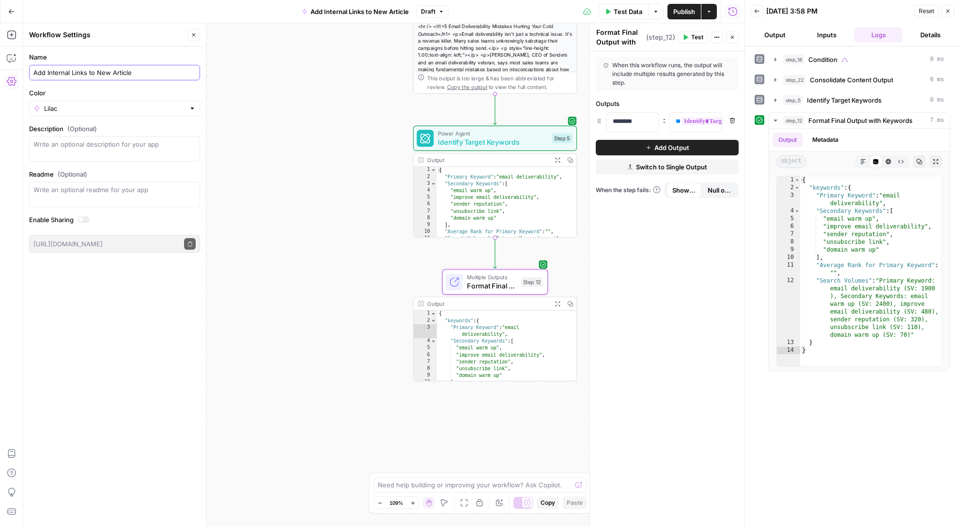
drag, startPoint x: 163, startPoint y: 73, endPoint x: 31, endPoint y: 75, distance: 131.7
click at [31, 75] on div "Add Internal Links to New Article" at bounding box center [114, 72] width 171 height 15
type input "Identify Target Keywords"
click at [276, 236] on div "false true Workflow Input Settings Inputs Condition Condition Step 18 Output Ex…" at bounding box center [383, 275] width 721 height 504
click at [709, 13] on icon "button" at bounding box center [709, 12] width 6 height 6
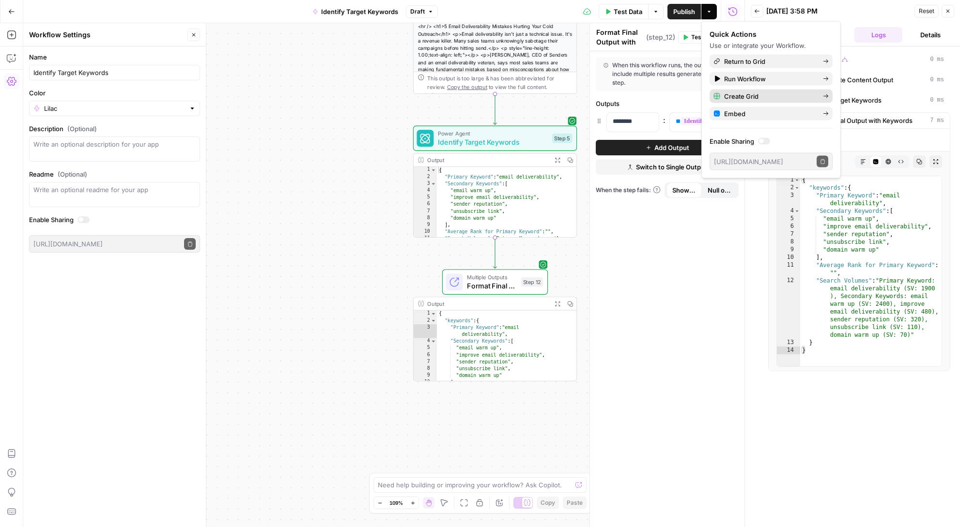
click at [755, 99] on span "Create Grid" at bounding box center [769, 97] width 91 height 10
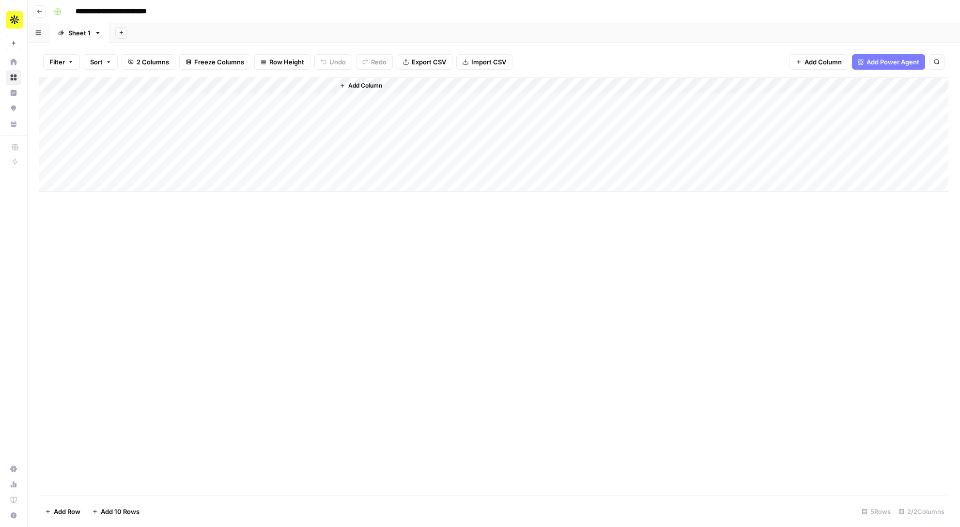
click at [314, 85] on div "Add Column" at bounding box center [493, 134] width 909 height 114
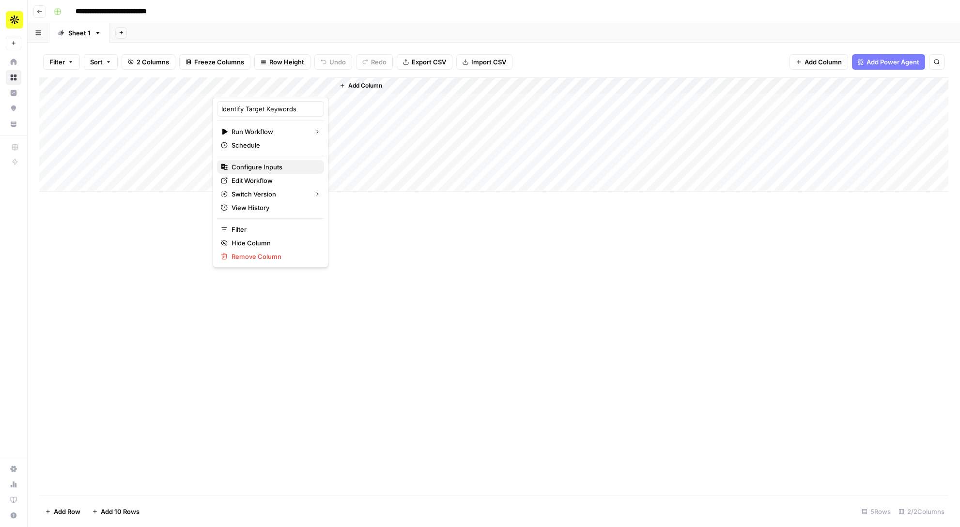
click at [264, 168] on span "Configure Inputs" at bounding box center [273, 167] width 85 height 10
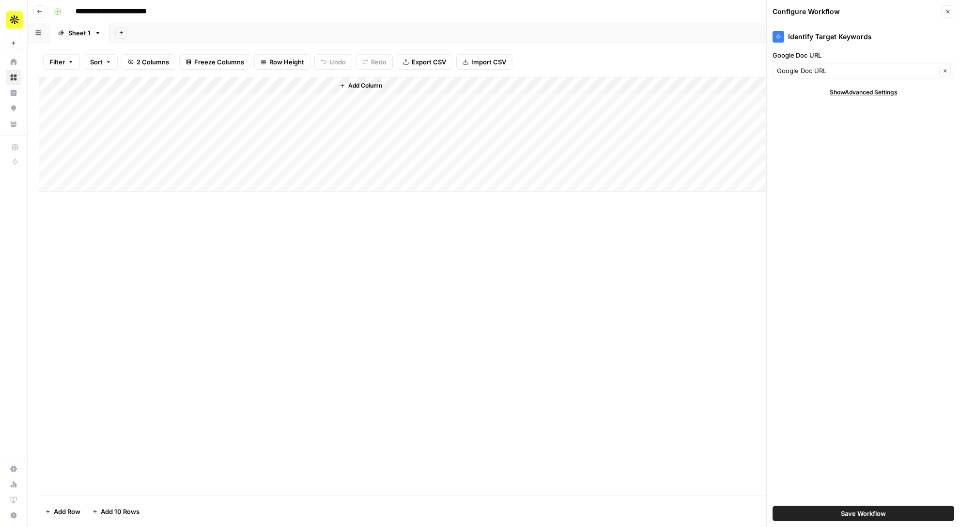
click at [842, 93] on span "Show Advanced Settings" at bounding box center [864, 92] width 68 height 9
click at [831, 119] on input "Version" at bounding box center [858, 121] width 162 height 10
type input "Default"
click at [787, 104] on label "Version" at bounding box center [863, 106] width 182 height 10
click at [787, 116] on input "Default" at bounding box center [858, 121] width 162 height 10
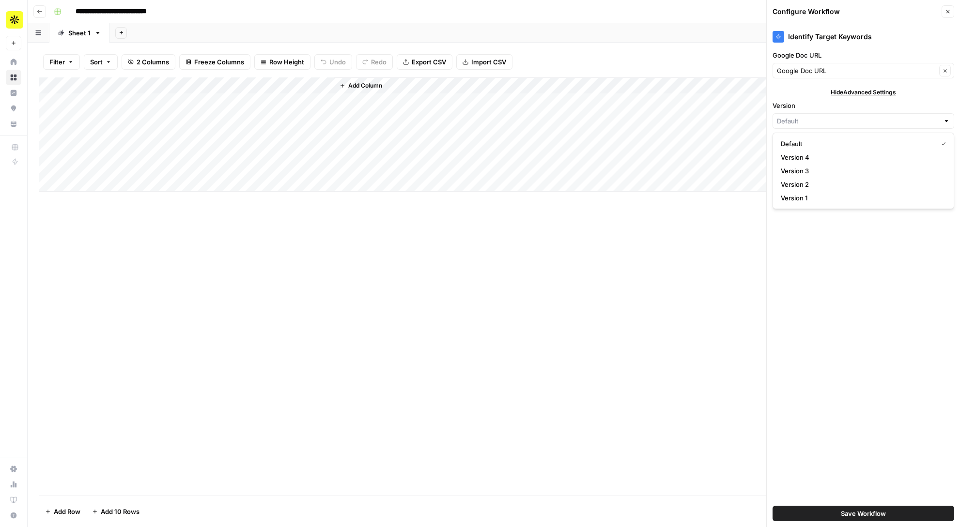
click at [562, 34] on div "Add Sheet" at bounding box center [534, 32] width 850 height 19
click at [949, 13] on icon "button" at bounding box center [948, 12] width 6 height 6
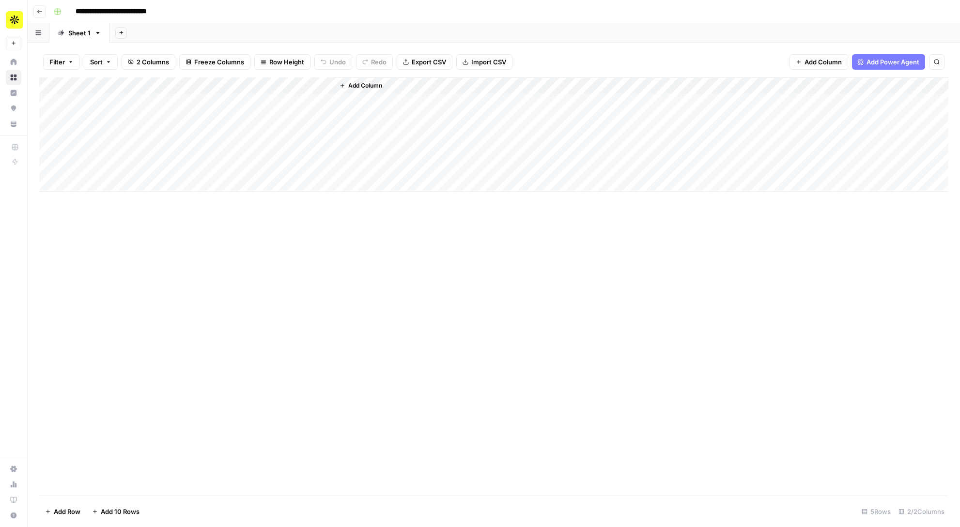
click at [145, 10] on input "**********" at bounding box center [124, 11] width 107 height 15
click at [59, 37] on link "Sheet 1" at bounding box center [79, 32] width 60 height 19
click at [98, 37] on link "Sheet 1" at bounding box center [79, 32] width 60 height 19
click at [96, 33] on icon "button" at bounding box center [97, 33] width 7 height 7
click at [117, 284] on div "Add Column" at bounding box center [493, 286] width 909 height 418
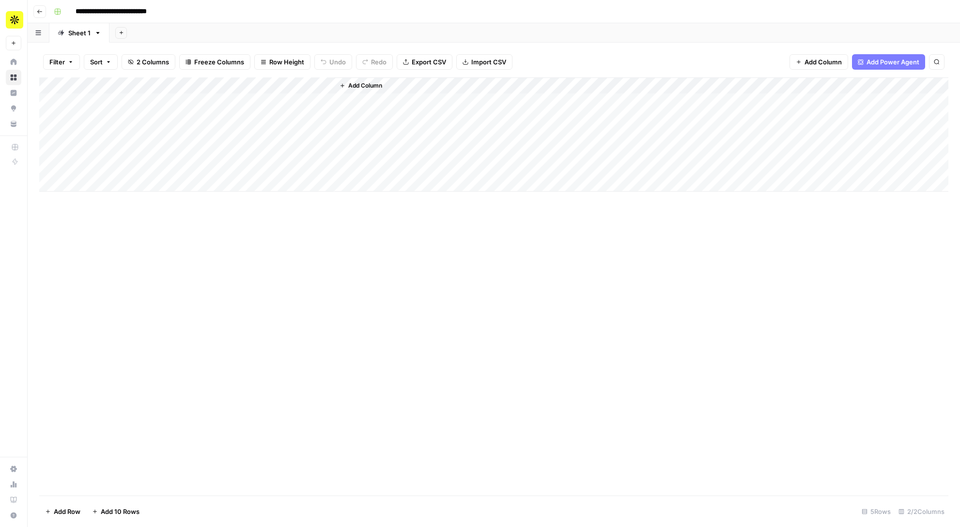
click at [41, 12] on icon "button" at bounding box center [40, 12] width 6 height 6
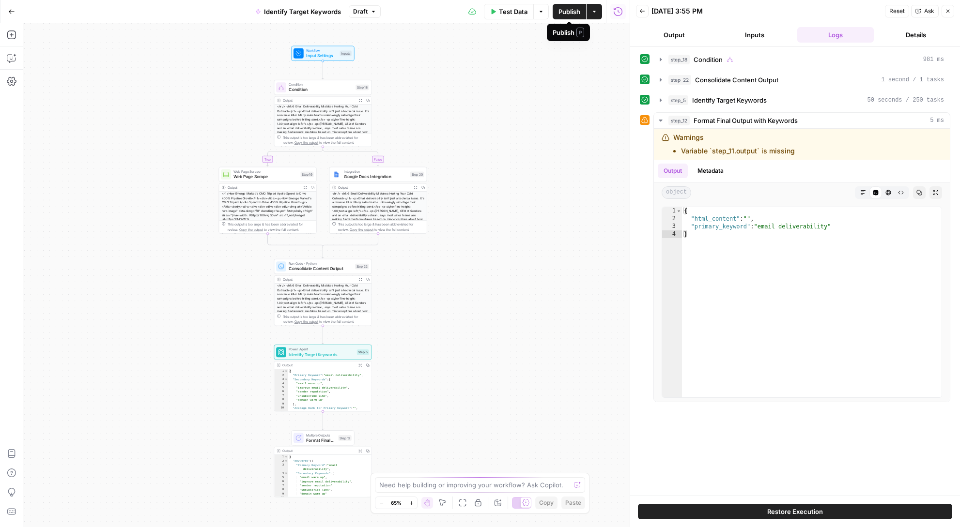
click at [511, 6] on button "Test Data" at bounding box center [509, 11] width 50 height 15
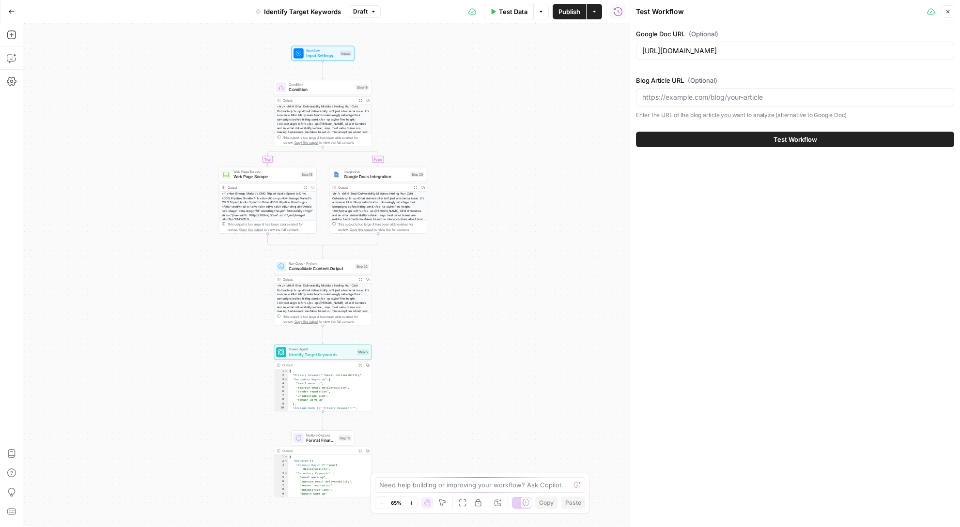
click at [781, 139] on span "Test Workflow" at bounding box center [795, 140] width 44 height 10
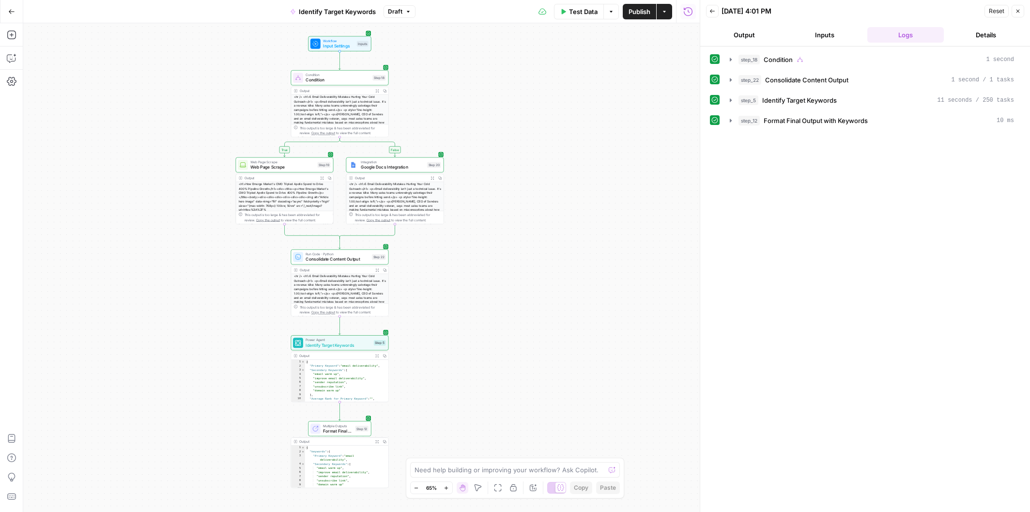
drag, startPoint x: 572, startPoint y: 351, endPoint x: 589, endPoint y: 341, distance: 19.5
click at [589, 341] on div "true false Workflow Input Settings Inputs Condition Condition Step 18 Output Ex…" at bounding box center [361, 267] width 676 height 489
click at [613, 12] on icon "button" at bounding box center [611, 12] width 6 height 6
click at [815, 38] on button "Inputs" at bounding box center [824, 34] width 77 height 15
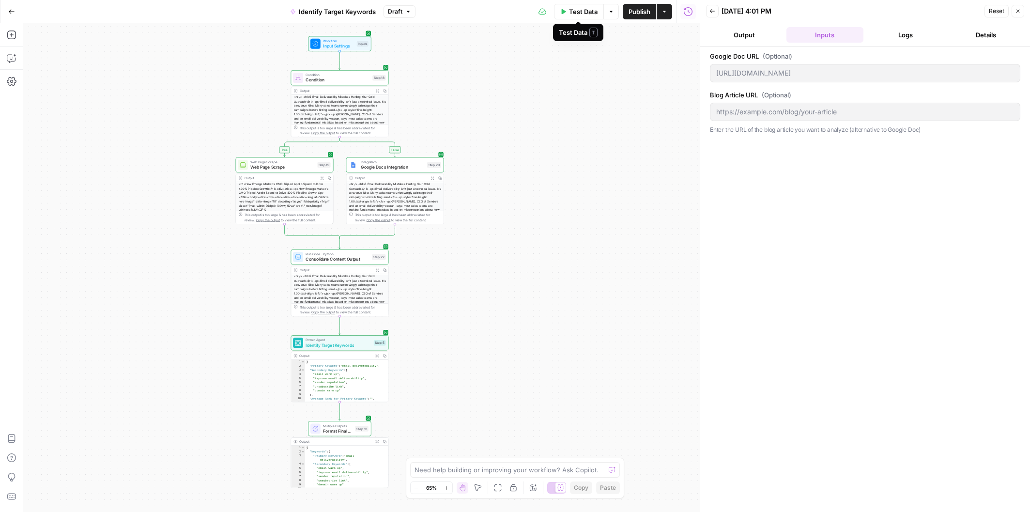
click at [572, 10] on span "Test Data" at bounding box center [583, 12] width 29 height 10
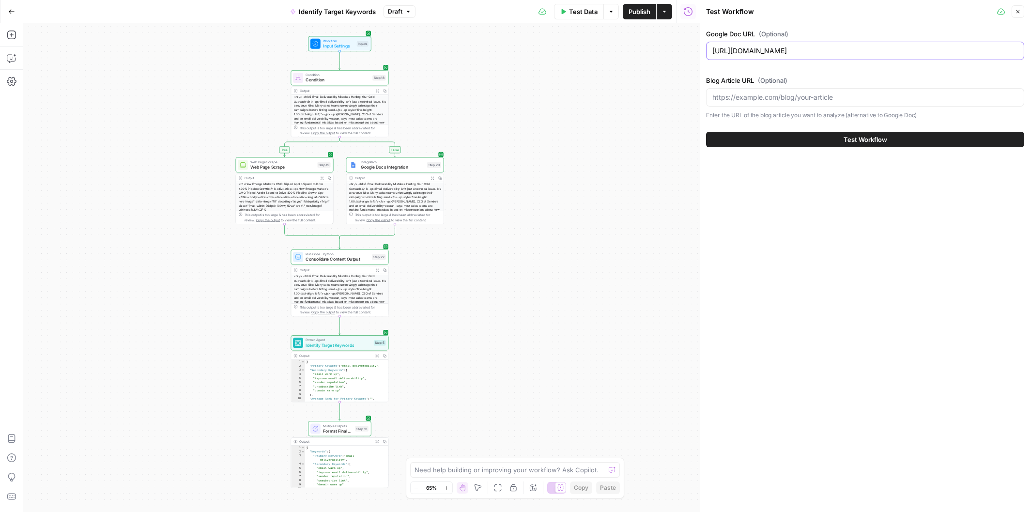
click at [758, 48] on input "https://docs.google.com/document/d/1YKoczoB_vQG7rqvsxtSQPsf4IydEb_1I7AWHLFccQI0…" at bounding box center [865, 51] width 306 height 10
click at [785, 93] on input "Blog Article URL (Optional)" at bounding box center [865, 97] width 306 height 10
paste input "https://docs.google.com/document/d/1YKoczoB_vQG7rqvsxtSQPsf4IydEb_1I7AWHLFccQI0…"
type input "https://docs.google.com/document/d/1YKoczoB_vQG7rqvsxtSQPsf4IydEb_1I7AWHLFccQI0…"
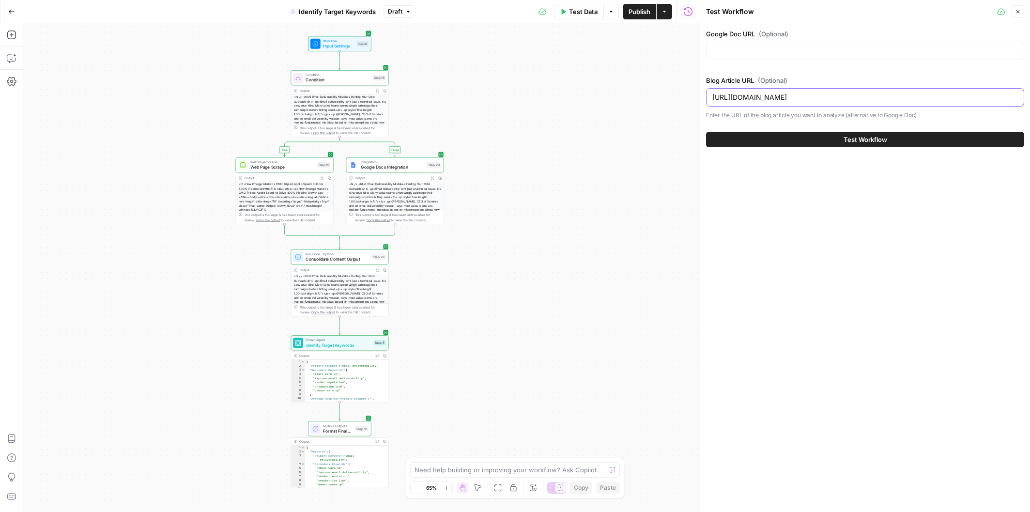
click at [843, 98] on input "https://docs.google.com/document/d/1YKoczoB_vQG7rqvsxtSQPsf4IydEb_1I7AWHLFccQI0…" at bounding box center [865, 97] width 306 height 10
paste input "https://www.apollo.io/magazine/emerge-customer-story/preview?preview=1"
type input "https://www.apollo.io/magazine/emerge-customer-story/preview?preview=1"
click at [825, 141] on button "Test Workflow" at bounding box center [865, 139] width 318 height 15
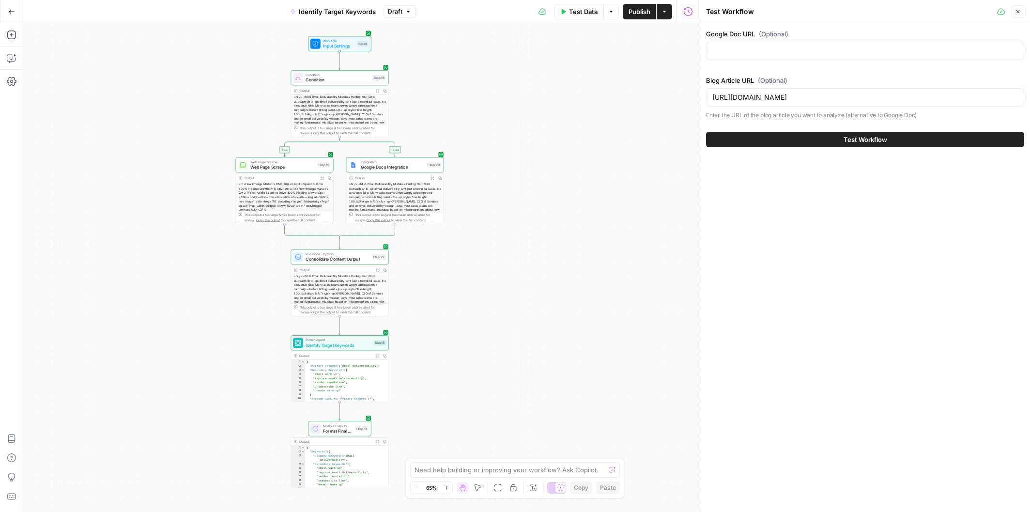
click at [851, 140] on span "Test Workflow" at bounding box center [866, 140] width 44 height 10
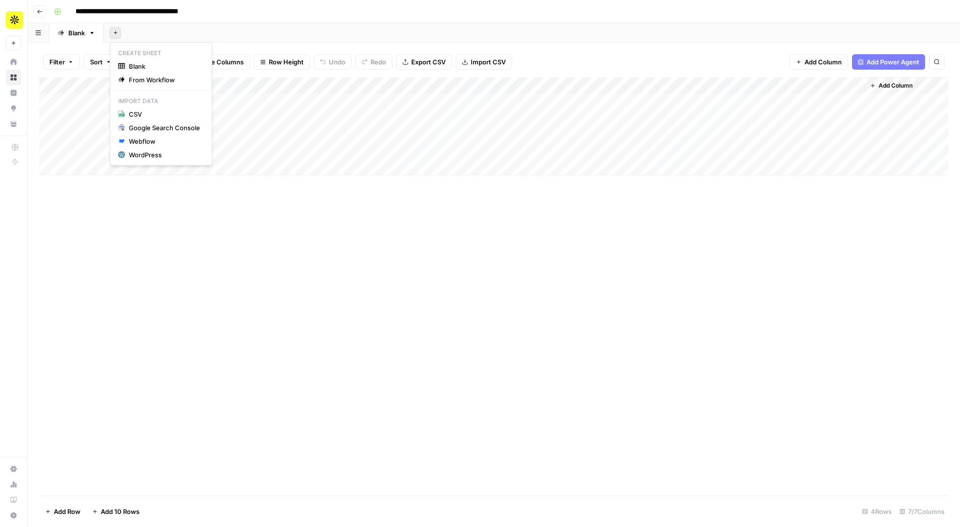
click at [112, 32] on button "Add Sheet" at bounding box center [115, 33] width 12 height 12
click at [188, 33] on div "Add Sheet" at bounding box center [532, 32] width 856 height 19
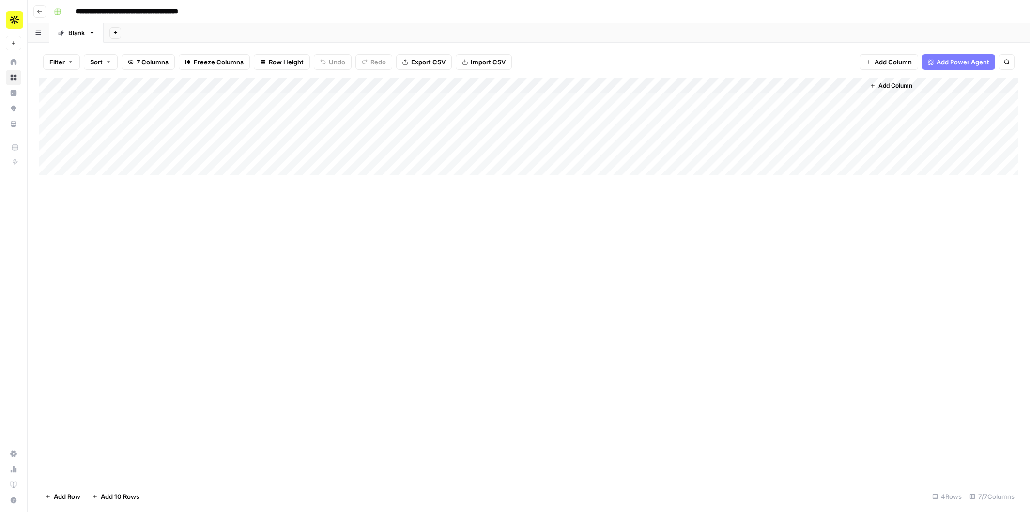
click at [576, 85] on div "Add Column" at bounding box center [528, 126] width 979 height 98
click at [569, 180] on span "Edit Workflow" at bounding box center [592, 181] width 85 height 10
click at [691, 200] on div "Add Column" at bounding box center [528, 278] width 979 height 403
click at [300, 85] on div "Add Column" at bounding box center [528, 126] width 979 height 98
click at [269, 177] on span "Edit Workflow" at bounding box center [273, 181] width 85 height 10
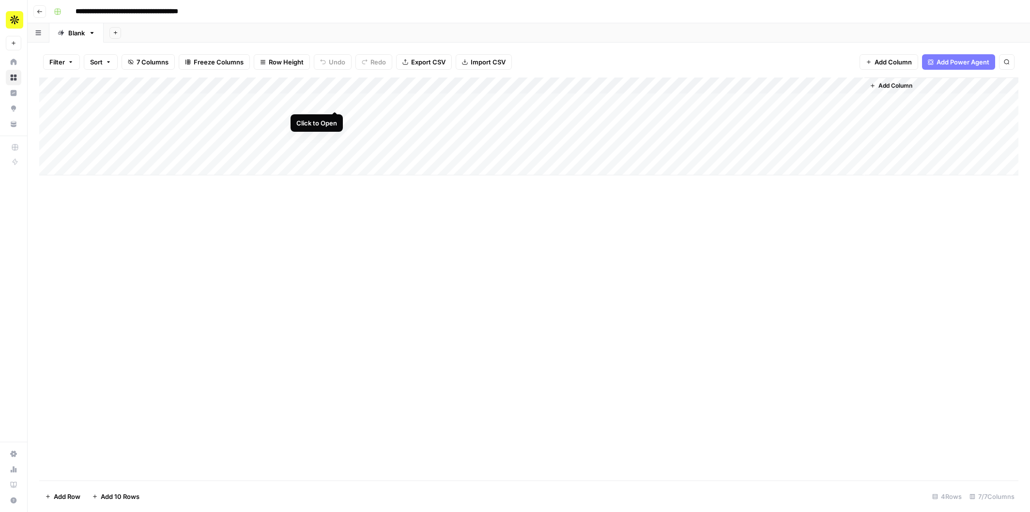
click at [332, 103] on div "Add Column" at bounding box center [528, 126] width 979 height 98
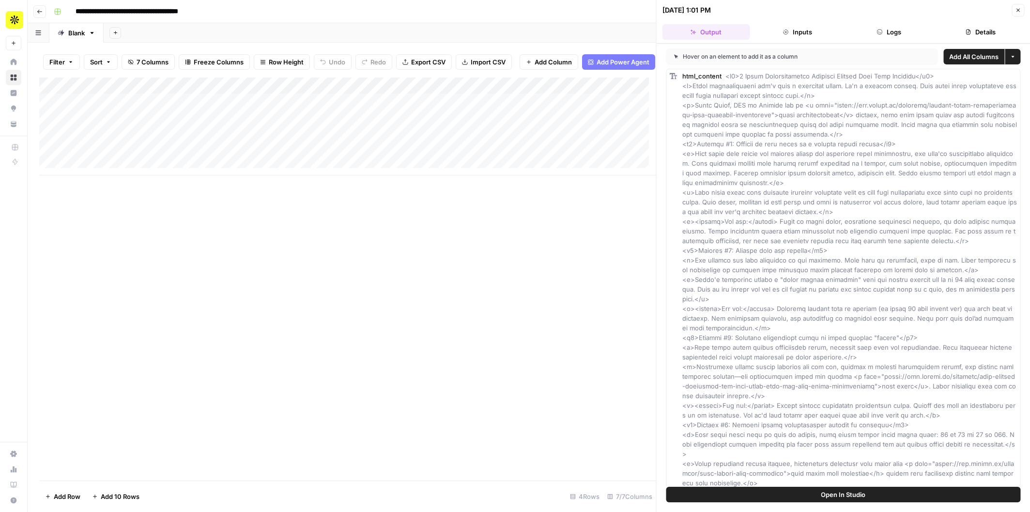
click at [959, 10] on span "Close" at bounding box center [1020, 10] width 0 height 0
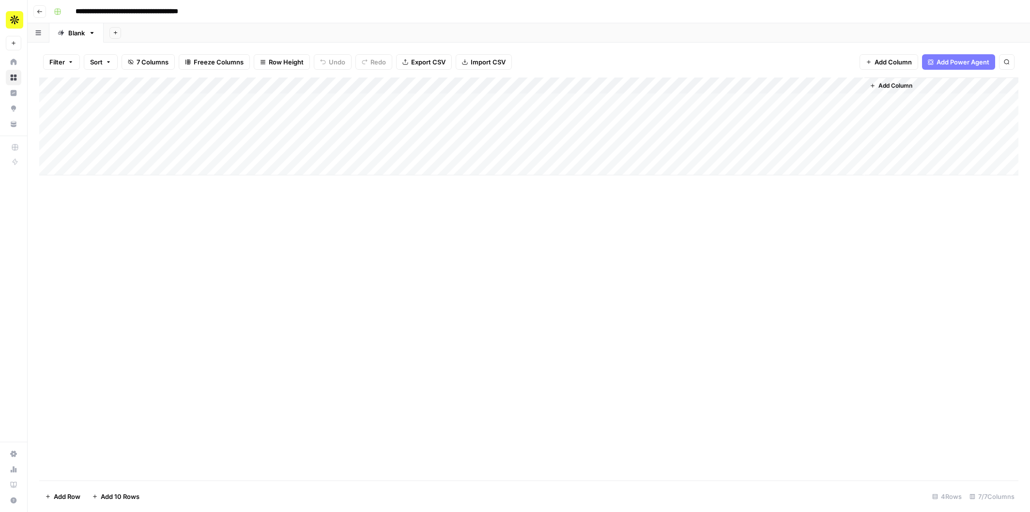
click at [208, 9] on input "**********" at bounding box center [142, 11] width 143 height 15
type input "**********"
click at [522, 334] on div "Add Column" at bounding box center [528, 278] width 979 height 403
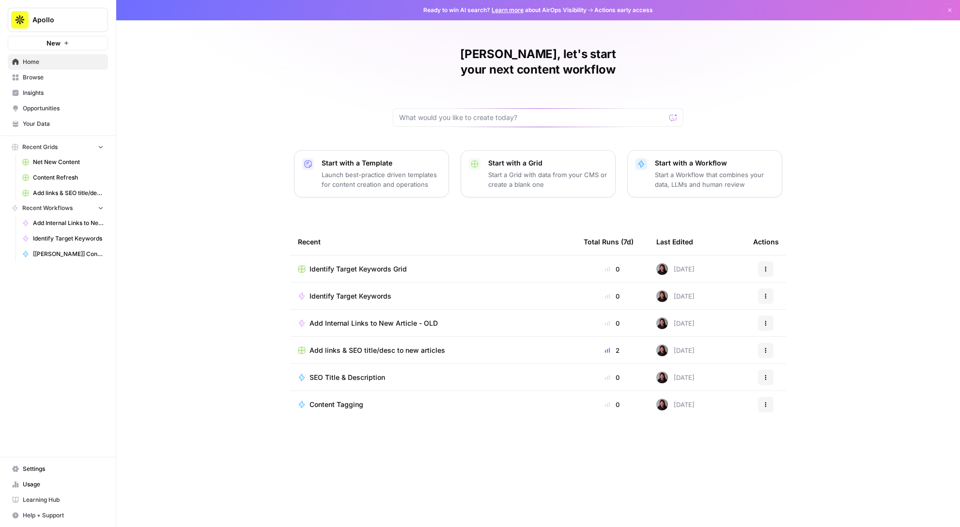
click at [349, 292] on span "Identify Target Keywords" at bounding box center [350, 297] width 82 height 10
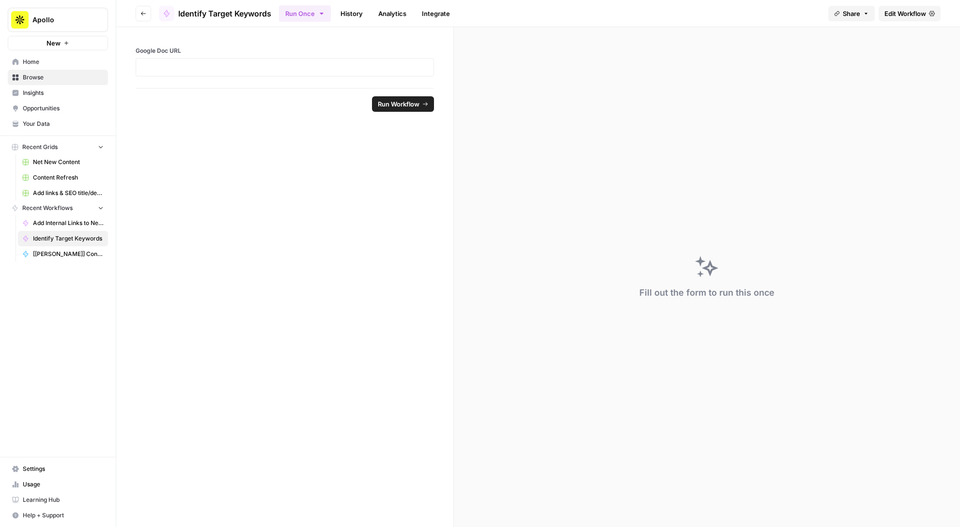
click at [903, 18] on link "Edit Workflow" at bounding box center [909, 13] width 62 height 15
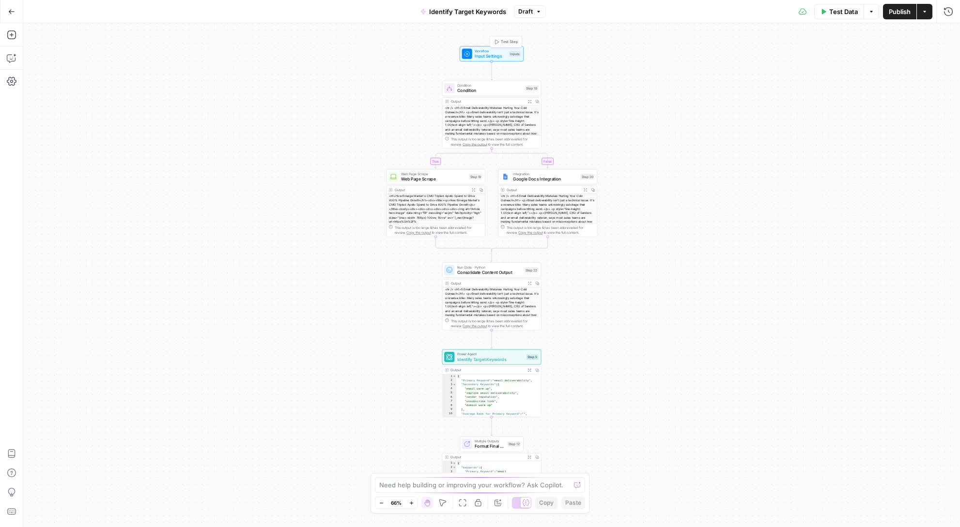
click at [491, 53] on span "Input Settings" at bounding box center [490, 56] width 31 height 6
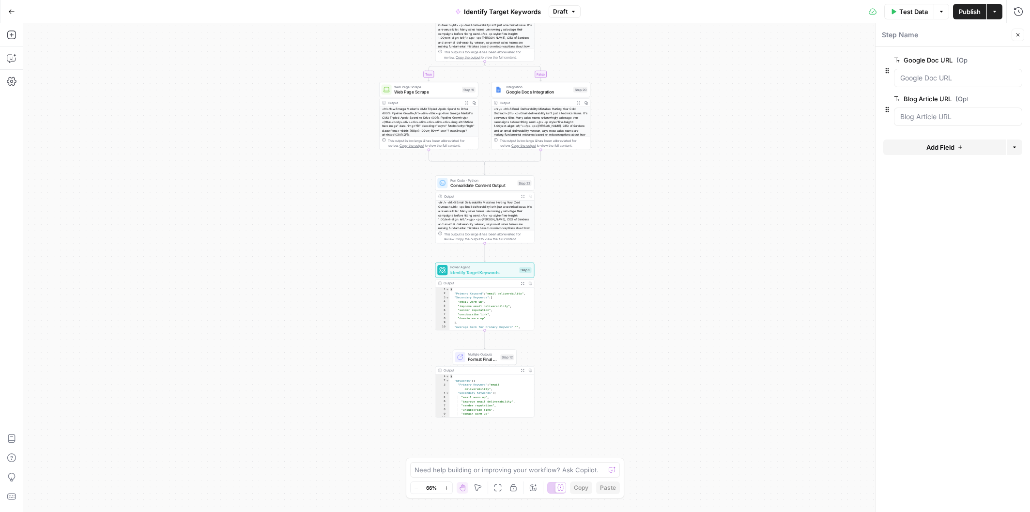
drag, startPoint x: 610, startPoint y: 381, endPoint x: 604, endPoint y: 305, distance: 76.2
click at [604, 305] on div "true false Workflow Input Settings Inputs Condition Condition Step 18 Output Ex…" at bounding box center [526, 267] width 1007 height 489
click at [13, 54] on icon "button" at bounding box center [12, 58] width 10 height 10
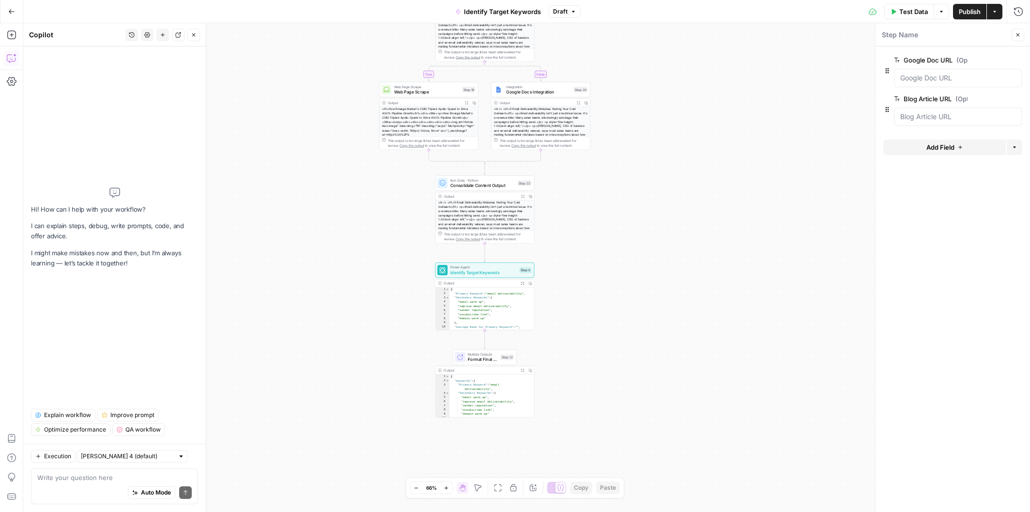
click at [145, 476] on textarea at bounding box center [114, 478] width 154 height 10
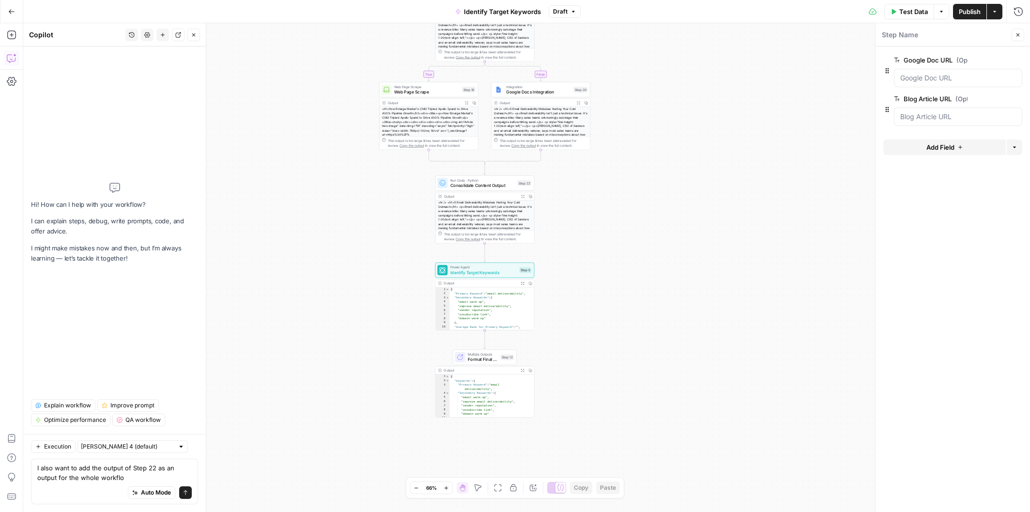
type textarea "I also want to add the output of Step 22 as an output for the whole workflow"
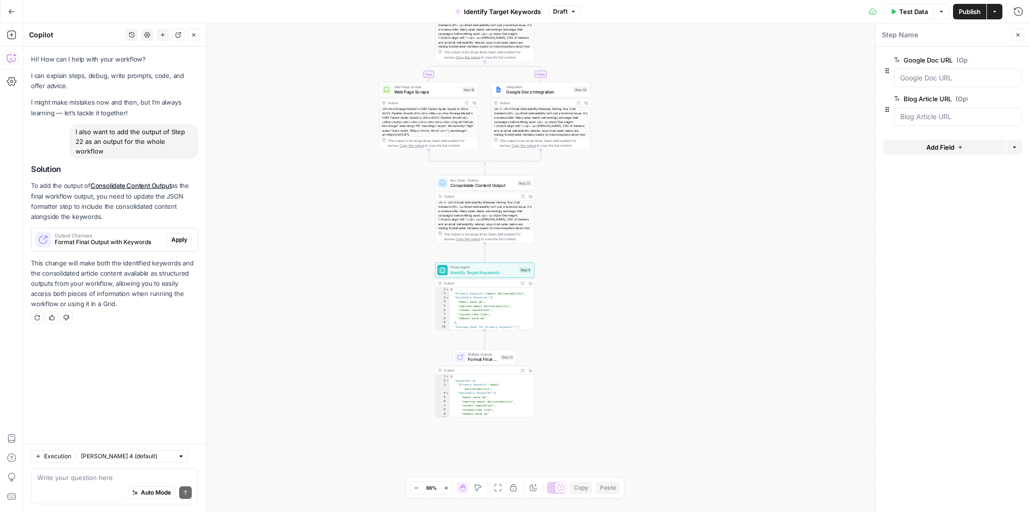
click at [491, 267] on span "Power Agent" at bounding box center [483, 266] width 66 height 5
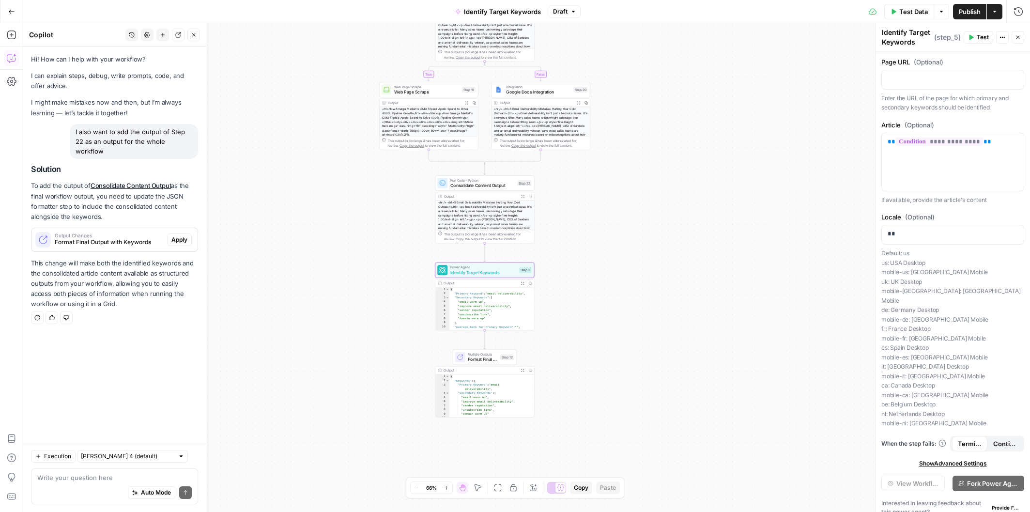
scroll to position [0, 0]
type textarea "**********"
click at [492, 395] on div "{ "keywords" : { "Primary Keyword" : "email deliverability" , "Secondary Keywor…" at bounding box center [489, 399] width 80 height 51
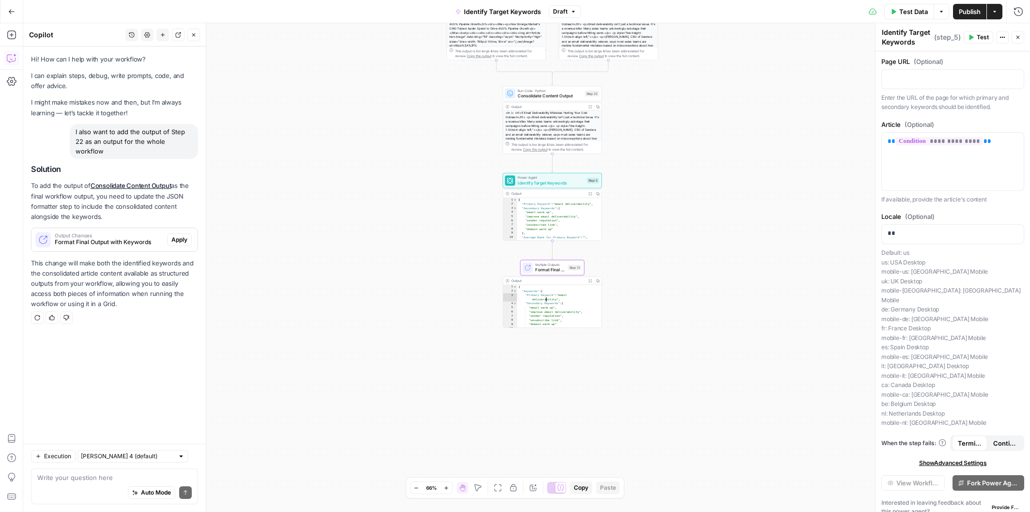
click at [176, 235] on span "Apply" at bounding box center [179, 239] width 16 height 9
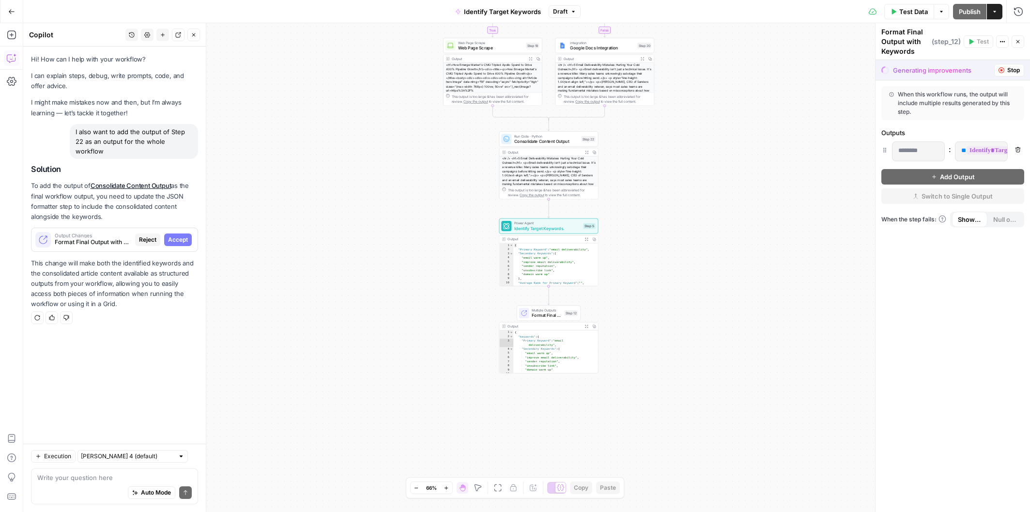
click at [959, 69] on span "Stop" at bounding box center [1013, 70] width 13 height 9
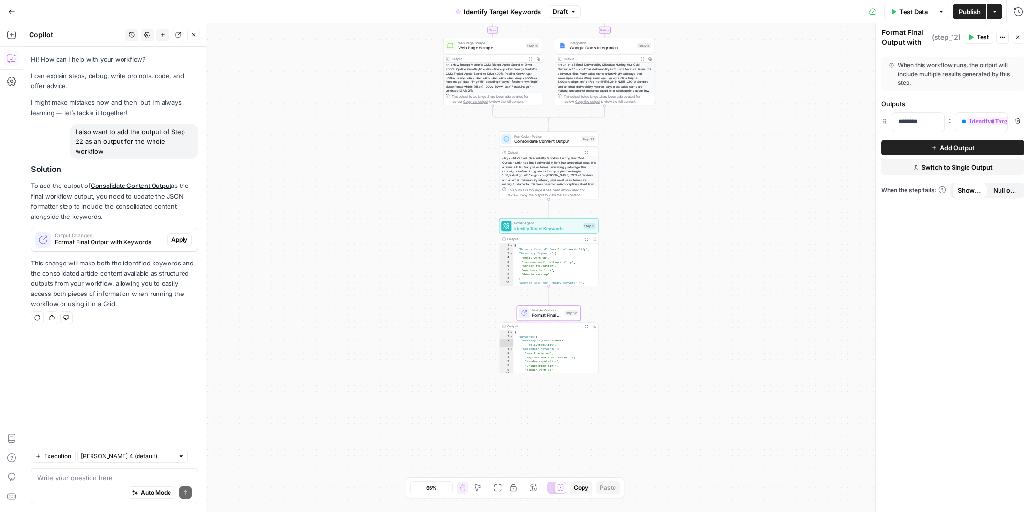
click at [119, 238] on span "Format Final Output with Keywords" at bounding box center [109, 242] width 108 height 9
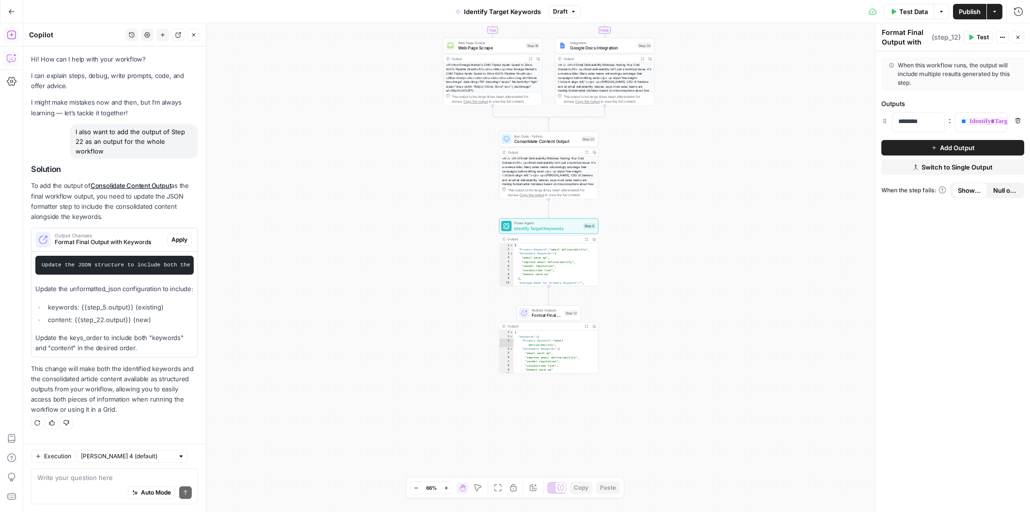
click at [13, 37] on icon "button" at bounding box center [12, 35] width 10 height 10
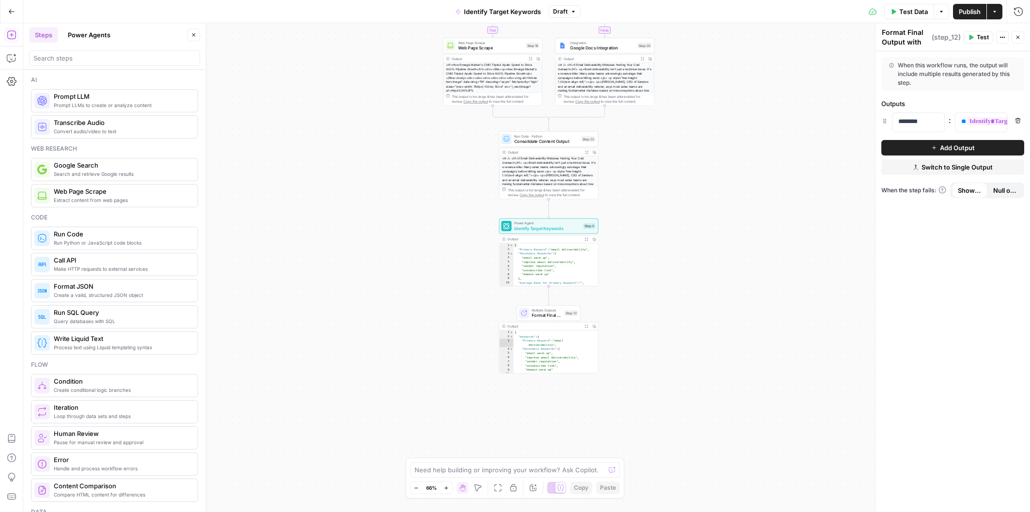
click at [88, 31] on button "Power Agents" at bounding box center [89, 34] width 54 height 15
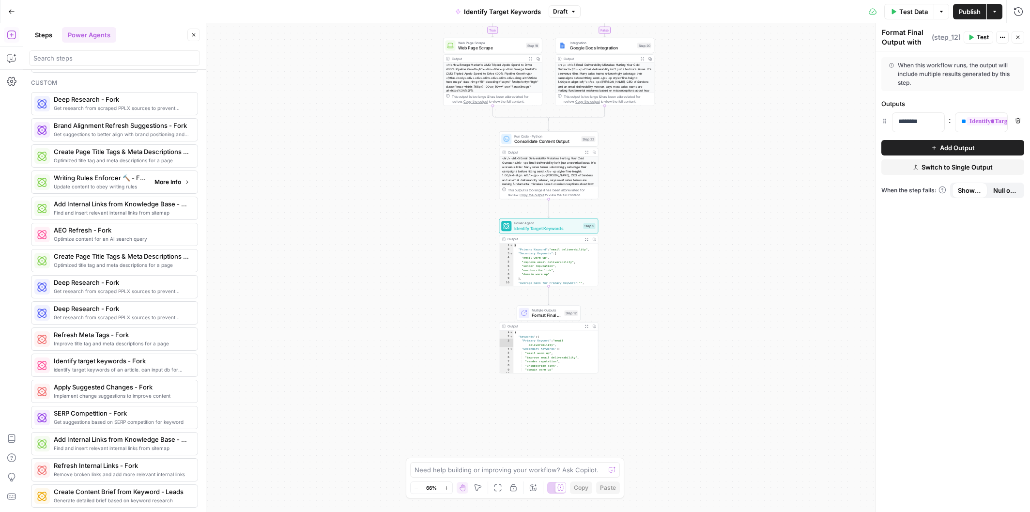
scroll to position [768, 0]
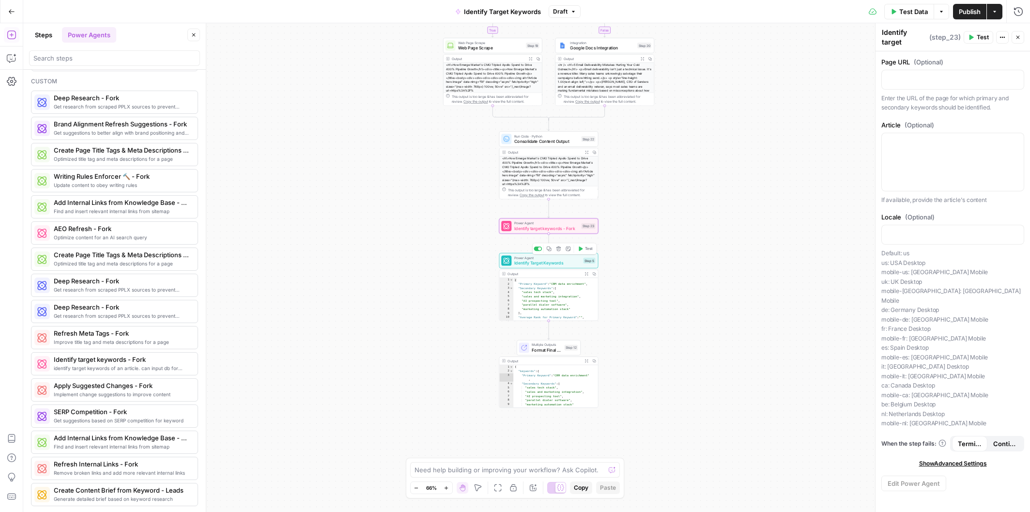
click at [539, 264] on span "Identify Target Keywords" at bounding box center [547, 263] width 66 height 6
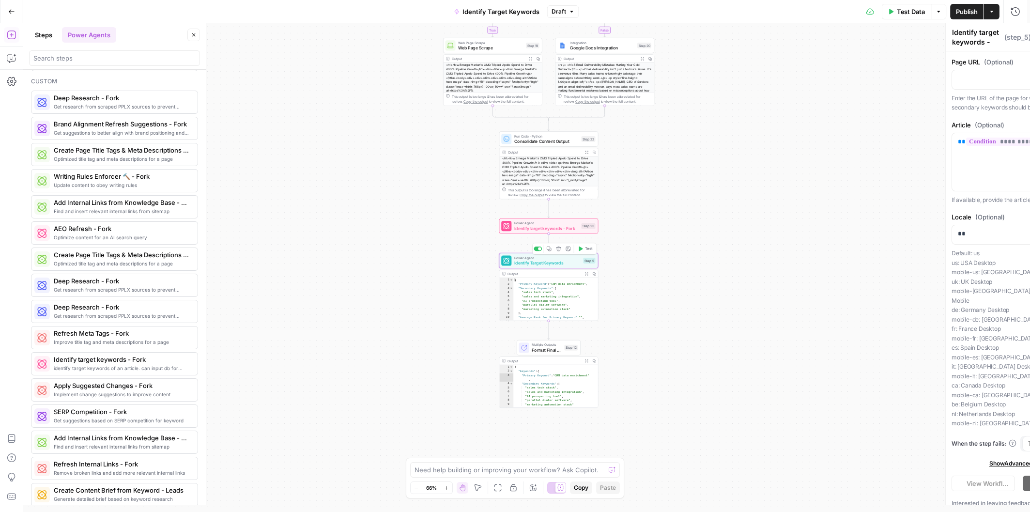
type textarea "Identify Target Keywords"
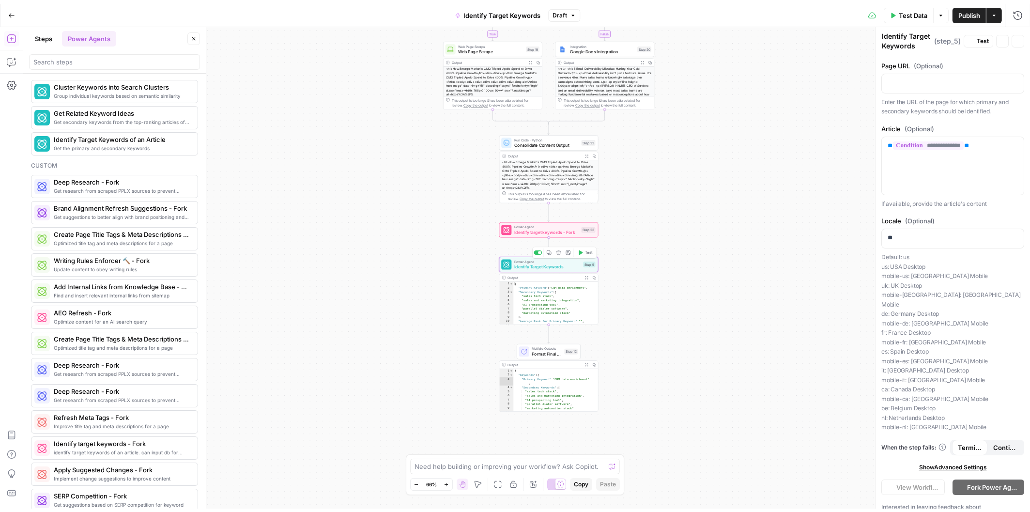
scroll to position [848, 0]
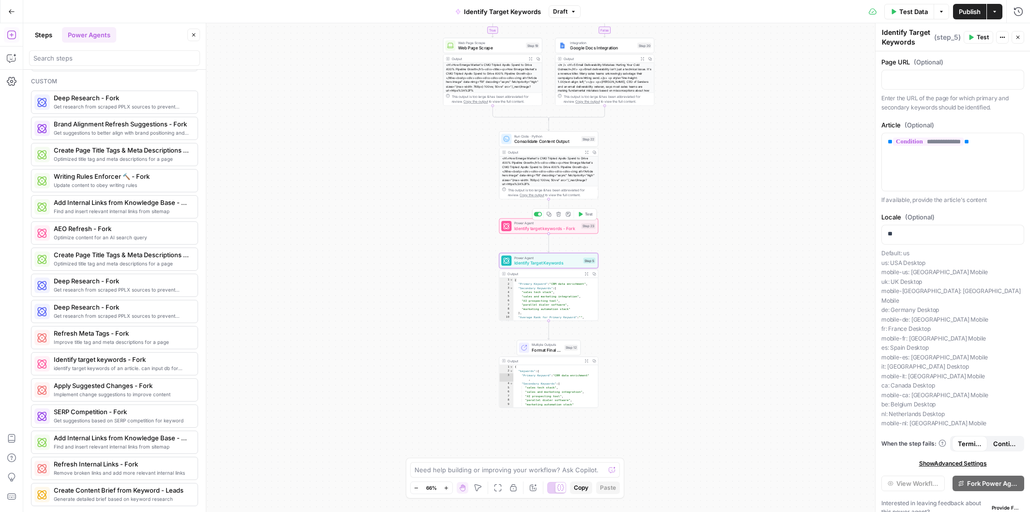
click at [546, 226] on span "Identify target keywords - Fork" at bounding box center [546, 228] width 64 height 6
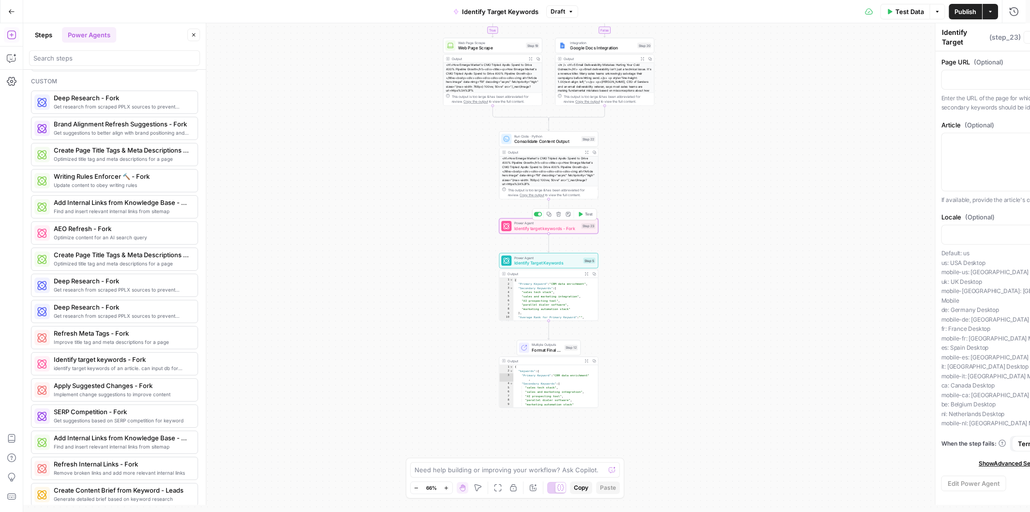
type textarea "Identify target keywords - Fork"
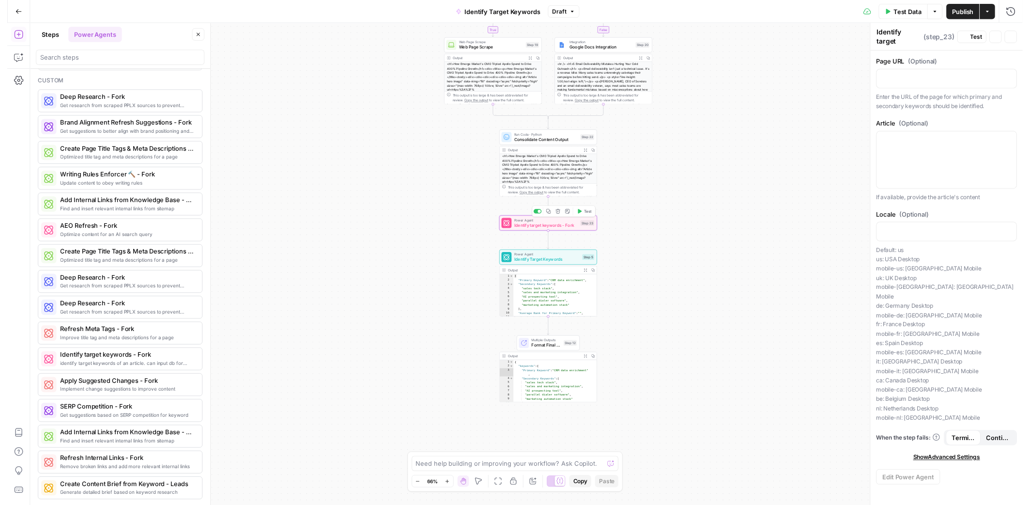
scroll to position [768, 0]
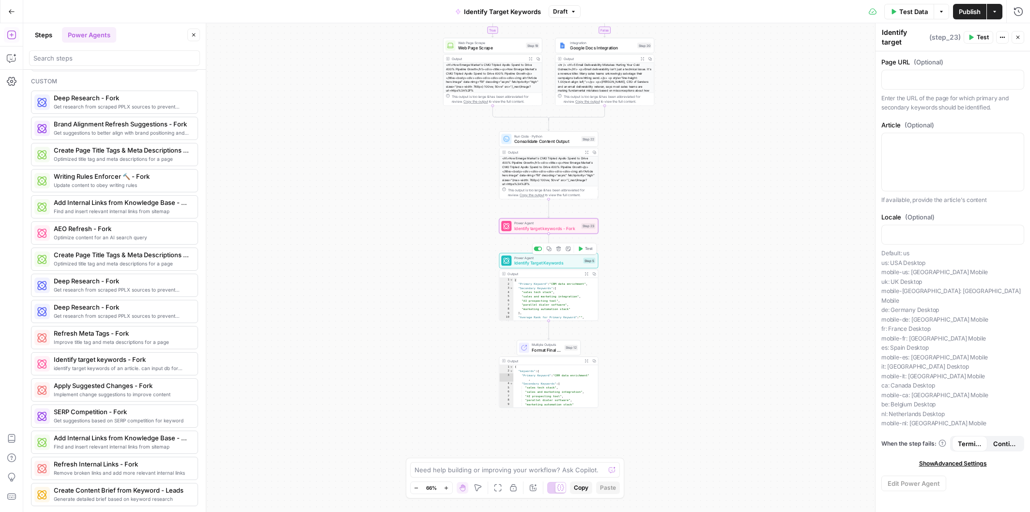
click at [546, 260] on span "Identify Target Keywords" at bounding box center [547, 263] width 66 height 6
drag, startPoint x: 989, startPoint y: 142, endPoint x: 862, endPoint y: 135, distance: 127.1
click at [862, 135] on body "Apollo New Home Browse Insights Opportunities Your Data Recent Grids Net New Co…" at bounding box center [515, 256] width 1030 height 512
click at [555, 230] on span "Identify target keywords - Fork" at bounding box center [546, 228] width 64 height 6
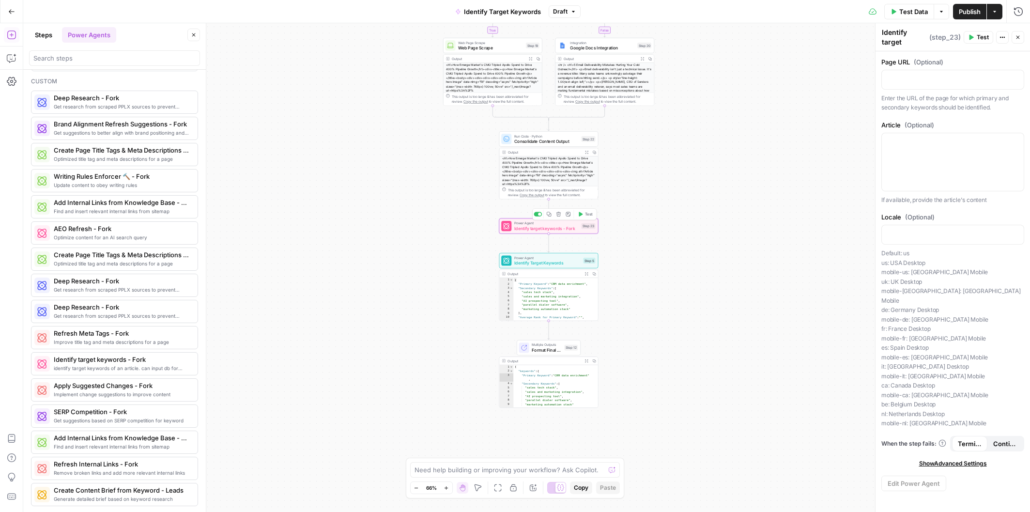
scroll to position [768, 0]
click at [959, 152] on div at bounding box center [953, 162] width 142 height 58
click at [959, 142] on icon "button" at bounding box center [1015, 141] width 5 height 5
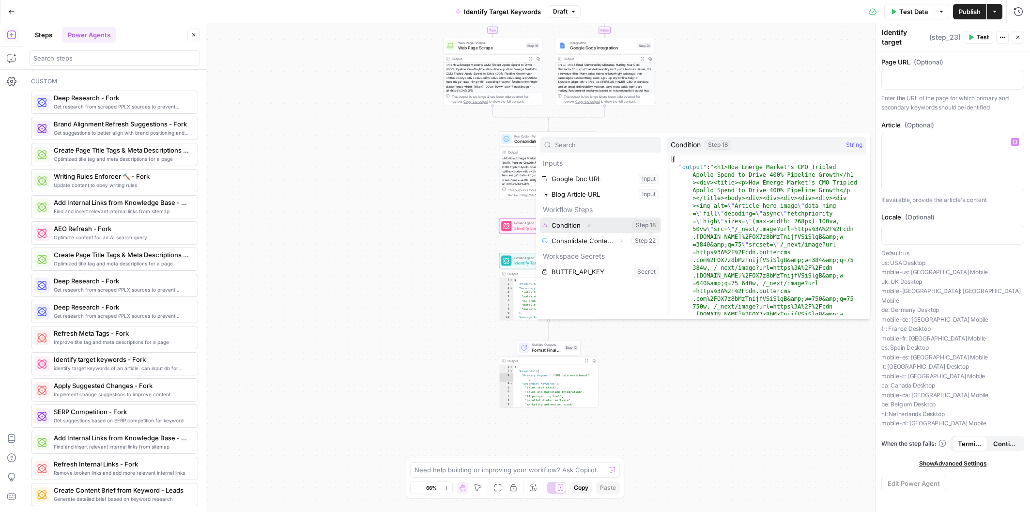
click at [617, 228] on button "Select variable Condition" at bounding box center [600, 224] width 121 height 15
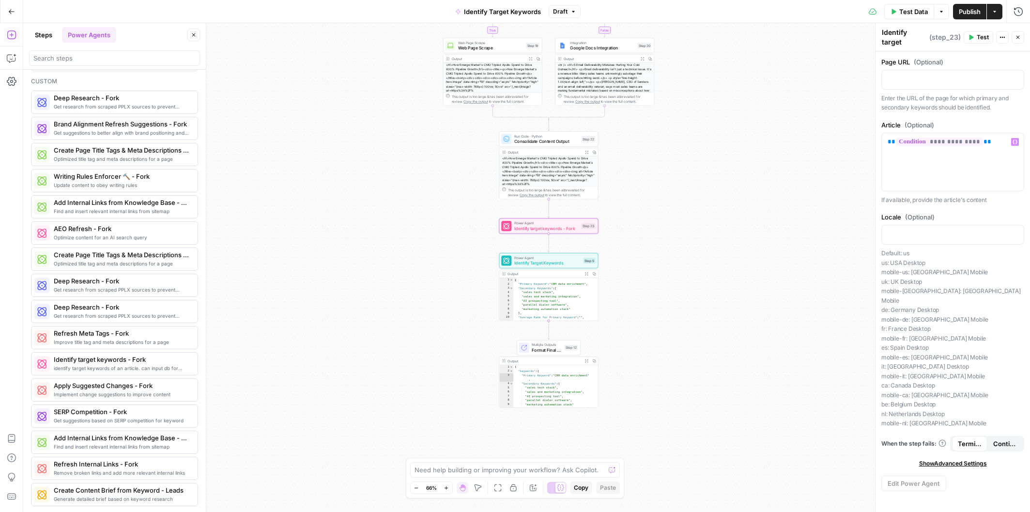
click at [959, 39] on span "Test" at bounding box center [983, 37] width 12 height 9
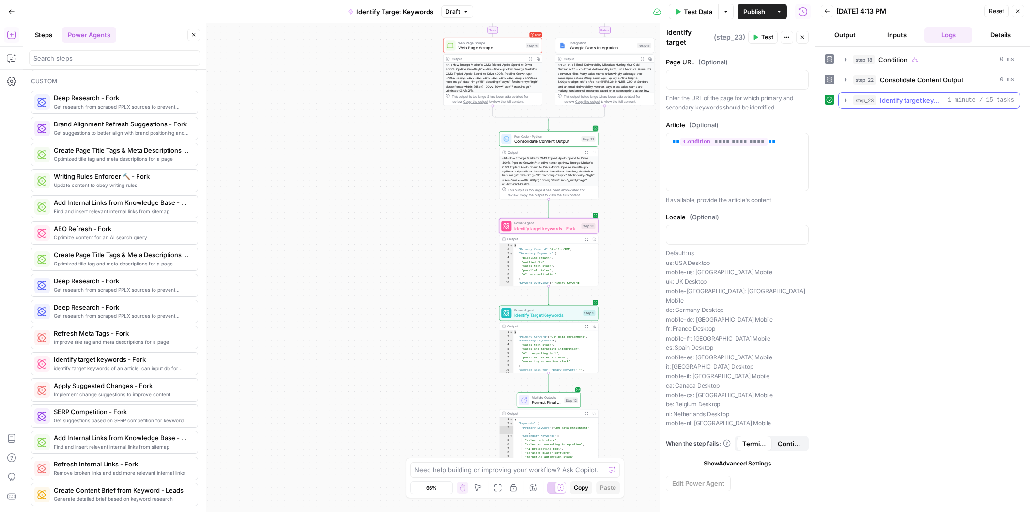
click at [846, 101] on icon "button" at bounding box center [846, 100] width 8 height 8
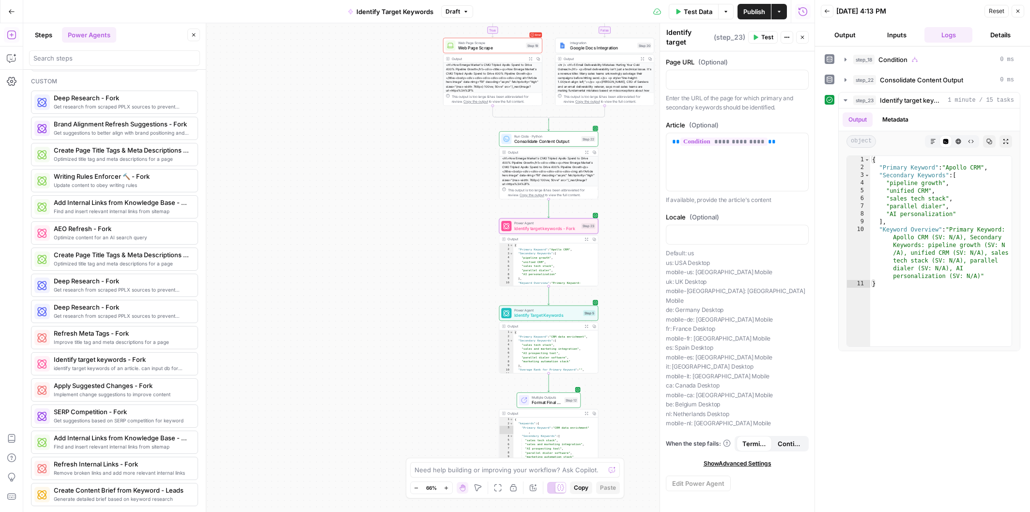
click at [615, 258] on div "true false Workflow Input Settings Inputs Condition Condition Step 18 Output Ex…" at bounding box center [418, 267] width 791 height 489
click at [559, 216] on icon "button" at bounding box center [558, 214] width 5 height 5
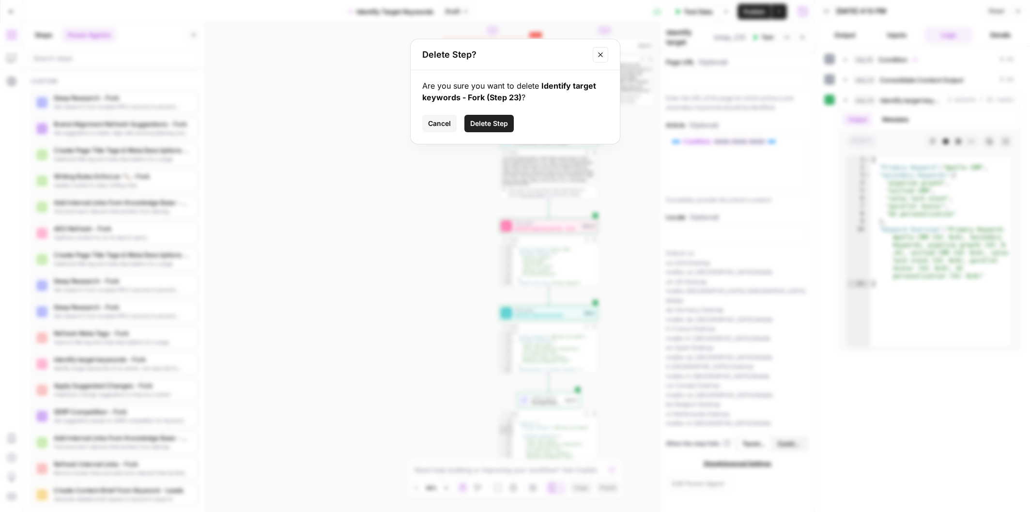
click at [497, 127] on span "Delete Step" at bounding box center [489, 124] width 38 height 10
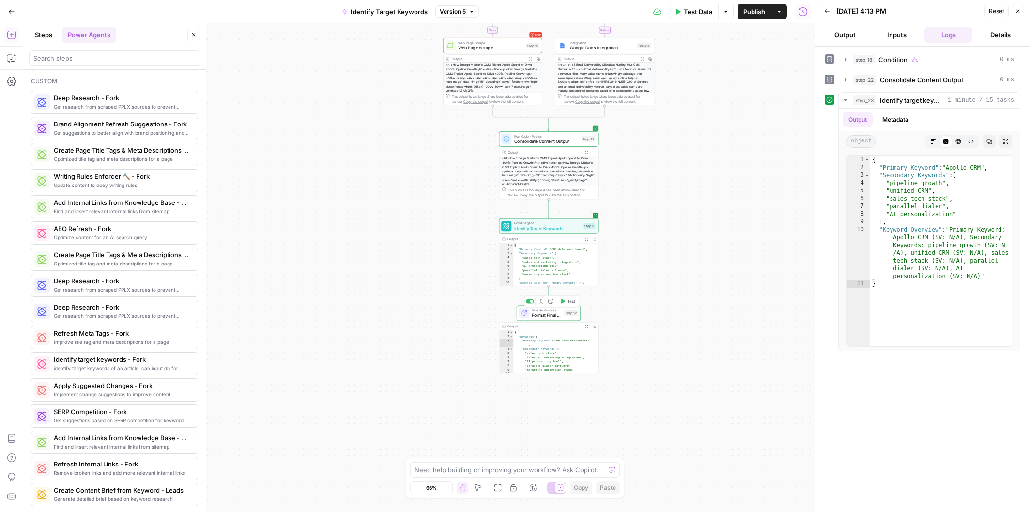
click at [550, 316] on span "Format Final Output with Keywords" at bounding box center [547, 315] width 30 height 6
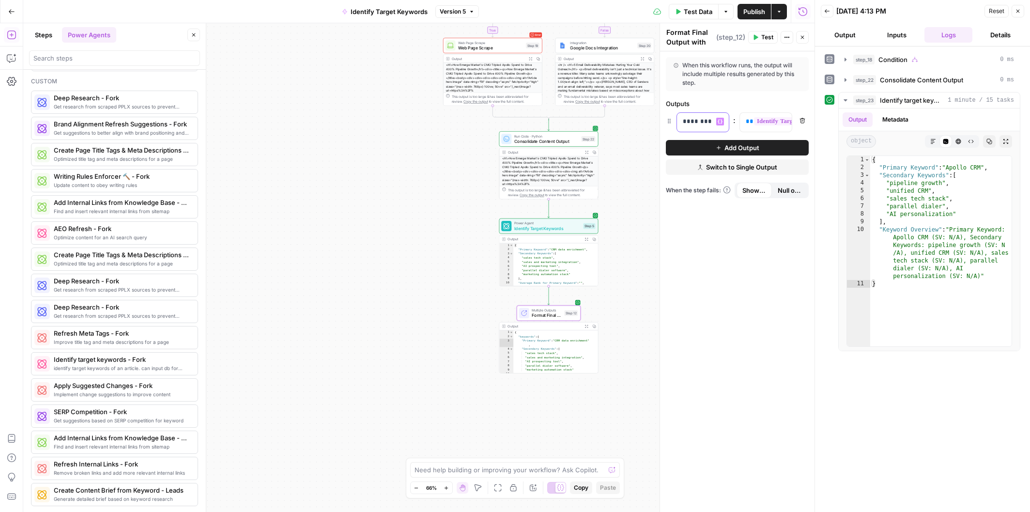
click at [709, 120] on p "********" at bounding box center [703, 122] width 40 height 10
click at [707, 122] on p "********" at bounding box center [695, 122] width 25 height 10
click at [723, 147] on button "Add Output" at bounding box center [737, 147] width 143 height 15
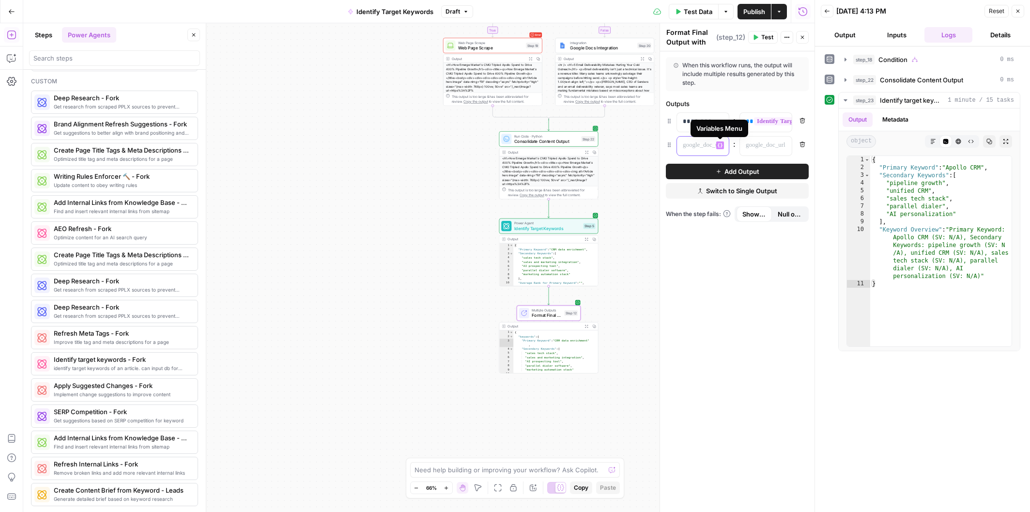
click at [719, 145] on icon "button" at bounding box center [720, 145] width 5 height 4
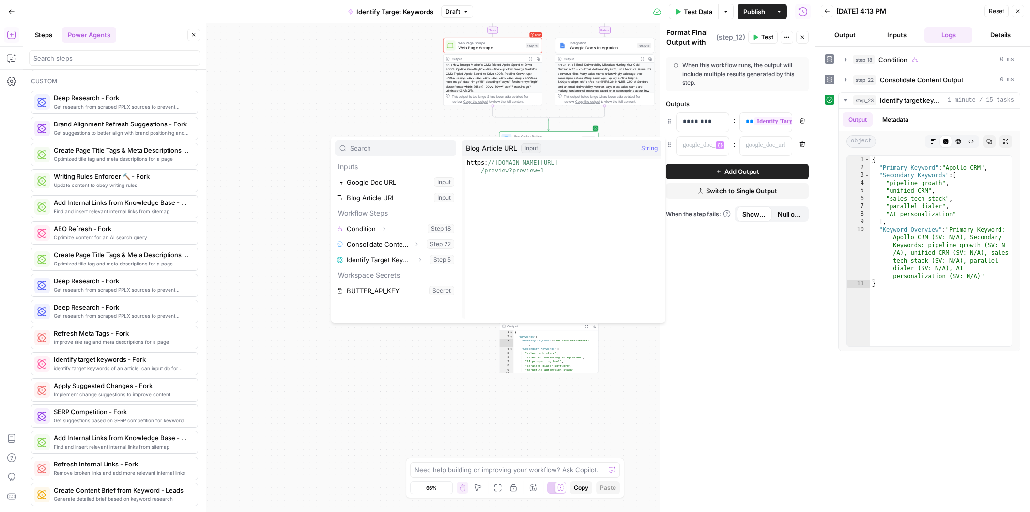
click at [274, 117] on div "true false Workflow Input Settings Inputs Condition Condition Step 18 Output Ex…" at bounding box center [418, 267] width 791 height 489
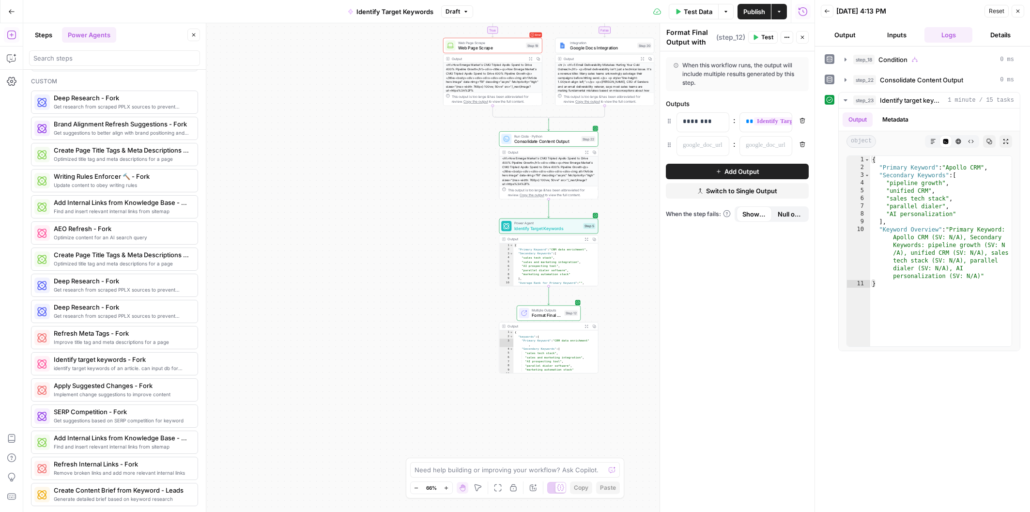
click at [678, 170] on button "Add Output" at bounding box center [737, 171] width 143 height 15
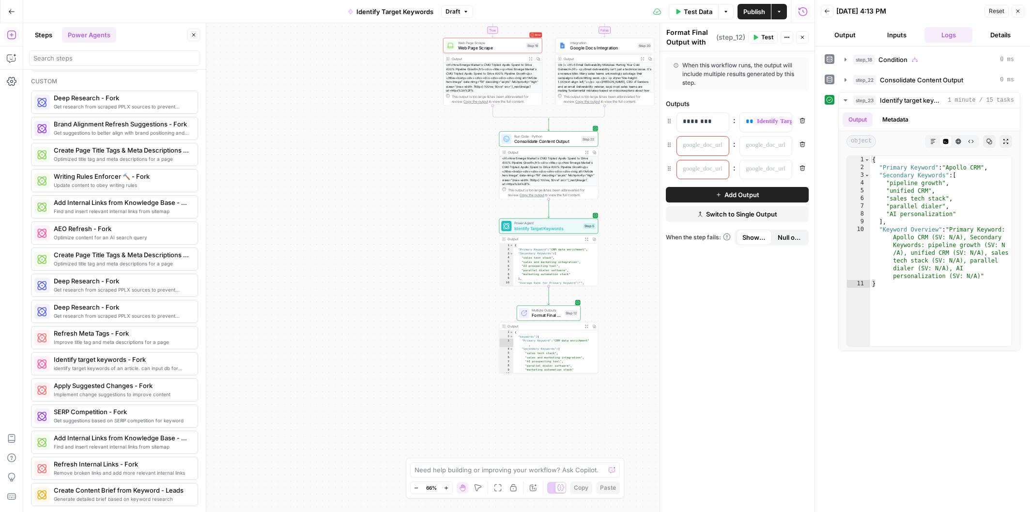
click at [803, 169] on icon "button" at bounding box center [802, 168] width 6 height 6
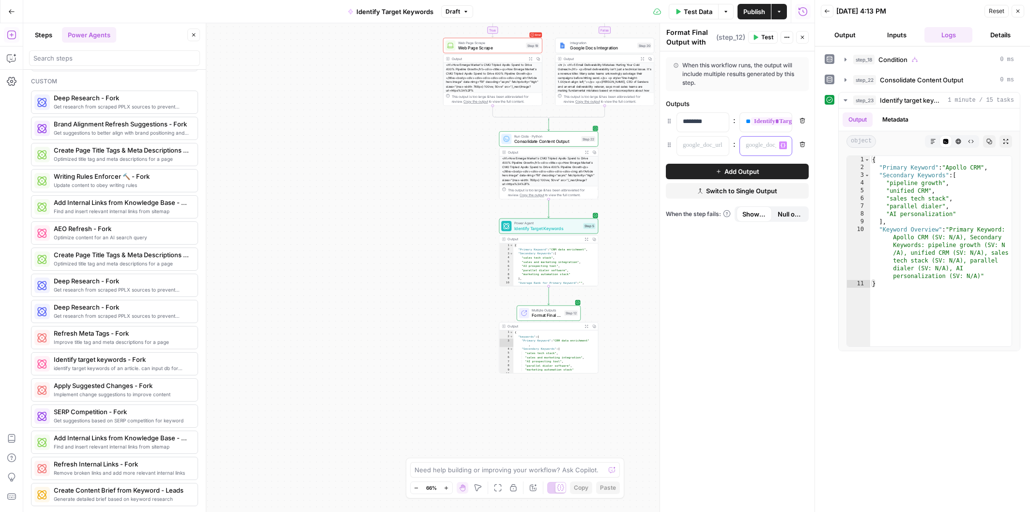
click at [758, 144] on p at bounding box center [758, 145] width 25 height 10
click at [783, 145] on icon "button" at bounding box center [783, 145] width 5 height 5
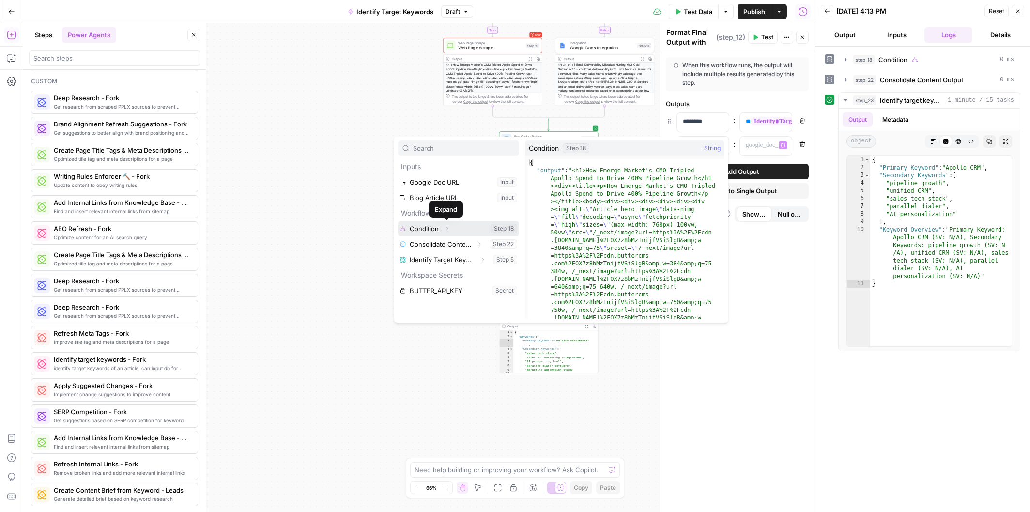
click at [445, 229] on icon "button" at bounding box center [447, 229] width 6 height 6
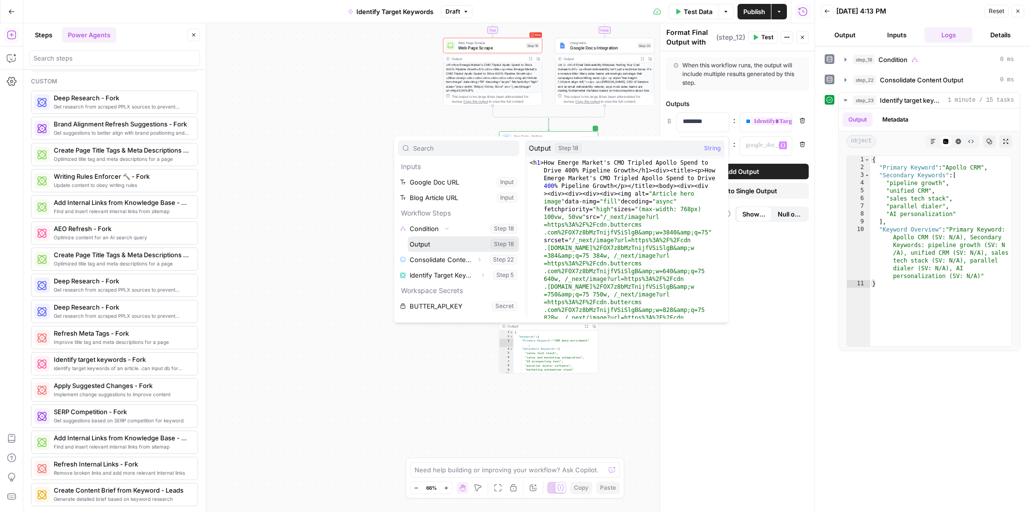
click at [444, 245] on button "Select variable Output" at bounding box center [463, 243] width 111 height 15
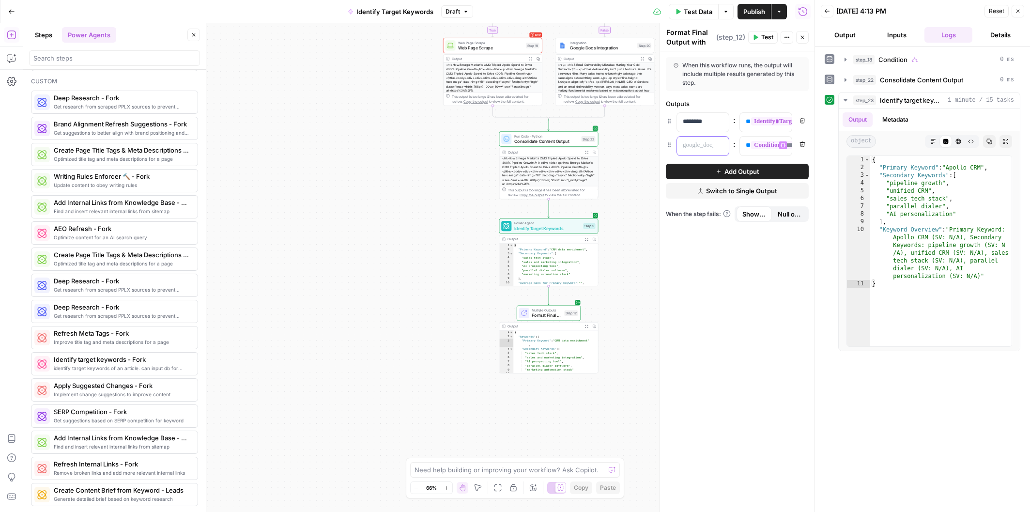
click at [689, 139] on div at bounding box center [695, 146] width 36 height 19
drag, startPoint x: 712, startPoint y: 120, endPoint x: 676, endPoint y: 120, distance: 36.3
click at [676, 120] on div "******** Variables Menu" at bounding box center [702, 122] width 53 height 20
click at [709, 12] on span "Test Data" at bounding box center [698, 12] width 29 height 10
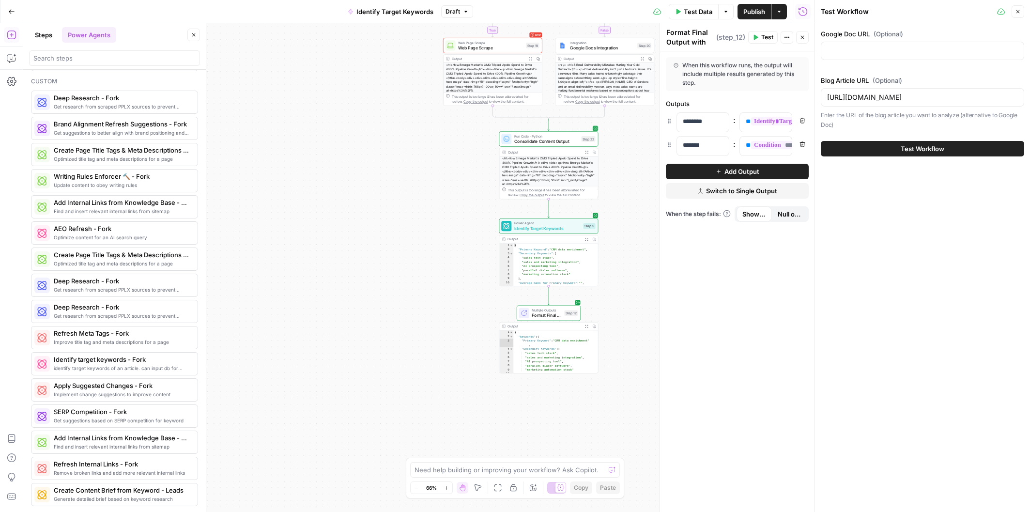
click at [894, 151] on button "Test Workflow" at bounding box center [922, 148] width 203 height 15
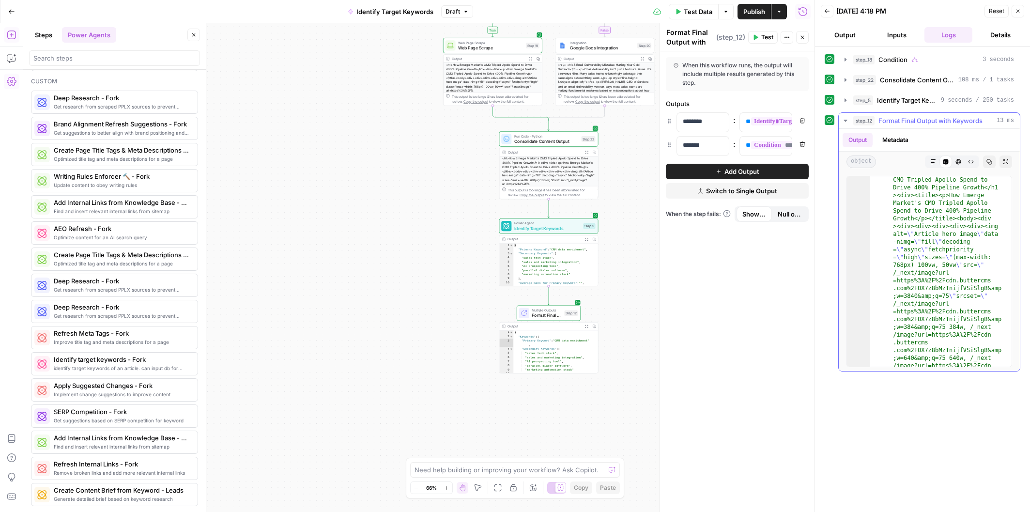
scroll to position [126, 0]
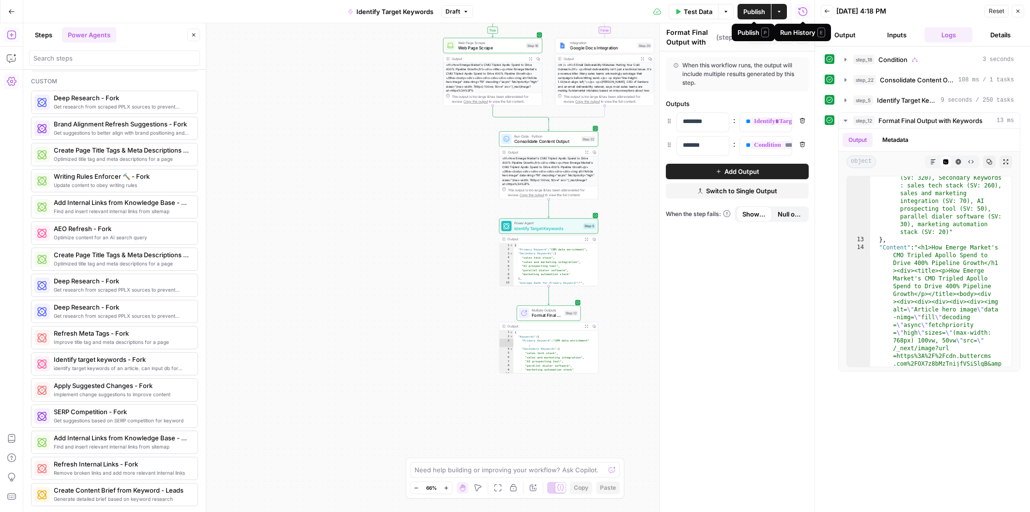
click at [755, 14] on span "Publish" at bounding box center [754, 12] width 22 height 10
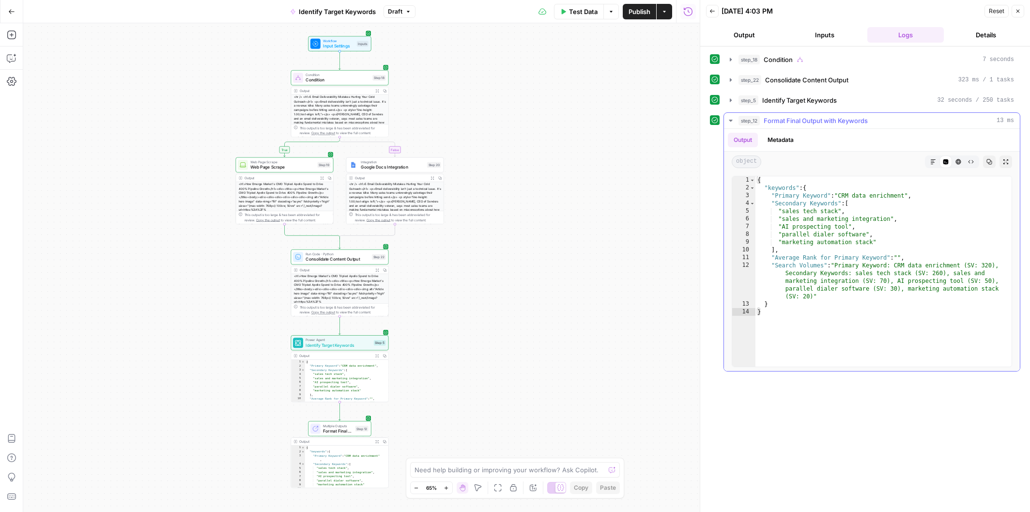
click at [961, 163] on button "HTML Viewer" at bounding box center [958, 161] width 13 height 13
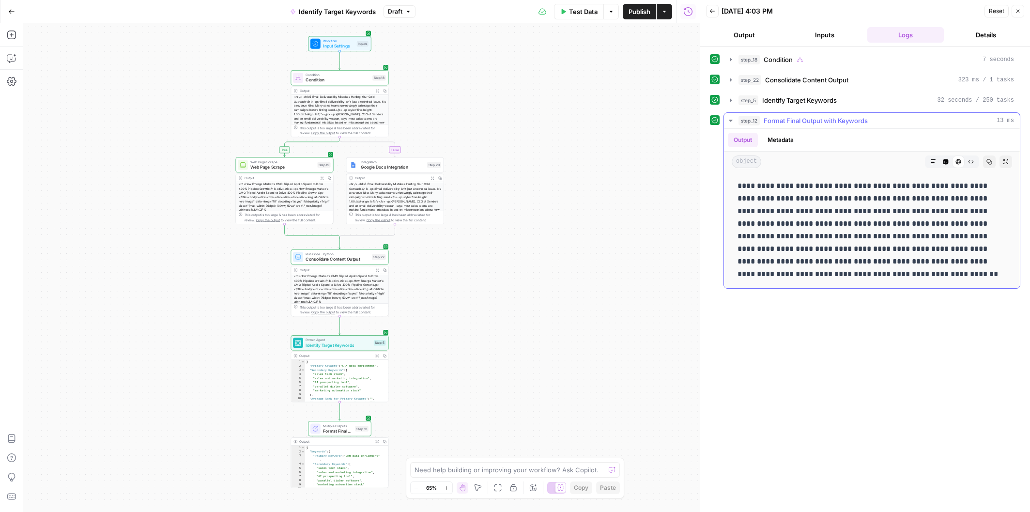
click at [968, 160] on icon "button" at bounding box center [971, 162] width 6 height 6
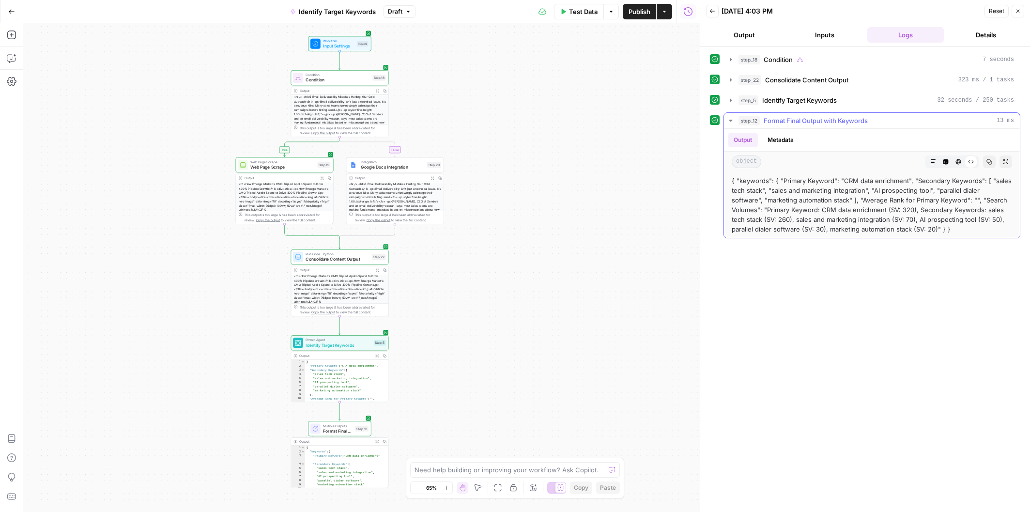
click at [987, 160] on icon "button" at bounding box center [989, 162] width 6 height 6
click at [935, 162] on icon "button" at bounding box center [933, 162] width 6 height 6
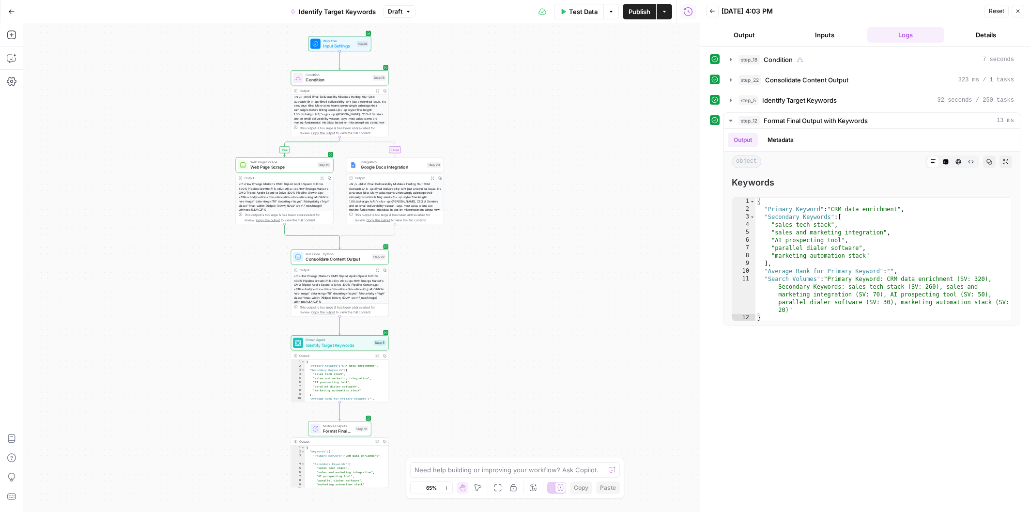
click at [644, 18] on button "Publish" at bounding box center [639, 11] width 33 height 15
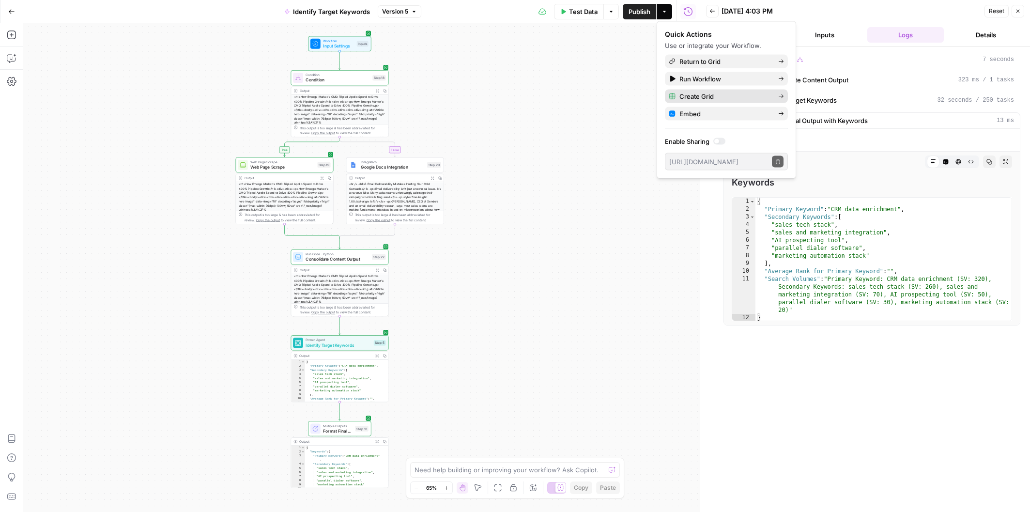
click at [681, 100] on span "Create Grid" at bounding box center [724, 97] width 91 height 10
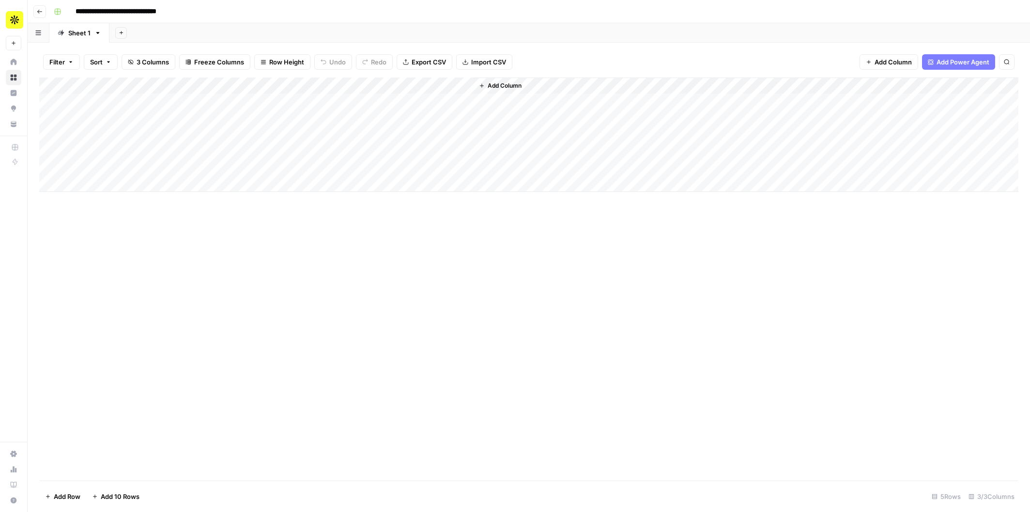
click at [499, 83] on span "Add Column" at bounding box center [505, 85] width 34 height 9
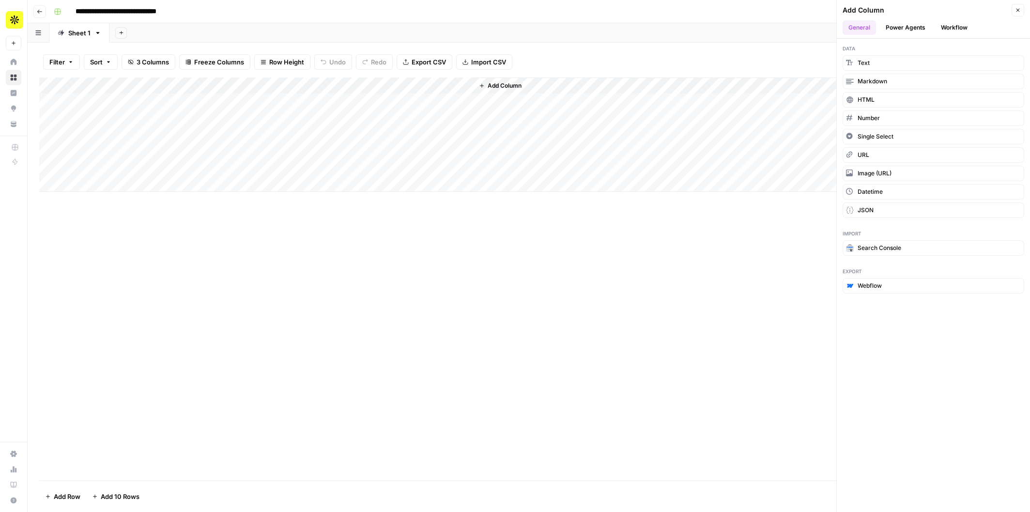
click at [948, 27] on button "Workflow" at bounding box center [954, 27] width 38 height 15
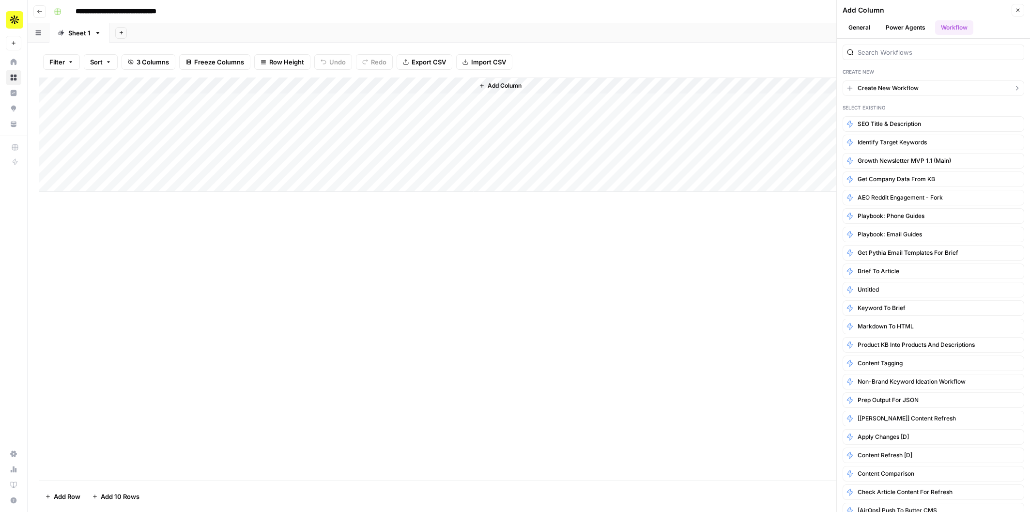
click at [887, 90] on span "Create New Workflow" at bounding box center [888, 88] width 61 height 9
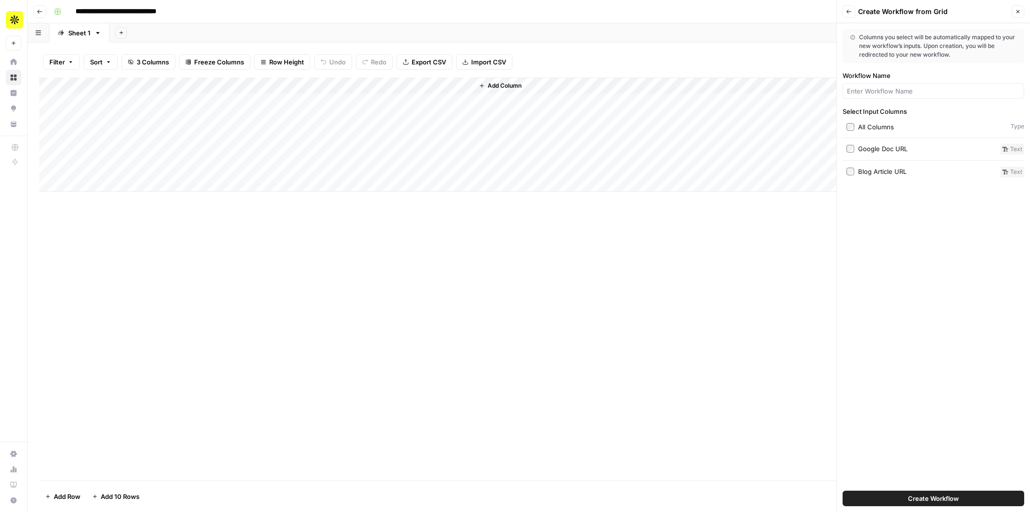
click at [1018, 12] on icon "button" at bounding box center [1018, 12] width 6 height 6
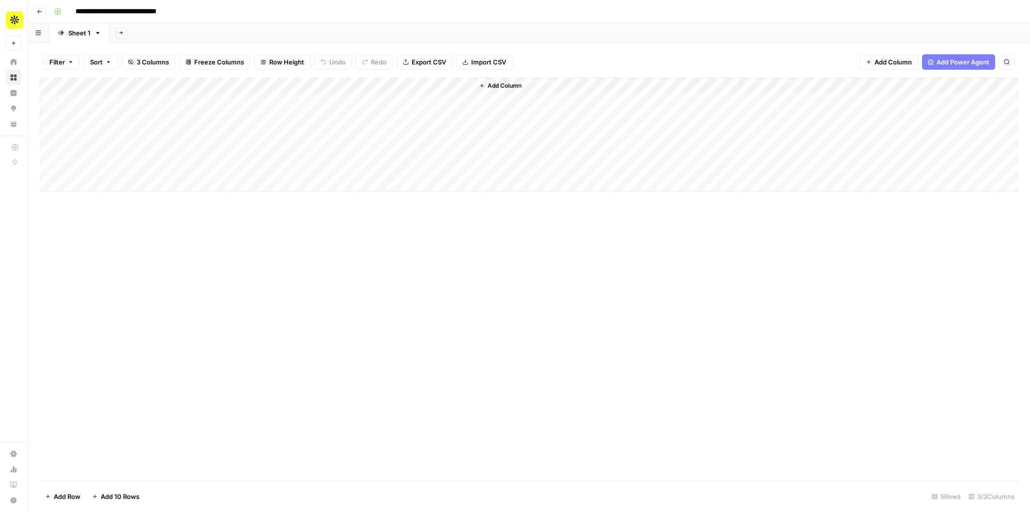
click at [270, 101] on div "Add Column" at bounding box center [528, 134] width 979 height 114
click at [453, 84] on div "Add Column" at bounding box center [528, 134] width 979 height 114
click at [499, 236] on div "Add Column" at bounding box center [528, 278] width 979 height 403
click at [276, 103] on div "Add Column" at bounding box center [528, 134] width 979 height 114
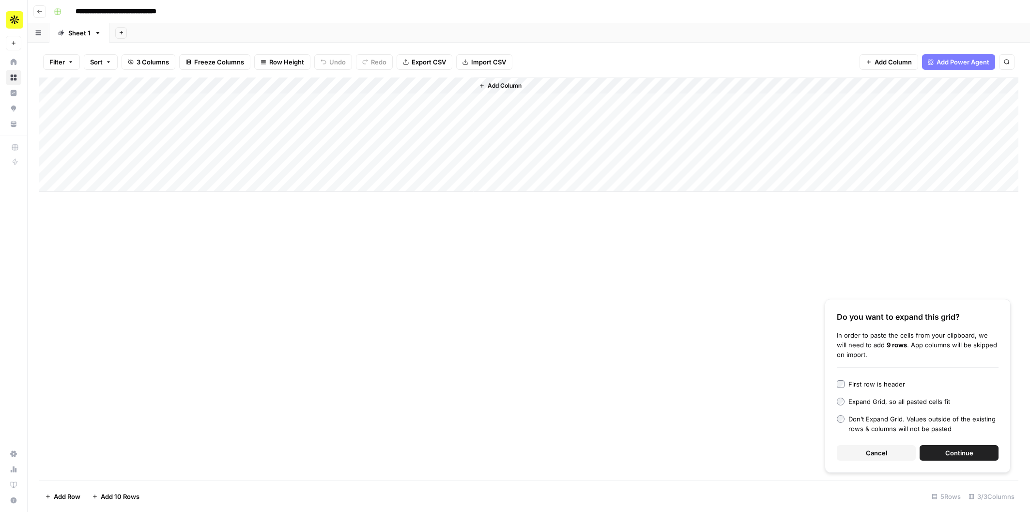
click at [883, 447] on button "Cancel" at bounding box center [876, 452] width 79 height 15
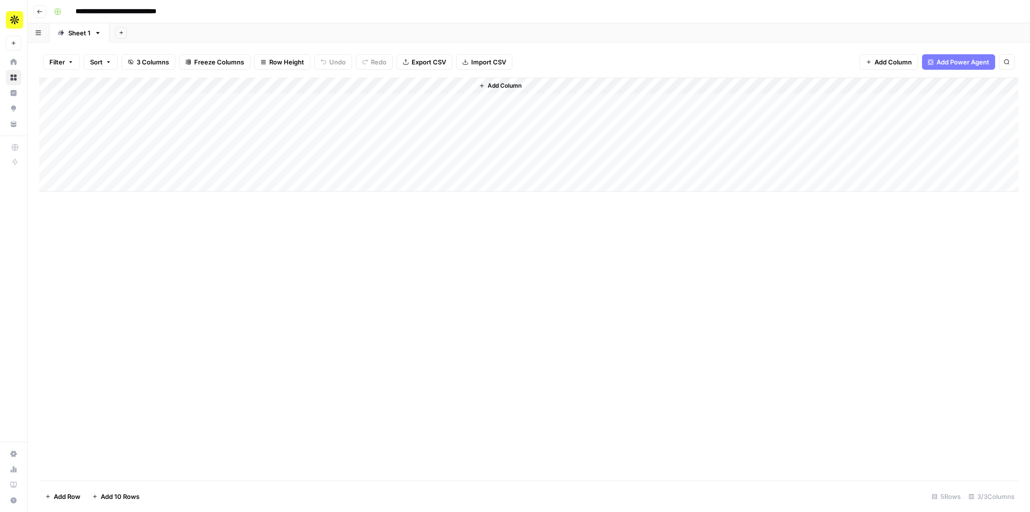
click at [275, 103] on div "Add Column" at bounding box center [528, 134] width 979 height 114
click at [414, 100] on div "Add Column" at bounding box center [528, 134] width 979 height 114
click at [509, 85] on span "Add Column" at bounding box center [505, 85] width 34 height 9
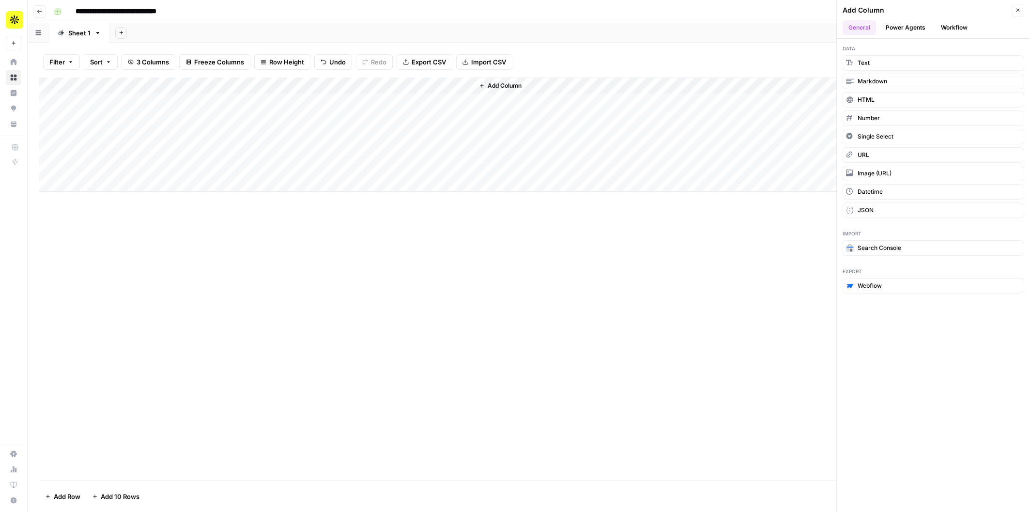
click at [954, 30] on button "Workflow" at bounding box center [954, 27] width 38 height 15
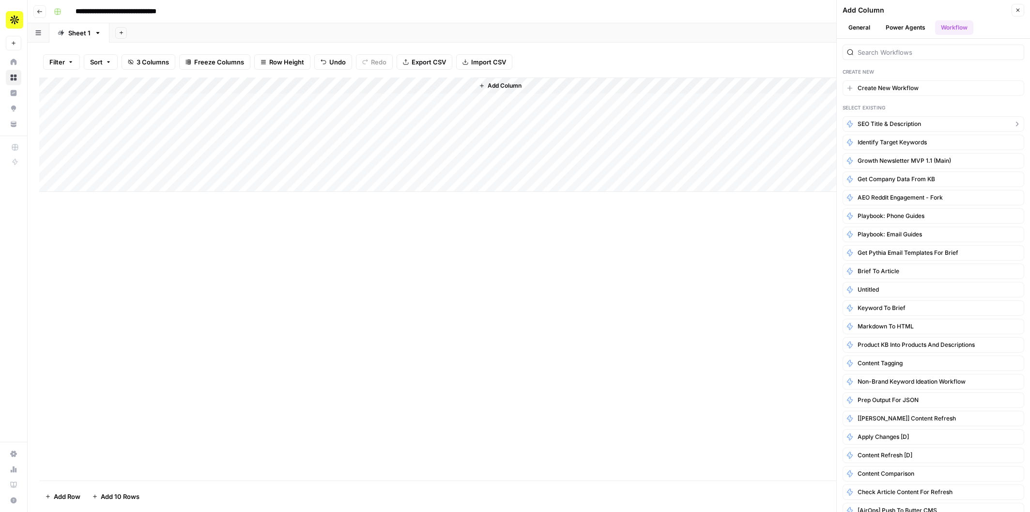
click at [895, 123] on span "SEO Title & Description" at bounding box center [889, 124] width 63 height 9
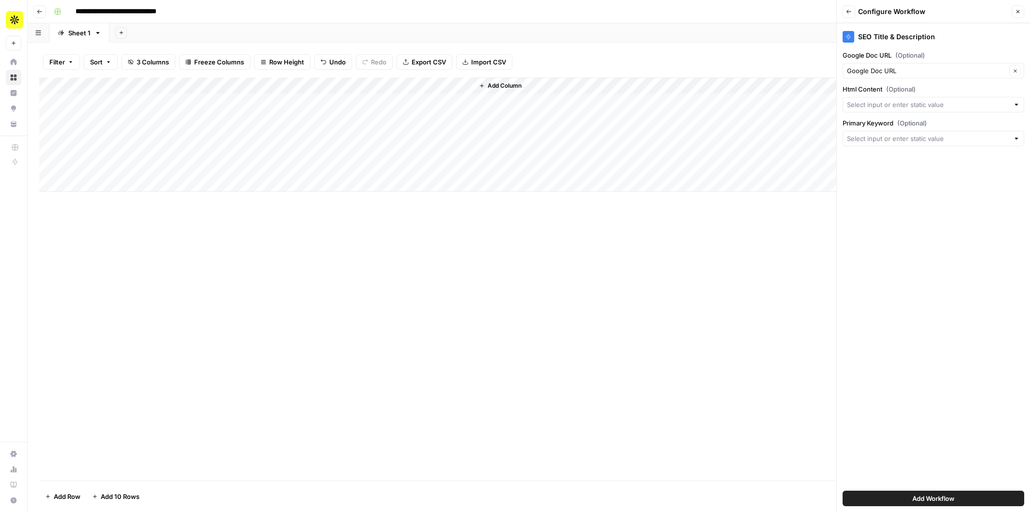
click at [850, 11] on icon "button" at bounding box center [849, 12] width 6 height 6
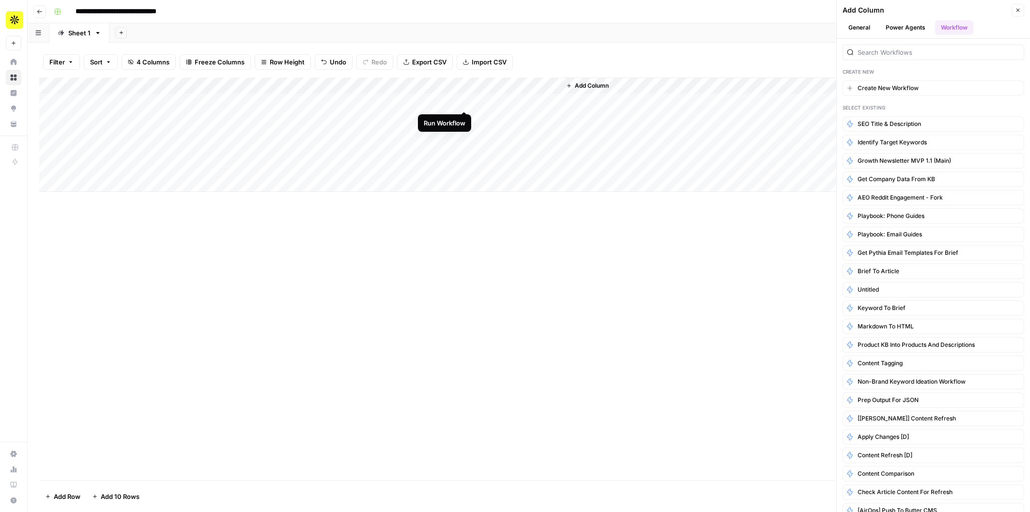
click at [463, 101] on div "Add Column" at bounding box center [528, 134] width 979 height 114
click at [561, 88] on div "Add Column" at bounding box center [790, 134] width 458 height 114
drag, startPoint x: 558, startPoint y: 86, endPoint x: 615, endPoint y: 86, distance: 56.7
click at [615, 86] on div "Add Column" at bounding box center [528, 134] width 979 height 114
click at [452, 83] on div "Add Column" at bounding box center [528, 134] width 979 height 114
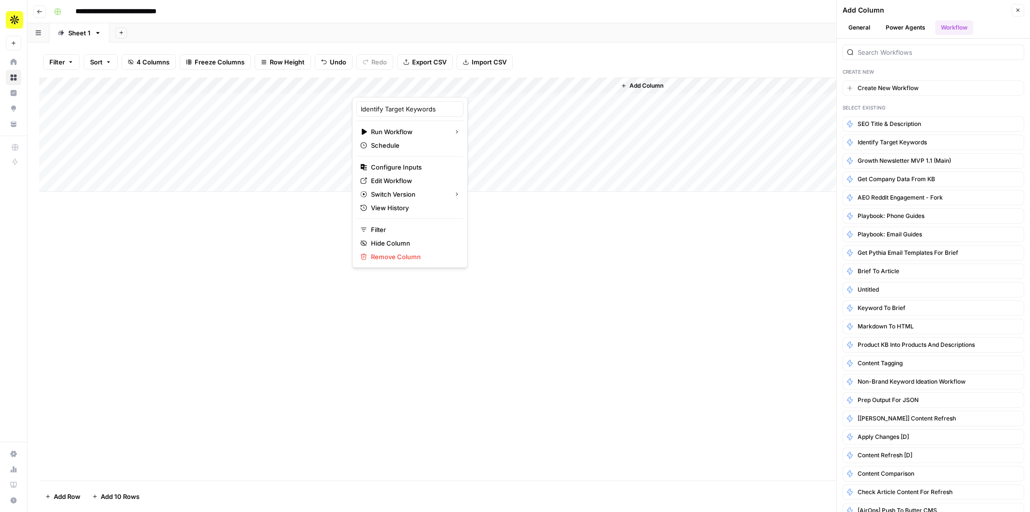
click at [490, 245] on div "Add Column" at bounding box center [528, 278] width 979 height 403
click at [394, 104] on div "Add Column" at bounding box center [528, 134] width 979 height 114
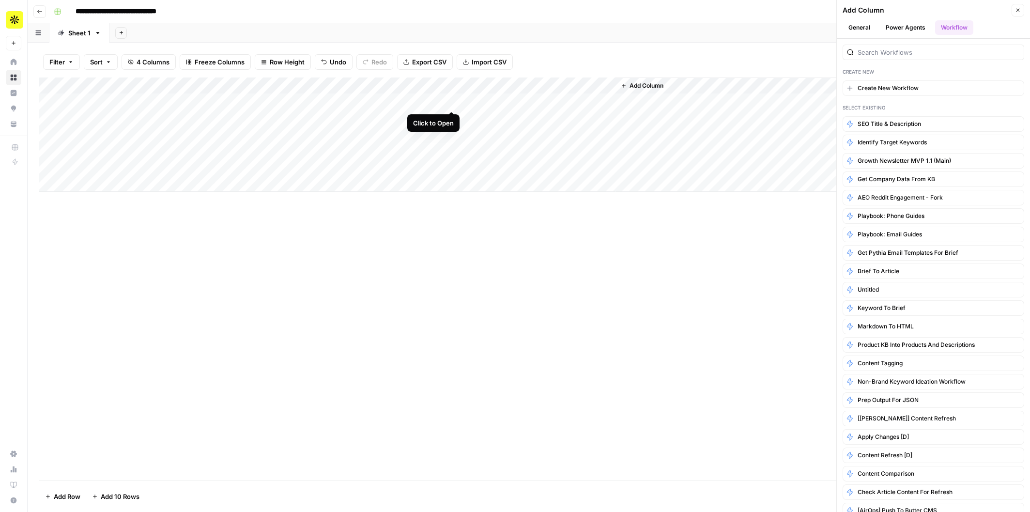
click at [452, 101] on div "Add Column" at bounding box center [528, 134] width 979 height 114
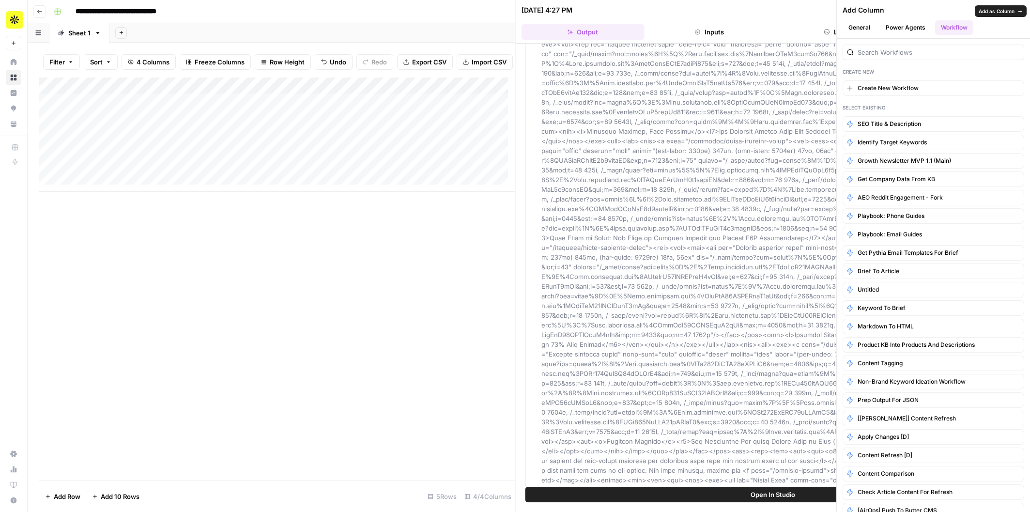
scroll to position [628, 0]
click at [1021, 13] on button "Close" at bounding box center [1018, 10] width 13 height 13
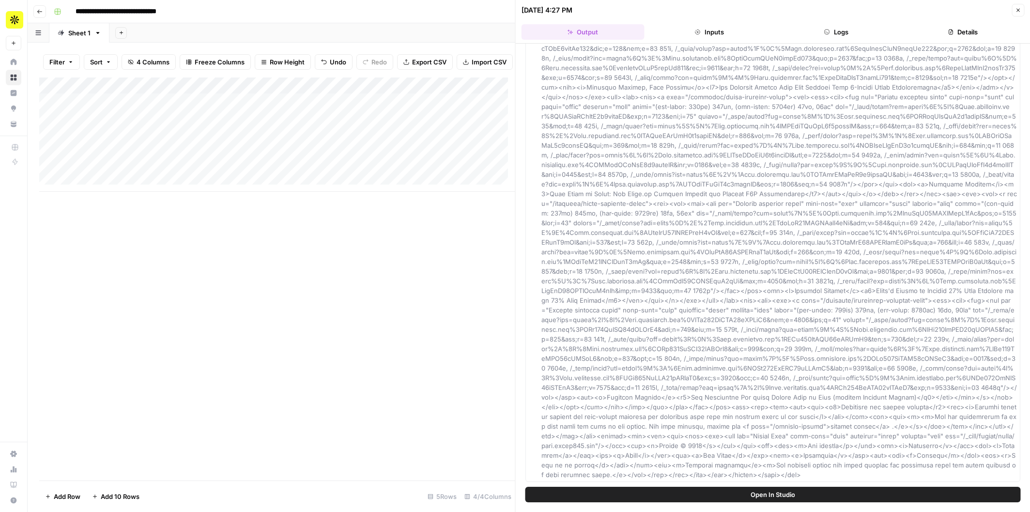
click at [1017, 10] on icon "button" at bounding box center [1018, 10] width 6 height 6
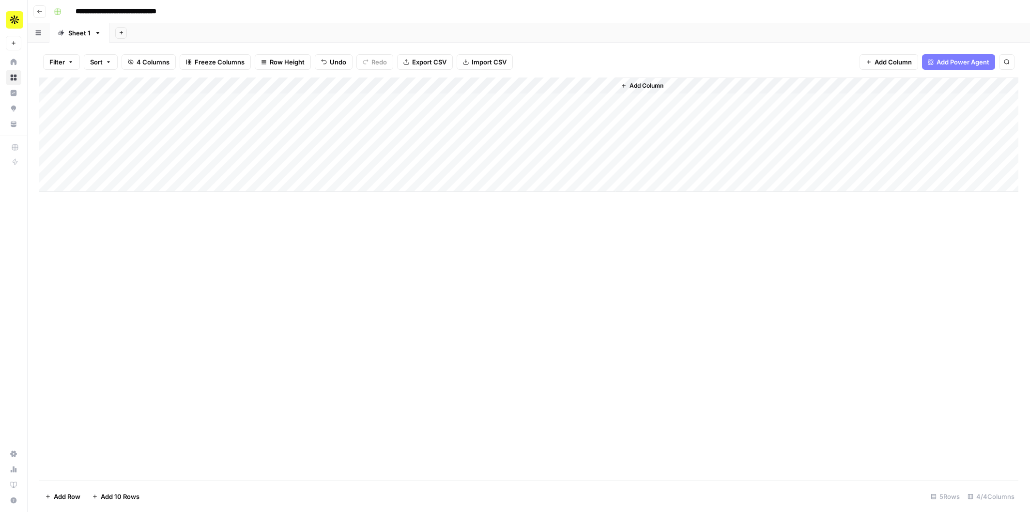
click at [607, 86] on div "Add Column" at bounding box center [528, 134] width 979 height 114
click at [562, 154] on div "Add Column" at bounding box center [528, 134] width 979 height 114
click at [609, 84] on div "Add Column" at bounding box center [528, 134] width 979 height 114
click at [542, 55] on div "Filter Sort 4 Columns Freeze Columns Row Height Undo Redo Export CSV Import CSV…" at bounding box center [528, 61] width 979 height 31
click at [452, 86] on div "Add Column" at bounding box center [528, 134] width 979 height 114
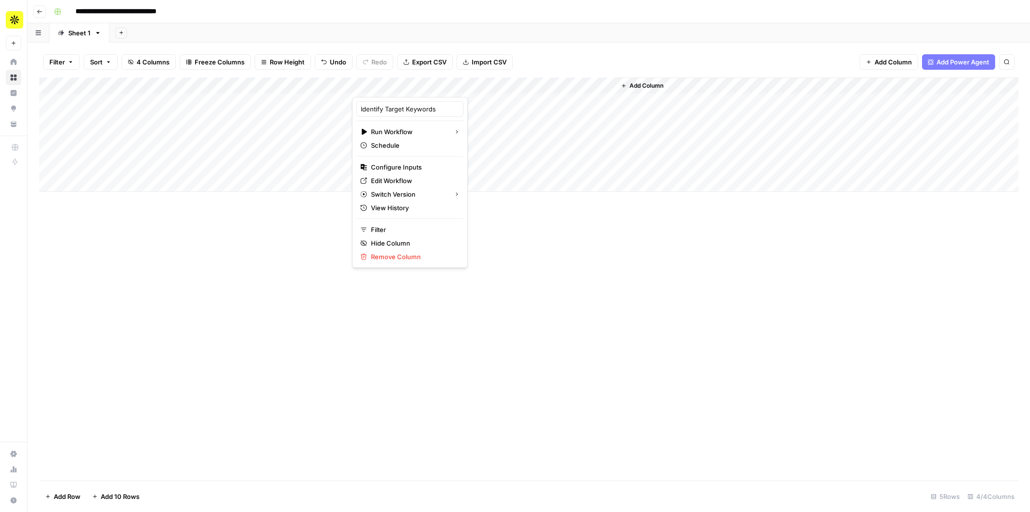
click at [452, 86] on div at bounding box center [413, 86] width 122 height 19
click at [479, 231] on div "Add Column" at bounding box center [528, 278] width 979 height 403
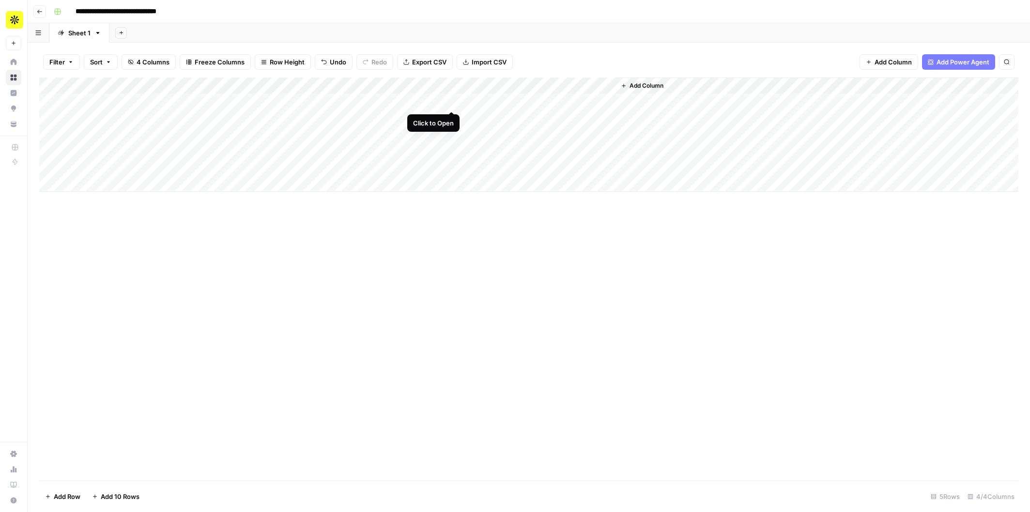
click at [450, 101] on div "Add Column" at bounding box center [528, 134] width 979 height 114
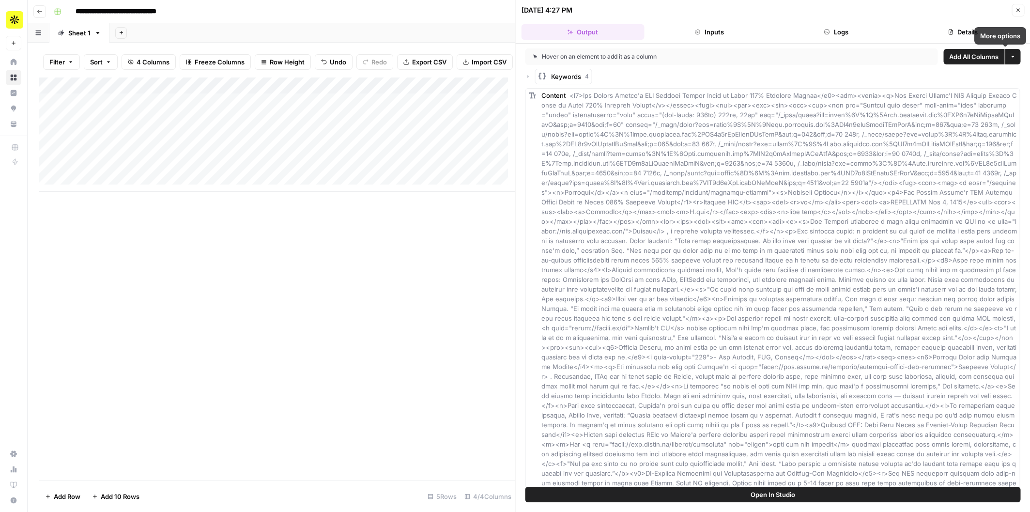
click at [993, 57] on button "Add All Columns" at bounding box center [973, 56] width 61 height 15
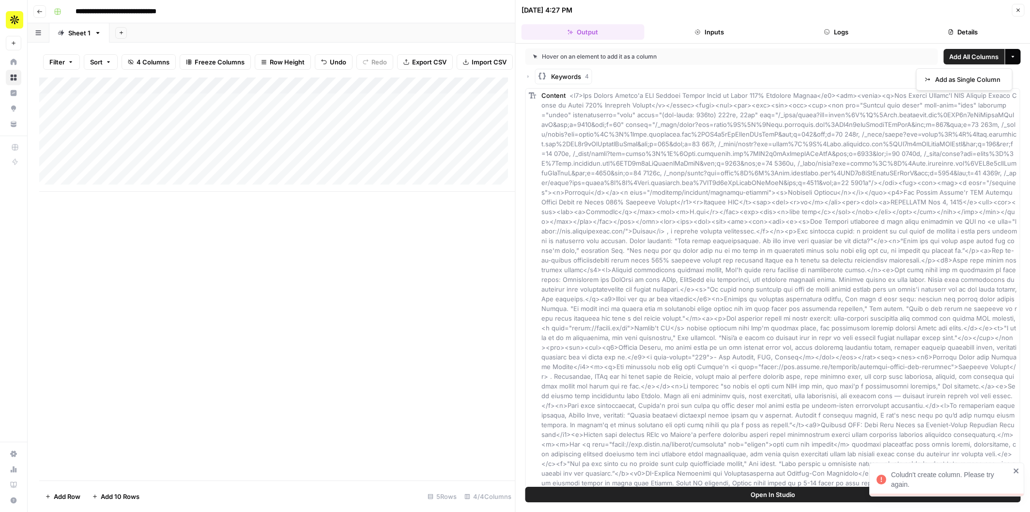
click at [1011, 53] on button "More options" at bounding box center [1012, 56] width 15 height 15
click at [1009, 54] on button "More options" at bounding box center [1012, 56] width 15 height 15
click at [522, 75] on div "Hover on an element to add it as a column Add All Columns More options Keywords…" at bounding box center [773, 265] width 515 height 443
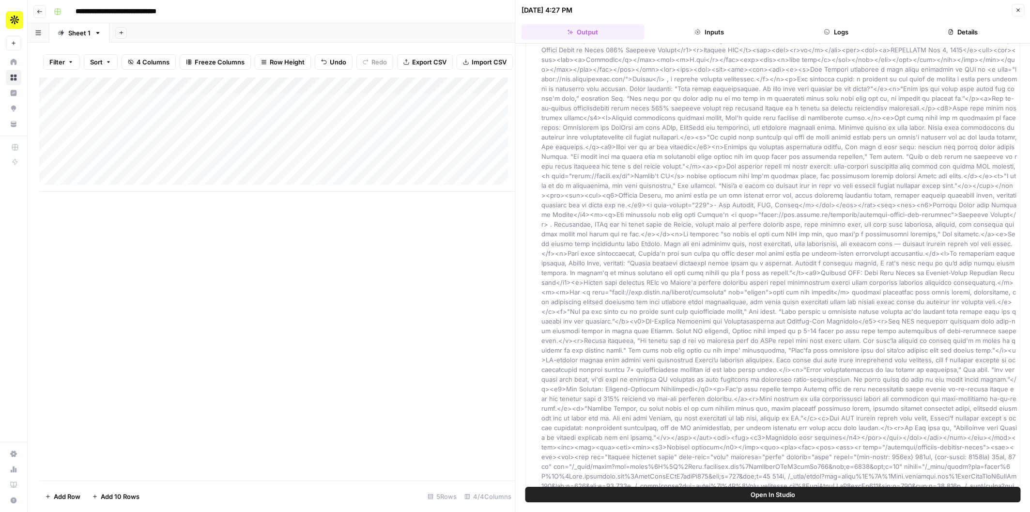
scroll to position [628, 0]
click at [743, 36] on button "Inputs" at bounding box center [709, 31] width 123 height 15
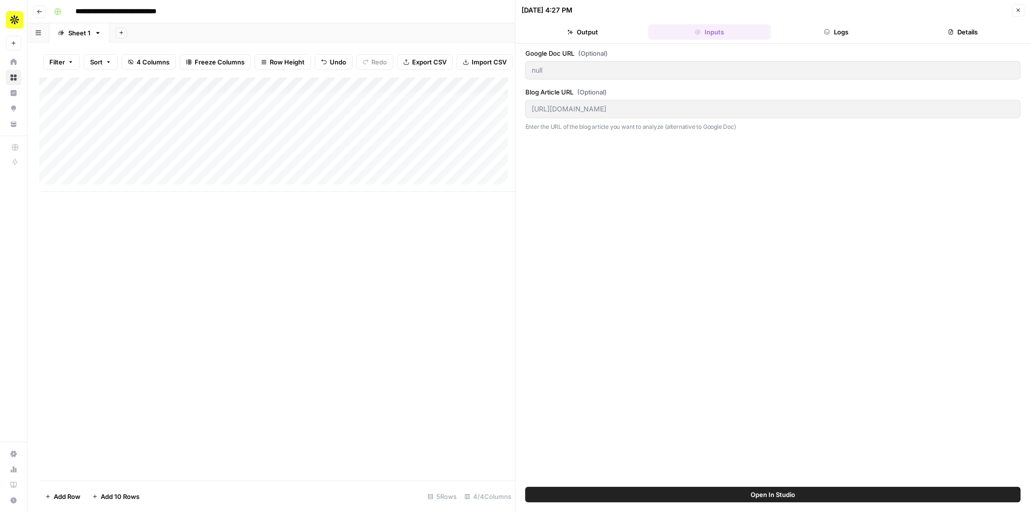
scroll to position [0, 0]
click at [613, 36] on button "Output" at bounding box center [583, 31] width 123 height 15
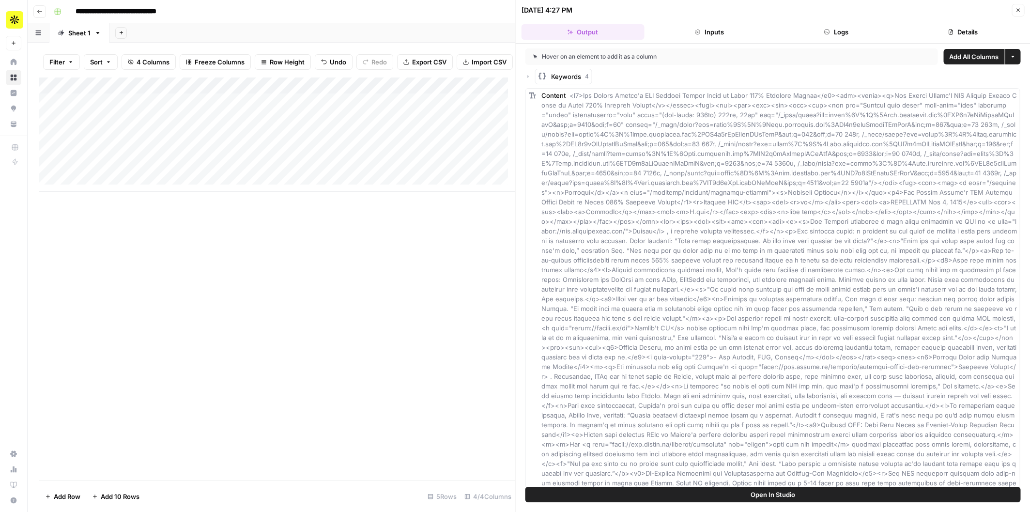
click at [528, 75] on icon "button" at bounding box center [528, 77] width 6 height 6
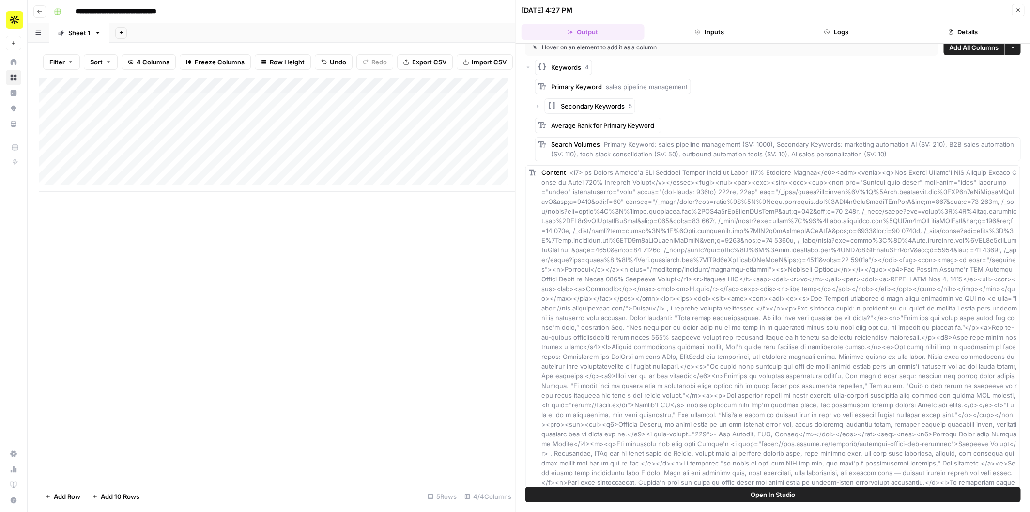
scroll to position [11, 0]
click at [447, 261] on div "Add Column" at bounding box center [277, 278] width 476 height 403
drag, startPoint x: 1018, startPoint y: 6, endPoint x: 906, endPoint y: 25, distance: 114.4
click at [1017, 6] on button "Close" at bounding box center [1018, 10] width 13 height 13
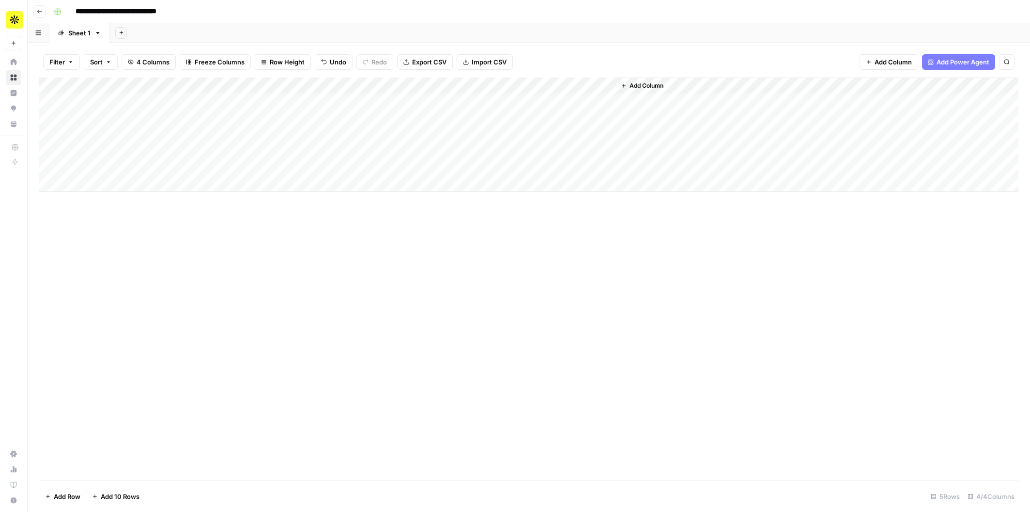
click at [608, 85] on div "Add Column" at bounding box center [528, 134] width 979 height 114
click at [528, 177] on span "Remove Column" at bounding box center [534, 181] width 85 height 10
click at [475, 96] on span "Delete" at bounding box center [480, 100] width 21 height 10
click at [450, 102] on div "Add Column" at bounding box center [528, 134] width 979 height 114
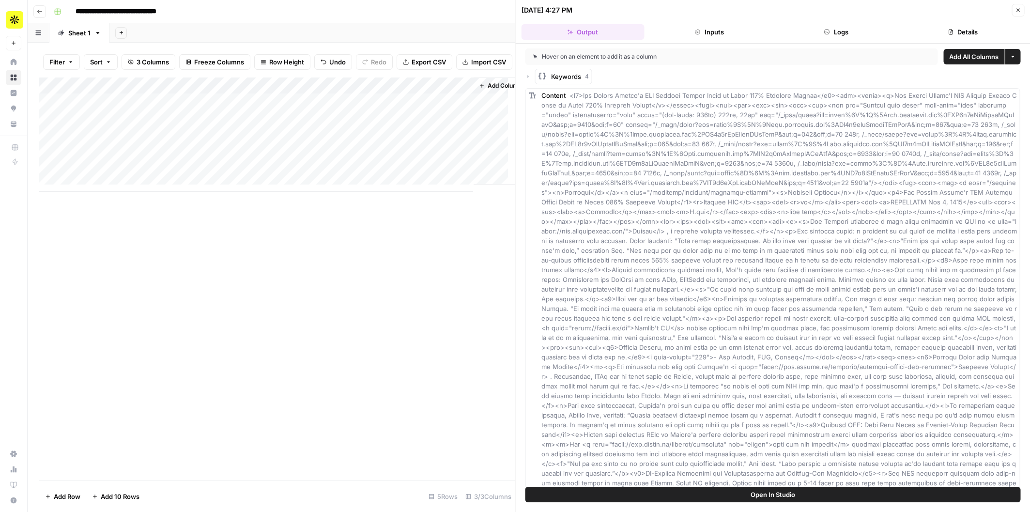
click at [961, 59] on span "Add All Columns" at bounding box center [973, 57] width 49 height 10
click at [1005, 56] on button "More options" at bounding box center [1012, 56] width 15 height 15
click at [997, 28] on button "Details" at bounding box center [962, 31] width 123 height 15
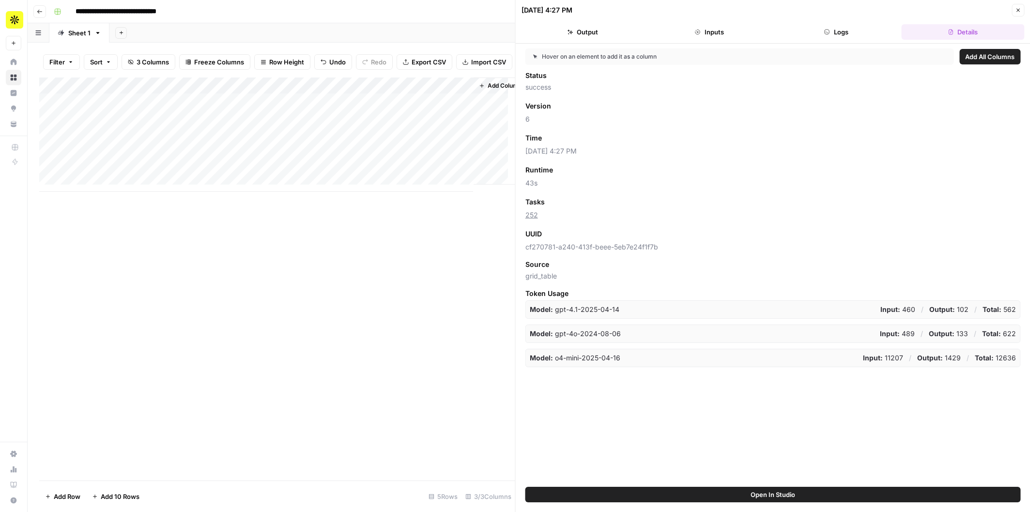
click at [569, 35] on button "Output" at bounding box center [583, 31] width 123 height 15
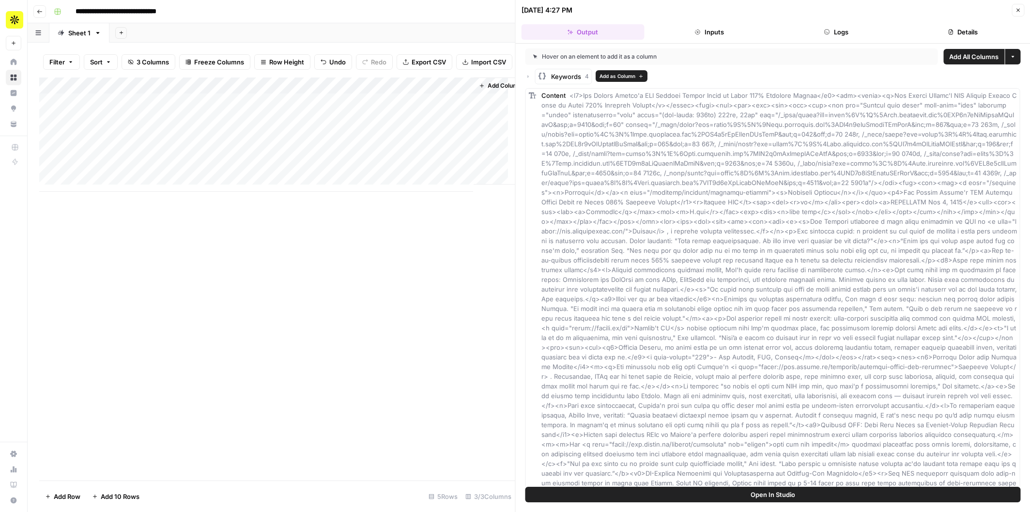
click at [615, 74] on span "Add as Column" at bounding box center [617, 76] width 36 height 8
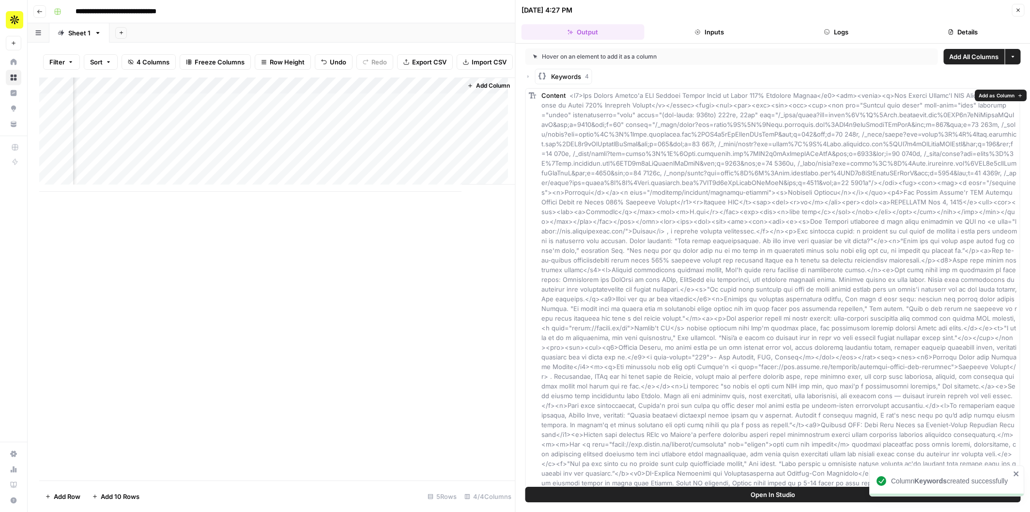
click at [999, 93] on span "Add as Column" at bounding box center [997, 96] width 36 height 8
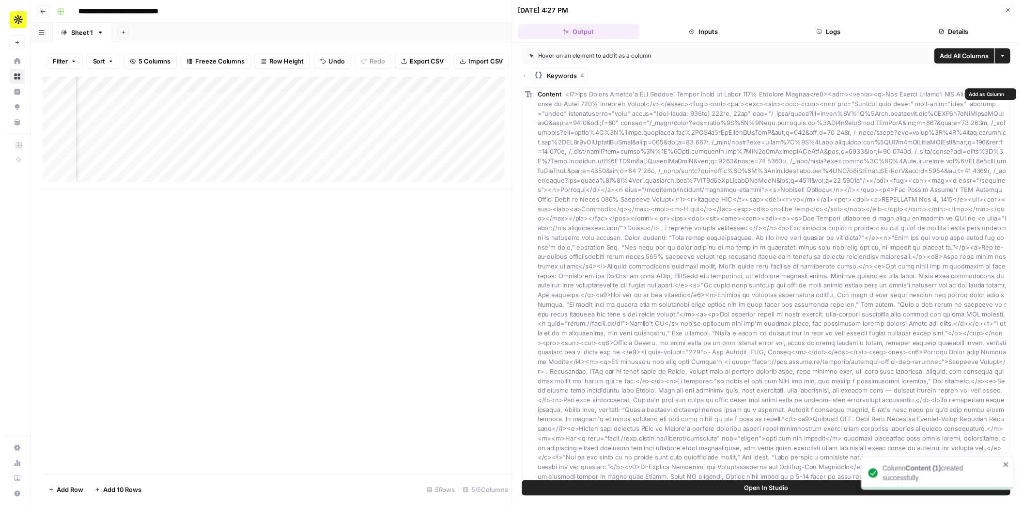
scroll to position [0, 125]
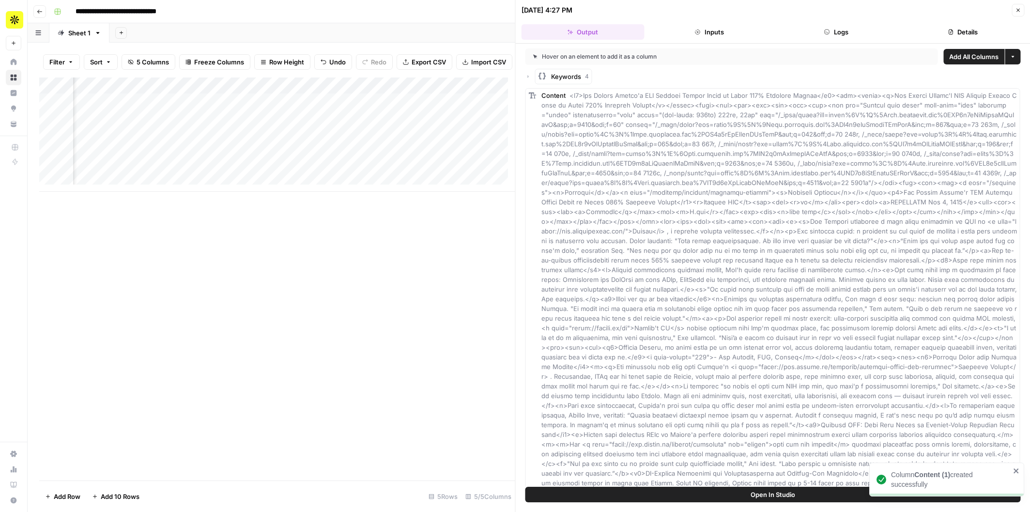
click at [1015, 9] on icon "button" at bounding box center [1018, 10] width 6 height 6
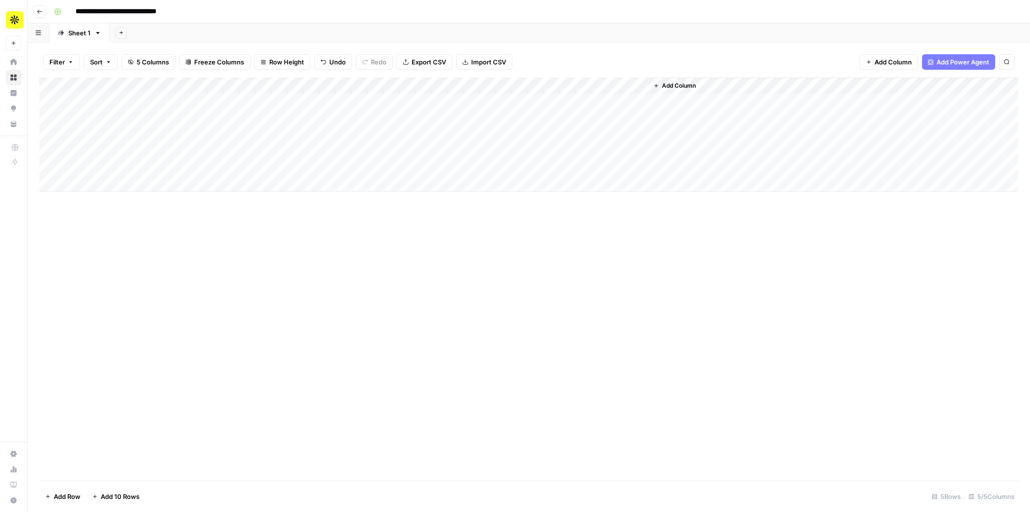
click at [676, 88] on span "Add Column" at bounding box center [679, 85] width 34 height 9
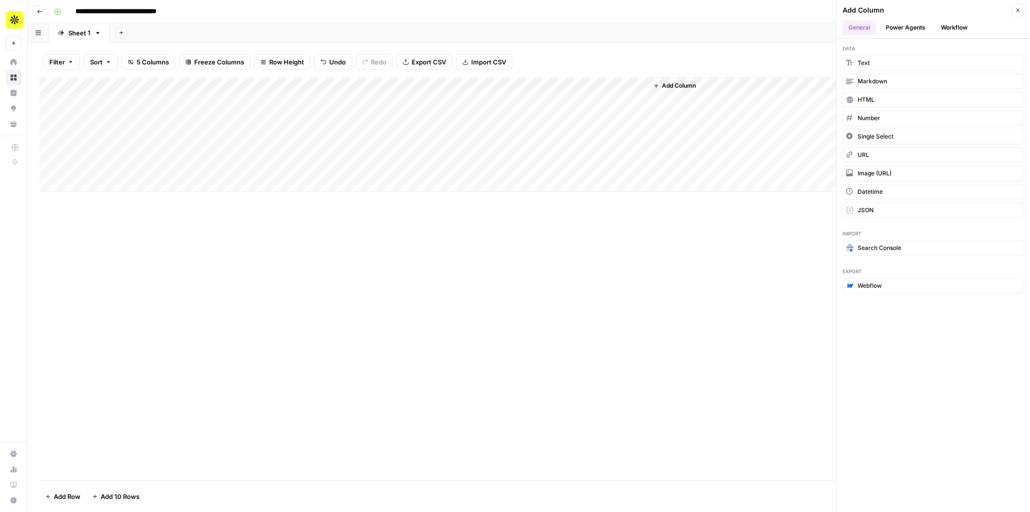
click at [954, 25] on button "Workflow" at bounding box center [954, 27] width 38 height 15
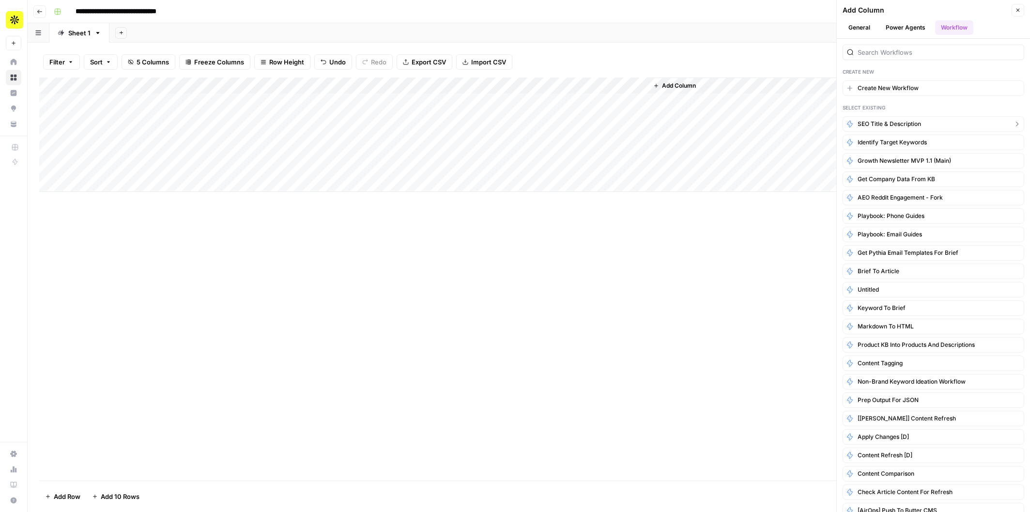
click at [935, 126] on button "SEO Title & Description" at bounding box center [934, 123] width 182 height 15
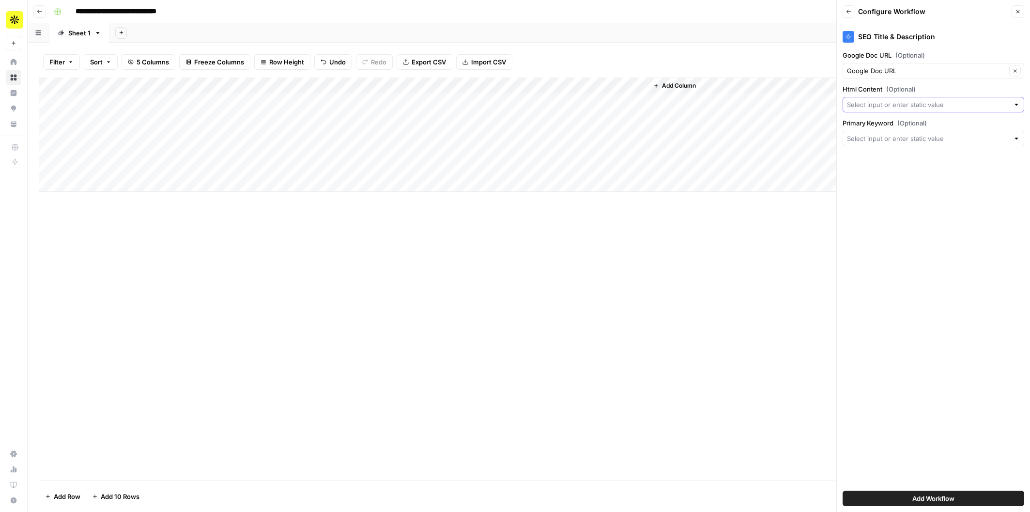
click at [933, 106] on input "Html Content (Optional)" at bounding box center [928, 105] width 162 height 10
click at [930, 156] on span "Content (1)" at bounding box center [926, 159] width 150 height 10
type input "Content (1)"
click at [929, 141] on input "Primary Keyword (Optional)" at bounding box center [928, 139] width 162 height 10
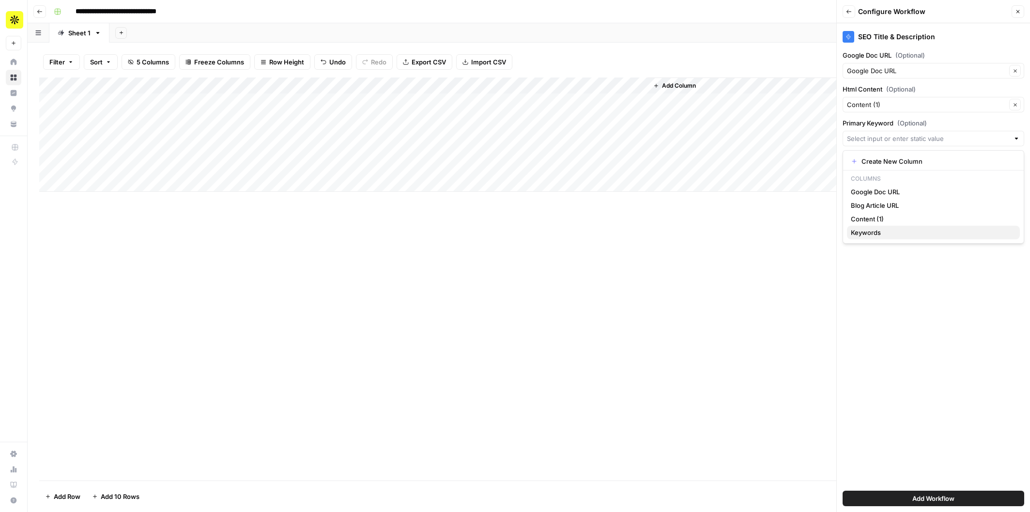
click at [908, 237] on span "Keywords" at bounding box center [931, 233] width 161 height 10
type input "Keywords"
click at [910, 497] on button "Add Workflow" at bounding box center [934, 498] width 182 height 15
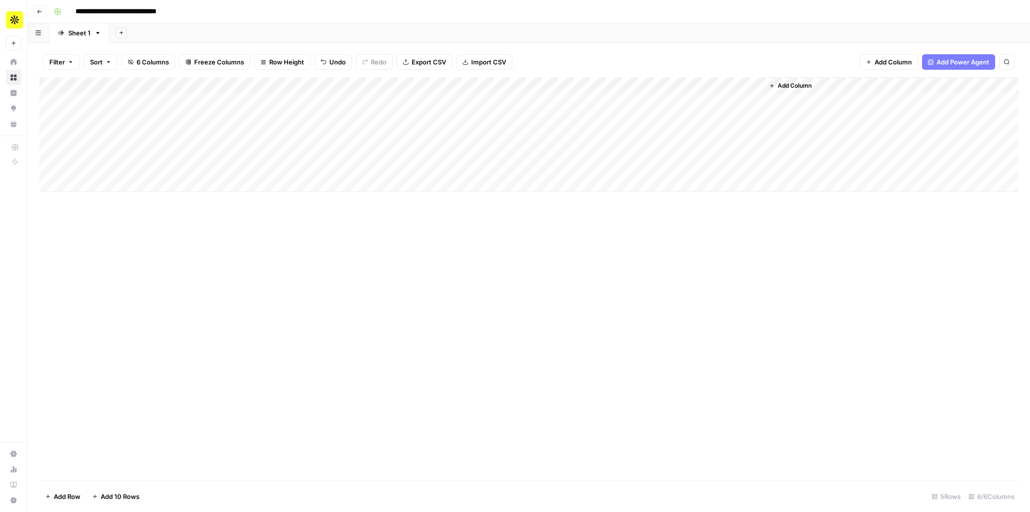
click at [704, 98] on div "Add Column" at bounding box center [528, 134] width 979 height 114
click at [891, 101] on div "Add Column" at bounding box center [528, 134] width 979 height 114
click at [918, 101] on div "Add Column" at bounding box center [528, 134] width 979 height 114
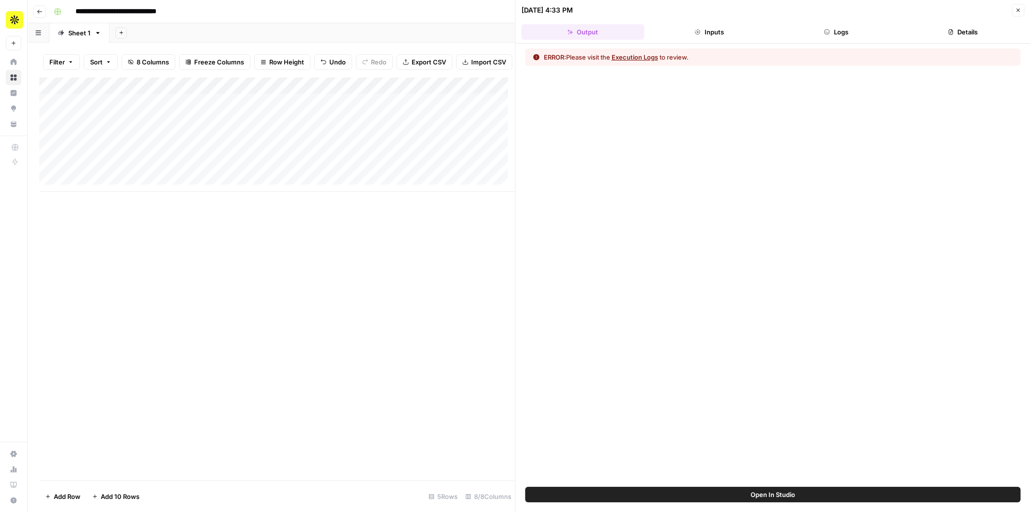
click at [835, 31] on button "Logs" at bounding box center [836, 31] width 123 height 15
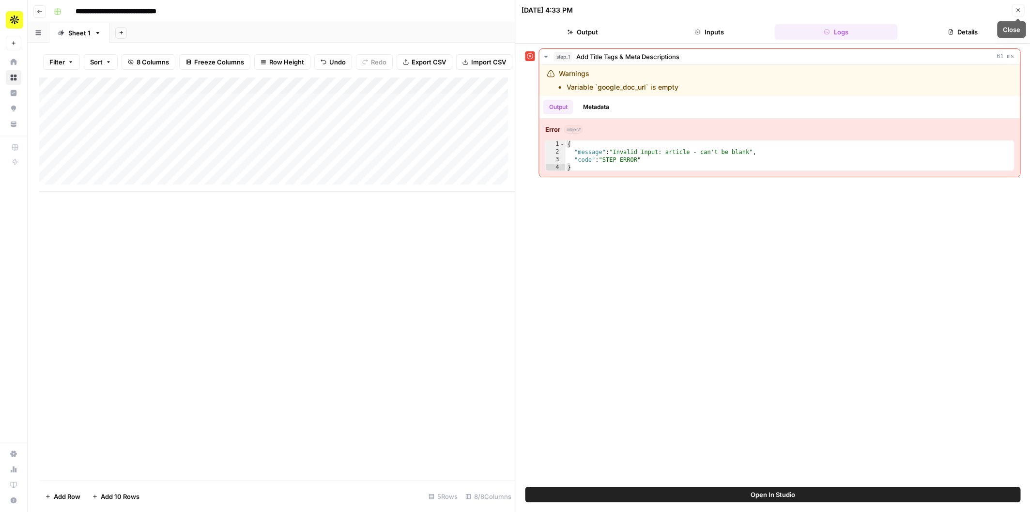
click at [1019, 12] on icon "button" at bounding box center [1018, 10] width 6 height 6
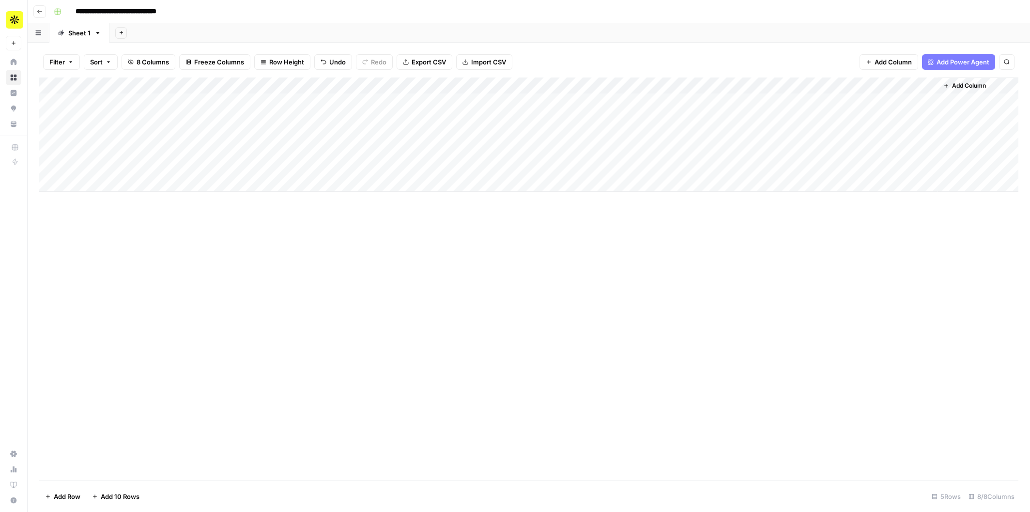
click at [727, 84] on div "Add Column" at bounding box center [528, 134] width 979 height 114
click at [695, 178] on span "Remove Column" at bounding box center [708, 181] width 85 height 10
click at [485, 96] on span "Delete" at bounding box center [480, 100] width 21 height 10
click at [727, 86] on div "Add Column" at bounding box center [528, 134] width 979 height 114
click at [697, 176] on span "Remove Column" at bounding box center [708, 181] width 85 height 10
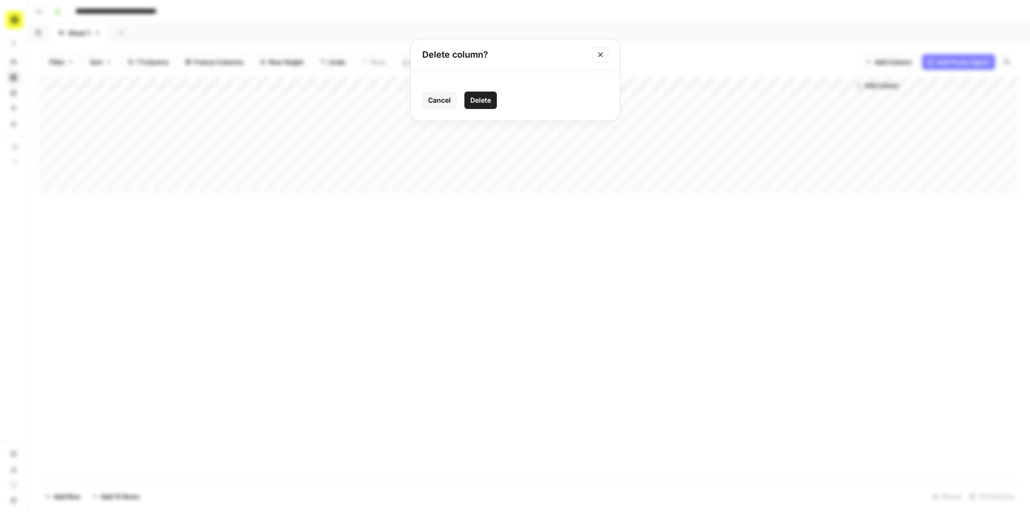
click at [482, 101] on span "Delete" at bounding box center [480, 100] width 21 height 10
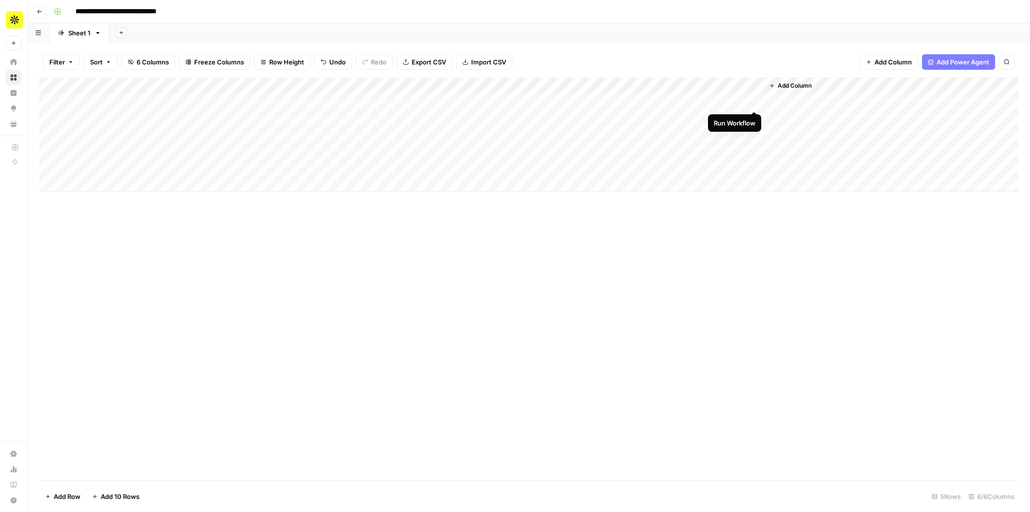
click at [752, 102] on div "Add Column" at bounding box center [528, 134] width 979 height 114
drag, startPoint x: 475, startPoint y: 87, endPoint x: 443, endPoint y: 87, distance: 31.5
click at [444, 87] on div "Add Column" at bounding box center [528, 134] width 979 height 114
click at [710, 100] on div "Add Column" at bounding box center [528, 134] width 979 height 114
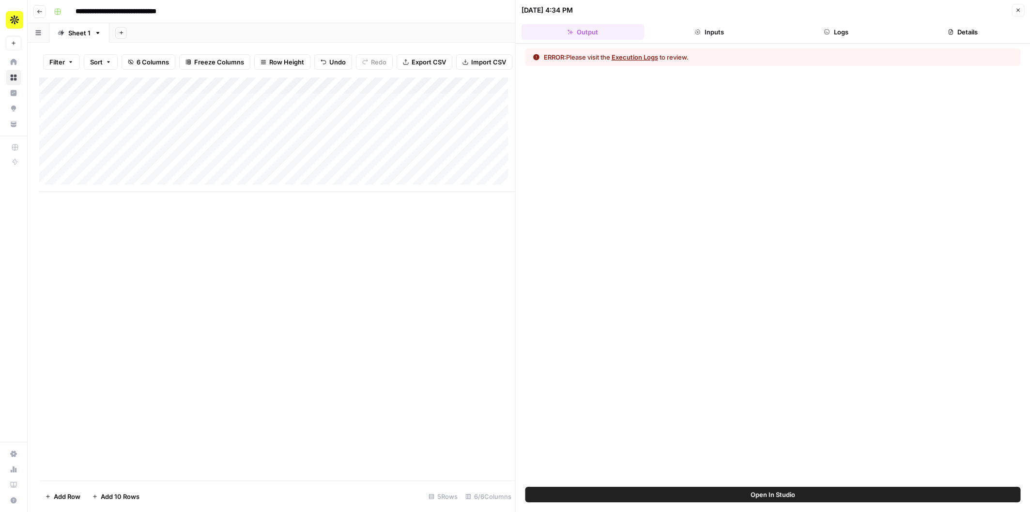
click at [646, 59] on button "Execution Logs" at bounding box center [635, 57] width 46 height 10
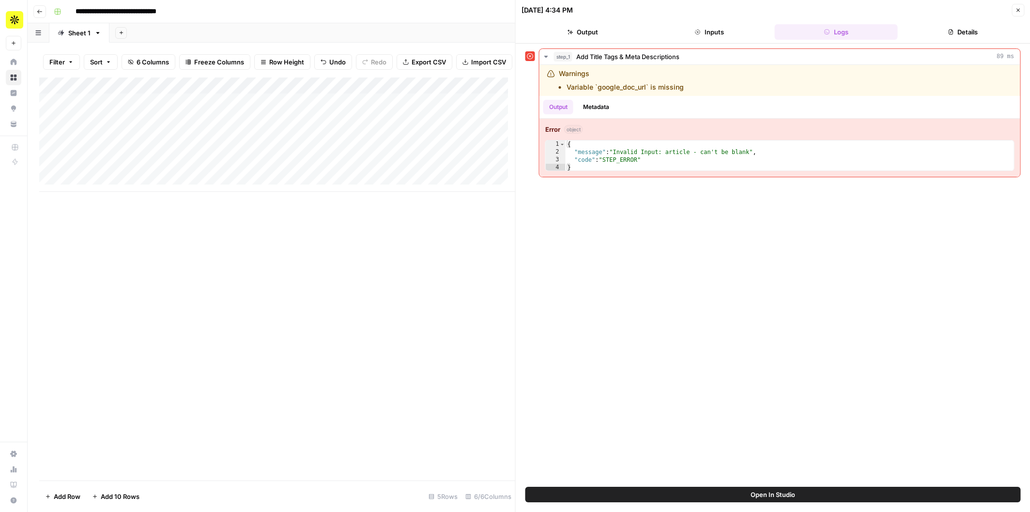
click at [692, 33] on button "Inputs" at bounding box center [709, 31] width 123 height 15
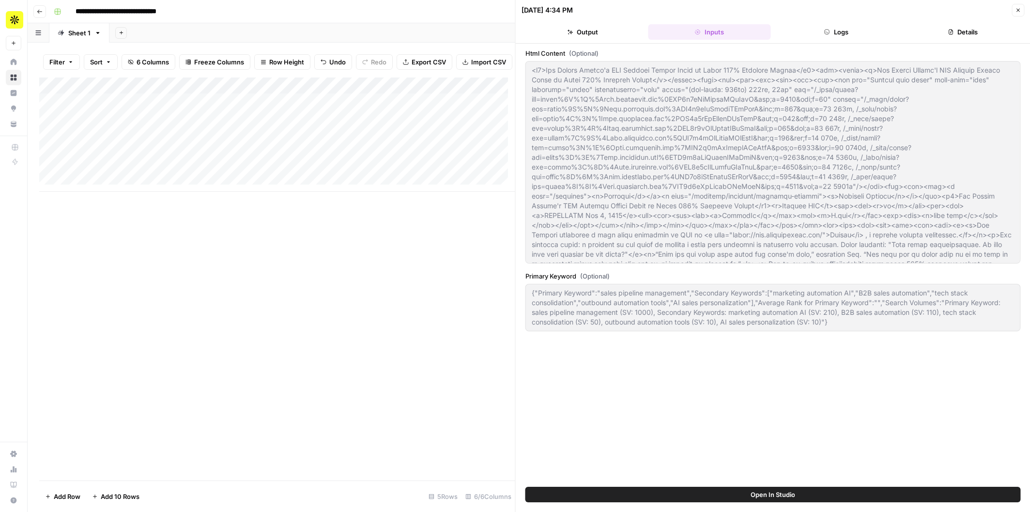
click at [1014, 9] on button "Close" at bounding box center [1018, 10] width 13 height 13
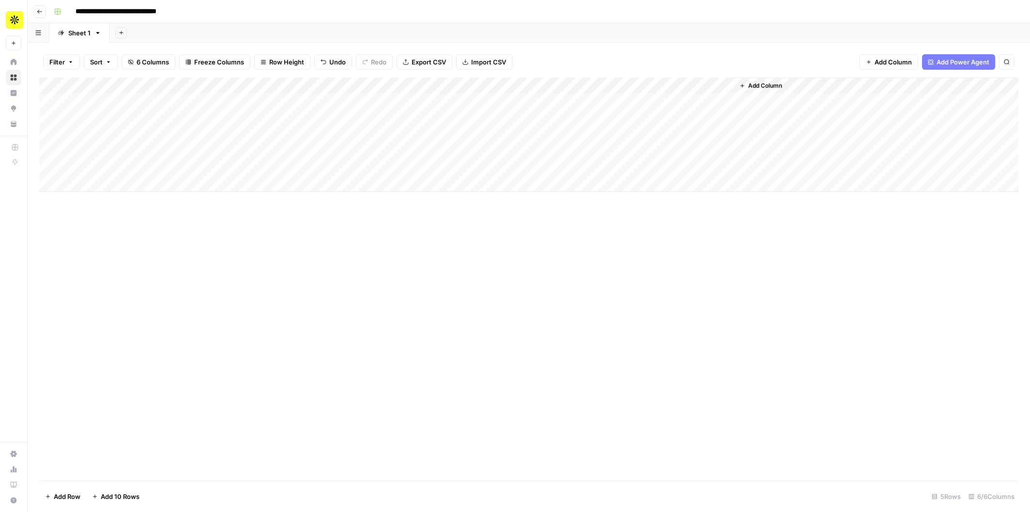
click at [182, 12] on input "**********" at bounding box center [129, 11] width 116 height 15
type input "**********"
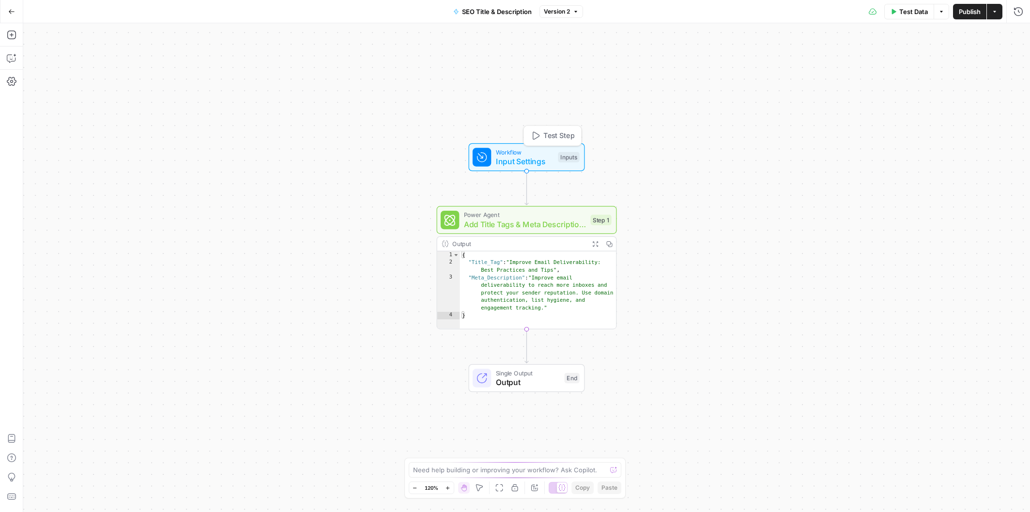
click at [520, 156] on span "Input Settings" at bounding box center [525, 161] width 58 height 12
click at [533, 226] on span "Add Title Tags & Meta Descriptions" at bounding box center [525, 224] width 122 height 12
type textarea "Add Title Tags & Meta Descriptions"
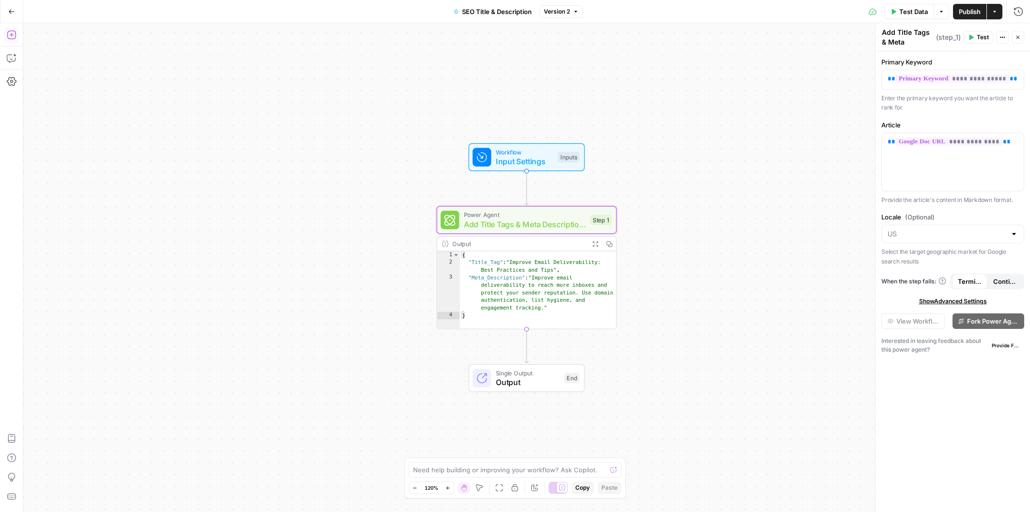
click at [10, 34] on icon "button" at bounding box center [12, 35] width 10 height 10
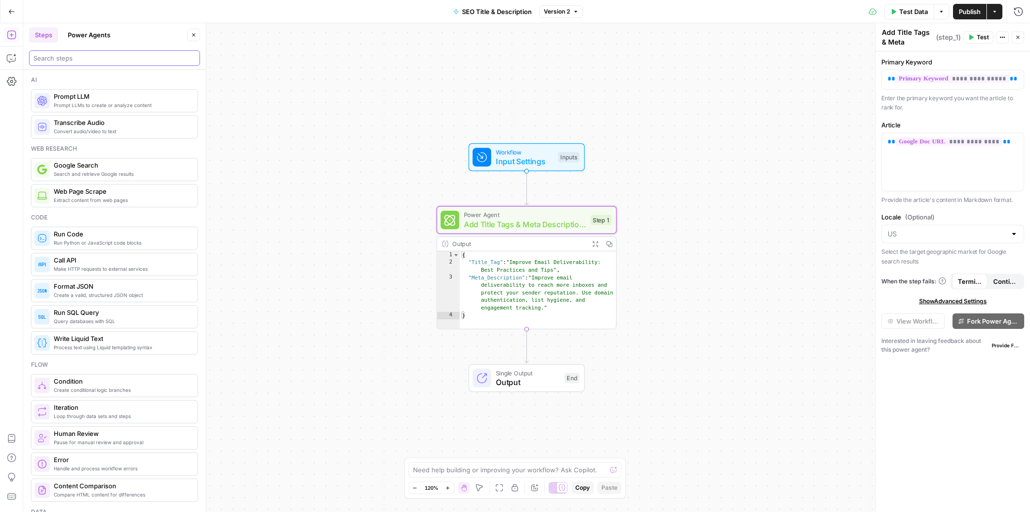
click at [69, 60] on input "search" at bounding box center [114, 58] width 162 height 10
click at [83, 38] on button "Power Agents" at bounding box center [89, 34] width 54 height 15
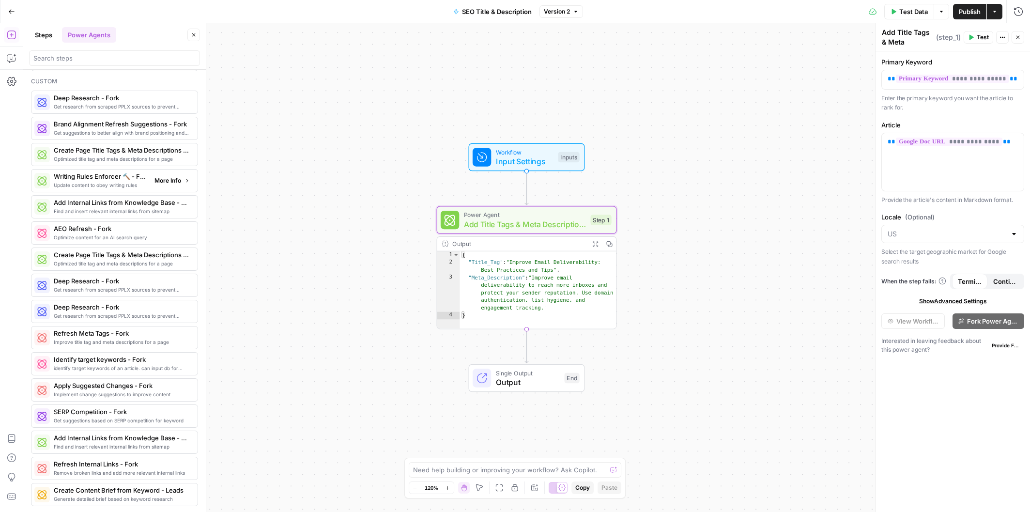
scroll to position [353, 0]
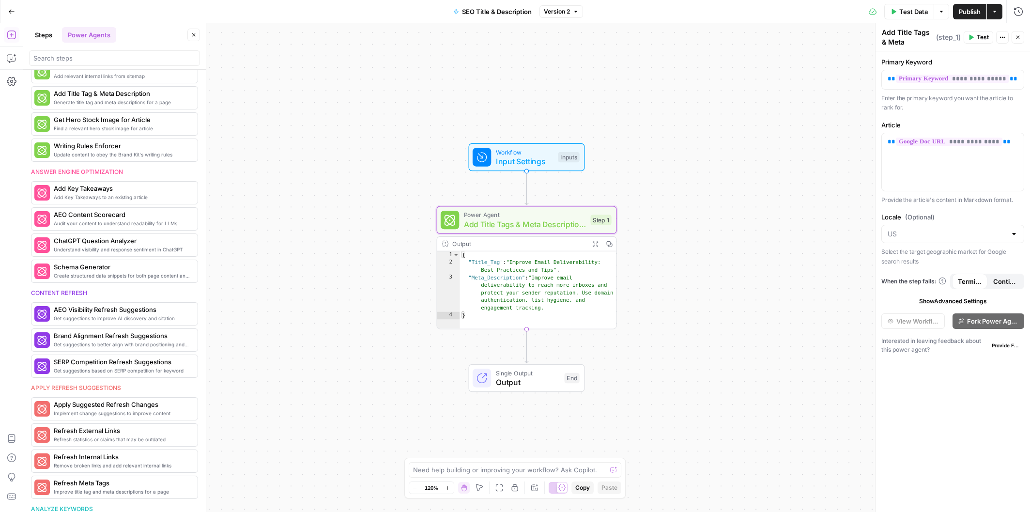
click at [92, 63] on div at bounding box center [114, 57] width 171 height 15
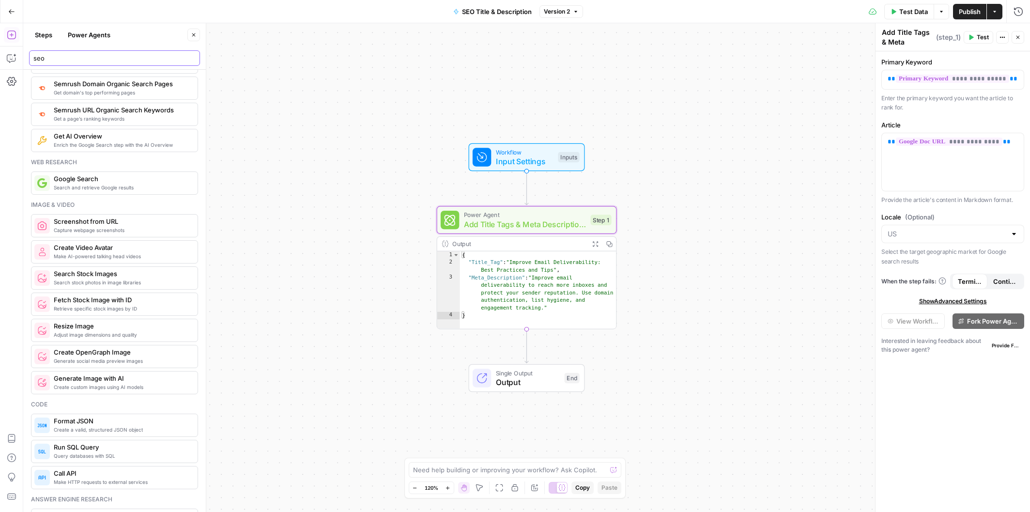
type input "seo"
drag, startPoint x: 204, startPoint y: 226, endPoint x: 189, endPoint y: 455, distance: 229.0
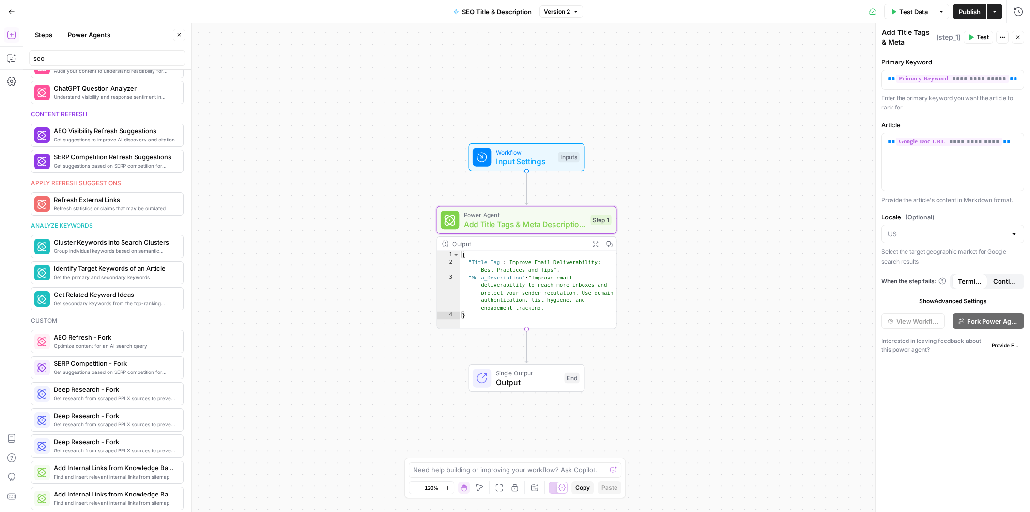
scroll to position [1587, 0]
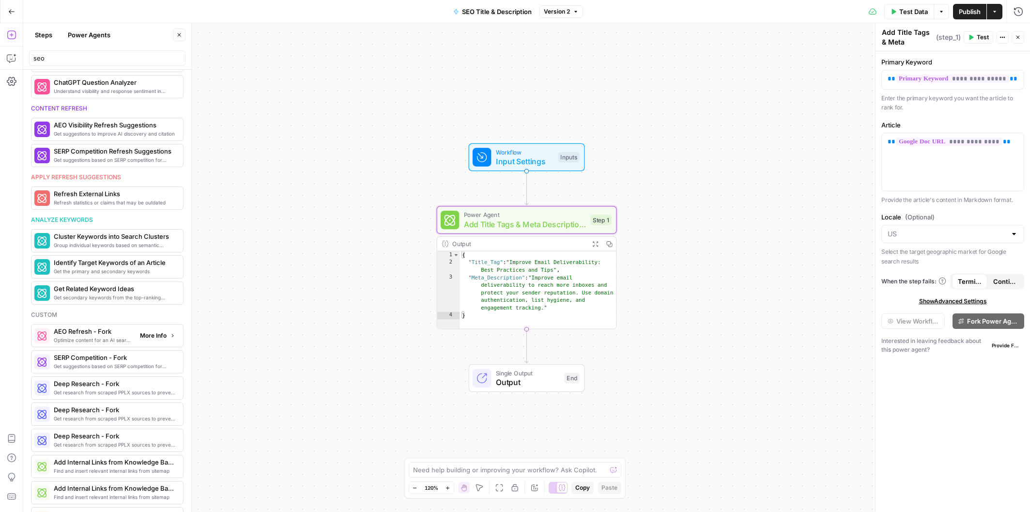
click at [140, 337] on span "More Info" at bounding box center [153, 335] width 27 height 9
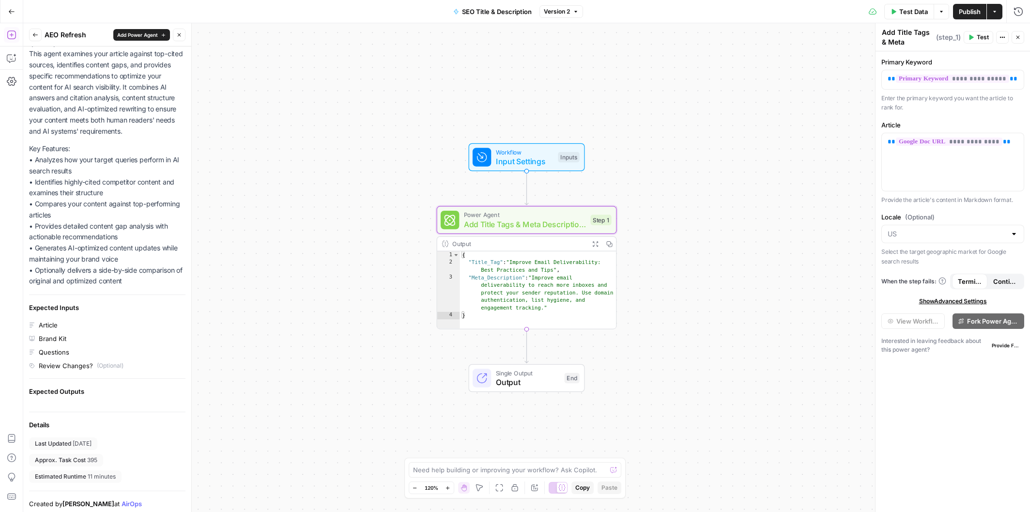
scroll to position [99, 0]
click at [30, 32] on button "Back" at bounding box center [35, 35] width 13 height 13
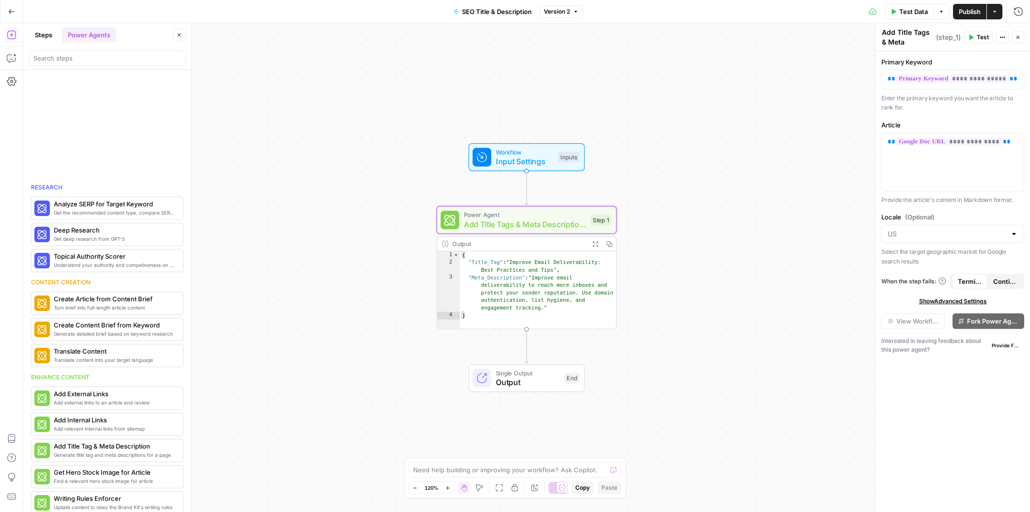
scroll to position [875, 0]
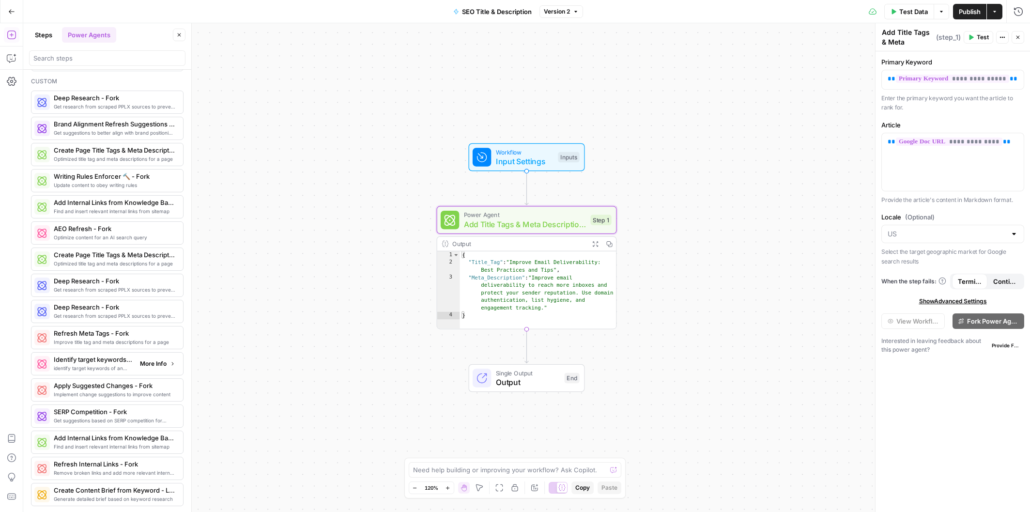
click at [140, 366] on span "More Info" at bounding box center [153, 363] width 27 height 9
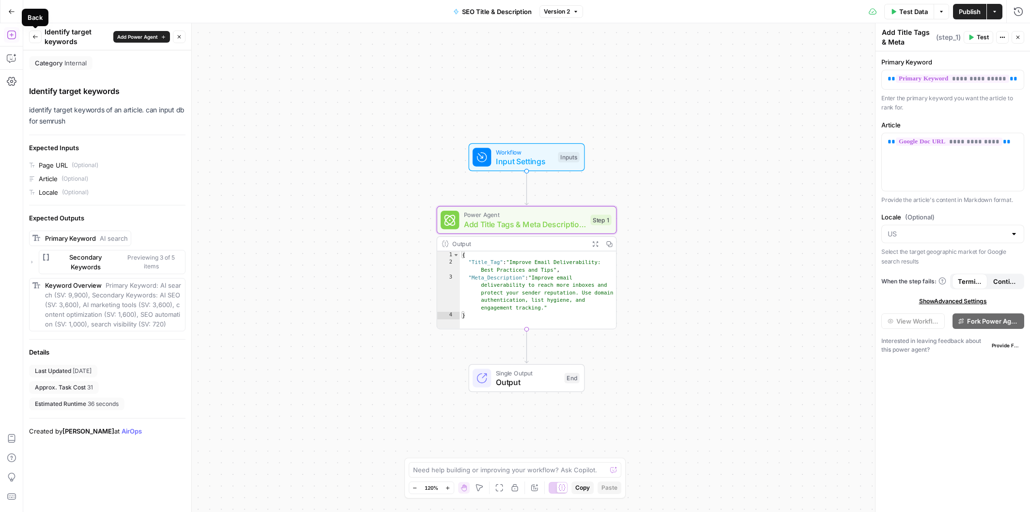
click at [34, 35] on icon "button" at bounding box center [35, 37] width 5 height 4
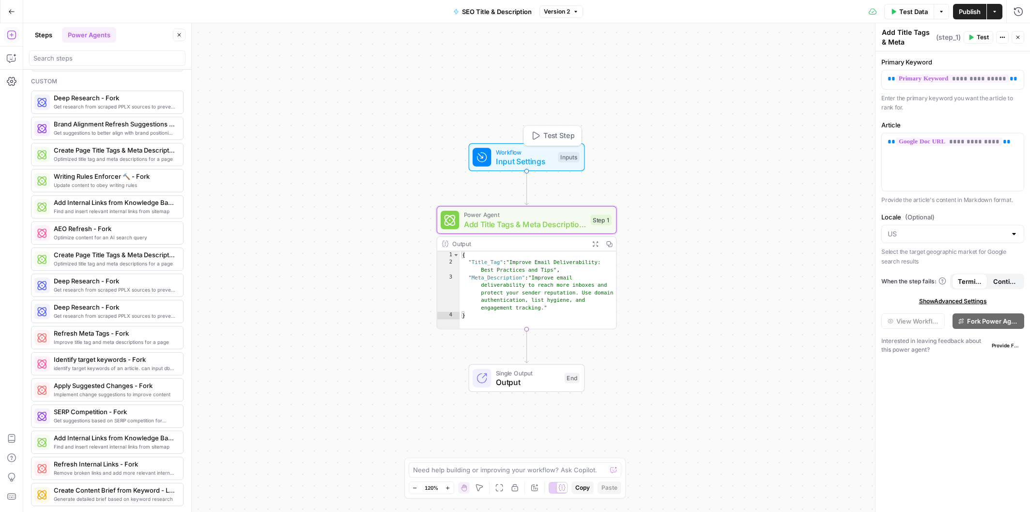
click at [511, 160] on span "Input Settings" at bounding box center [525, 161] width 58 height 12
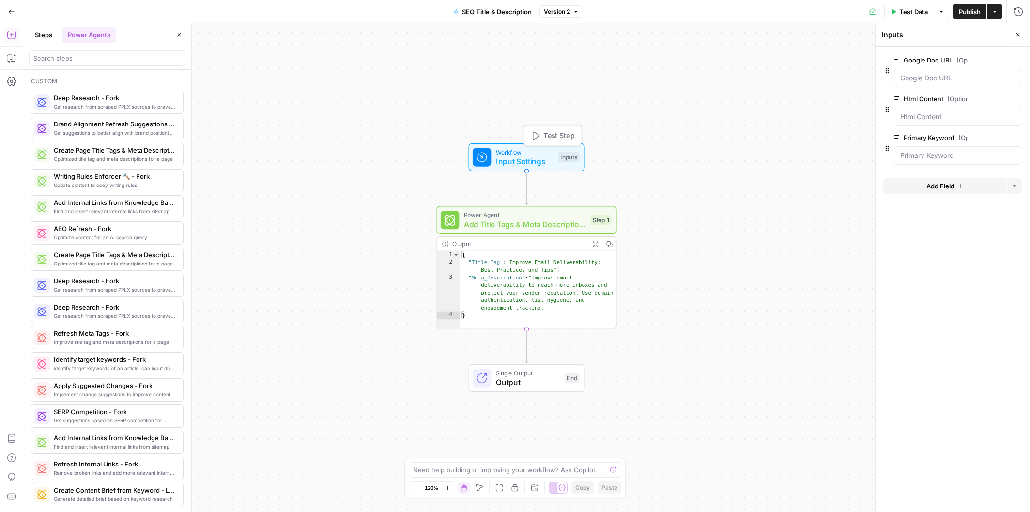
scroll to position [768, 0]
click at [530, 154] on span "Workflow" at bounding box center [525, 151] width 58 height 9
click at [1017, 60] on icon "button" at bounding box center [1016, 60] width 5 height 5
click at [972, 14] on span "Publish" at bounding box center [970, 12] width 22 height 10
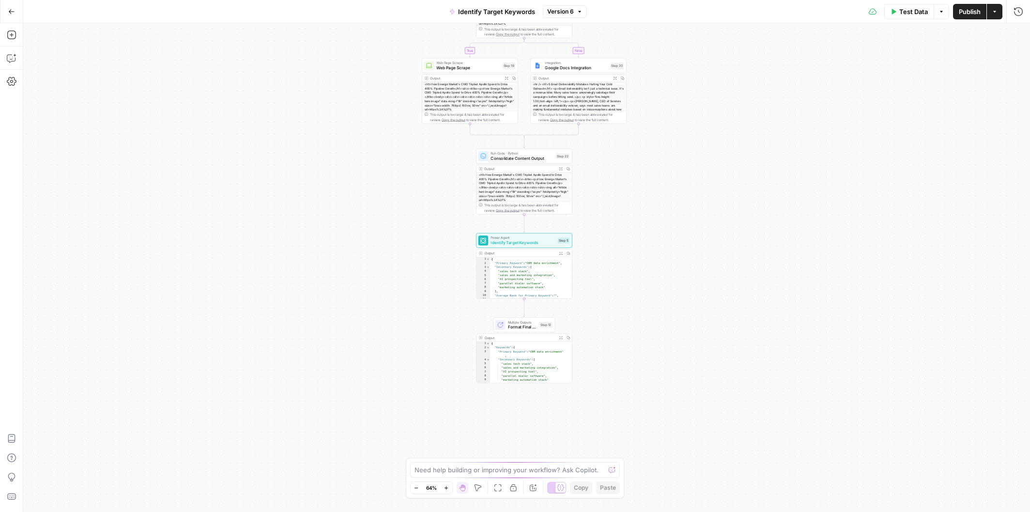
drag, startPoint x: 434, startPoint y: 369, endPoint x: 432, endPoint y: 263, distance: 106.1
click at [432, 263] on div "true false Workflow Input Settings Inputs Condition Condition Step 18 Output Ex…" at bounding box center [526, 267] width 1007 height 489
click at [553, 12] on span "Version 6" at bounding box center [560, 11] width 27 height 9
click at [567, 118] on div "[DATE] by [PERSON_NAME]" at bounding box center [624, 114] width 147 height 9
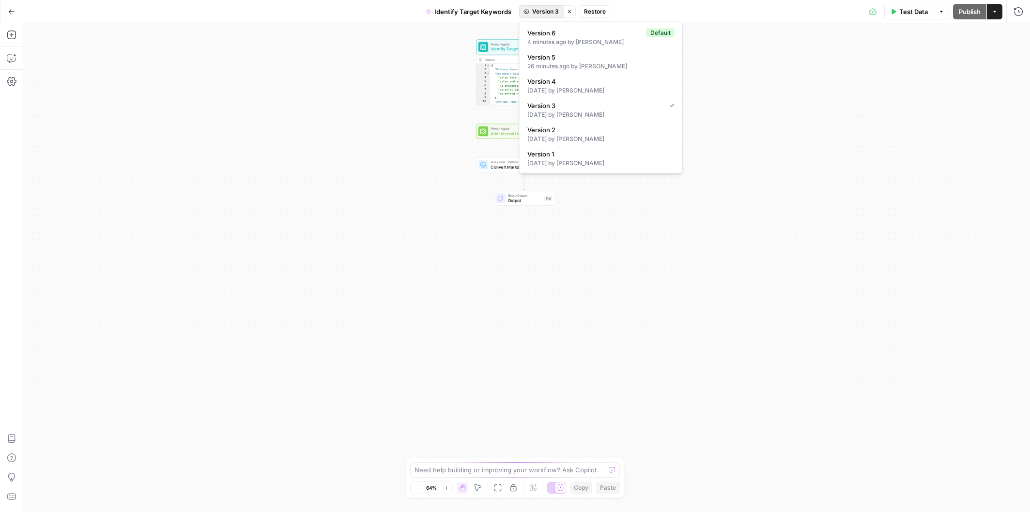
click at [543, 14] on span "Version 3" at bounding box center [545, 11] width 27 height 9
click at [552, 82] on span "Version 4" at bounding box center [598, 82] width 143 height 10
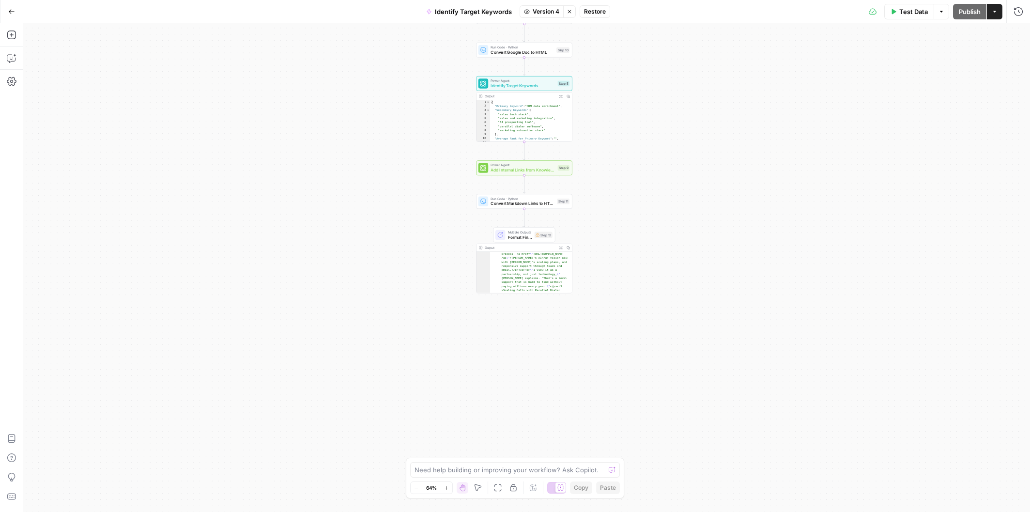
scroll to position [904, 0]
click at [541, 12] on span "Version 4" at bounding box center [545, 11] width 27 height 9
click at [549, 104] on span "Version 3" at bounding box center [598, 106] width 143 height 10
click at [520, 236] on span "Output" at bounding box center [525, 236] width 34 height 6
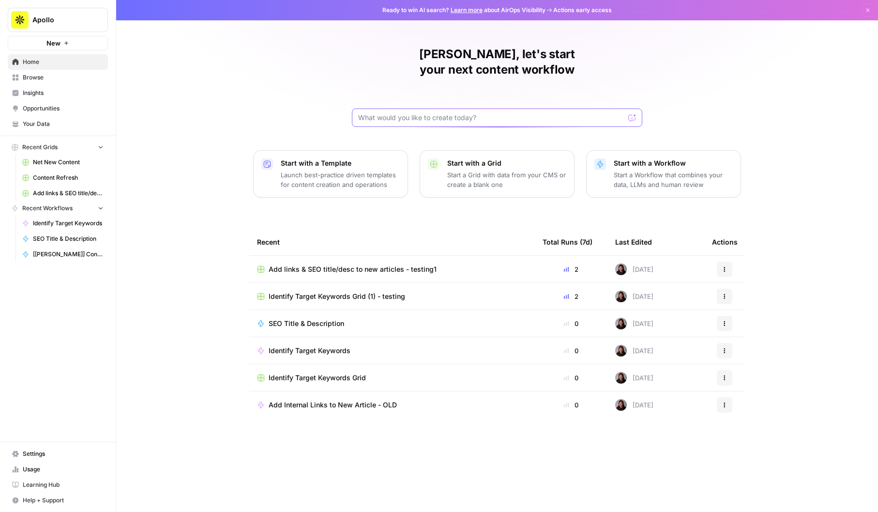
click at [390, 113] on input "text" at bounding box center [491, 118] width 266 height 10
type input "keyword"
click button "Send" at bounding box center [633, 117] width 13 height 13
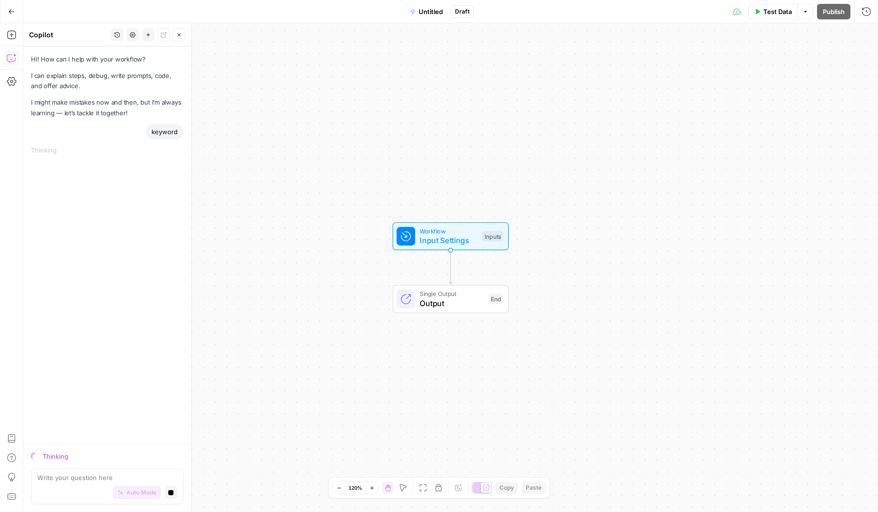
click at [13, 14] on icon "button" at bounding box center [11, 11] width 7 height 7
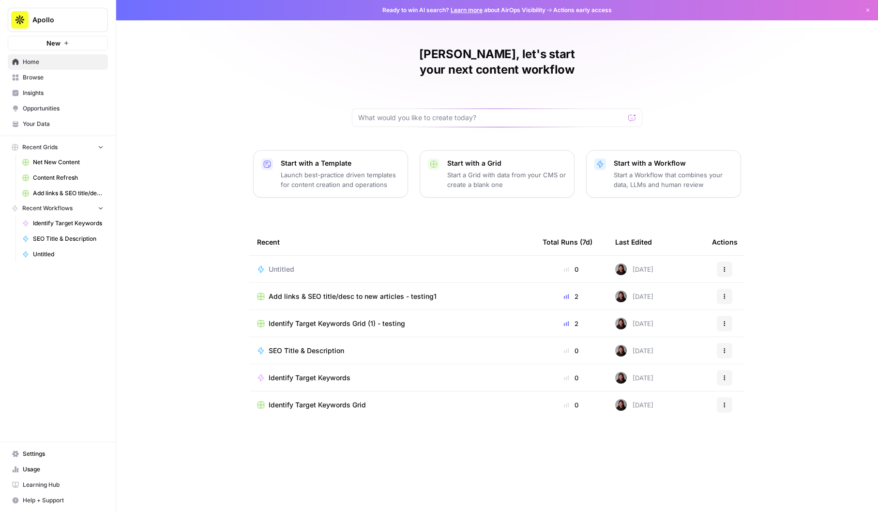
click at [23, 74] on span "Browse" at bounding box center [63, 77] width 81 height 9
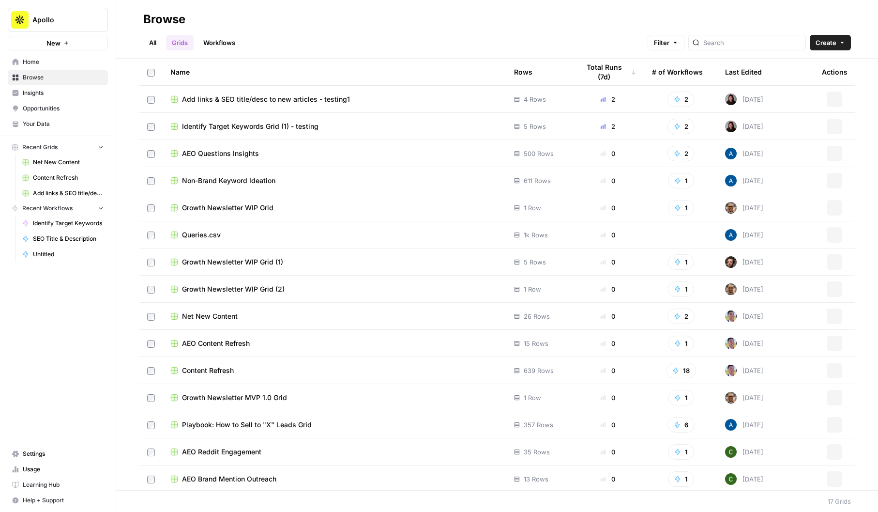
click at [212, 42] on link "Workflows" at bounding box center [220, 42] width 44 height 15
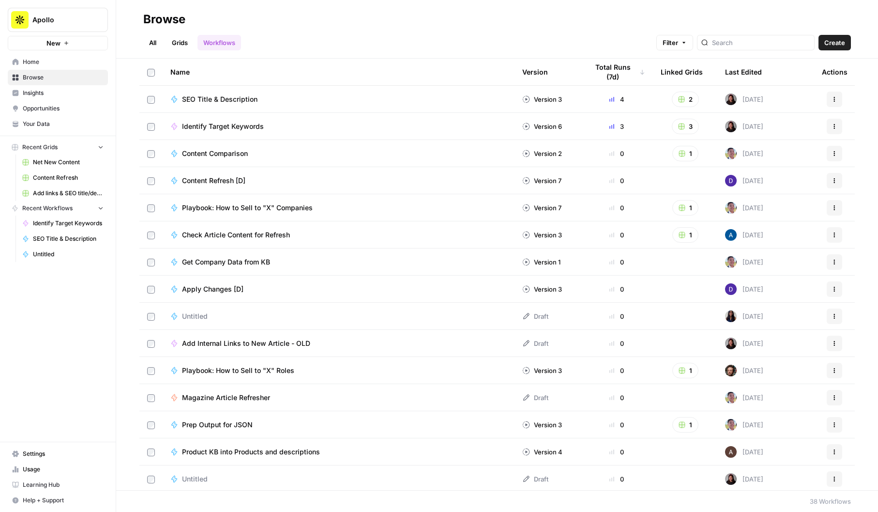
click at [207, 98] on span "SEO Title & Description" at bounding box center [220, 99] width 76 height 10
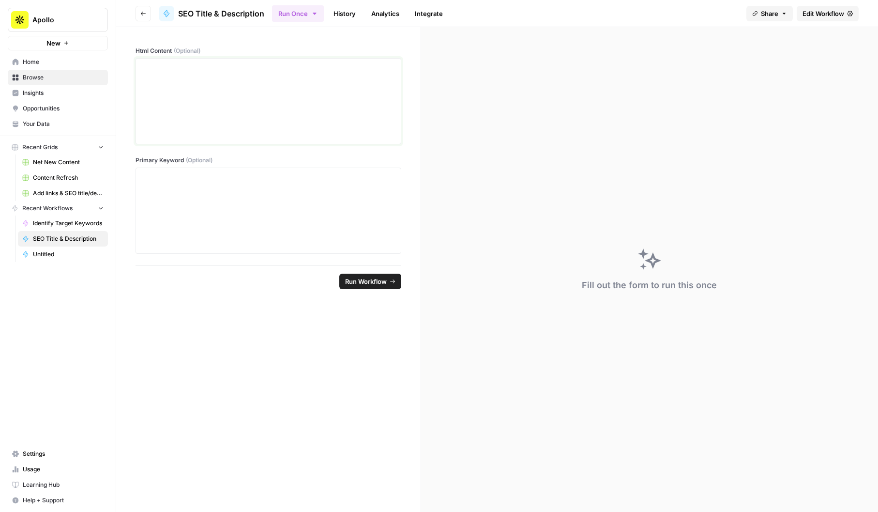
click at [204, 85] on div at bounding box center [268, 100] width 253 height 77
click at [331, 16] on link "History" at bounding box center [345, 13] width 34 height 15
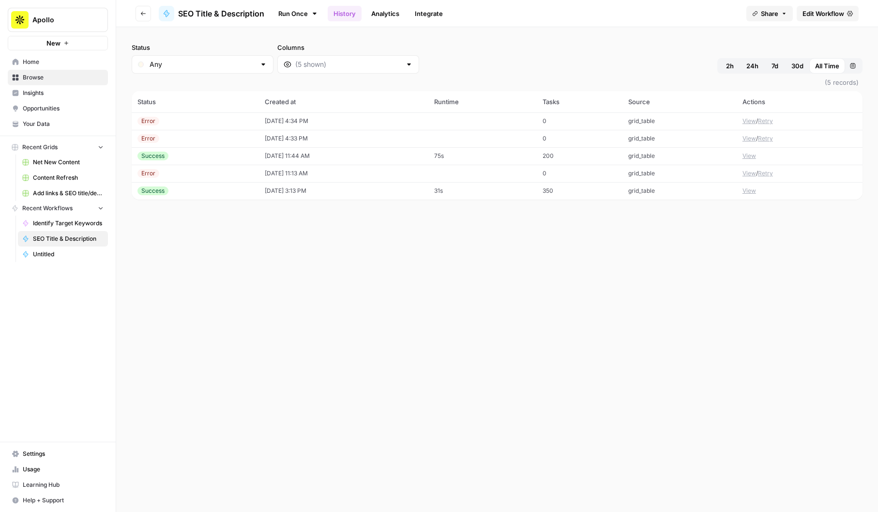
click at [307, 15] on link "Run Once" at bounding box center [298, 13] width 52 height 16
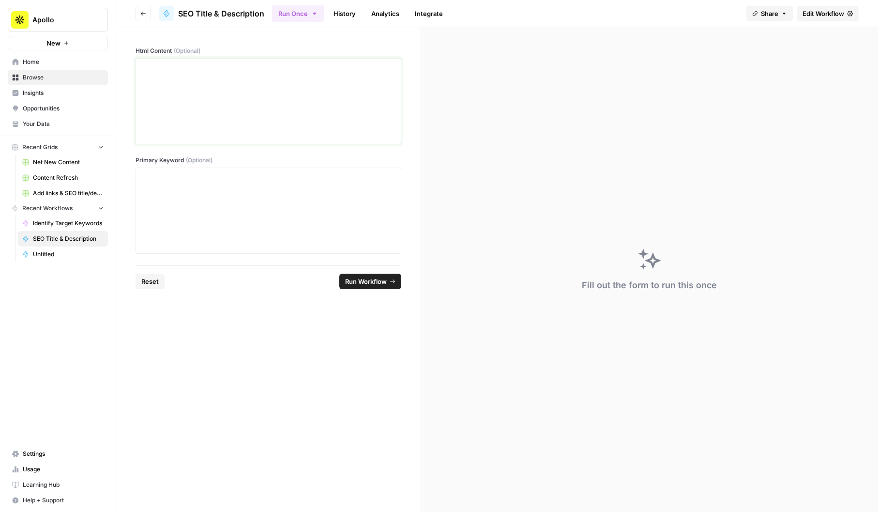
click at [303, 103] on div at bounding box center [268, 100] width 253 height 77
click at [807, 14] on span "Edit Workflow" at bounding box center [824, 14] width 42 height 10
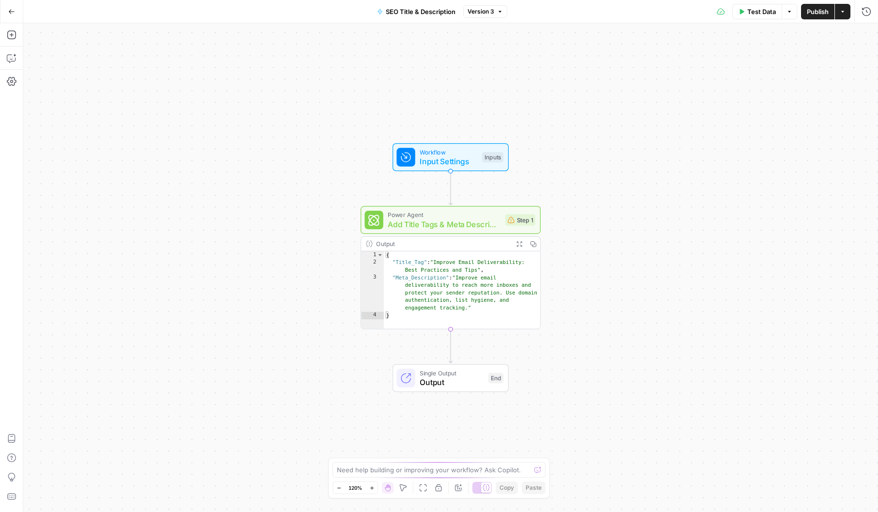
click at [502, 9] on icon "button" at bounding box center [500, 12] width 6 height 6
click at [504, 57] on span "Version 2" at bounding box center [543, 57] width 143 height 10
click at [474, 160] on span "Input Settings" at bounding box center [449, 161] width 58 height 12
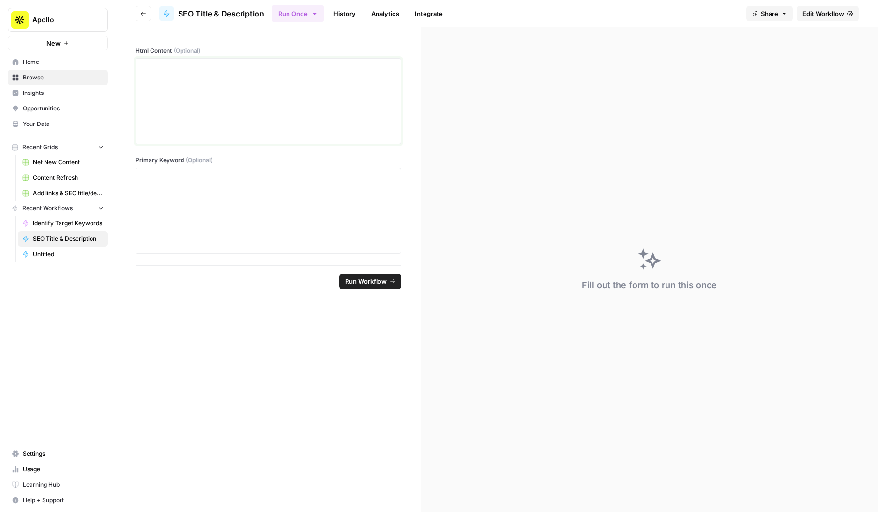
click at [219, 89] on div at bounding box center [268, 100] width 253 height 77
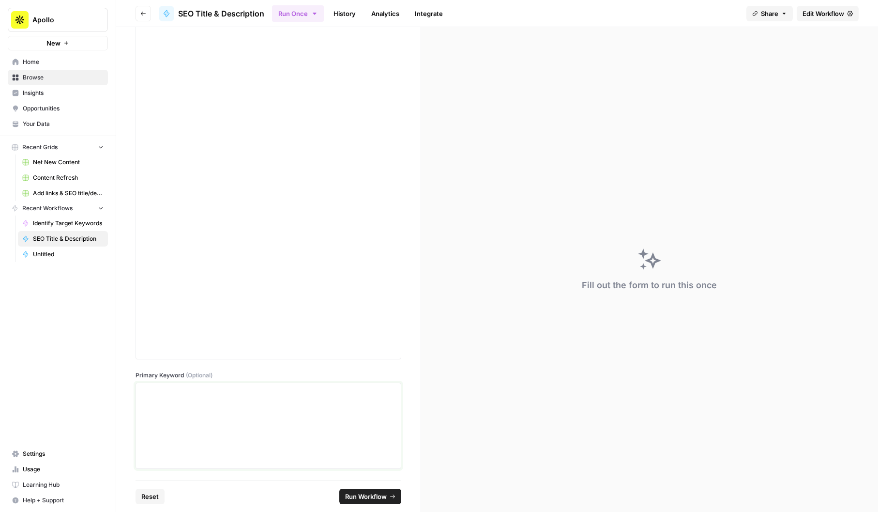
click at [274, 421] on div at bounding box center [268, 425] width 253 height 77
click at [327, 424] on div at bounding box center [268, 425] width 253 height 77
click at [382, 498] on span "Run Workflow" at bounding box center [366, 497] width 42 height 10
click at [302, 426] on div "**********" at bounding box center [268, 425] width 253 height 77
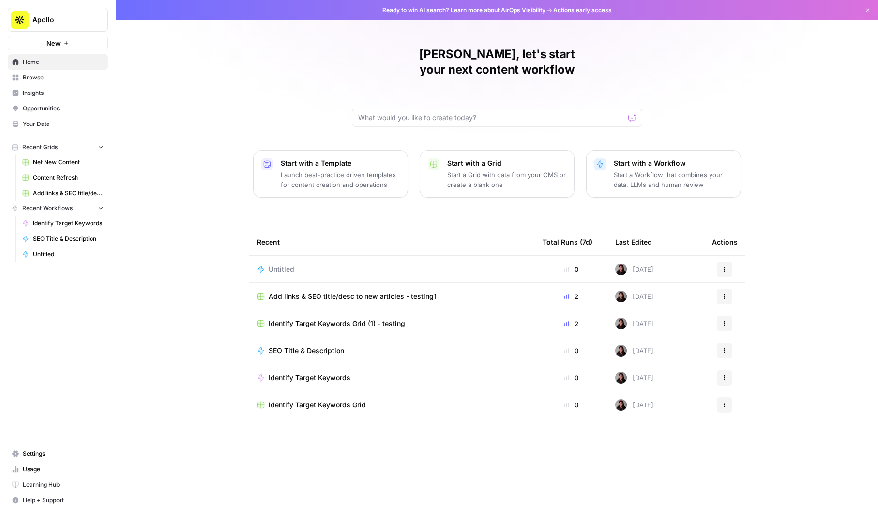
click at [297, 373] on span "Identify Target Keywords" at bounding box center [310, 378] width 82 height 10
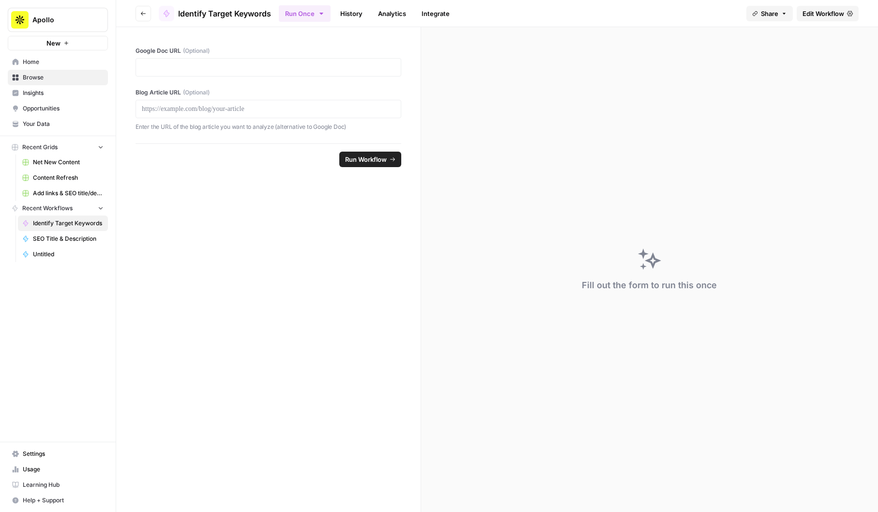
click at [347, 15] on link "History" at bounding box center [352, 13] width 34 height 15
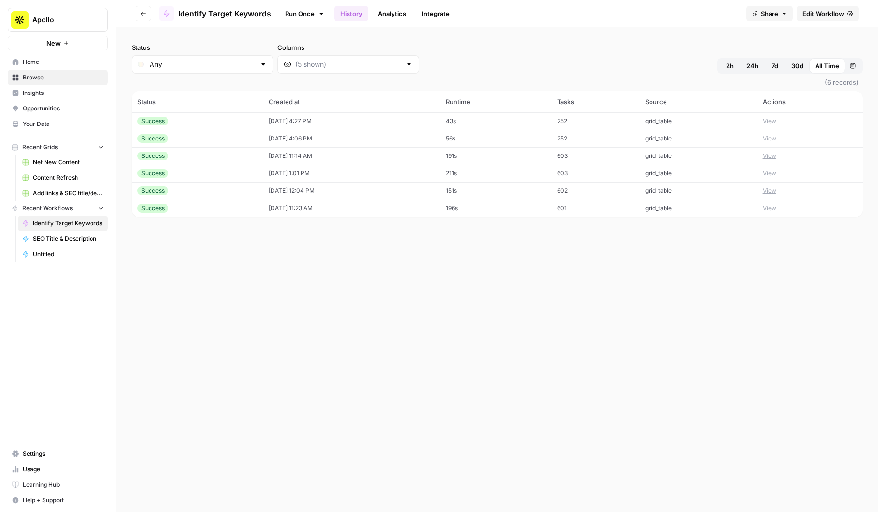
click at [187, 125] on div "Success" at bounding box center [198, 121] width 120 height 9
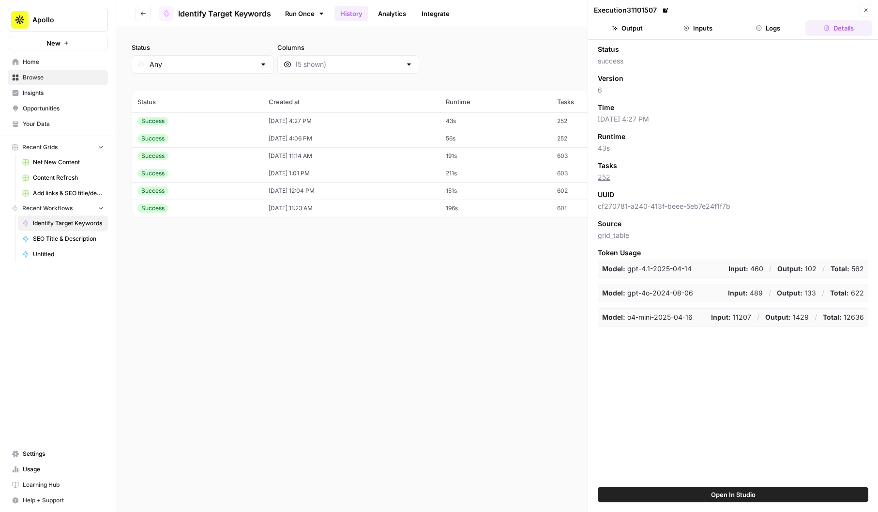
click at [691, 26] on button "Inputs" at bounding box center [698, 27] width 67 height 15
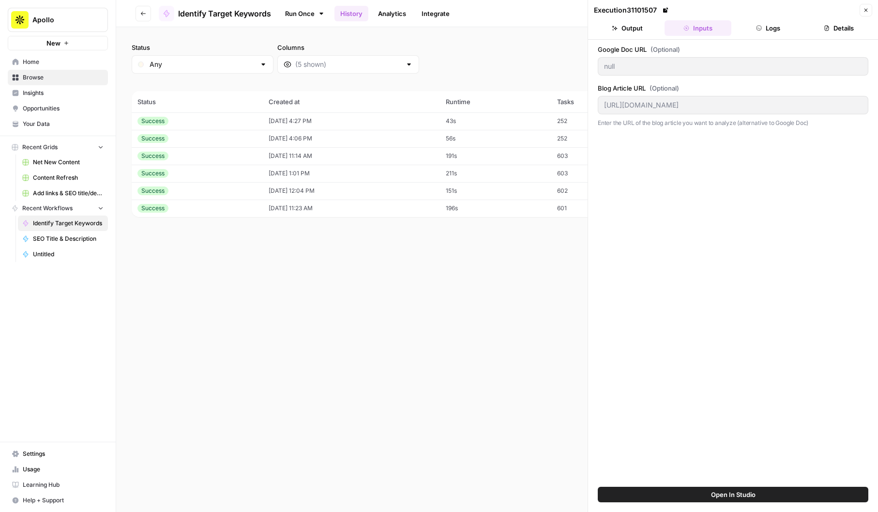
click at [611, 26] on button "Output" at bounding box center [627, 27] width 67 height 15
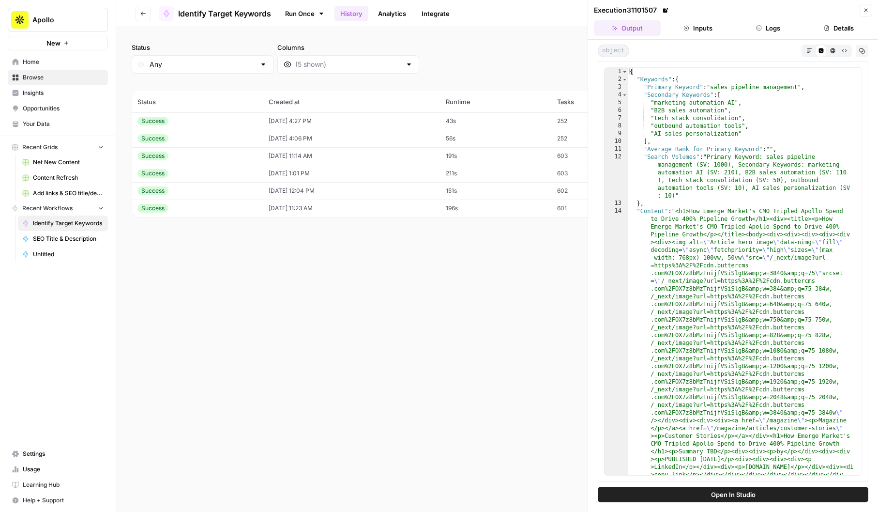
type textarea "**********"
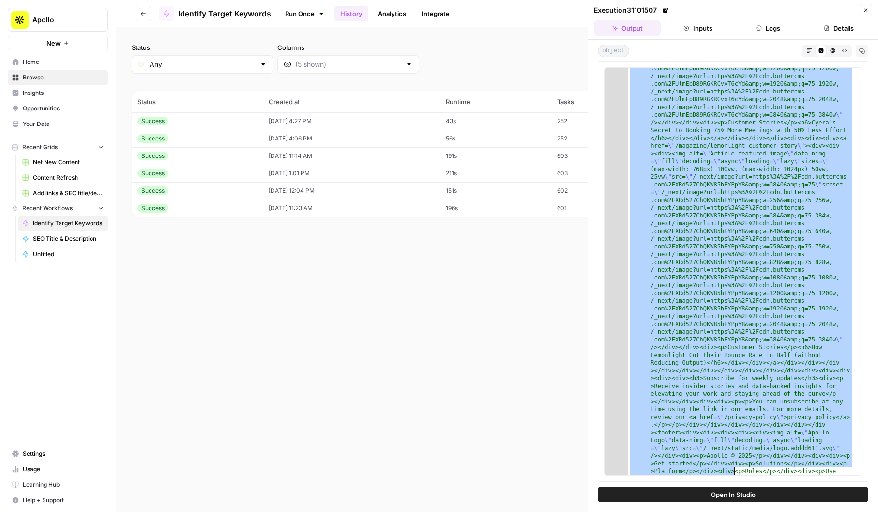
scroll to position [1940, 0]
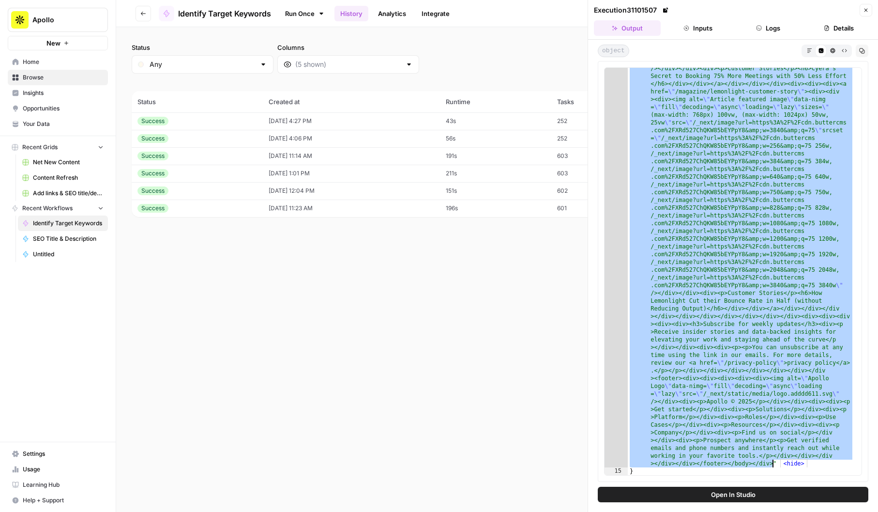
drag, startPoint x: 678, startPoint y: 211, endPoint x: 772, endPoint y: 464, distance: 270.0
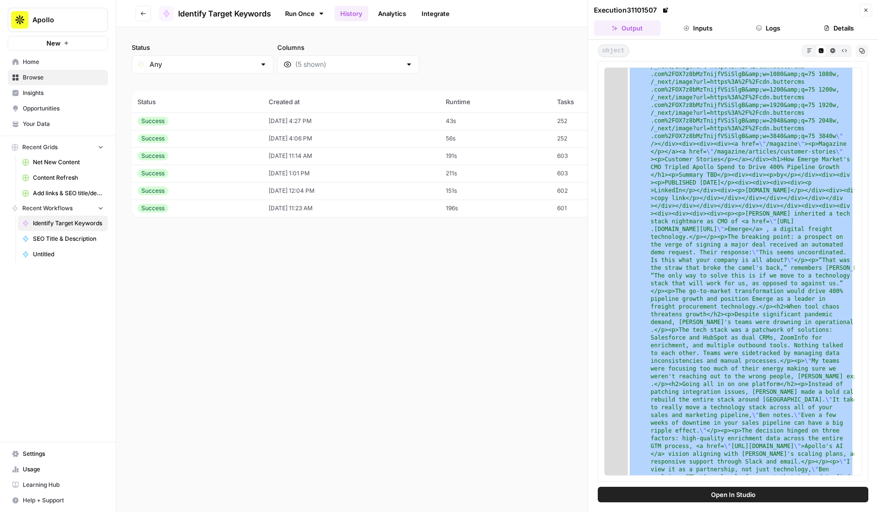
scroll to position [0, 0]
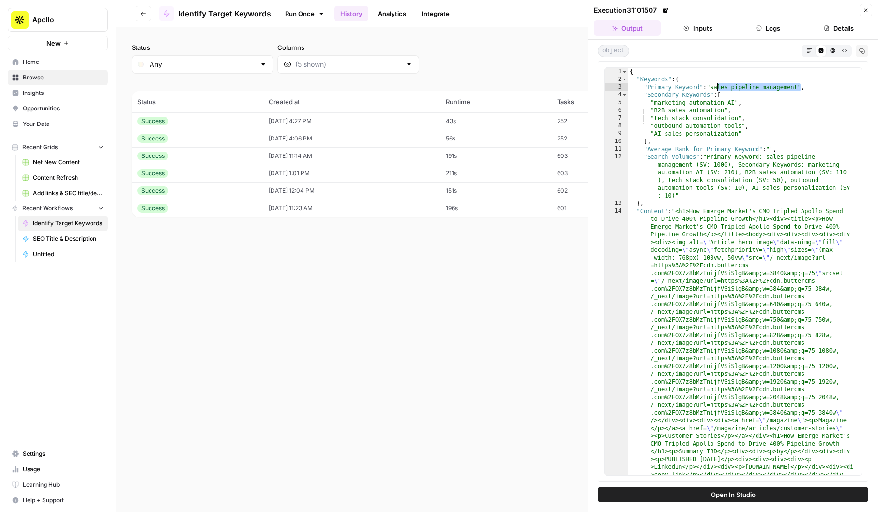
drag, startPoint x: 800, startPoint y: 87, endPoint x: 716, endPoint y: 87, distance: 84.7
type textarea "**********"
drag, startPoint x: 713, startPoint y: 87, endPoint x: 798, endPoint y: 86, distance: 85.2
